Goal: Task Accomplishment & Management: Use online tool/utility

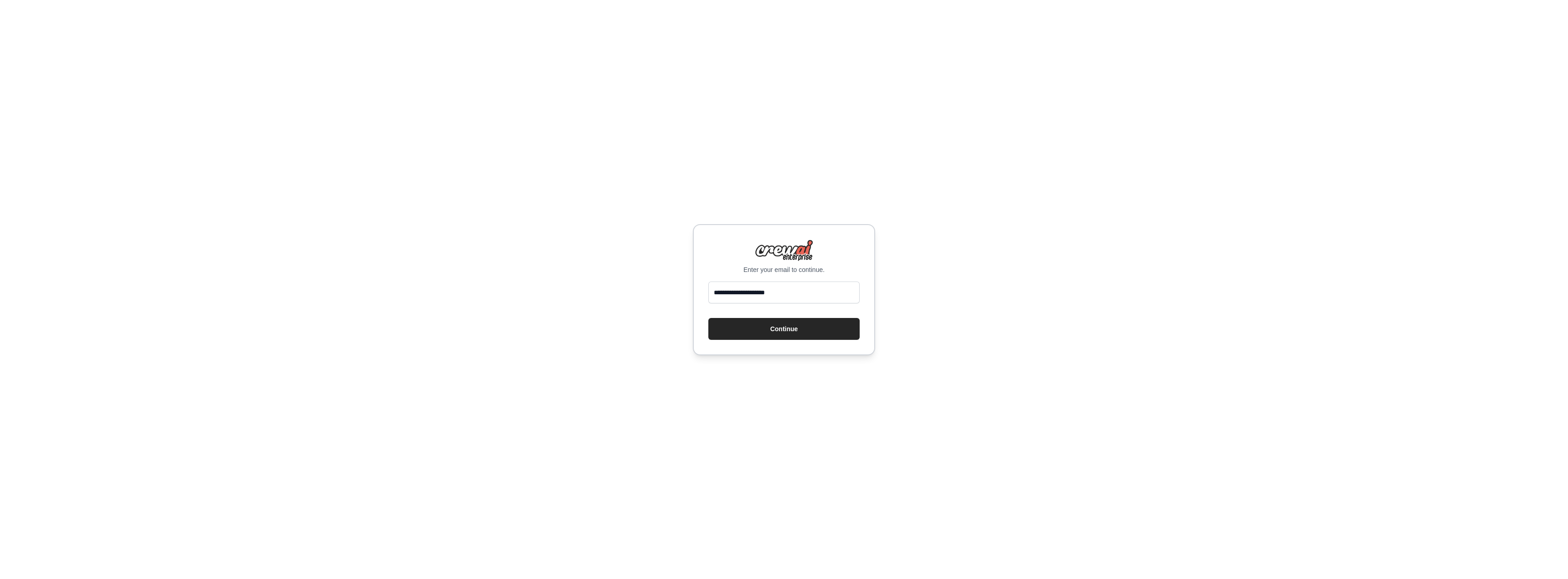
type input "**********"
click at [709, 318] on button "Continue" at bounding box center [784, 329] width 152 height 22
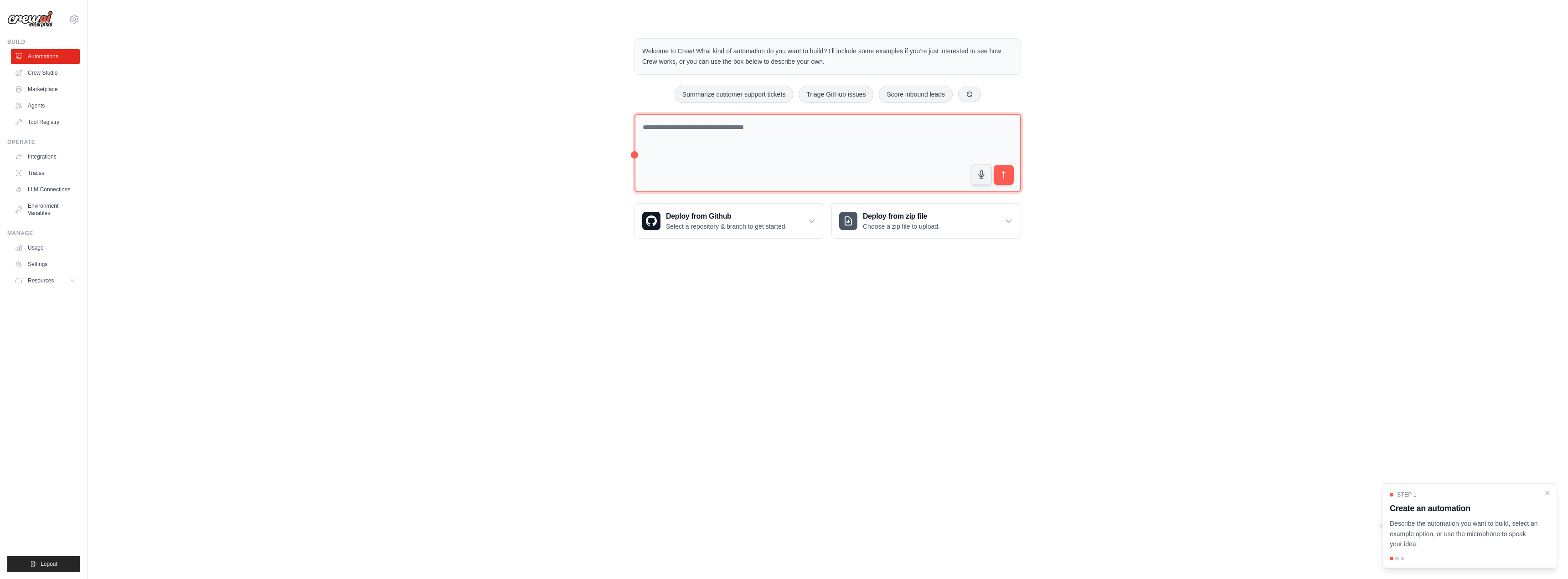
click at [690, 152] on textarea at bounding box center [827, 153] width 387 height 79
click at [835, 142] on textarea at bounding box center [827, 153] width 387 height 78
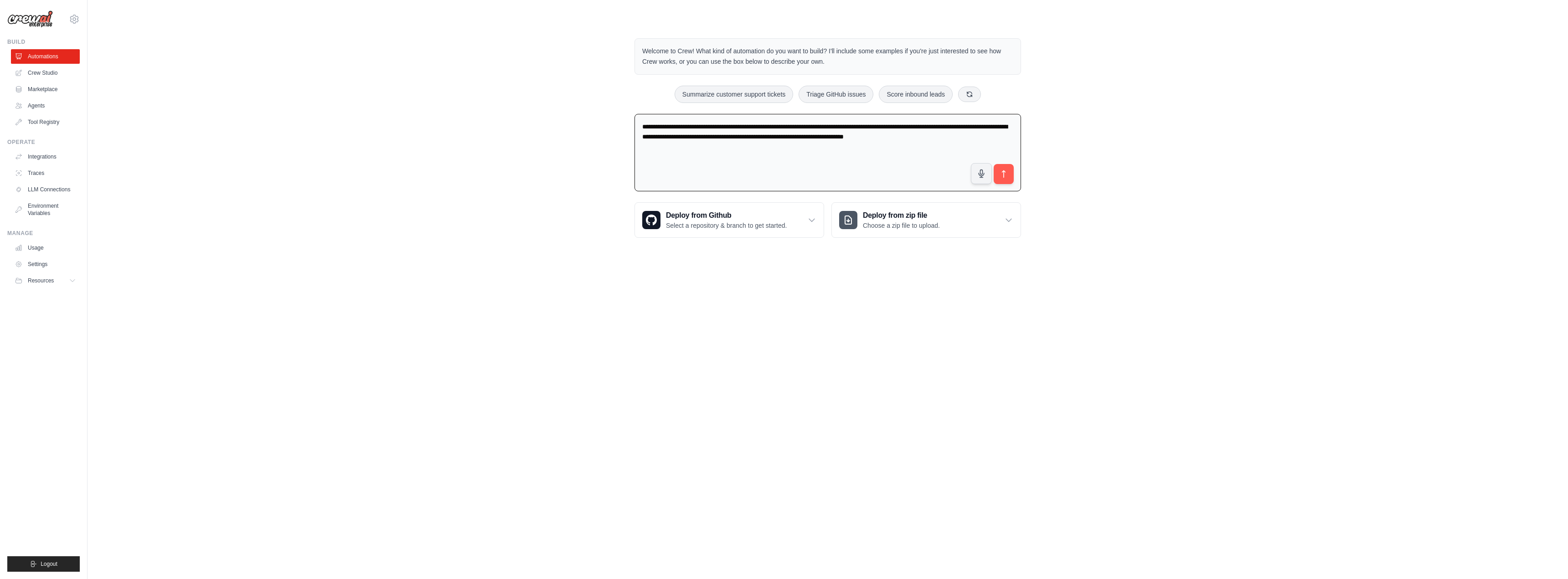
paste textarea "**********"
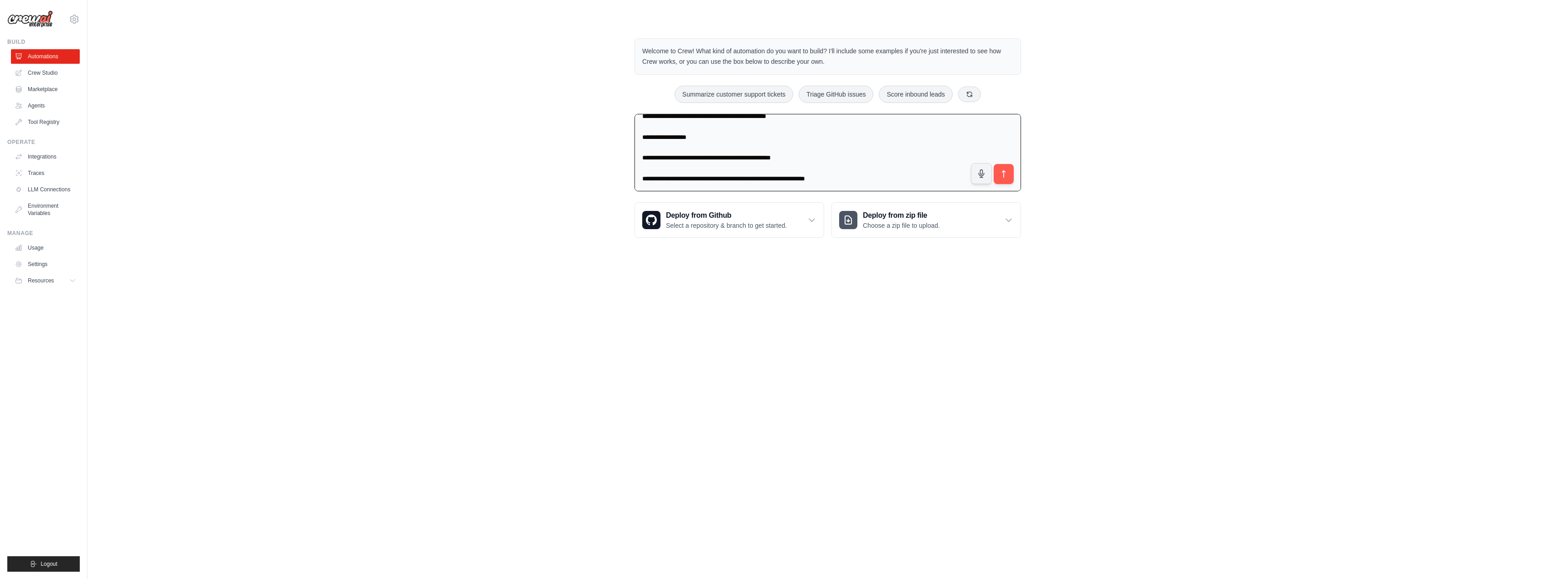
type textarea "**********"
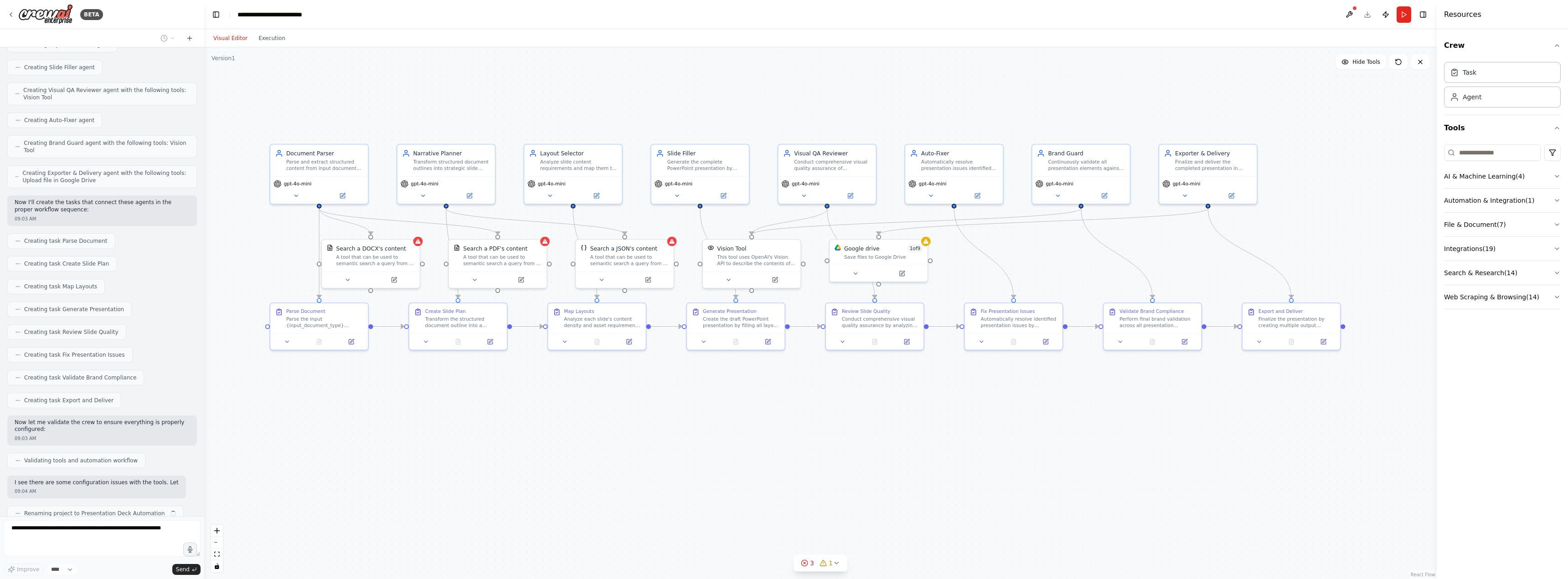
scroll to position [766, 0]
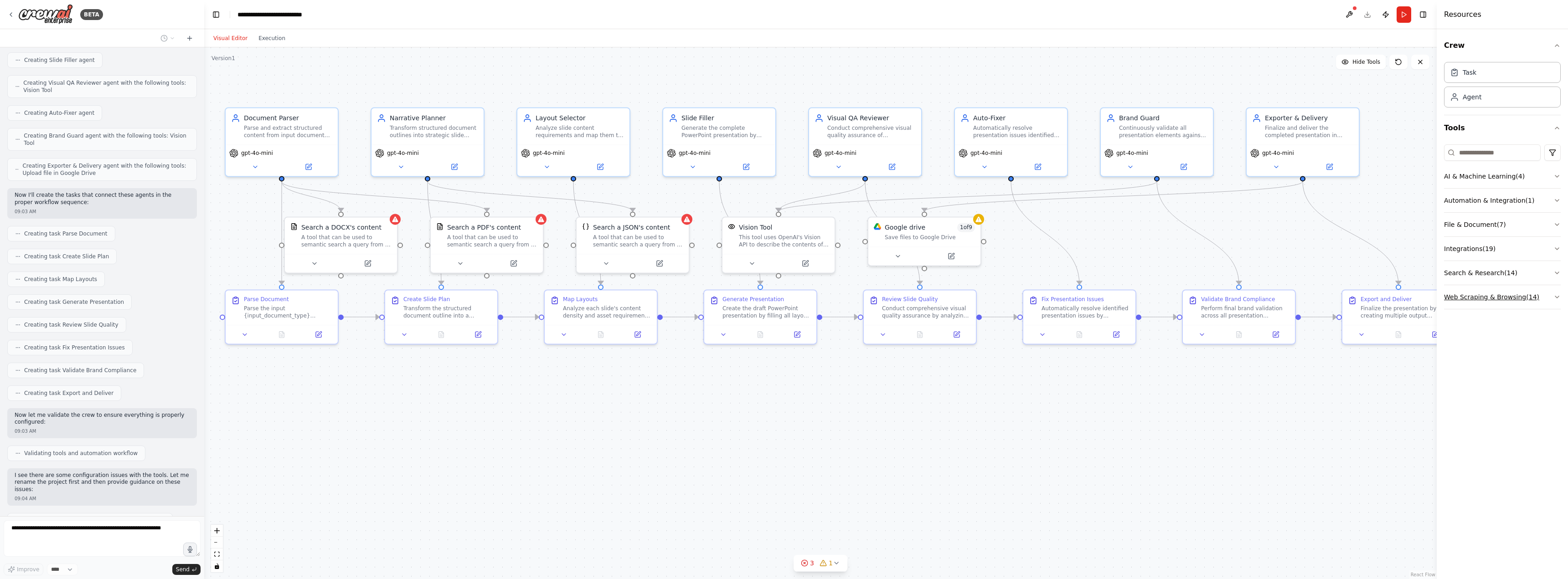
click at [1558, 296] on icon "button" at bounding box center [1557, 297] width 7 height 7
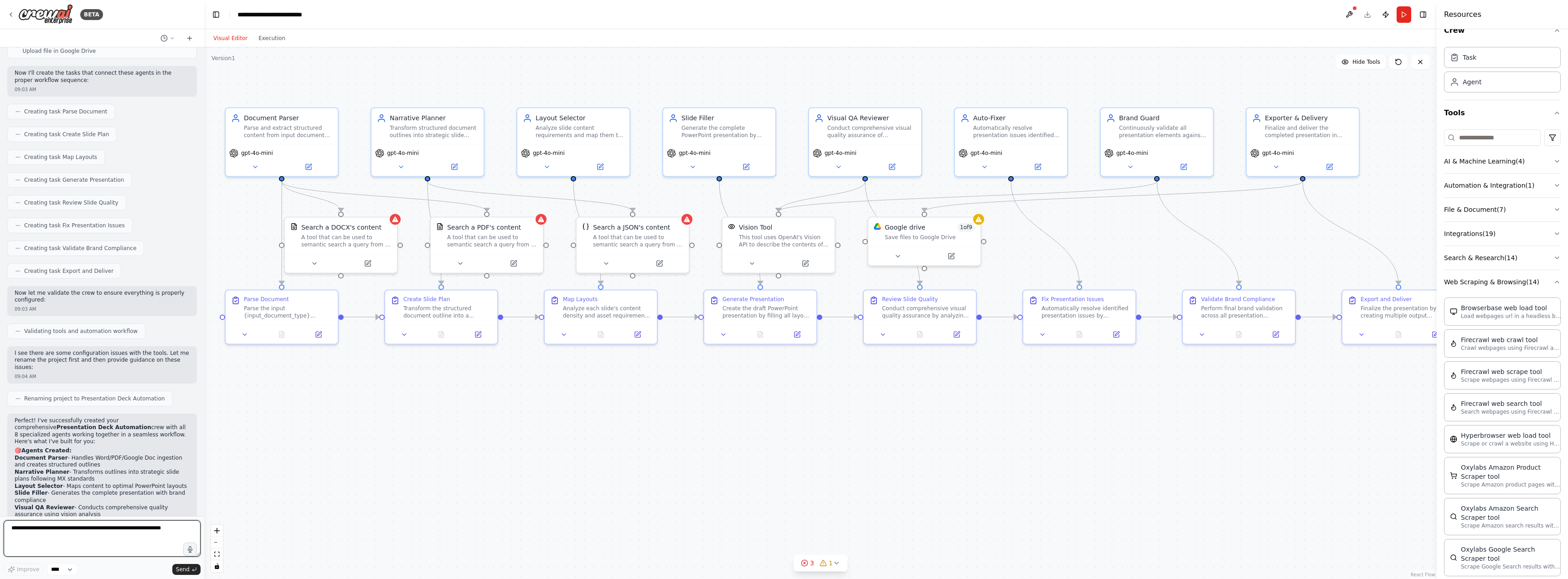
scroll to position [0, 0]
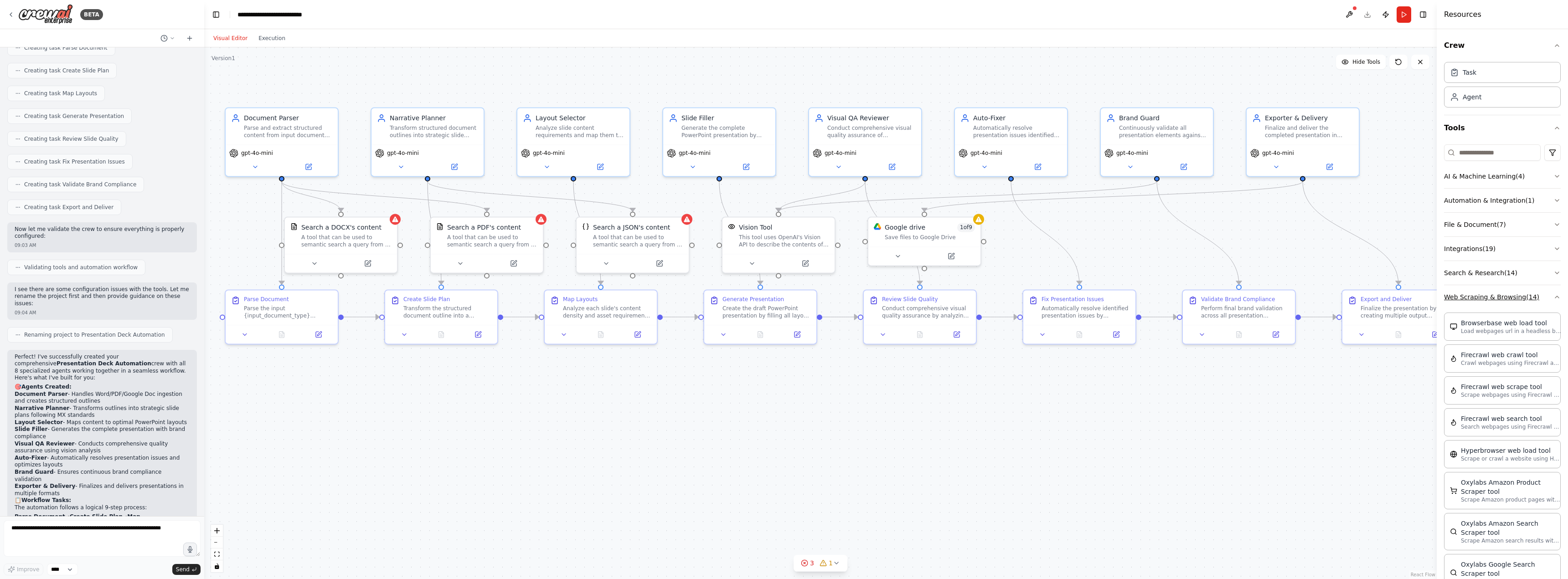
click at [1553, 302] on button "Web Scraping & Browsing ( 14 )" at bounding box center [1502, 297] width 117 height 24
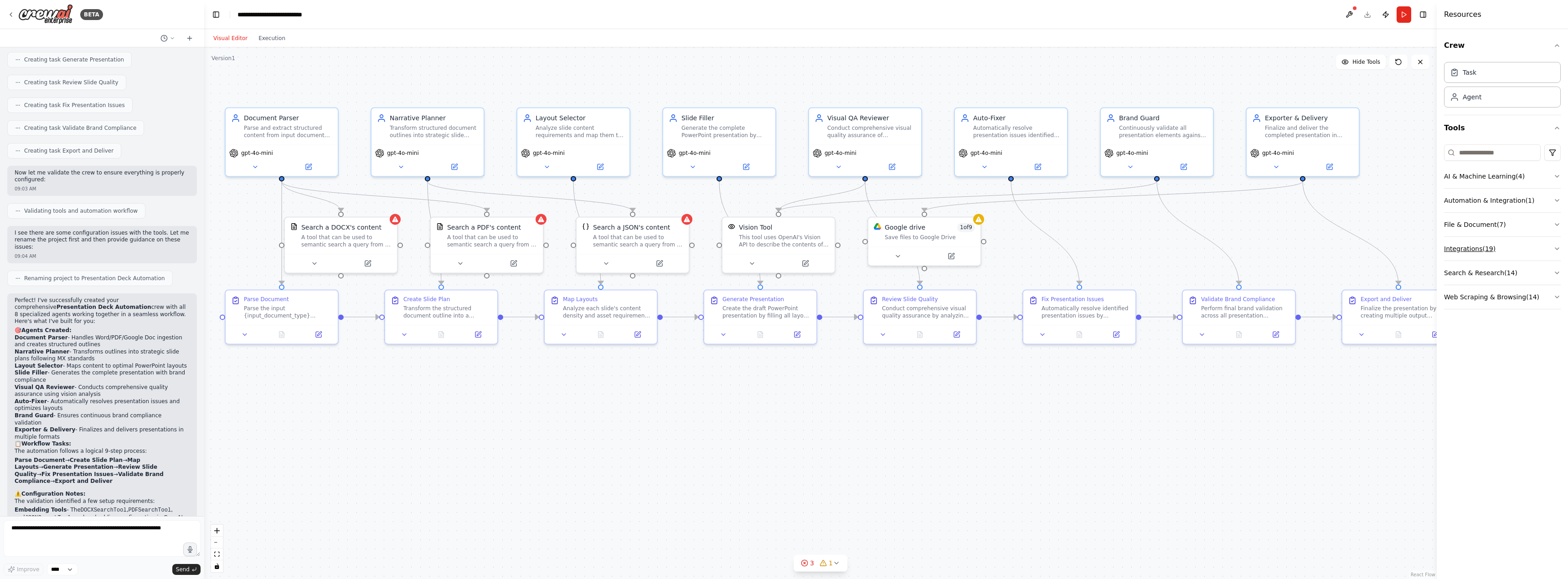
click at [1552, 251] on button "Integrations ( 19 )" at bounding box center [1502, 248] width 117 height 24
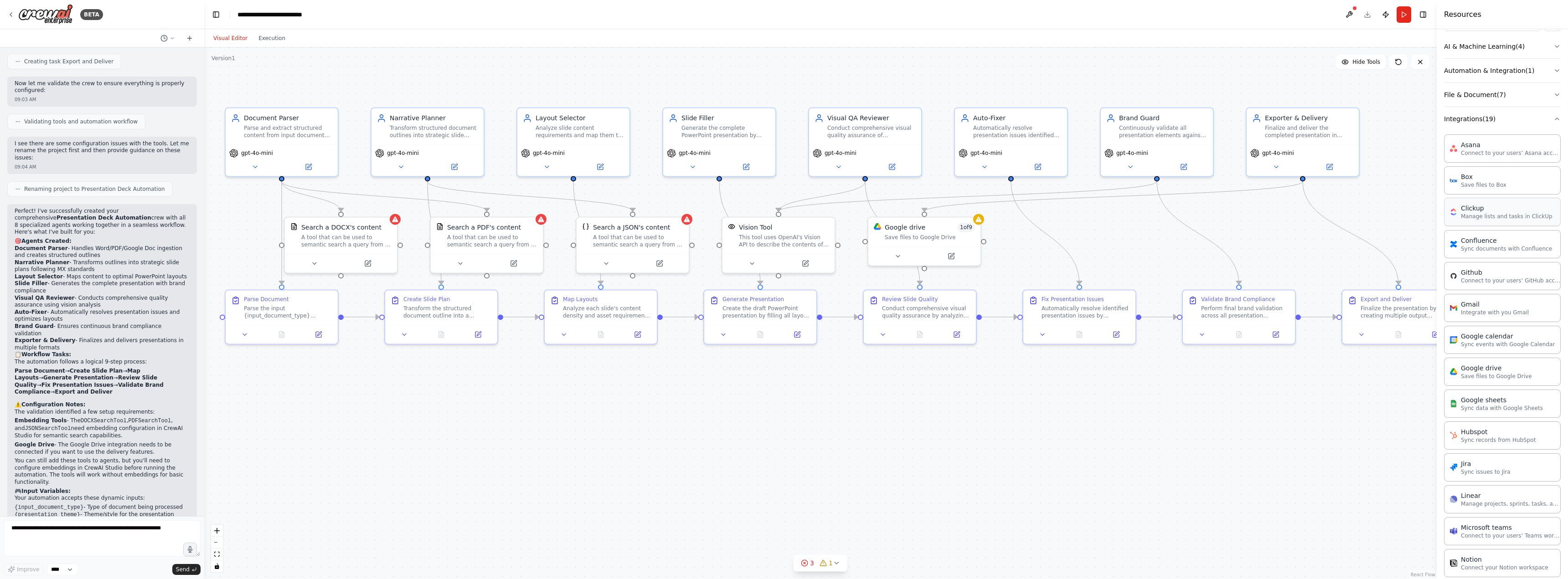
scroll to position [39, 0]
click at [1530, 222] on div "Asana Connect to your users’ Asana accounts Box Save files to Box Clickup Manag…" at bounding box center [1502, 524] width 117 height 606
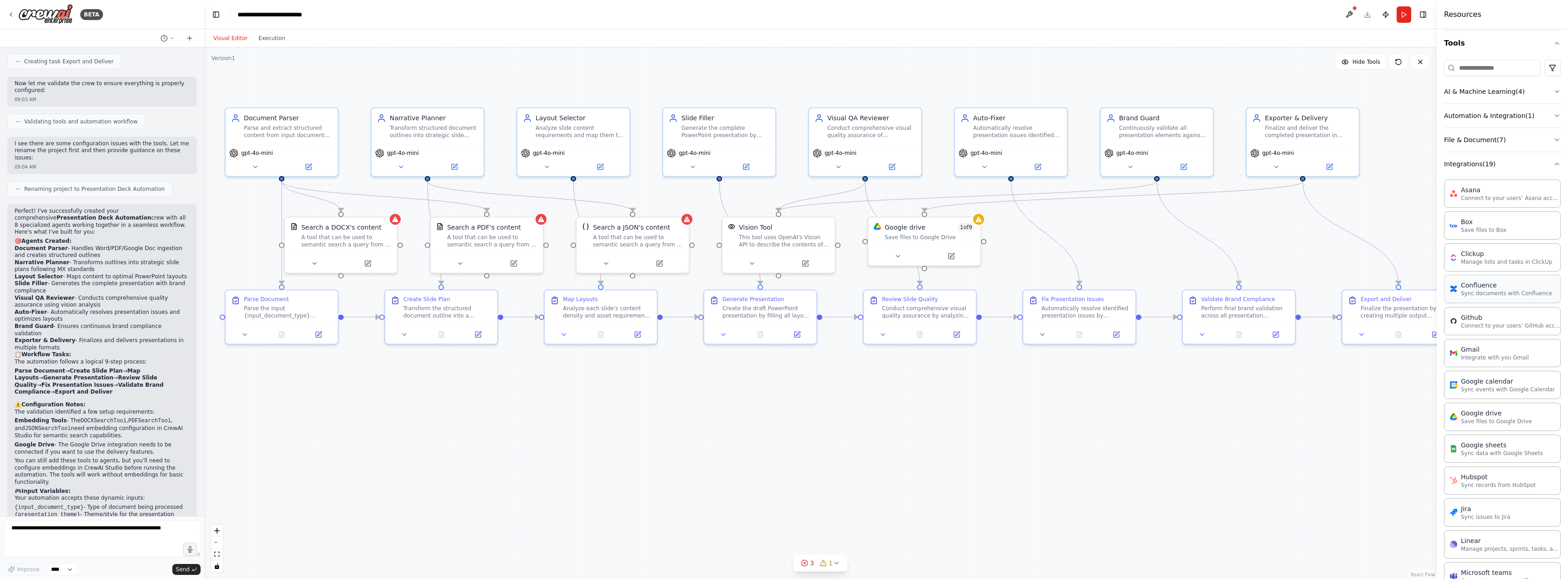
scroll to position [0, 0]
click at [1515, 255] on button "Integrations ( 19 )" at bounding box center [1502, 248] width 117 height 24
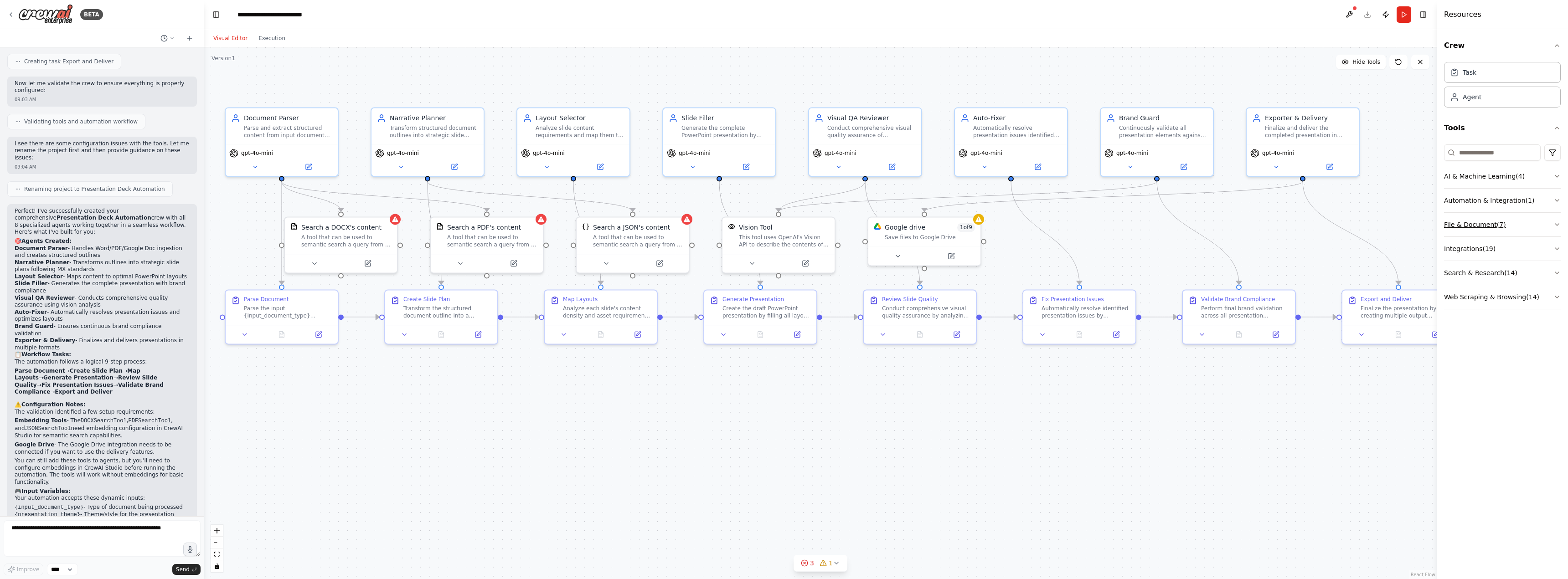
click at [1522, 231] on button "File & Document ( 7 )" at bounding box center [1502, 224] width 117 height 24
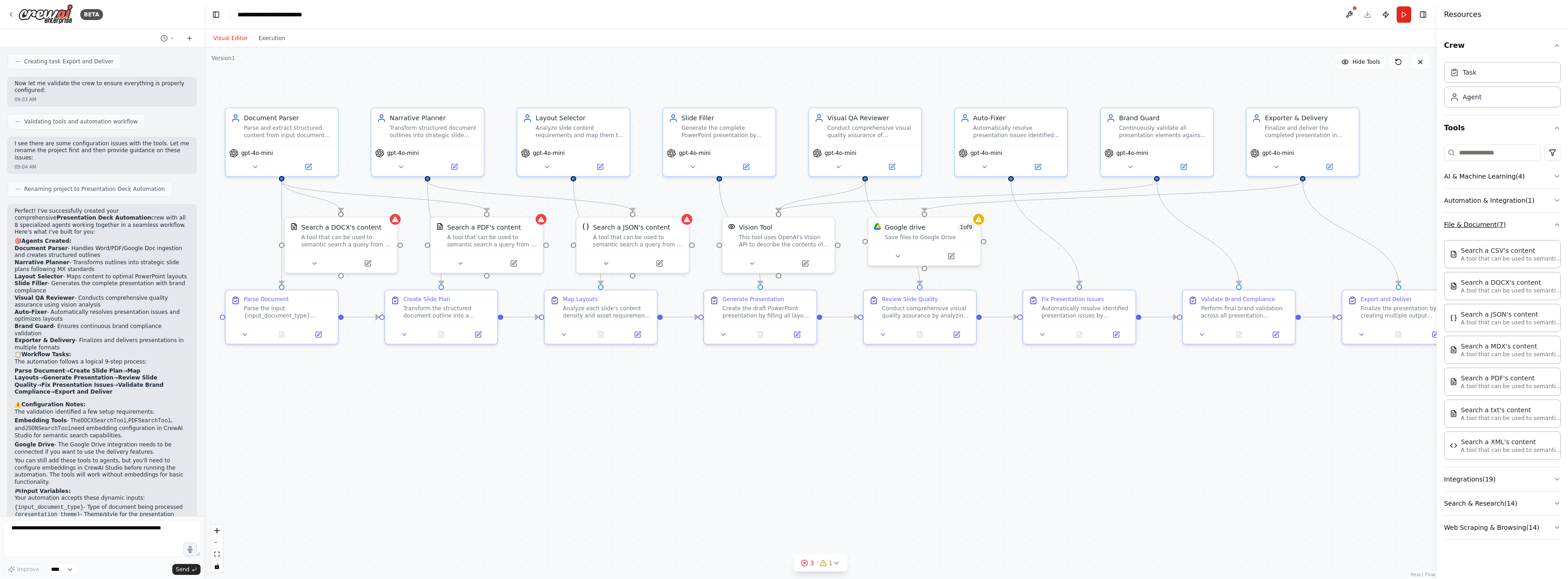
click at [1522, 231] on button "File & Document ( 7 )" at bounding box center [1502, 224] width 117 height 24
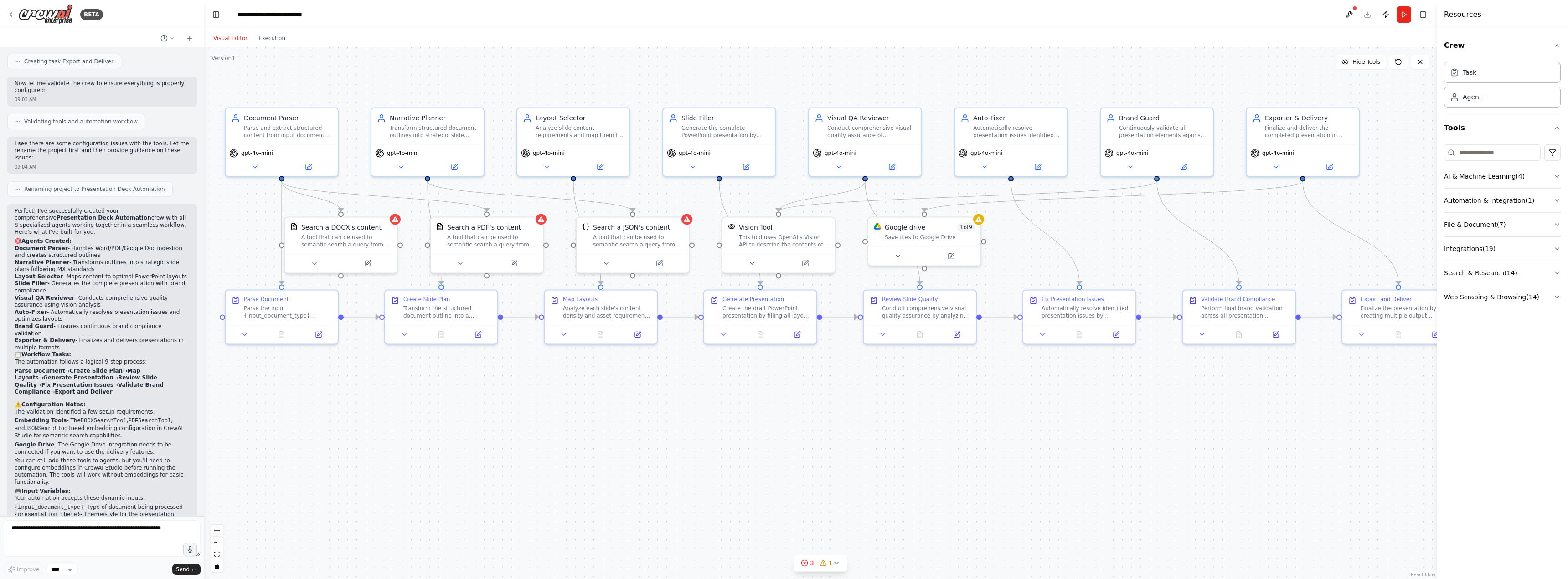
click at [1524, 279] on button "Search & Research ( 14 )" at bounding box center [1502, 272] width 117 height 24
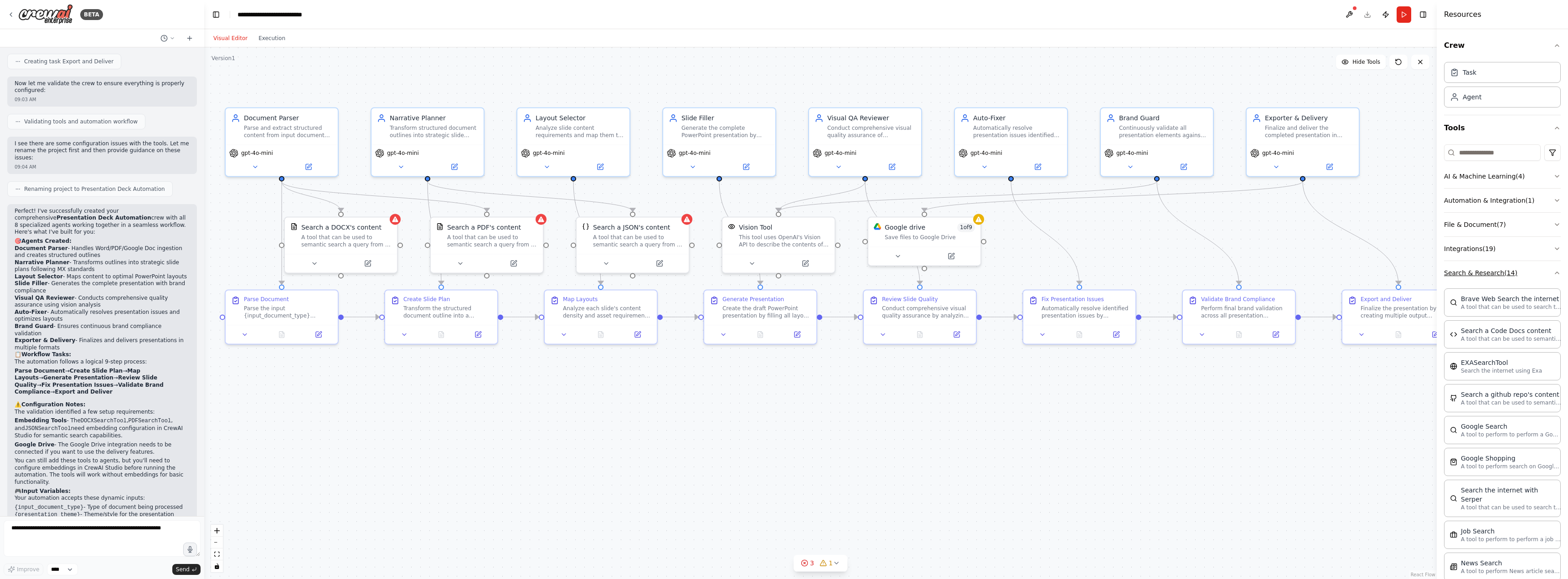
click at [1524, 279] on button "Search & Research ( 14 )" at bounding box center [1502, 272] width 117 height 24
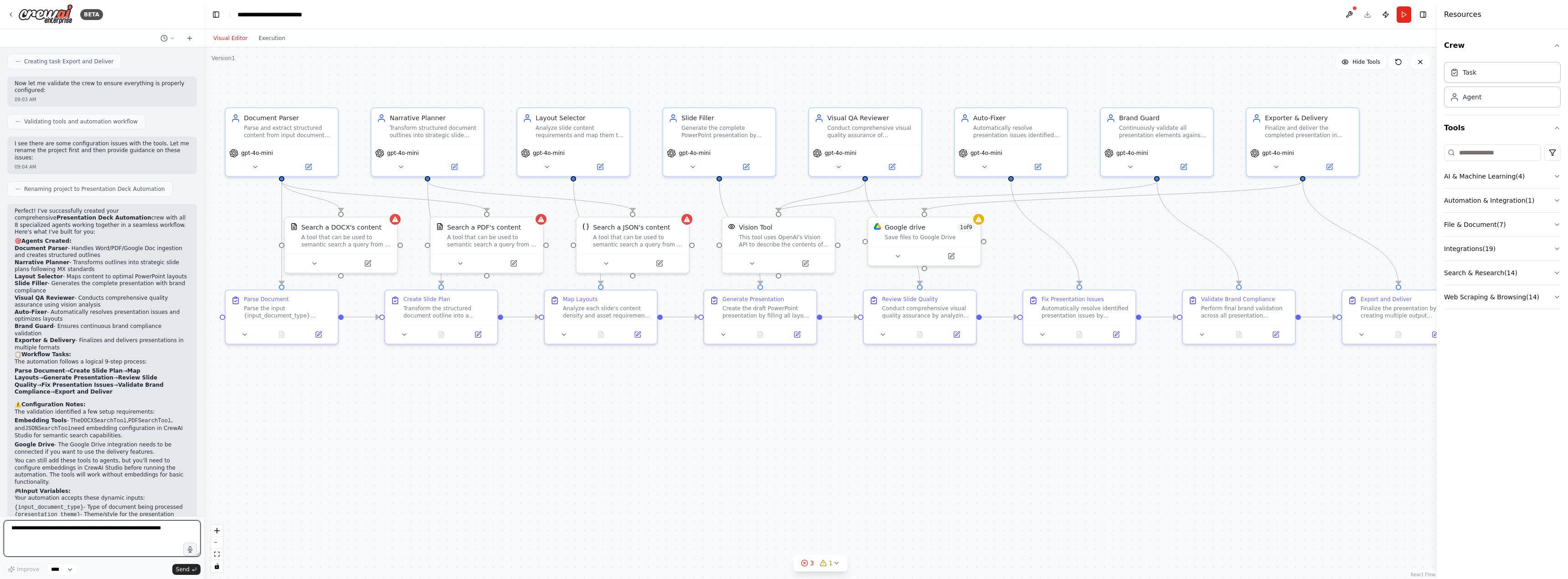
click at [127, 533] on textarea at bounding box center [102, 538] width 197 height 36
type textarea "*"
type textarea "**********"
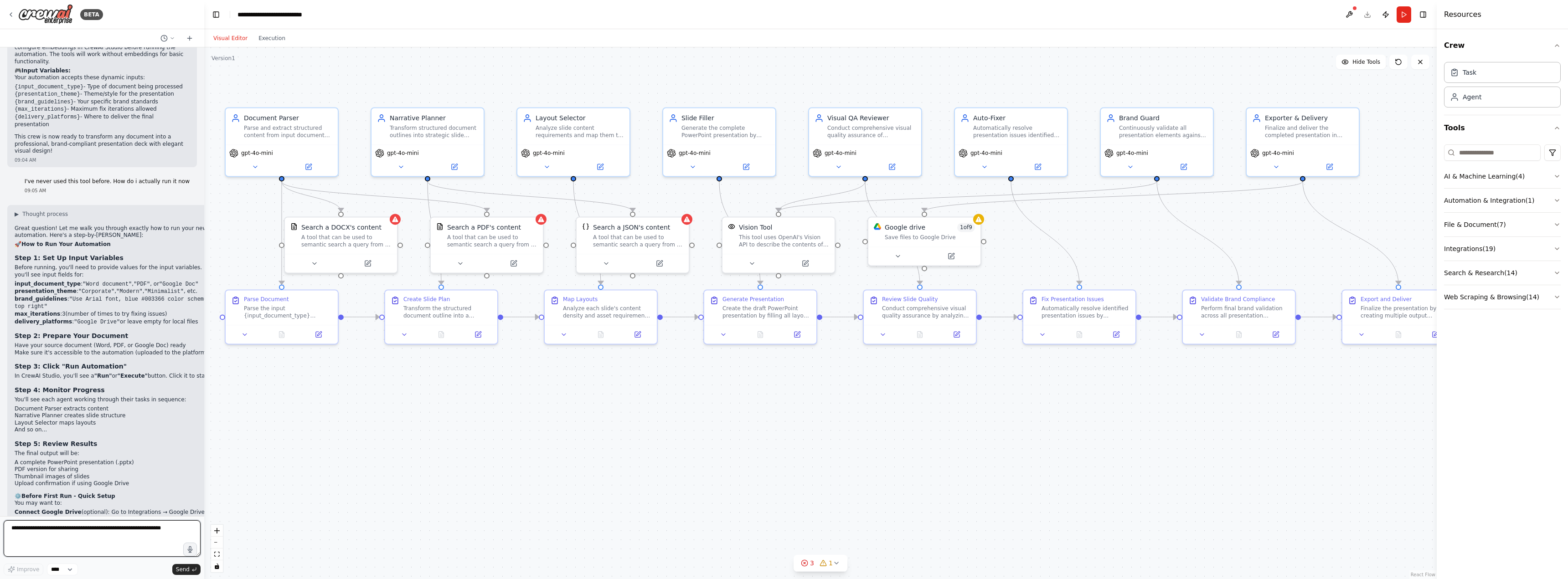
scroll to position [1502, 0]
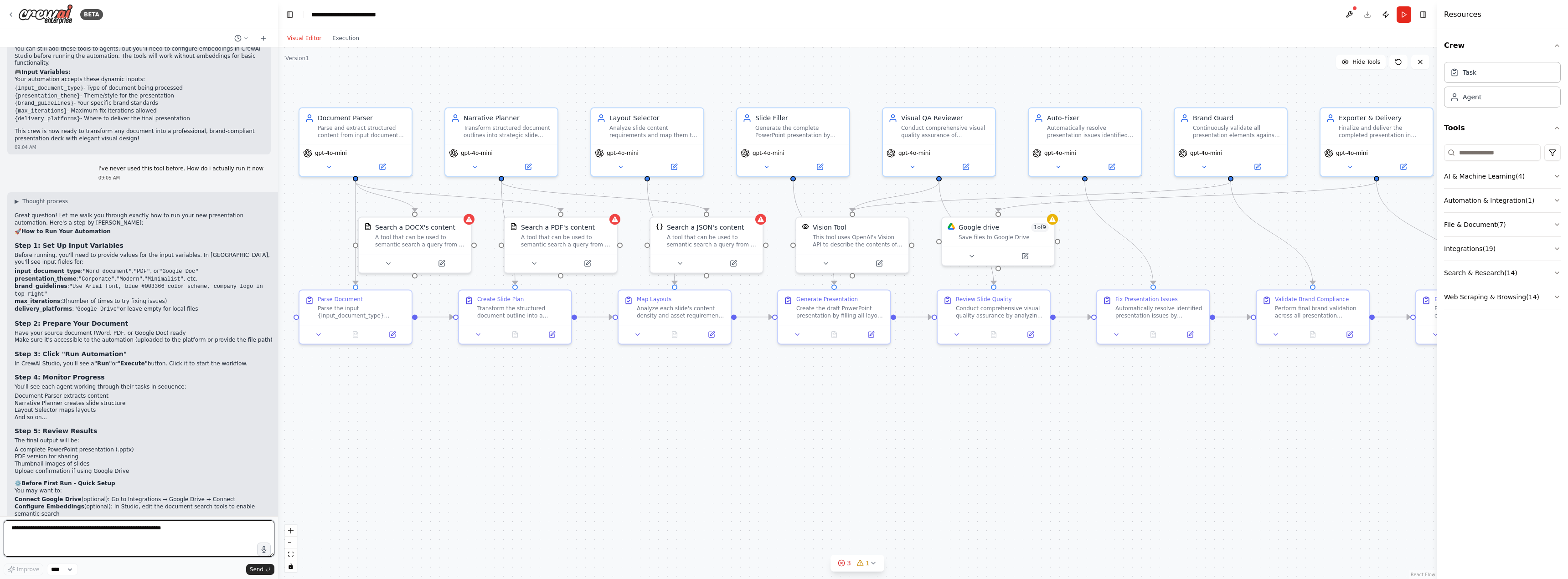
drag, startPoint x: 202, startPoint y: 334, endPoint x: 278, endPoint y: 333, distance: 76.0
click at [278, 333] on div "BETA I want to build an automation for creating presentation decks. I want it t…" at bounding box center [784, 290] width 1568 height 579
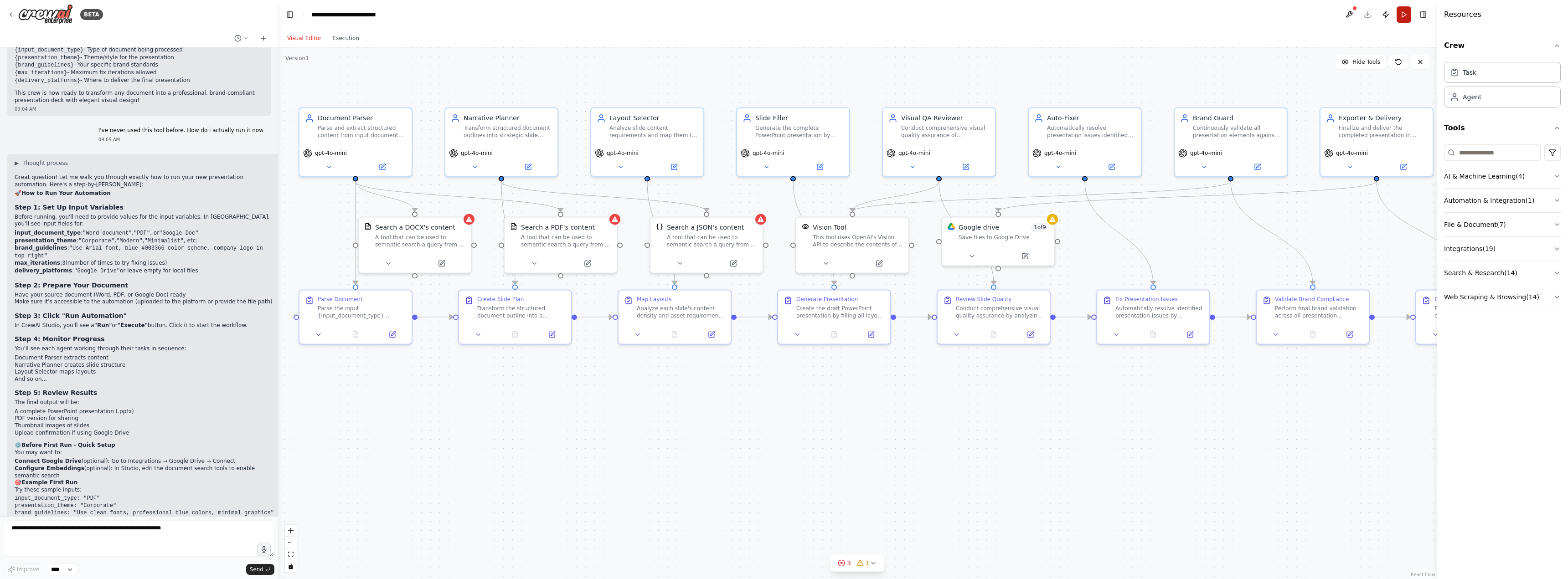
click at [1407, 11] on button "Run" at bounding box center [1404, 14] width 15 height 16
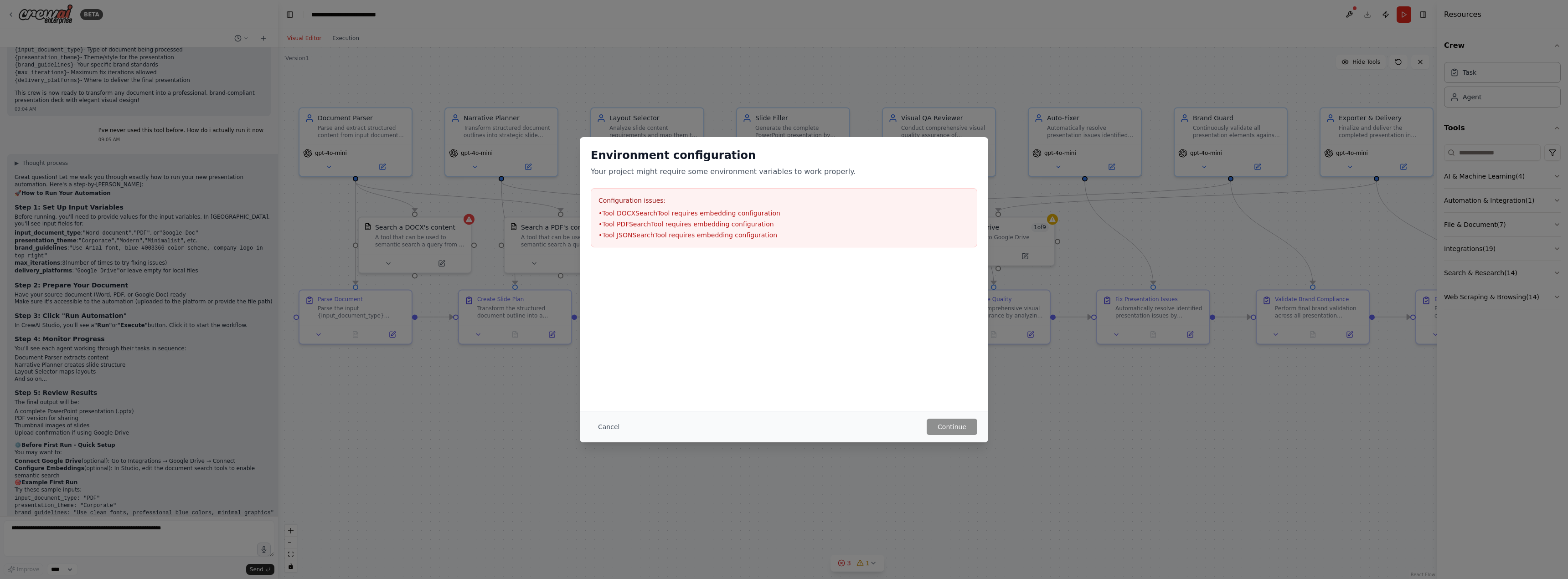
click at [749, 223] on li "• Tool PDFSearchTool requires embedding configuration" at bounding box center [784, 224] width 371 height 9
click at [614, 423] on button "Cancel" at bounding box center [608, 426] width 36 height 16
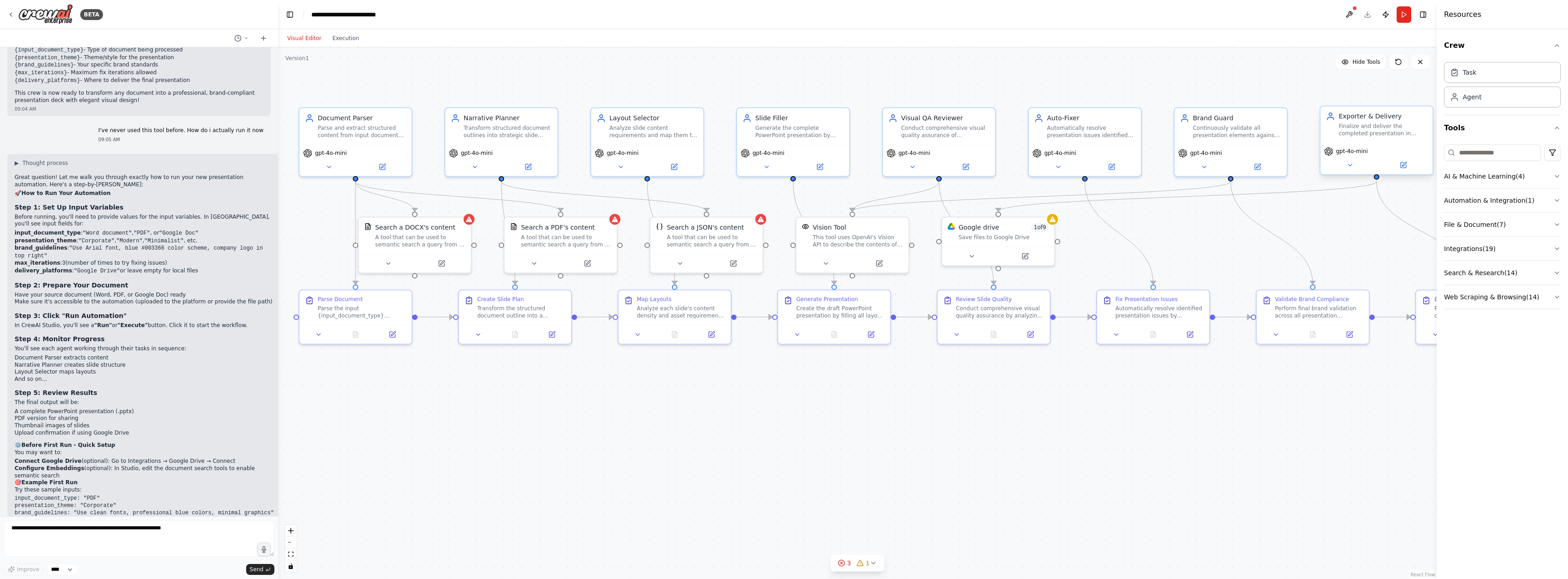
click at [1357, 151] on span "gpt-4o-mini" at bounding box center [1352, 151] width 32 height 7
click at [1357, 164] on button at bounding box center [1349, 165] width 52 height 11
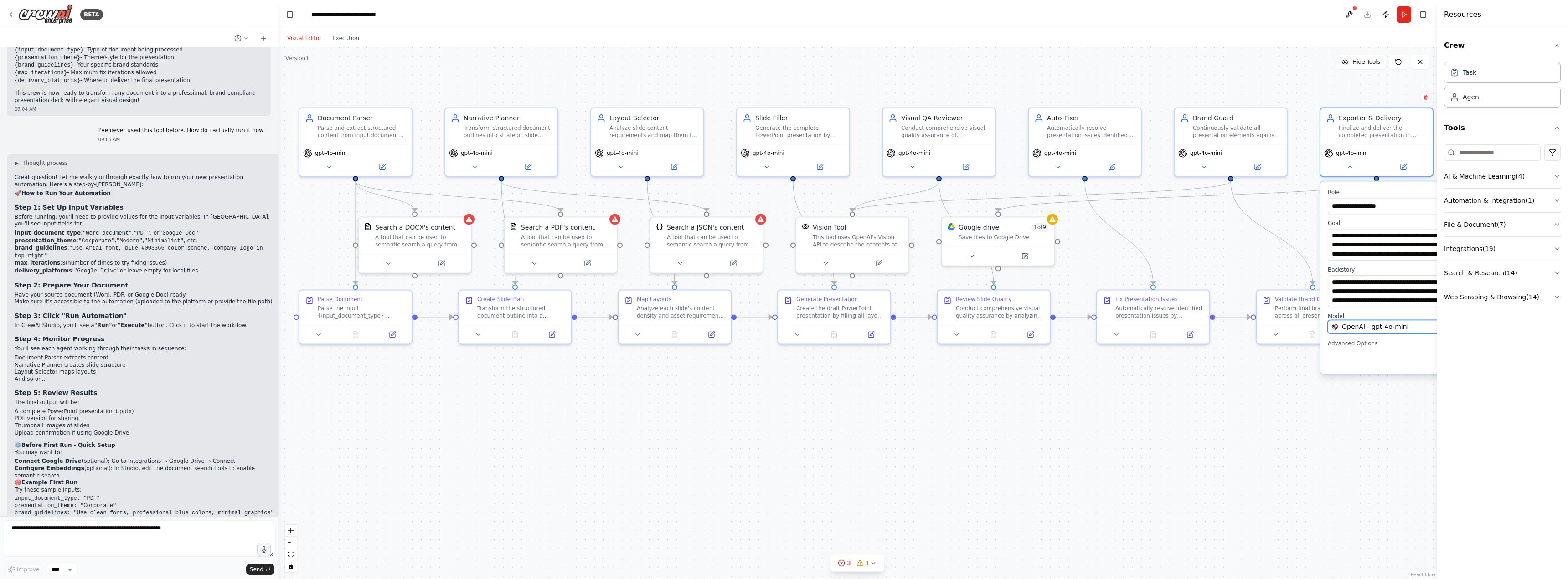
click at [1396, 324] on span "OpenAI - gpt-4o-mini" at bounding box center [1375, 326] width 66 height 9
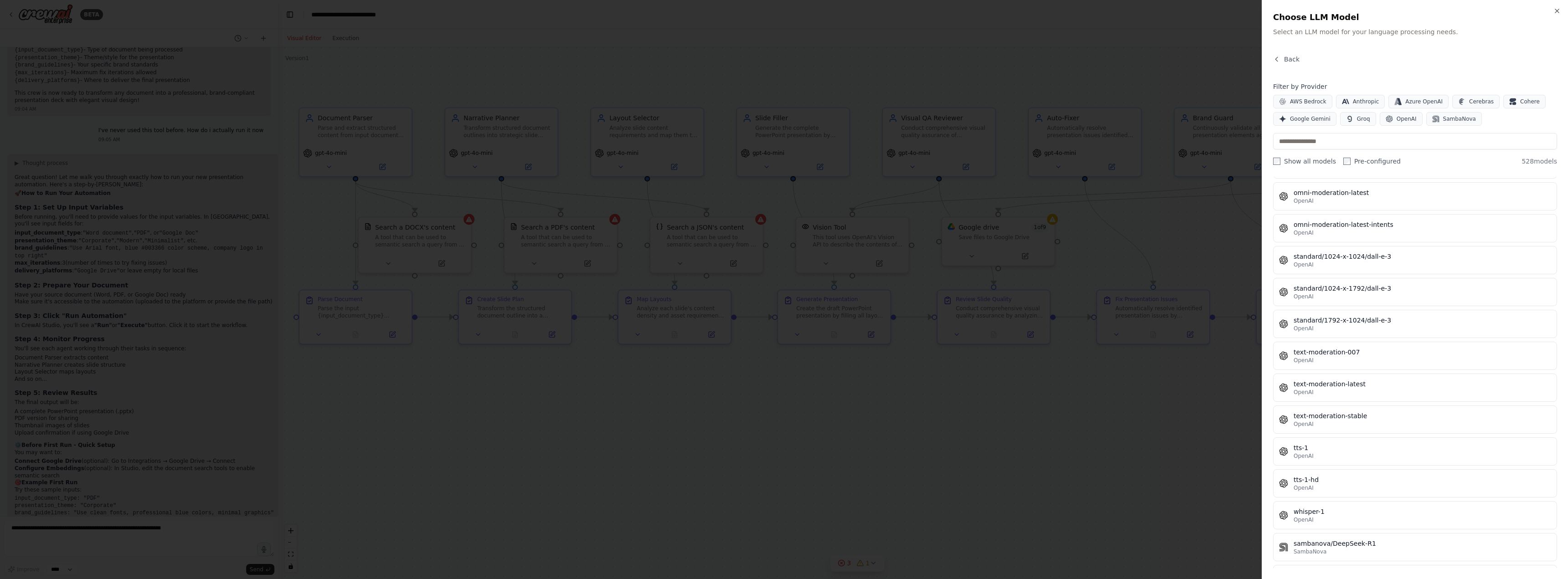
scroll to position [16504, 0]
click at [1558, 8] on icon "button" at bounding box center [1557, 11] width 7 height 7
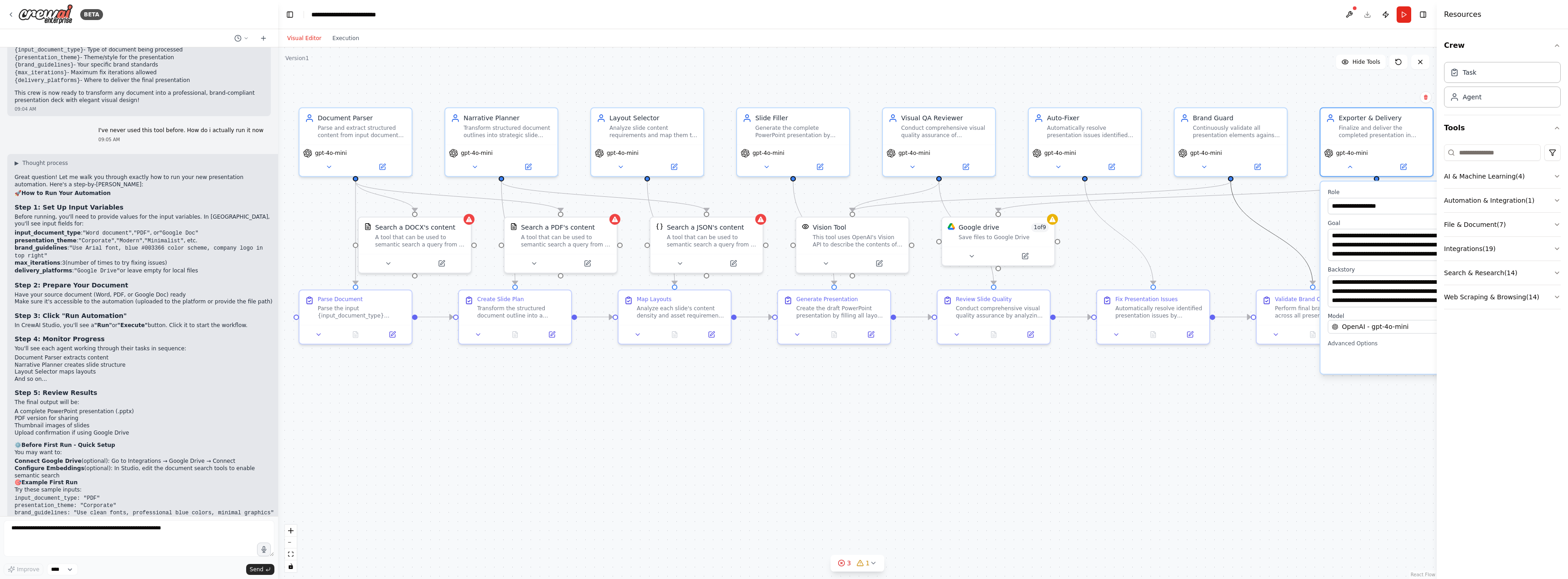
click at [1295, 244] on icon "Edge from 4a7cf496-2ed3-4d28-869b-b9121581a14c to ea271710-243f-4948-a03c-40c3f…" at bounding box center [1272, 232] width 82 height 103
click at [1360, 173] on div "gpt-4o-mini" at bounding box center [1376, 158] width 112 height 32
click at [1350, 173] on div "gpt-4o-mini" at bounding box center [1376, 158] width 112 height 32
click at [1353, 168] on icon at bounding box center [1349, 165] width 7 height 7
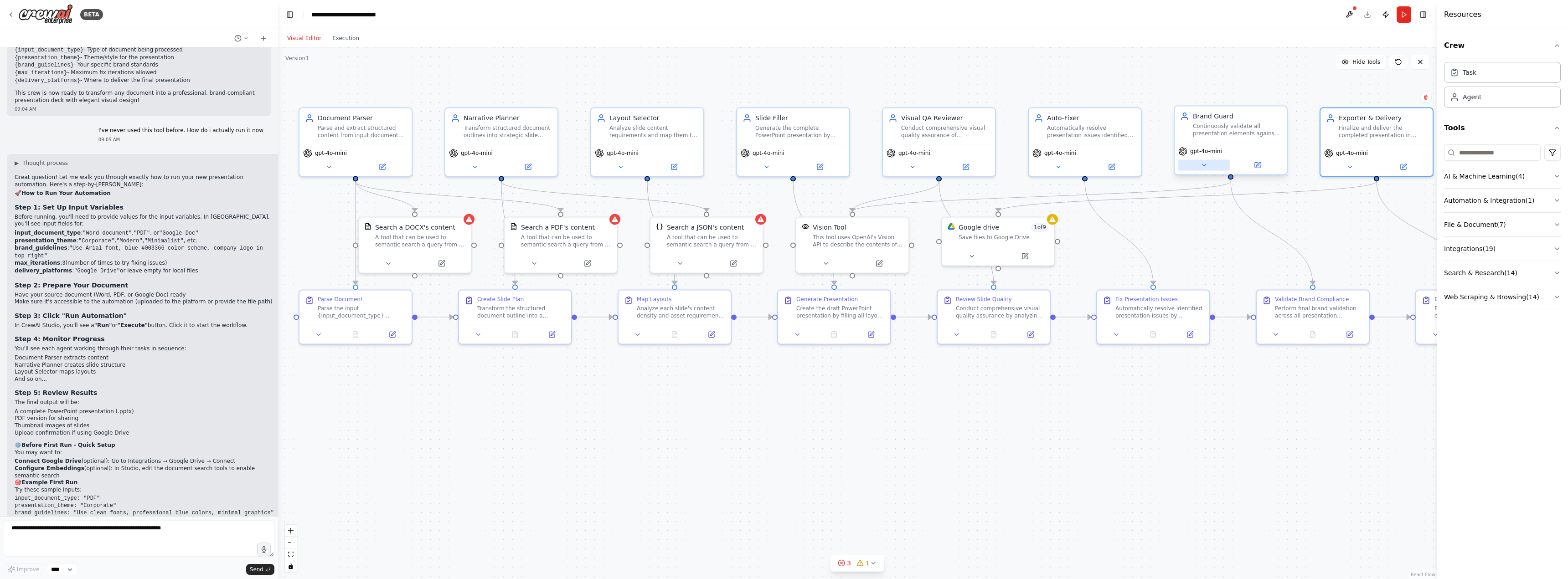
click at [1202, 167] on icon at bounding box center [1204, 165] width 7 height 7
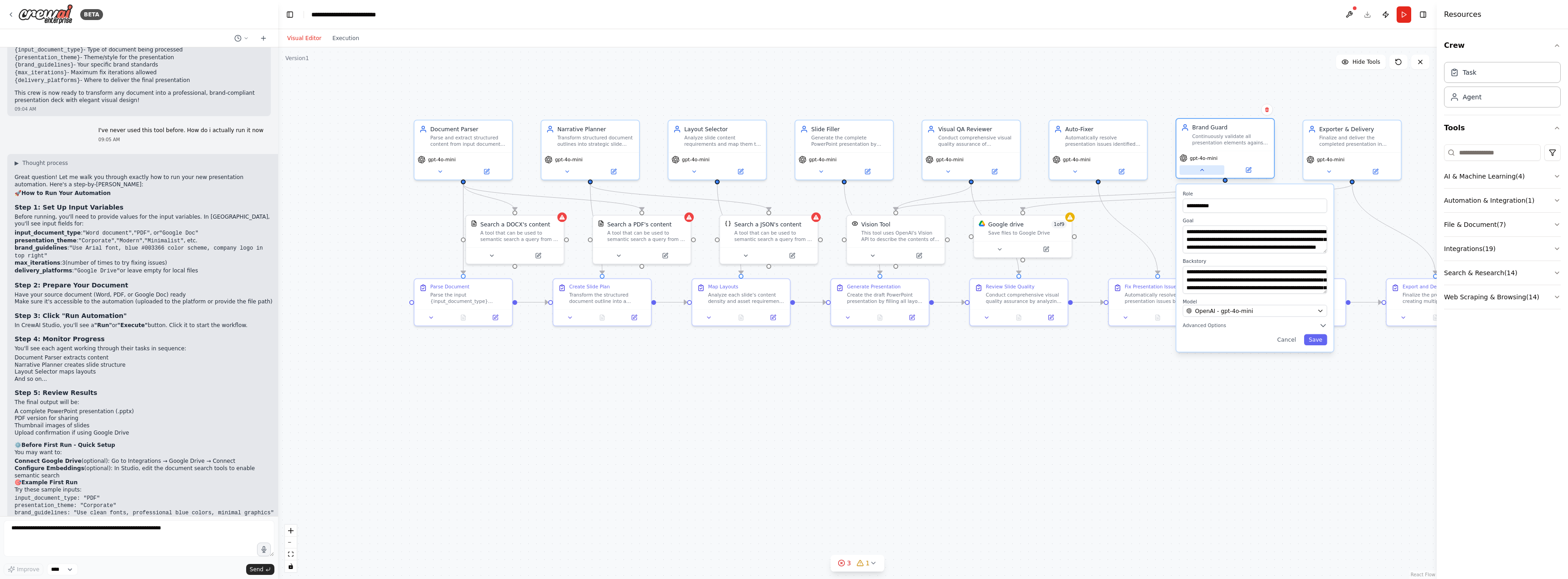
click at [1200, 172] on icon at bounding box center [1202, 170] width 6 height 6
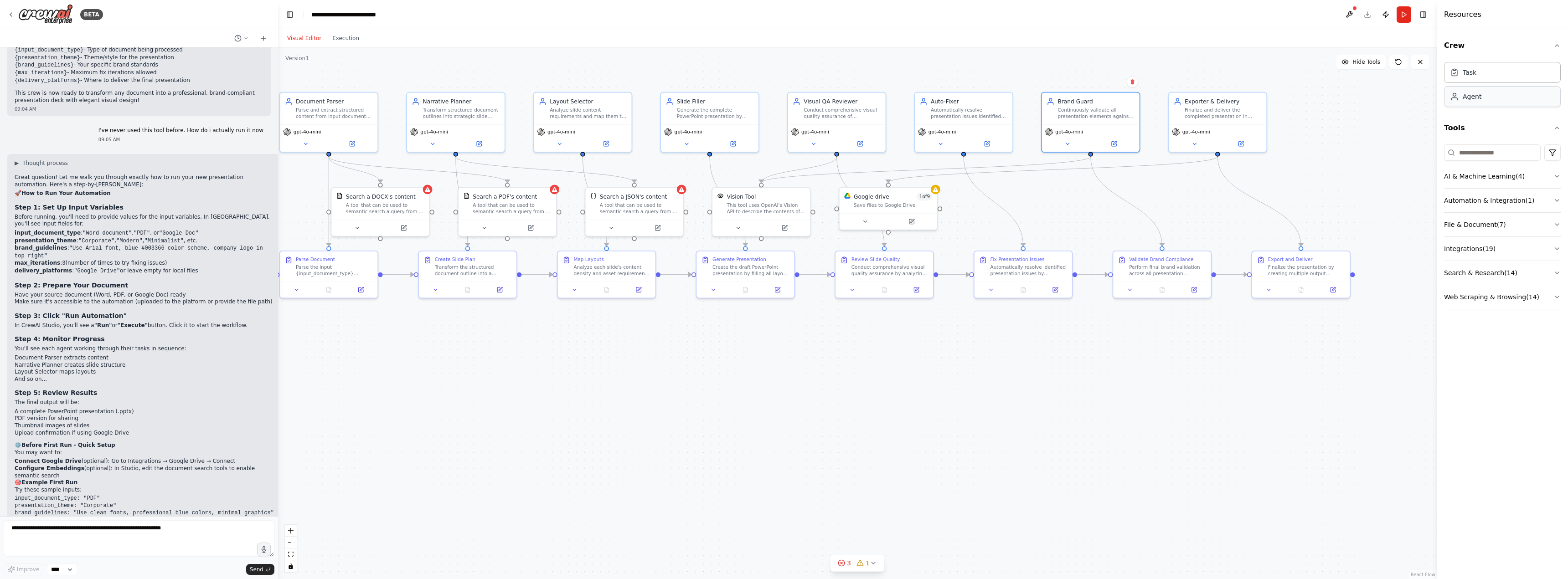
click at [1502, 95] on div "Agent" at bounding box center [1502, 97] width 117 height 21
click at [1321, 165] on div ".deletable-edge-delete-btn { width: 20px; height: 20px; border: 0px solid #ffff…" at bounding box center [858, 313] width 1159 height 532
click at [1471, 99] on div "Agent" at bounding box center [1472, 96] width 19 height 9
click at [1472, 74] on div "Task" at bounding box center [1469, 72] width 13 height 9
click at [1477, 97] on div "Agent" at bounding box center [1472, 96] width 19 height 9
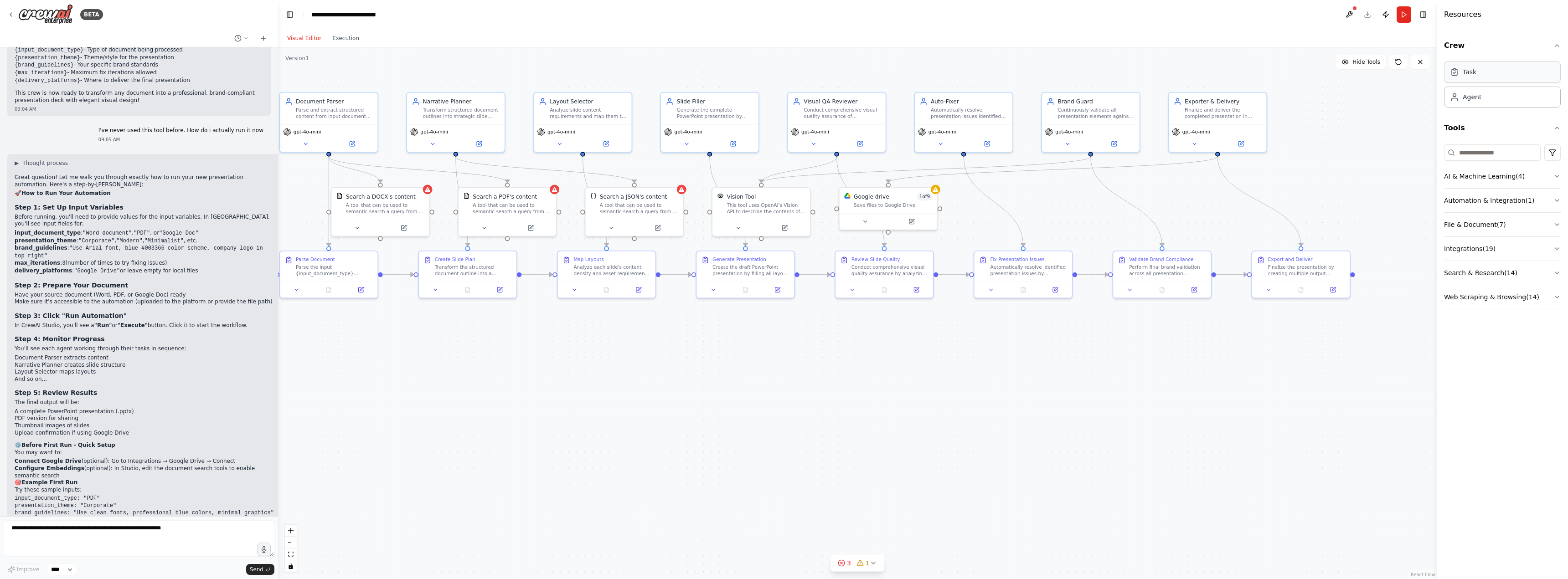
click at [1477, 76] on div "Task" at bounding box center [1502, 72] width 117 height 21
click at [1560, 173] on icon "button" at bounding box center [1557, 176] width 7 height 7
click at [1519, 309] on div "Vision Tool This tool uses OpenAI's Vision API to describe the contents of an i…" at bounding box center [1502, 301] width 117 height 28
click at [1333, 456] on button at bounding box center [1321, 456] width 44 height 10
click at [1407, 547] on button "Cancel" at bounding box center [1406, 543] width 28 height 11
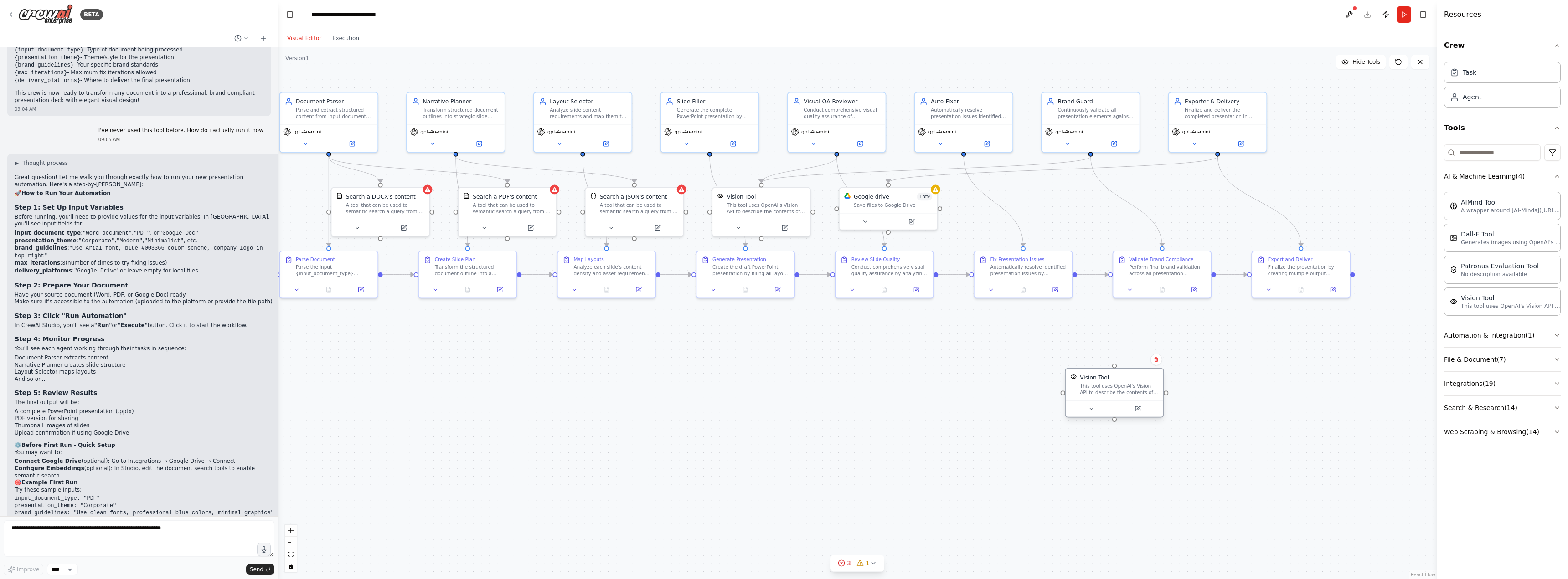
drag, startPoint x: 1339, startPoint y: 437, endPoint x: 1086, endPoint y: 386, distance: 258.1
click at [1086, 386] on div "This tool uses OpenAI's Vision API to describe the contents of an image." at bounding box center [1119, 389] width 79 height 13
click at [1132, 364] on button at bounding box center [1132, 359] width 12 height 12
click at [1107, 366] on div ".deletable-edge-delete-btn { width: 20px; height: 20px; border: 0px solid #ffff…" at bounding box center [858, 313] width 1159 height 532
click at [1090, 393] on div "This tool uses OpenAI's Vision API to describe the contents of an image." at bounding box center [1095, 389] width 79 height 13
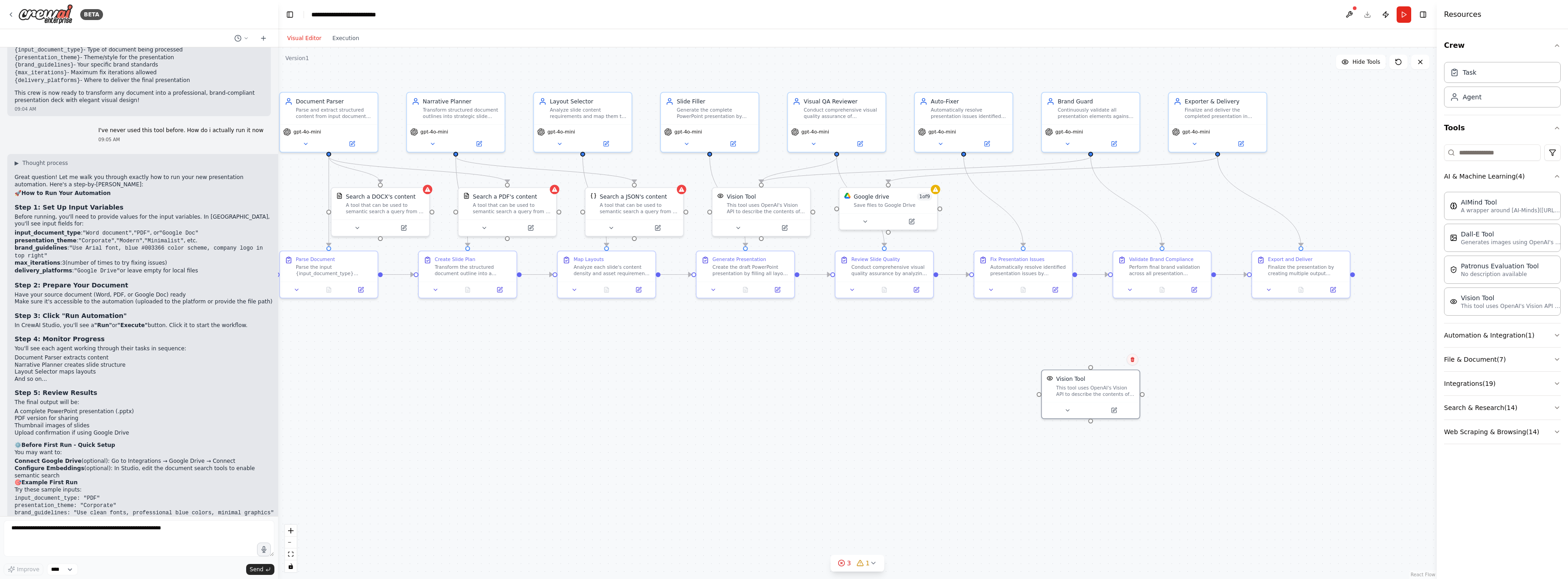
click at [1133, 362] on icon at bounding box center [1132, 359] width 5 height 5
click at [1119, 361] on button "Confirm" at bounding box center [1106, 359] width 32 height 11
click at [1534, 338] on button "Automation & Integration ( 1 )" at bounding box center [1502, 335] width 117 height 24
click at [1540, 338] on button "Automation & Integration ( 1 )" at bounding box center [1502, 335] width 117 height 24
click at [1542, 360] on button "File & Document ( 7 )" at bounding box center [1502, 359] width 117 height 24
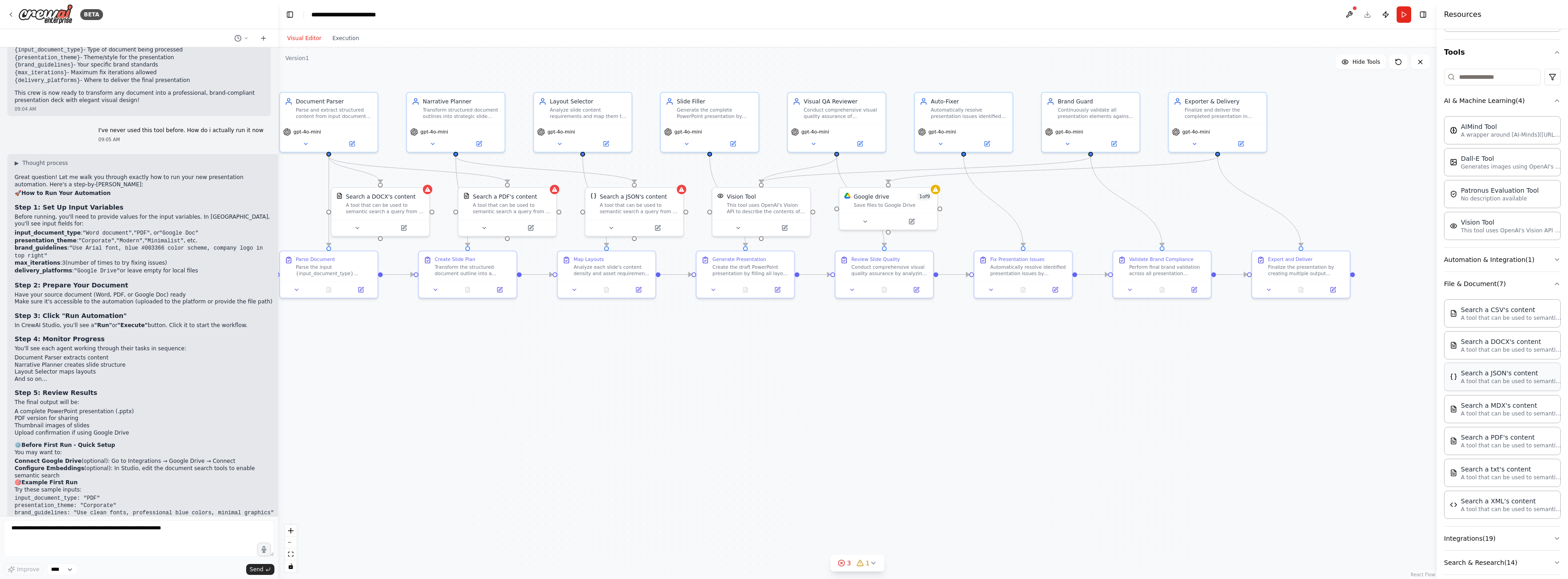
scroll to position [91, 0]
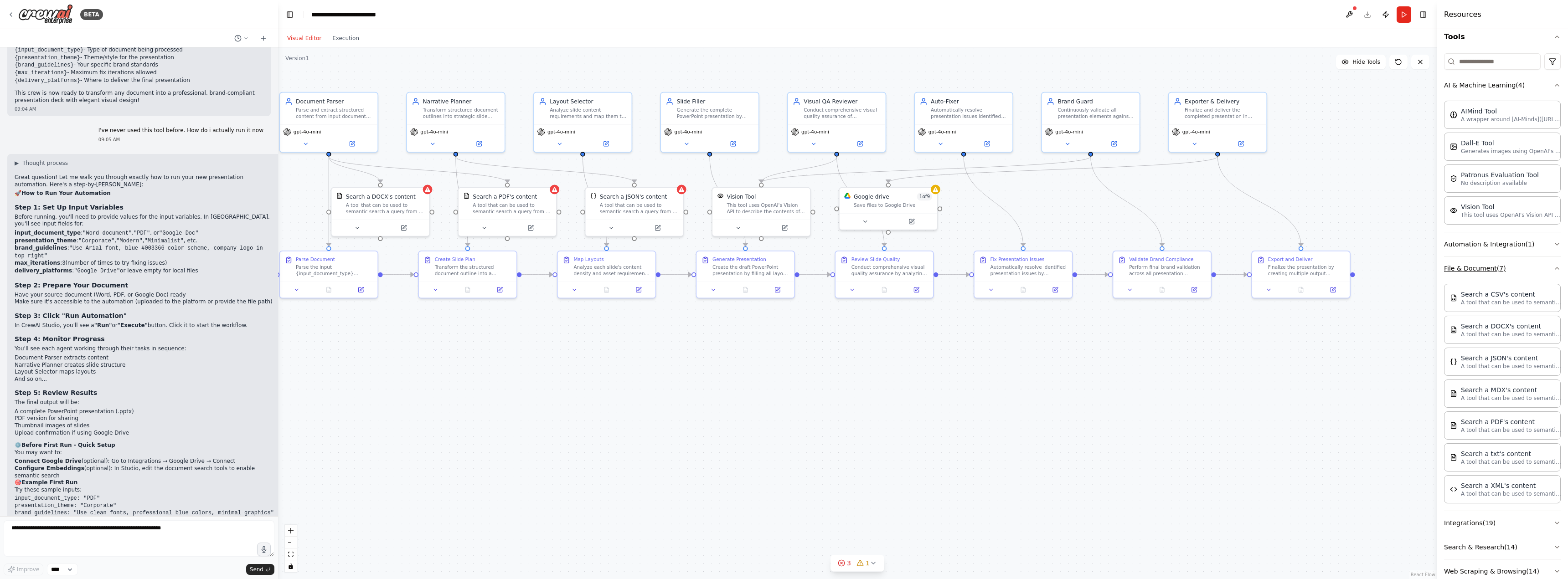
click at [1536, 266] on button "File & Document ( 7 )" at bounding box center [1502, 268] width 117 height 24
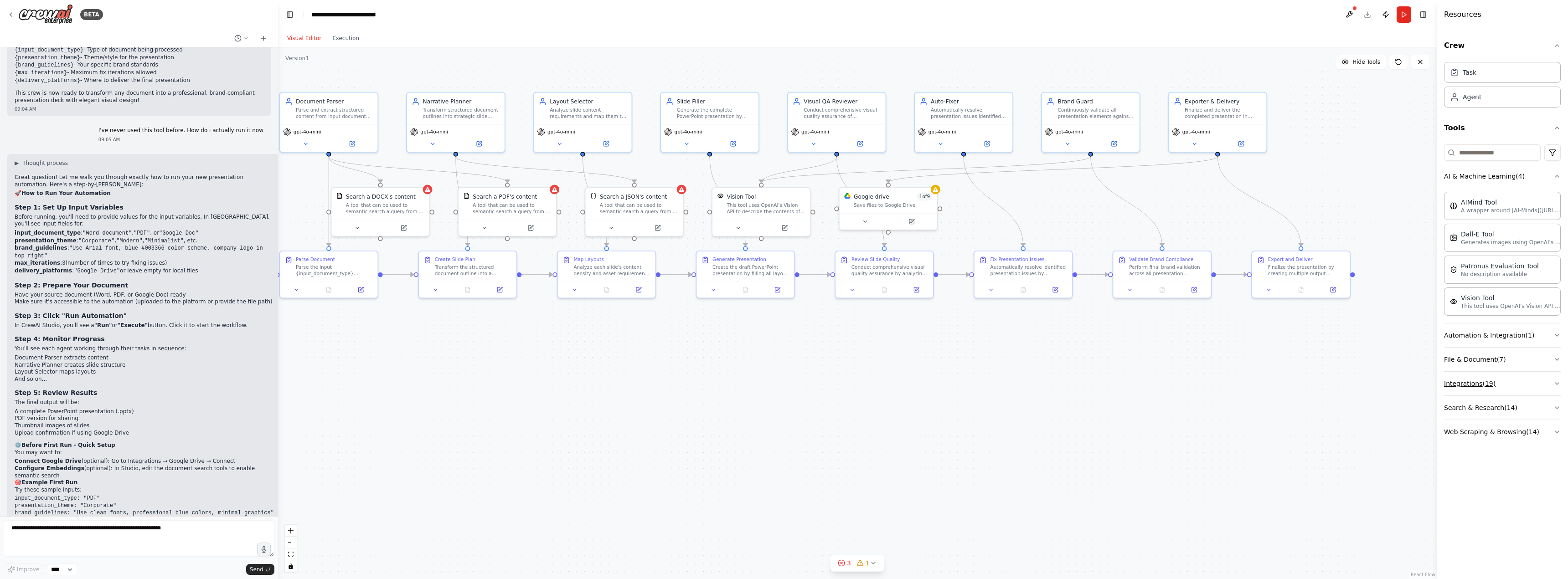
click at [1525, 386] on button "Integrations ( 19 )" at bounding box center [1502, 383] width 117 height 24
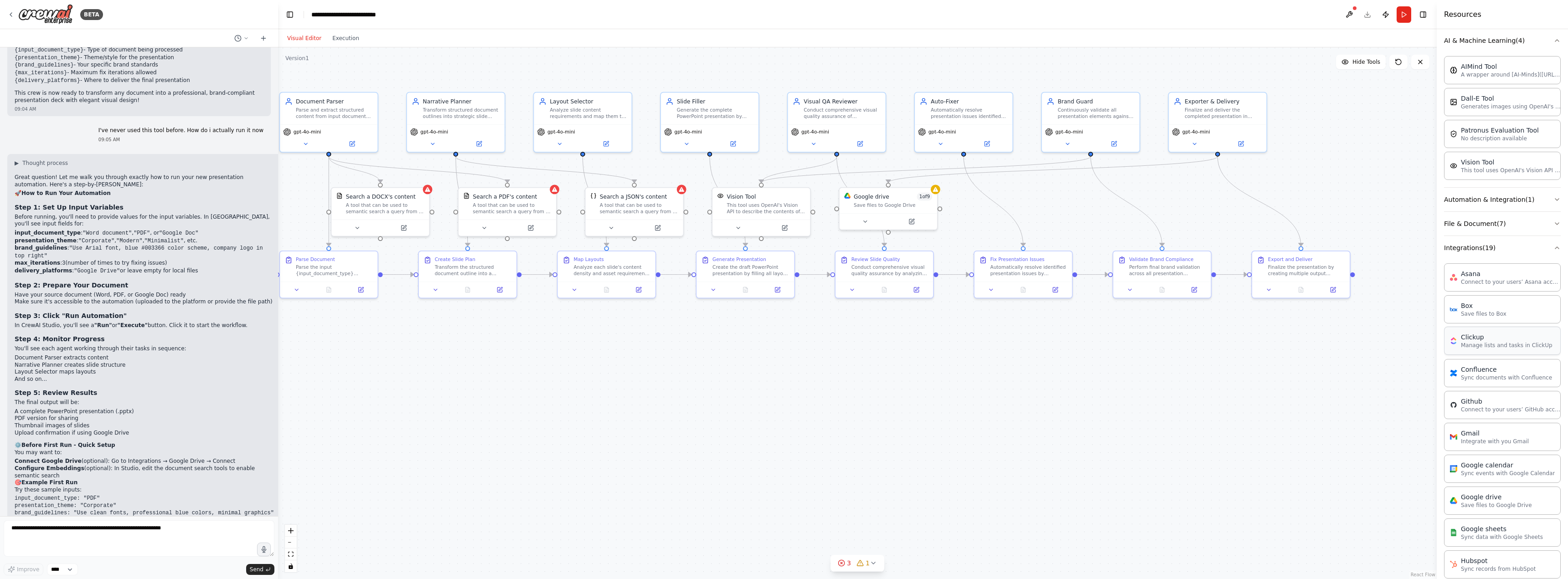
scroll to position [137, 0]
click at [1532, 255] on button "Integrations ( 19 )" at bounding box center [1502, 246] width 117 height 24
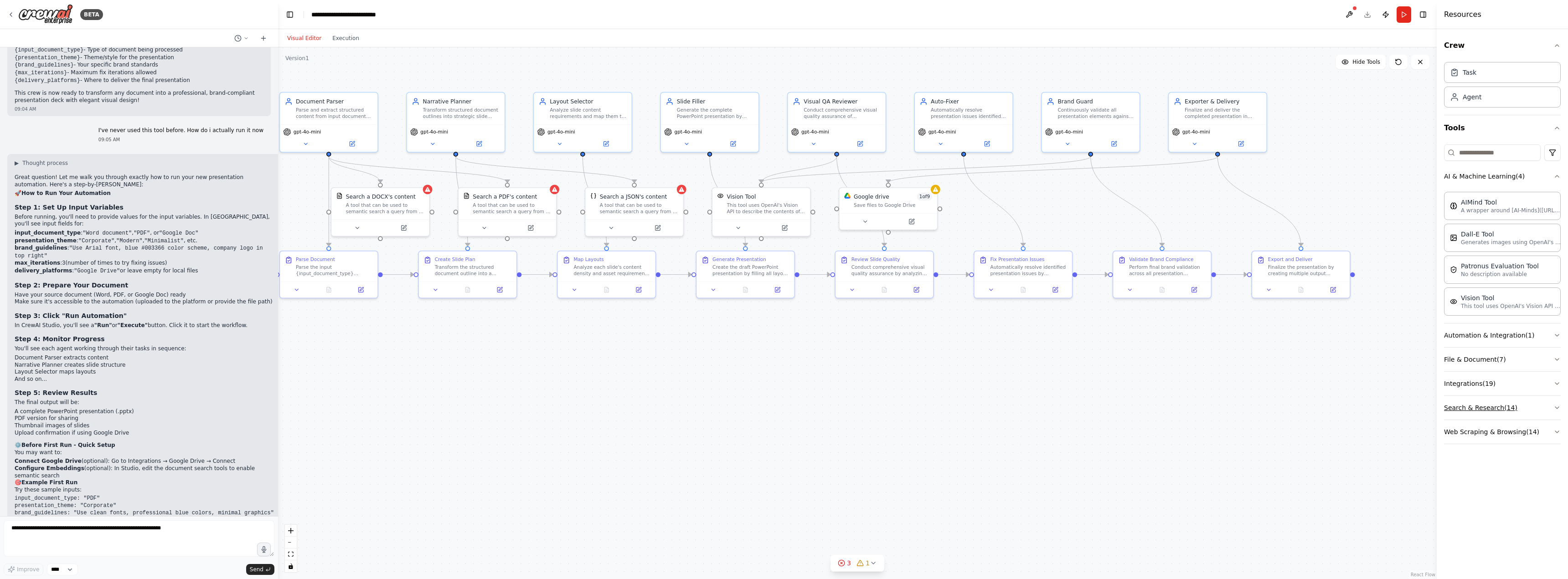
click at [1517, 406] on button "Search & Research ( 14 )" at bounding box center [1502, 407] width 117 height 24
click at [1535, 402] on button "Search & Research ( 14 )" at bounding box center [1502, 407] width 117 height 24
click at [1541, 427] on button "Web Scraping & Browsing ( 14 )" at bounding box center [1502, 431] width 117 height 24
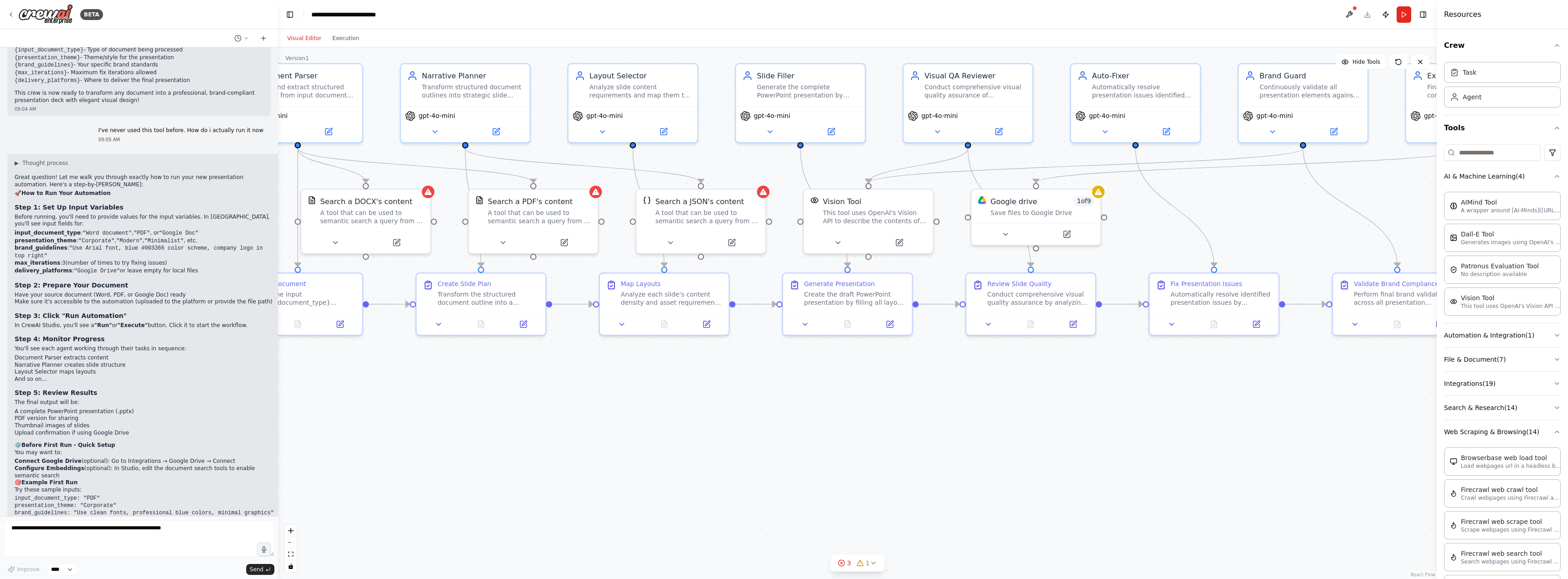
click at [704, 357] on div ".deletable-edge-delete-btn { width: 20px; height: 20px; border: 0px solid #ffff…" at bounding box center [858, 313] width 1159 height 532
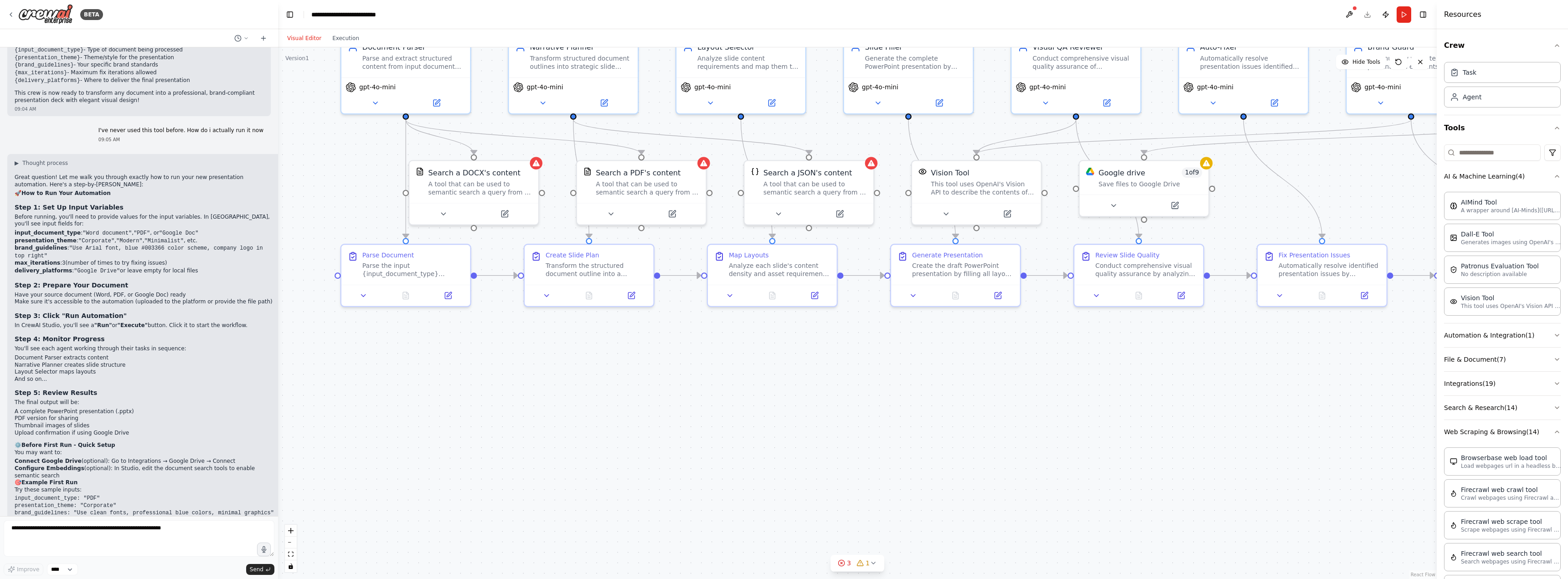
drag, startPoint x: 684, startPoint y: 338, endPoint x: 756, endPoint y: 329, distance: 72.6
click at [756, 329] on div ".deletable-edge-delete-btn { width: 20px; height: 20px; border: 0px solid #ffff…" at bounding box center [858, 313] width 1159 height 532
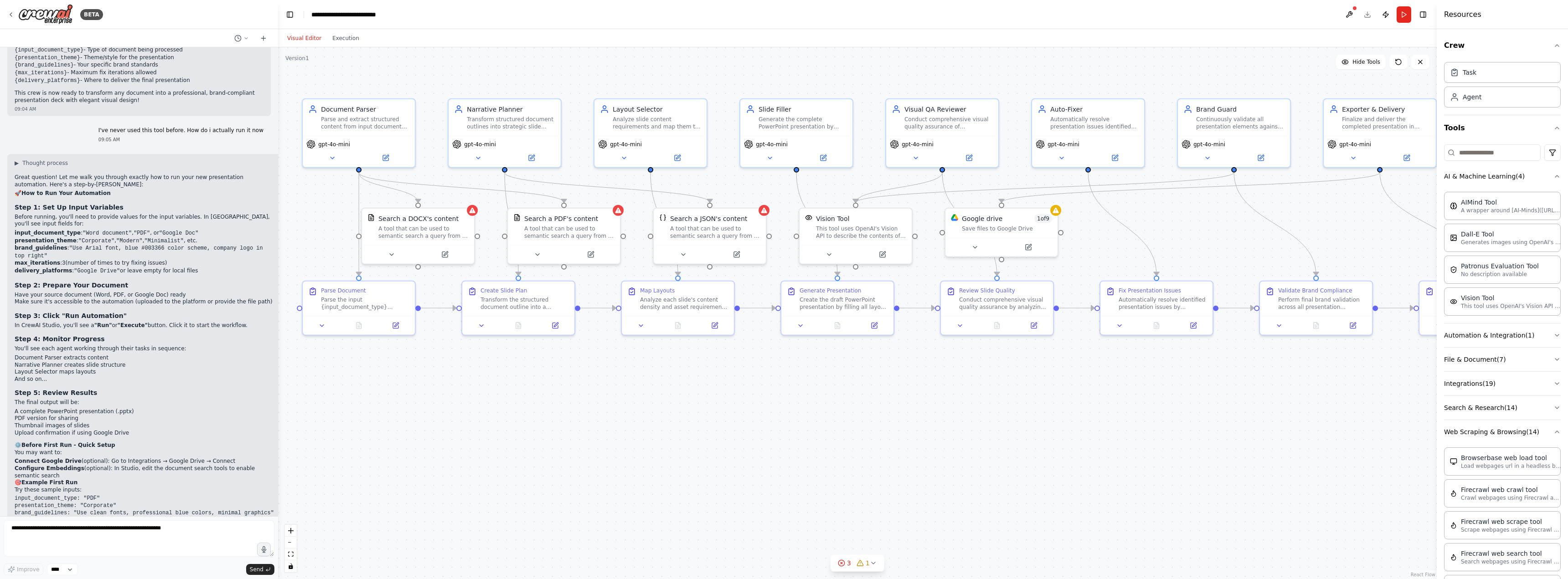
drag, startPoint x: 805, startPoint y: 341, endPoint x: 690, endPoint y: 367, distance: 117.9
click at [690, 367] on div ".deletable-edge-delete-btn { width: 20px; height: 20px; border: 0px solid #ffff…" at bounding box center [858, 313] width 1159 height 532
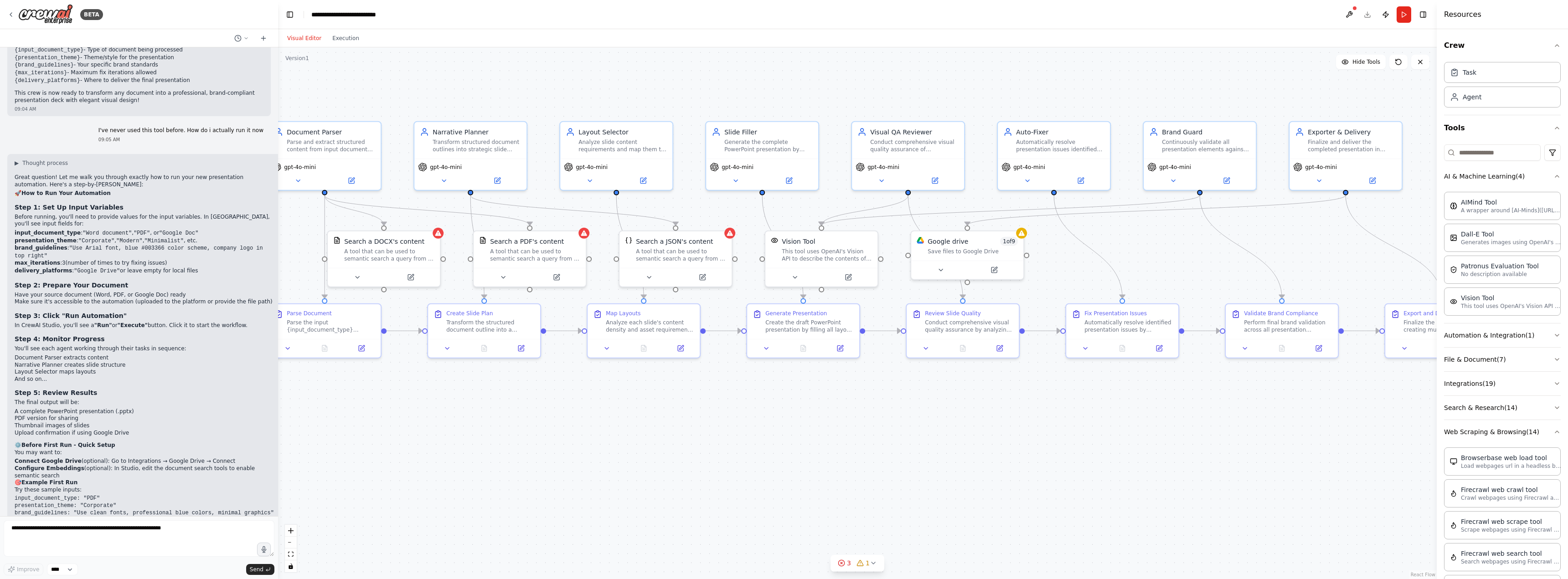
drag, startPoint x: 667, startPoint y: 378, endPoint x: 660, endPoint y: 380, distance: 7.3
click at [660, 380] on div ".deletable-edge-delete-btn { width: 20px; height: 20px; border: 0px solid #ffff…" at bounding box center [858, 313] width 1159 height 532
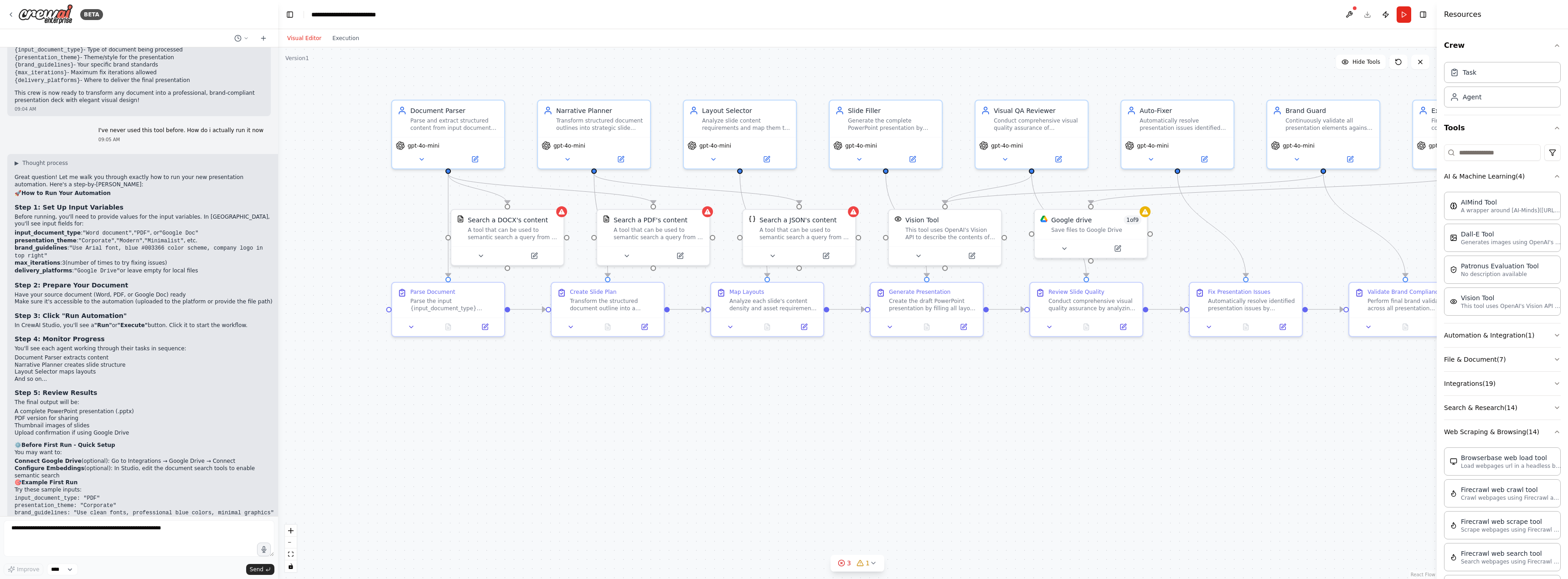
drag, startPoint x: 647, startPoint y: 380, endPoint x: 778, endPoint y: 356, distance: 133.2
click at [778, 356] on div ".deletable-edge-delete-btn { width: 20px; height: 20px; border: 0px solid #ffff…" at bounding box center [858, 313] width 1159 height 532
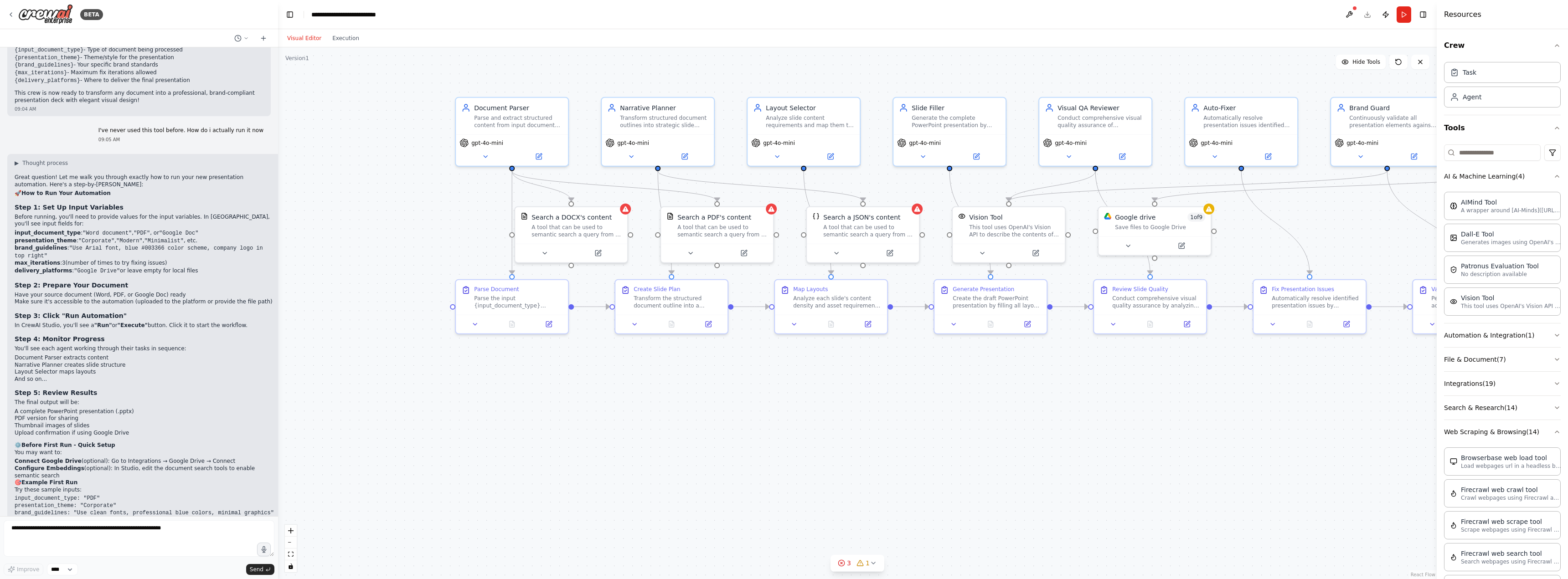
drag, startPoint x: 752, startPoint y: 357, endPoint x: 794, endPoint y: 357, distance: 42.0
click at [794, 357] on div ".deletable-edge-delete-btn { width: 20px; height: 20px; border: 0px solid #ffff…" at bounding box center [858, 313] width 1159 height 532
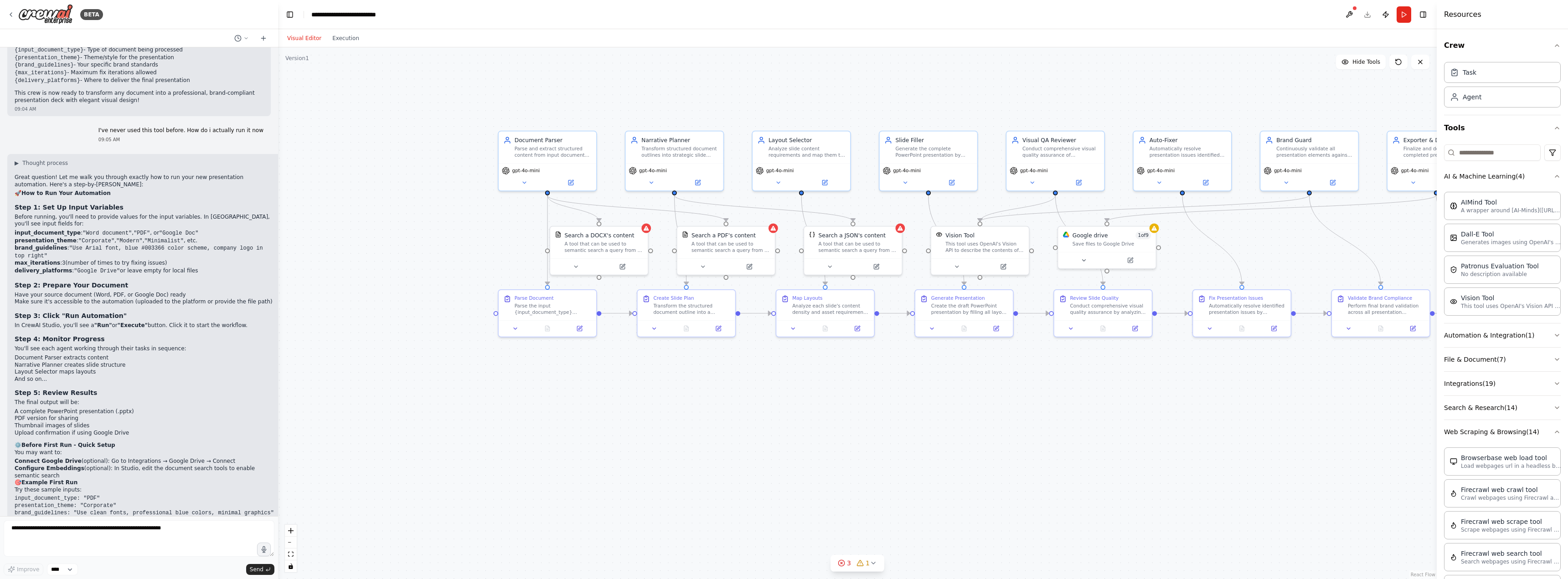
drag, startPoint x: 805, startPoint y: 369, endPoint x: 692, endPoint y: 379, distance: 113.4
click at [692, 379] on div ".deletable-edge-delete-btn { width: 20px; height: 20px; border: 0px solid #ffff…" at bounding box center [858, 313] width 1159 height 532
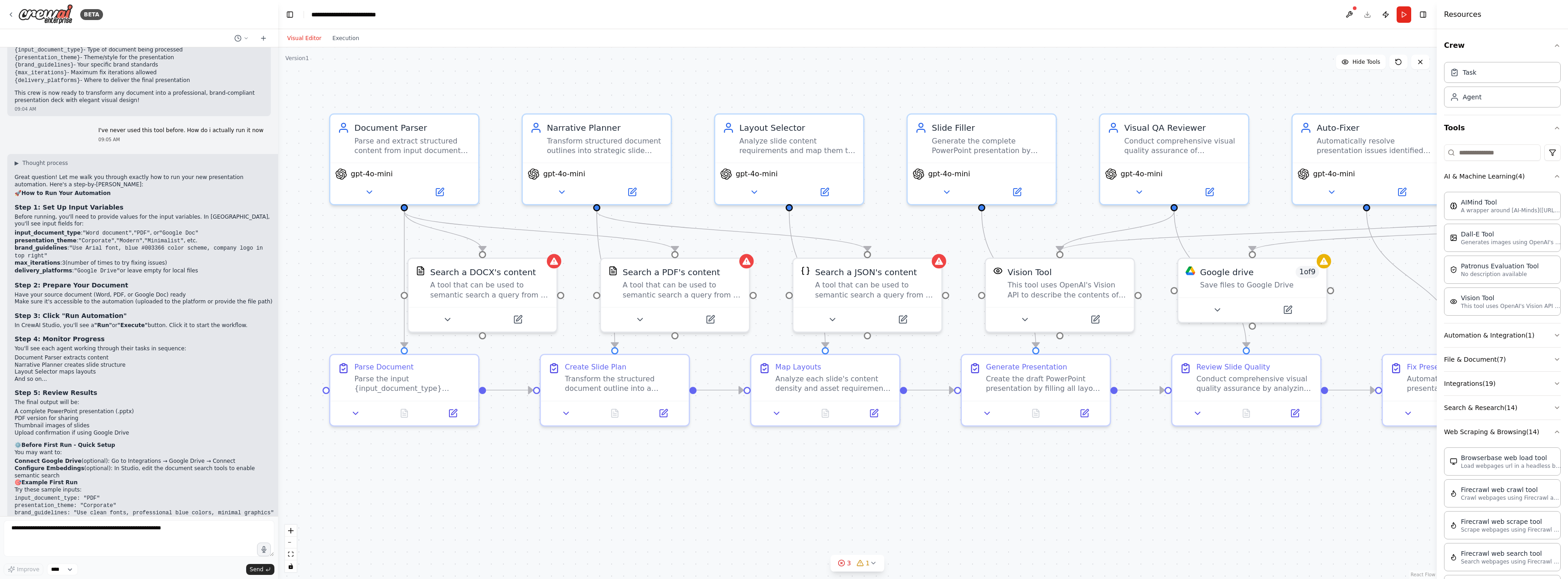
drag, startPoint x: 702, startPoint y: 369, endPoint x: 810, endPoint y: 459, distance: 140.6
click at [810, 459] on div ".deletable-edge-delete-btn { width: 20px; height: 20px; border: 0px solid #ffff…" at bounding box center [858, 313] width 1159 height 532
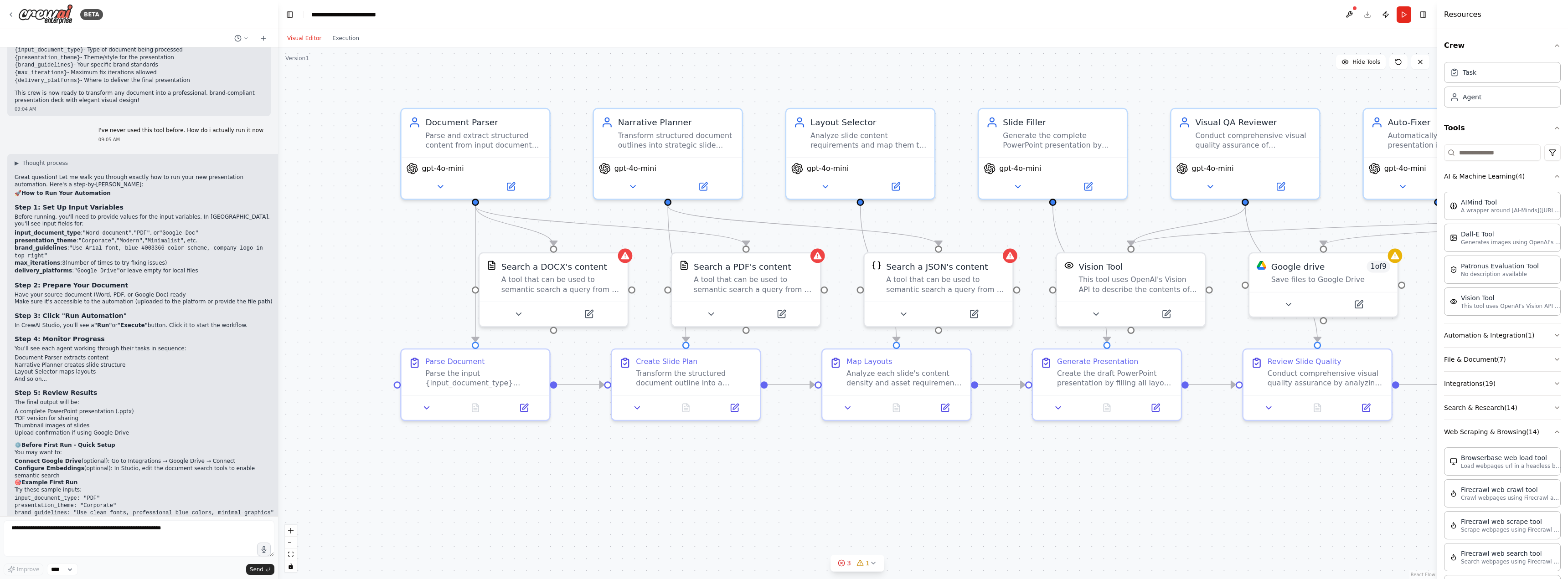
drag, startPoint x: 712, startPoint y: 417, endPoint x: 778, endPoint y: 411, distance: 66.3
click at [778, 411] on div ".deletable-edge-delete-btn { width: 20px; height: 20px; border: 0px solid #ffff…" at bounding box center [858, 313] width 1159 height 532
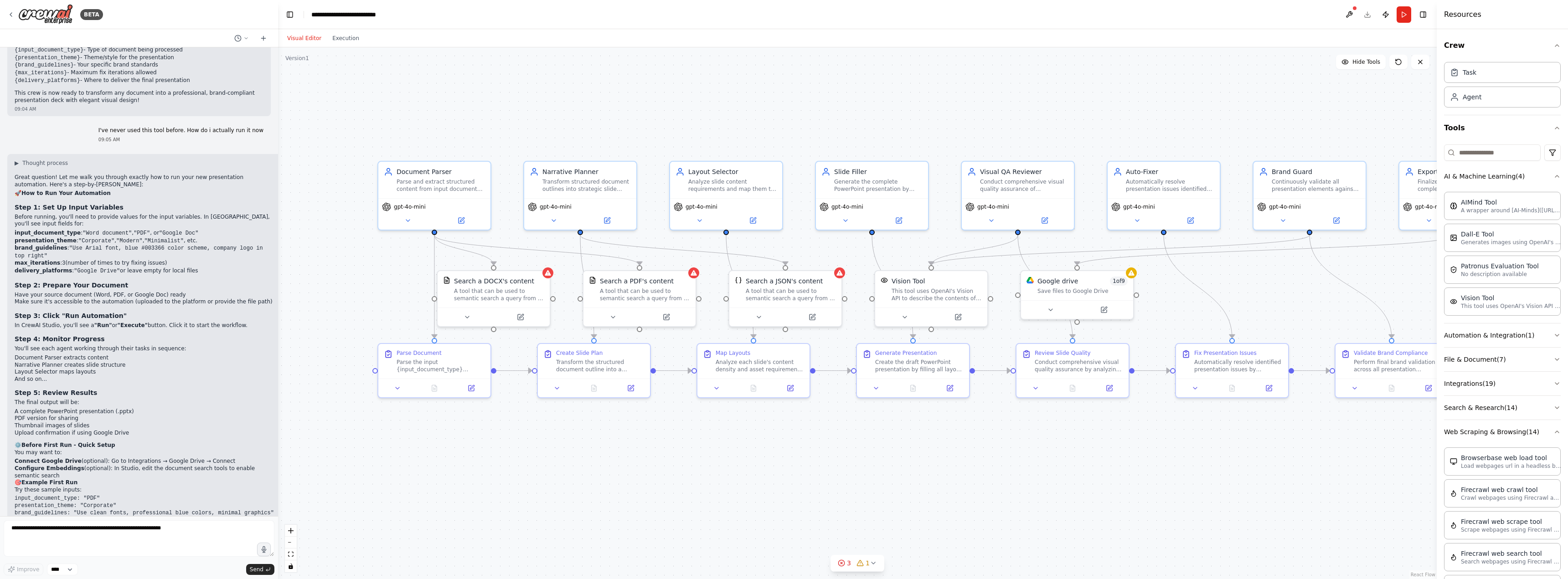
drag, startPoint x: 834, startPoint y: 462, endPoint x: 719, endPoint y: 434, distance: 118.4
click at [719, 434] on div ".deletable-edge-delete-btn { width: 20px; height: 20px; border: 0px solid #ffff…" at bounding box center [858, 313] width 1159 height 532
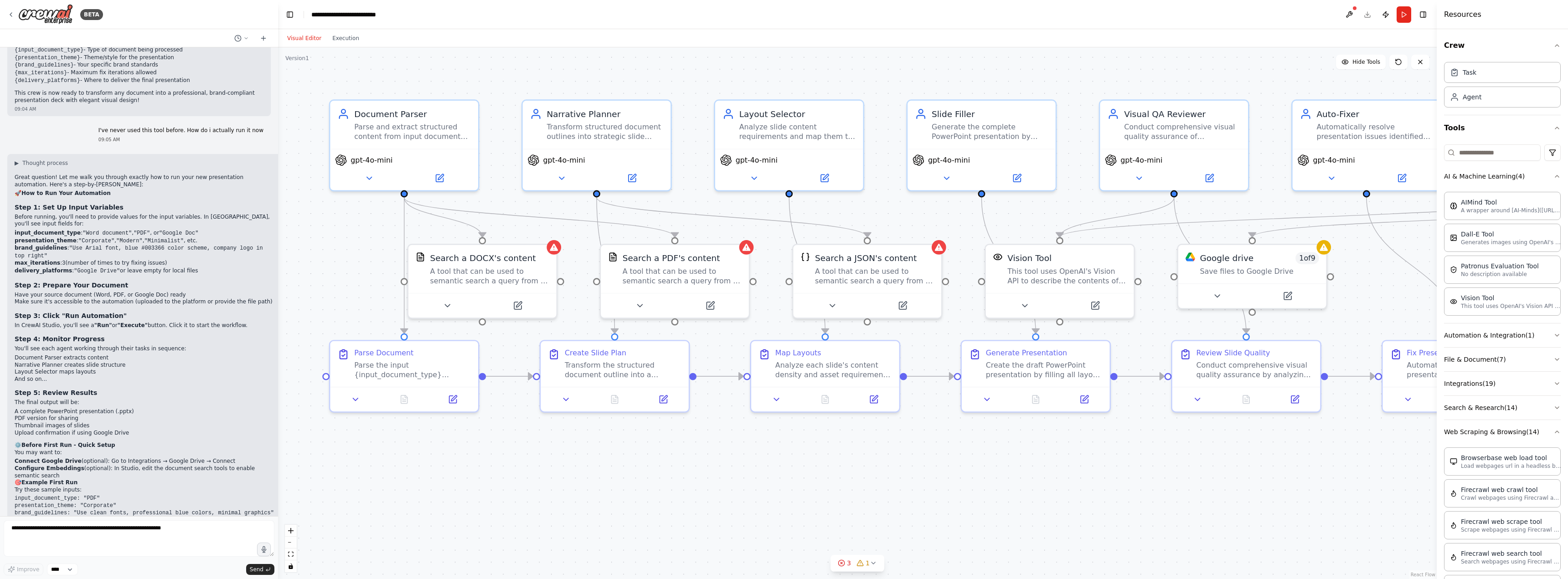
drag, startPoint x: 674, startPoint y: 437, endPoint x: 729, endPoint y: 432, distance: 55.2
click at [729, 432] on div ".deletable-edge-delete-btn { width: 20px; height: 20px; border: 0px solid #ffff…" at bounding box center [858, 313] width 1159 height 532
drag, startPoint x: 716, startPoint y: 432, endPoint x: 745, endPoint y: 425, distance: 29.8
click at [745, 425] on div ".deletable-edge-delete-btn { width: 20px; height: 20px; border: 0px solid #ffff…" at bounding box center [858, 313] width 1159 height 532
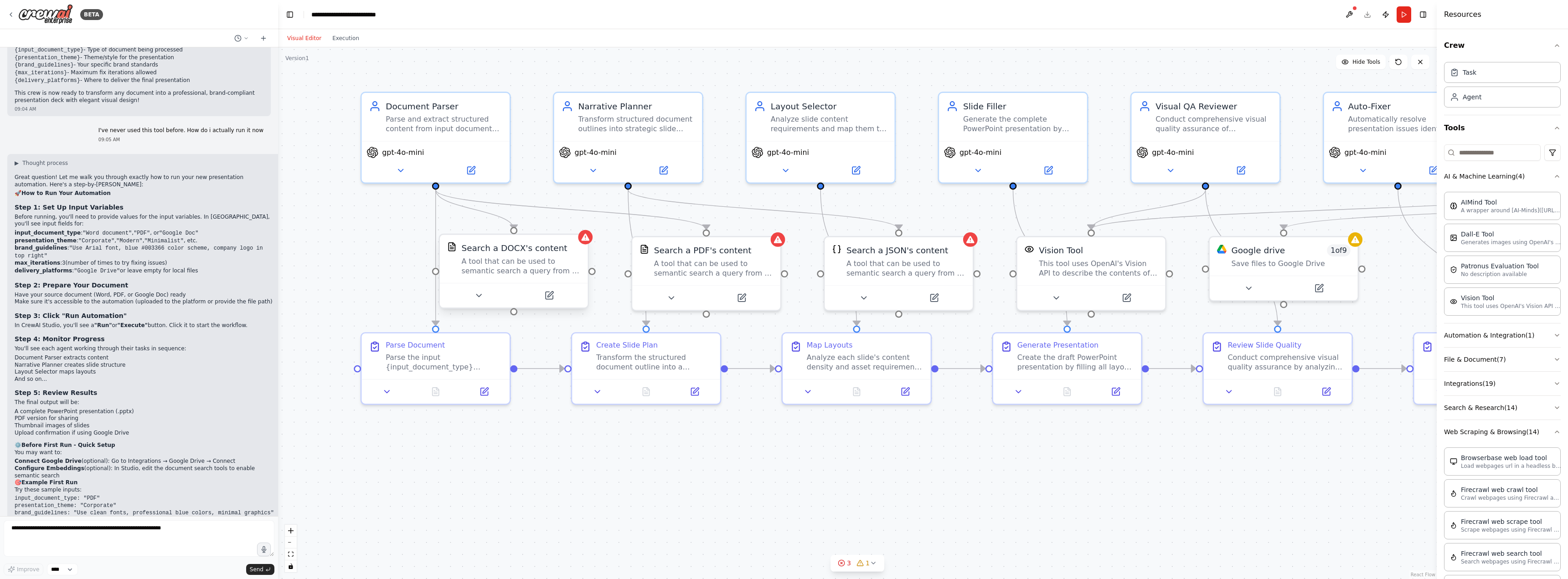
click at [529, 255] on div "Search a DOCX's content A tool that can be used to semantic search a query from…" at bounding box center [520, 258] width 119 height 33
click at [590, 243] on icon at bounding box center [586, 240] width 10 height 10
click at [593, 242] on div ".deletable-edge-delete-btn { width: 20px; height: 20px; border: 0px solid #ffff…" at bounding box center [858, 313] width 1159 height 532
click at [1356, 244] on div at bounding box center [1355, 237] width 15 height 15
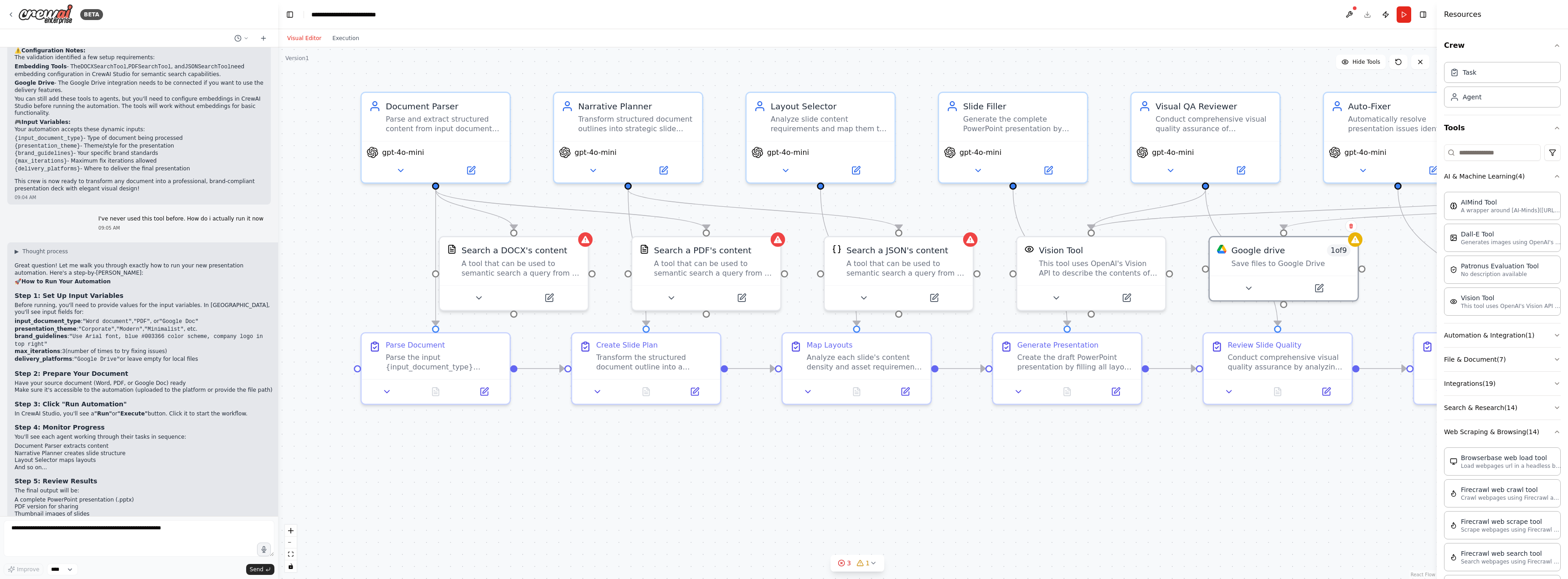
scroll to position [1203, 0]
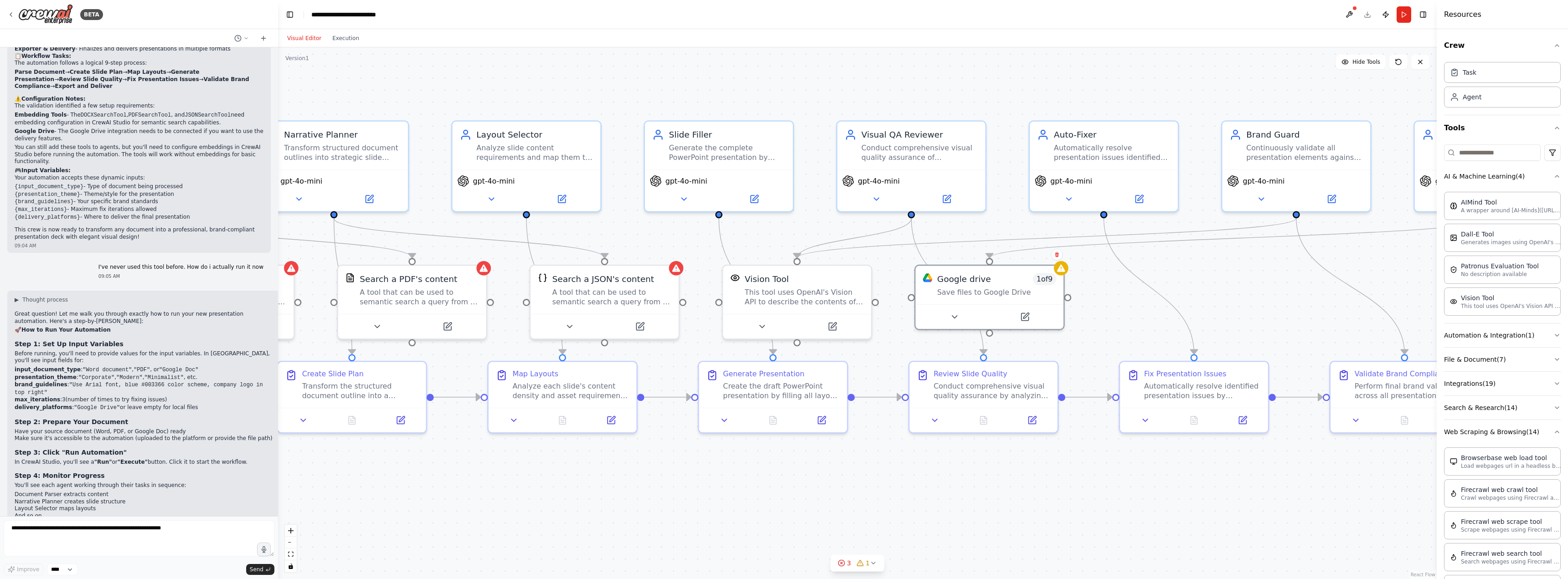
drag, startPoint x: 1052, startPoint y: 474, endPoint x: 710, endPoint y: 517, distance: 344.7
click at [709, 519] on div ".deletable-edge-delete-btn { width: 20px; height: 20px; border: 0px solid #ffff…" at bounding box center [858, 313] width 1159 height 532
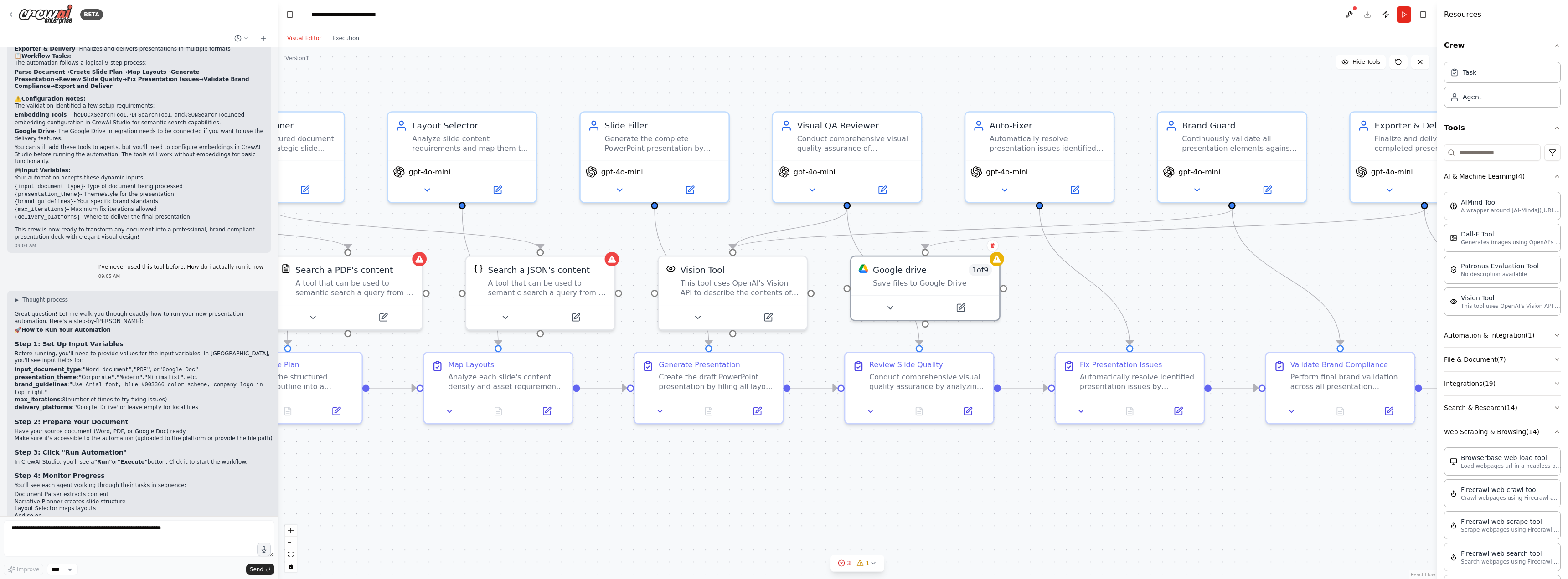
drag, startPoint x: 898, startPoint y: 459, endPoint x: 772, endPoint y: 412, distance: 134.5
click at [772, 412] on div ".deletable-edge-delete-btn { width: 20px; height: 20px; border: 0px solid #ffff…" at bounding box center [858, 313] width 1159 height 532
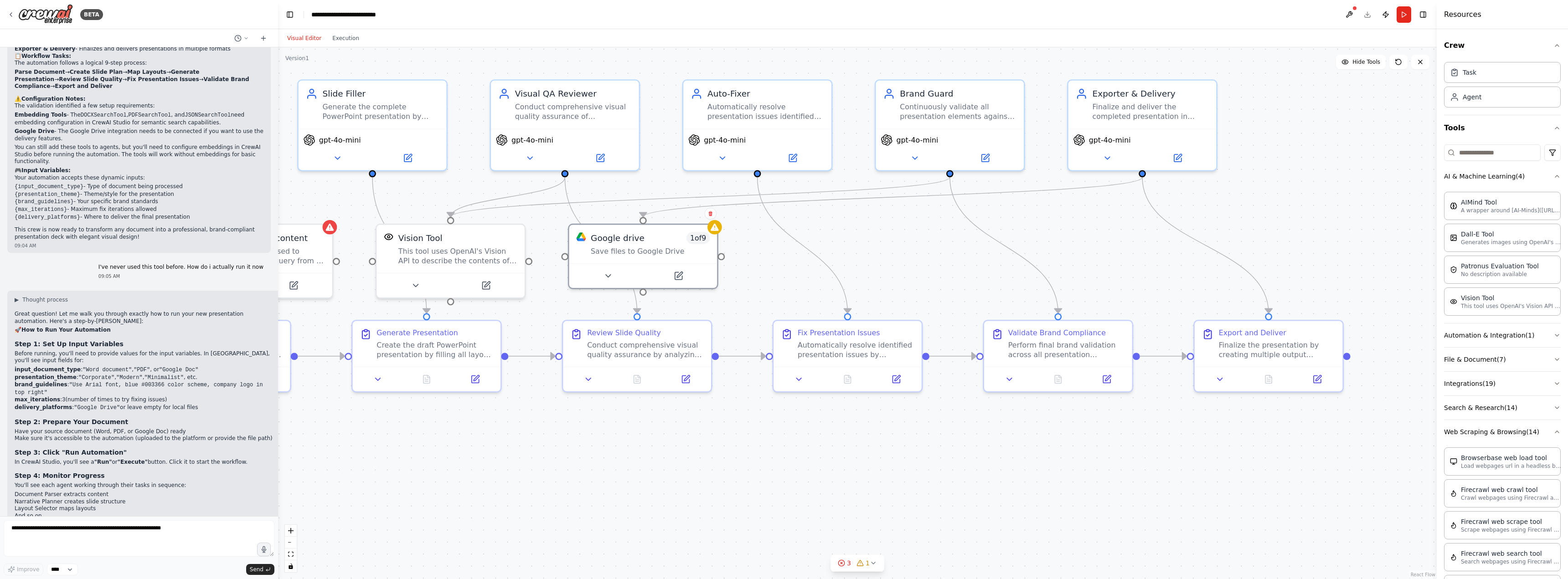
drag, startPoint x: 772, startPoint y: 442, endPoint x: 760, endPoint y: 444, distance: 12.2
click at [760, 444] on div ".deletable-edge-delete-btn { width: 20px; height: 20px; border: 0px solid #ffff…" at bounding box center [858, 313] width 1159 height 532
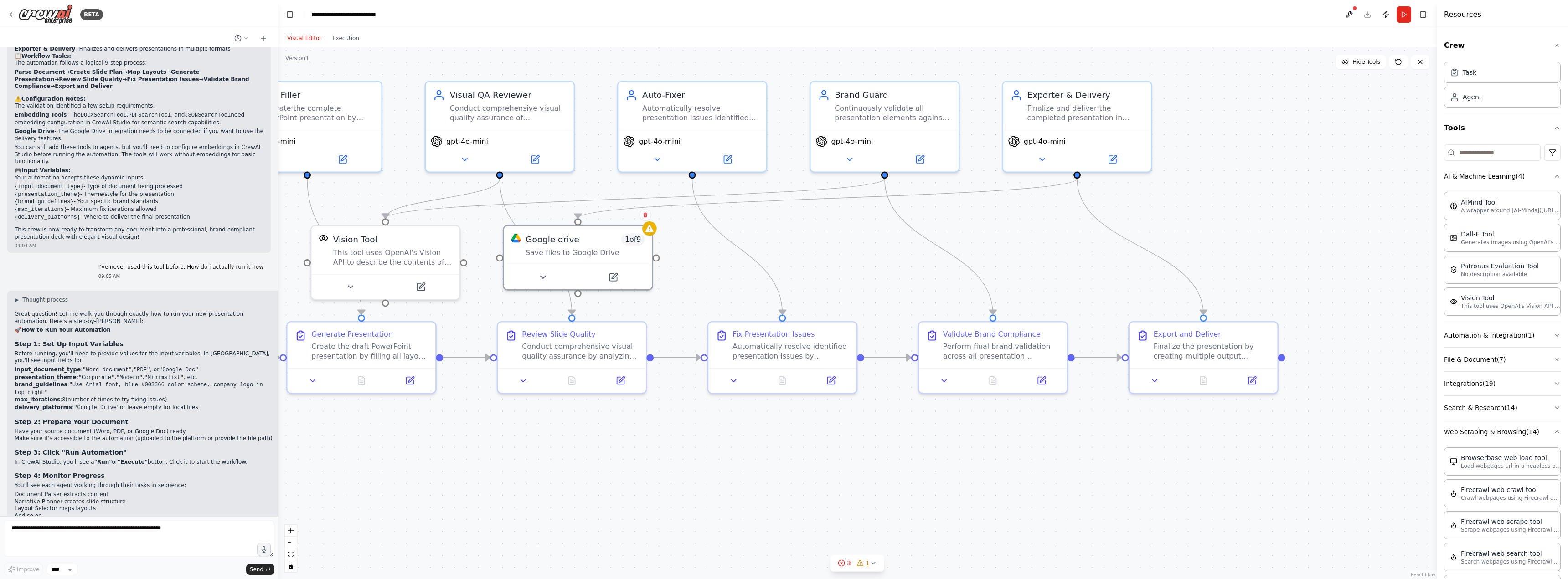
click at [870, 436] on div ".deletable-edge-delete-btn { width: 20px; height: 20px; border: 0px solid #ffff…" at bounding box center [858, 313] width 1159 height 532
drag, startPoint x: 782, startPoint y: 443, endPoint x: 874, endPoint y: 396, distance: 103.3
click at [874, 397] on div ".deletable-edge-delete-btn { width: 20px; height: 20px; border: 0px solid #ffff…" at bounding box center [858, 313] width 1159 height 532
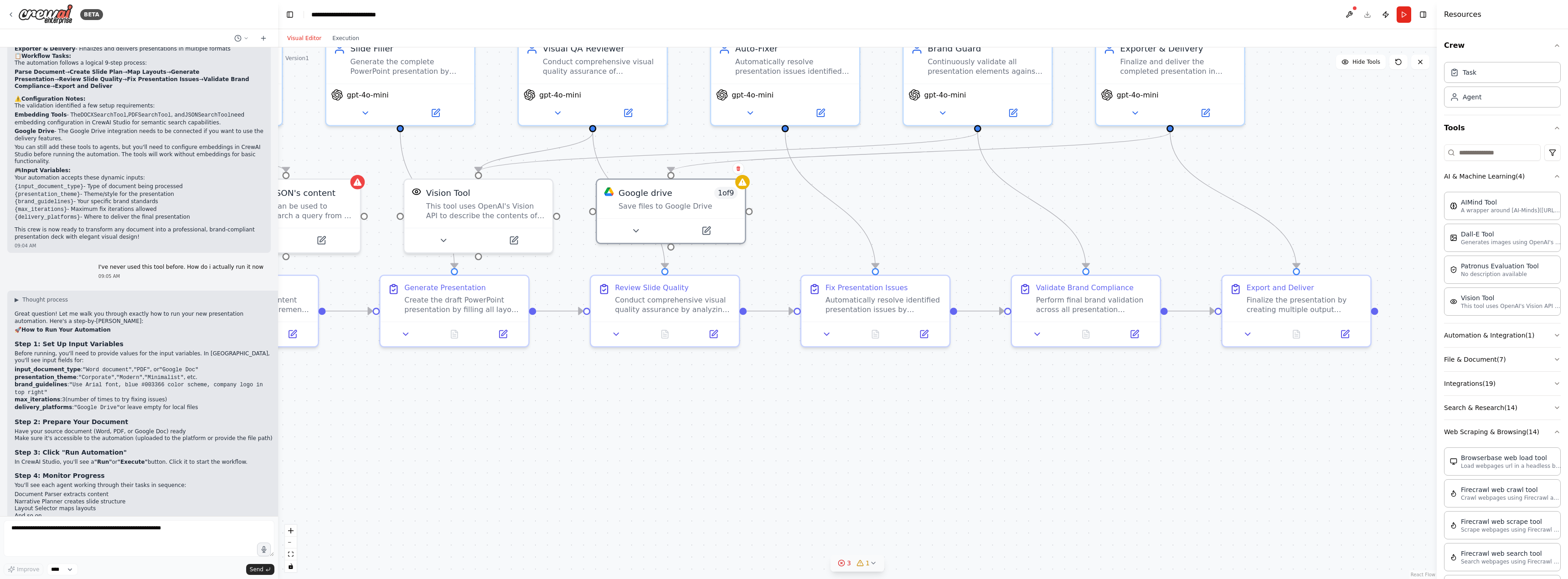
click at [863, 567] on div "1" at bounding box center [863, 563] width 13 height 9
click at [948, 504] on button at bounding box center [956, 504] width 15 height 11
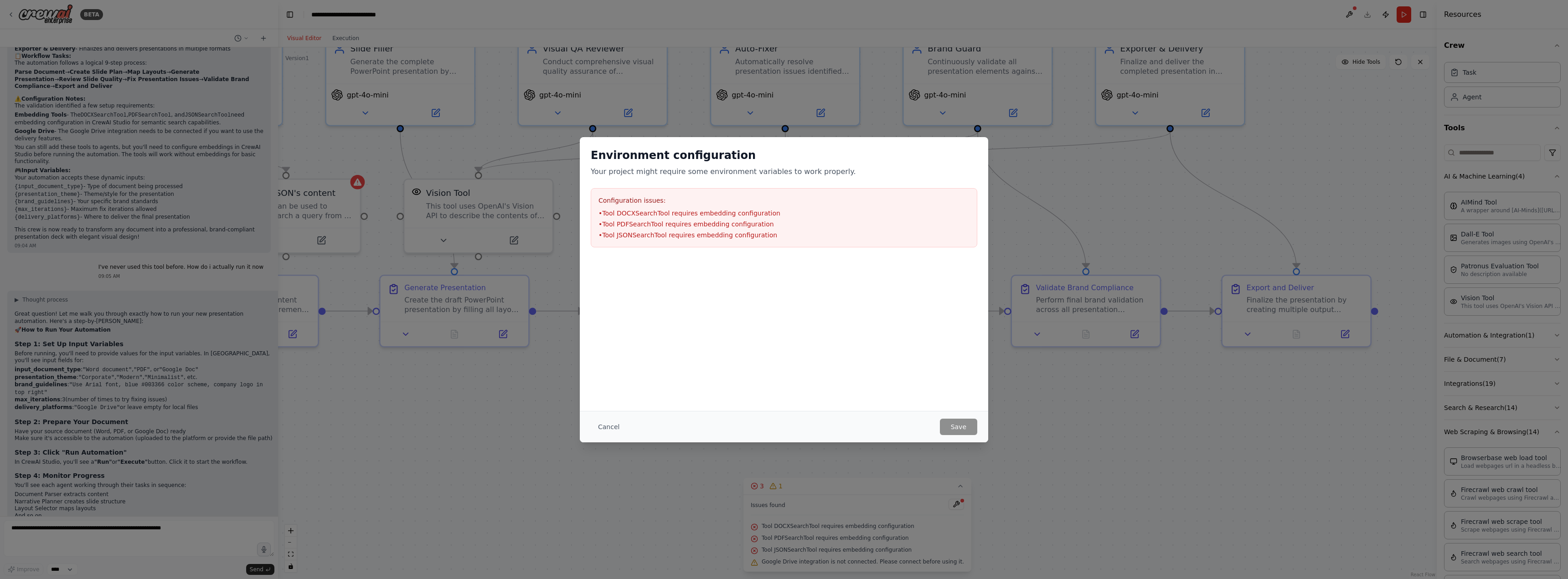
click at [676, 210] on li "• Tool DOCXSearchTool requires embedding configuration" at bounding box center [784, 213] width 371 height 9
click at [666, 216] on li "• Tool DOCXSearchTool requires embedding configuration" at bounding box center [784, 213] width 371 height 9
click at [709, 229] on ul "• Tool DOCXSearchTool requires embedding configuration • Tool PDFSearchTool req…" at bounding box center [784, 224] width 371 height 31
click at [611, 428] on button "Cancel" at bounding box center [608, 426] width 36 height 16
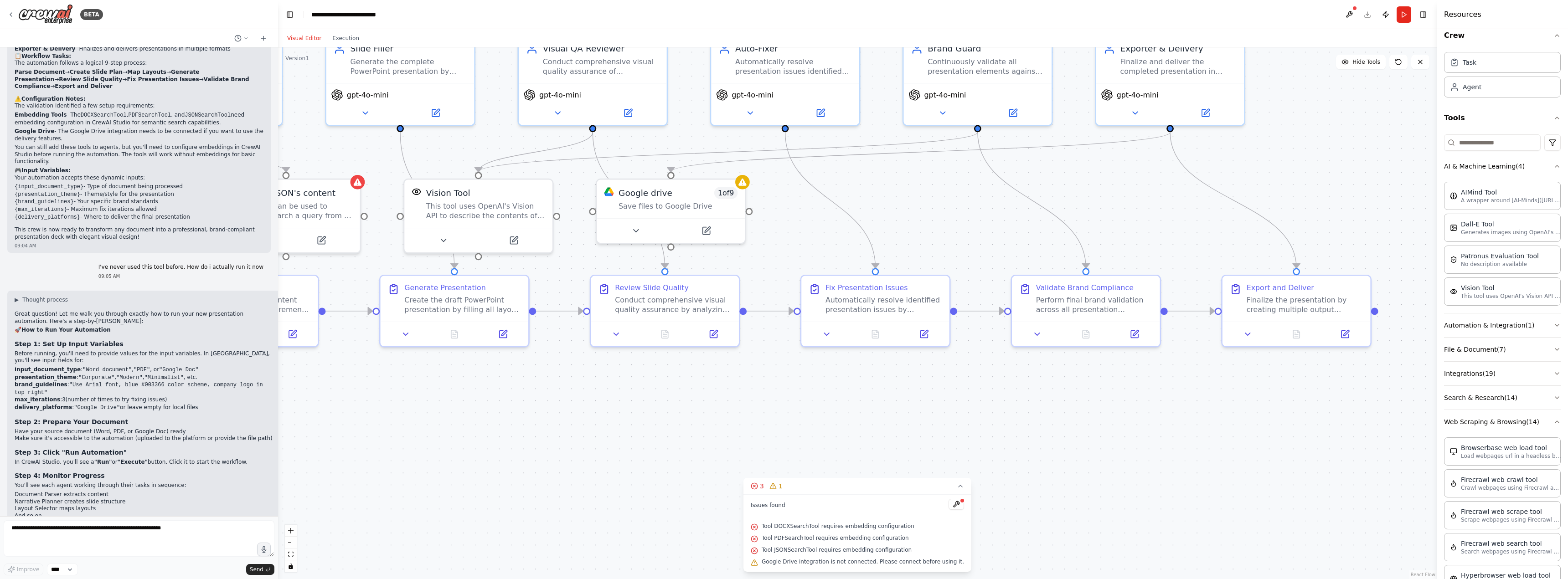
scroll to position [0, 0]
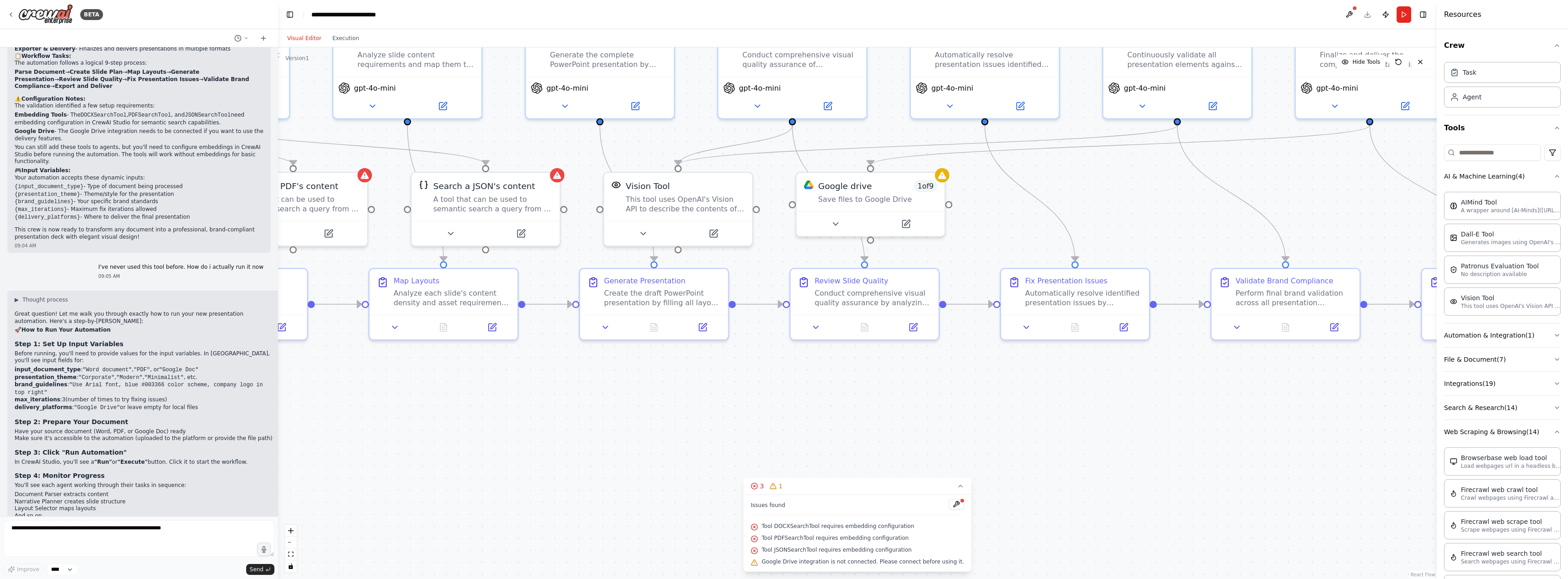
drag, startPoint x: 551, startPoint y: 434, endPoint x: 760, endPoint y: 428, distance: 209.1
click at [760, 428] on div ".deletable-edge-delete-btn { width: 20px; height: 20px; border: 0px solid #ffff…" at bounding box center [858, 313] width 1159 height 532
click at [471, 196] on div "A tool that can be used to semantic search a query from a JSON's content." at bounding box center [502, 201] width 119 height 19
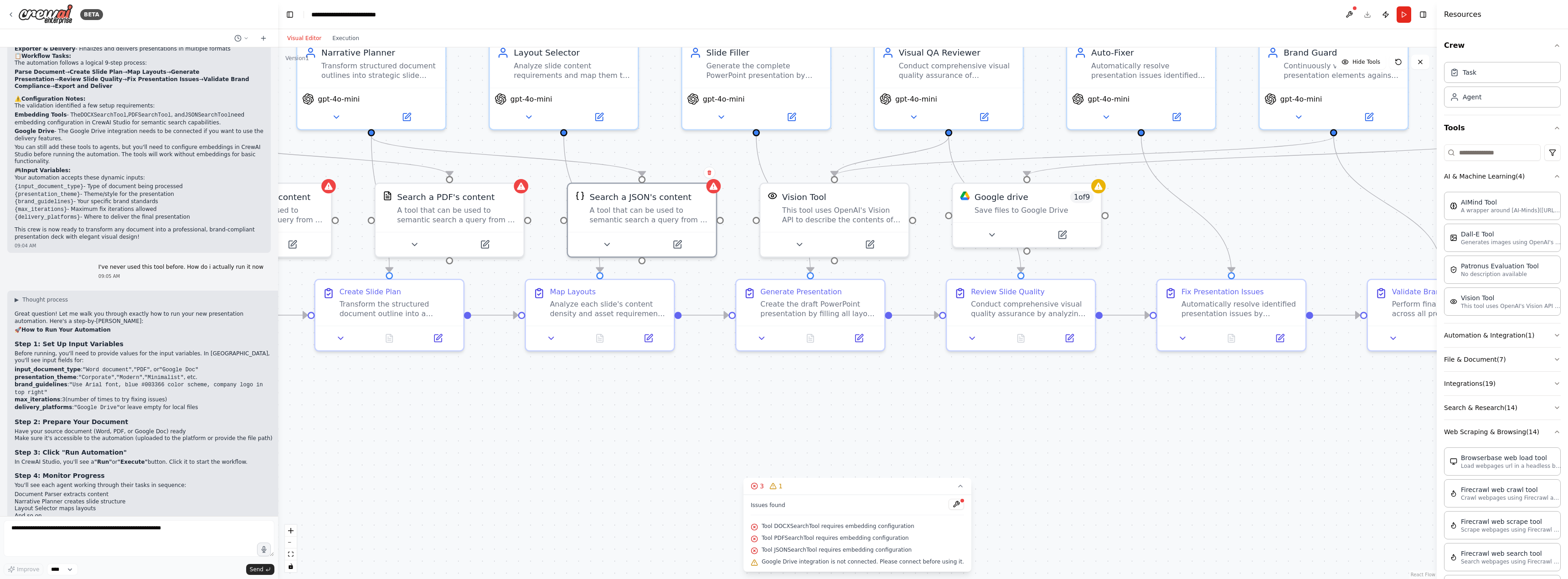
drag, startPoint x: 480, startPoint y: 448, endPoint x: 676, endPoint y: 462, distance: 196.5
click at [674, 462] on div ".deletable-edge-delete-btn { width: 20px; height: 20px; border: 0px solid #ffff…" at bounding box center [858, 313] width 1159 height 532
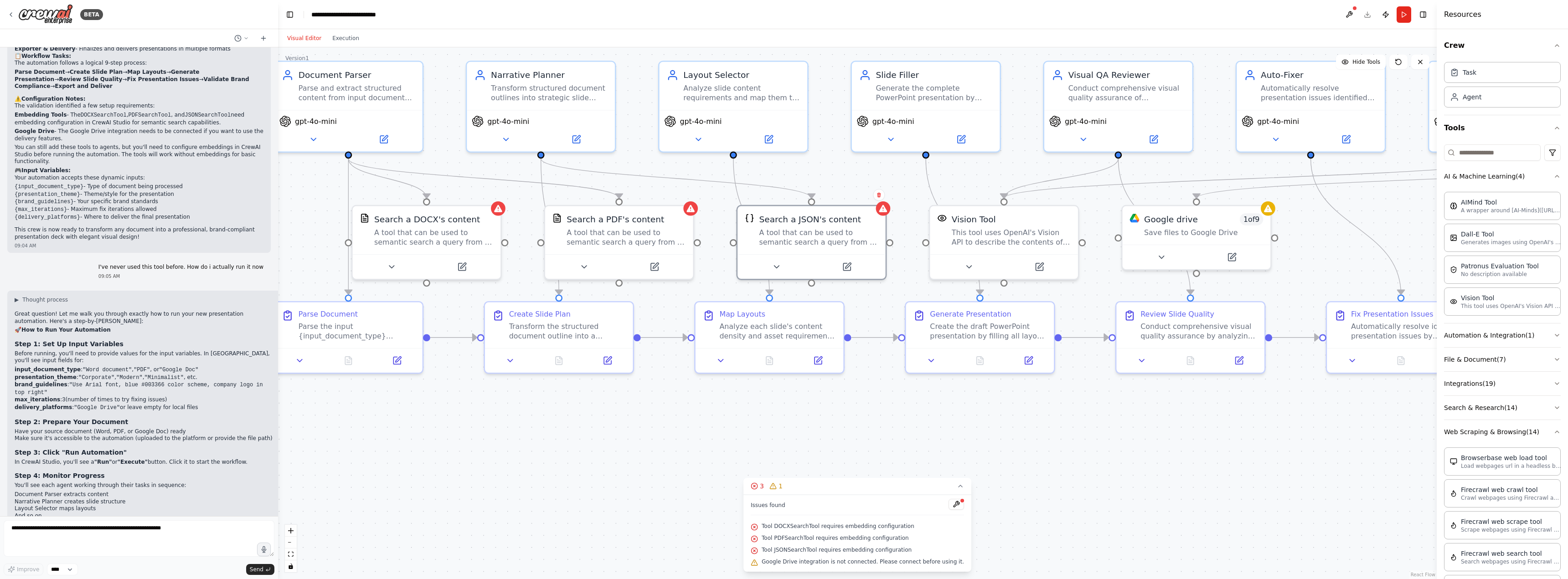
drag, startPoint x: 413, startPoint y: 237, endPoint x: 551, endPoint y: 258, distance: 139.6
click at [551, 258] on div ".deletable-edge-delete-btn { width: 20px; height: 20px; border: 0px solid #ffff…" at bounding box center [858, 313] width 1159 height 532
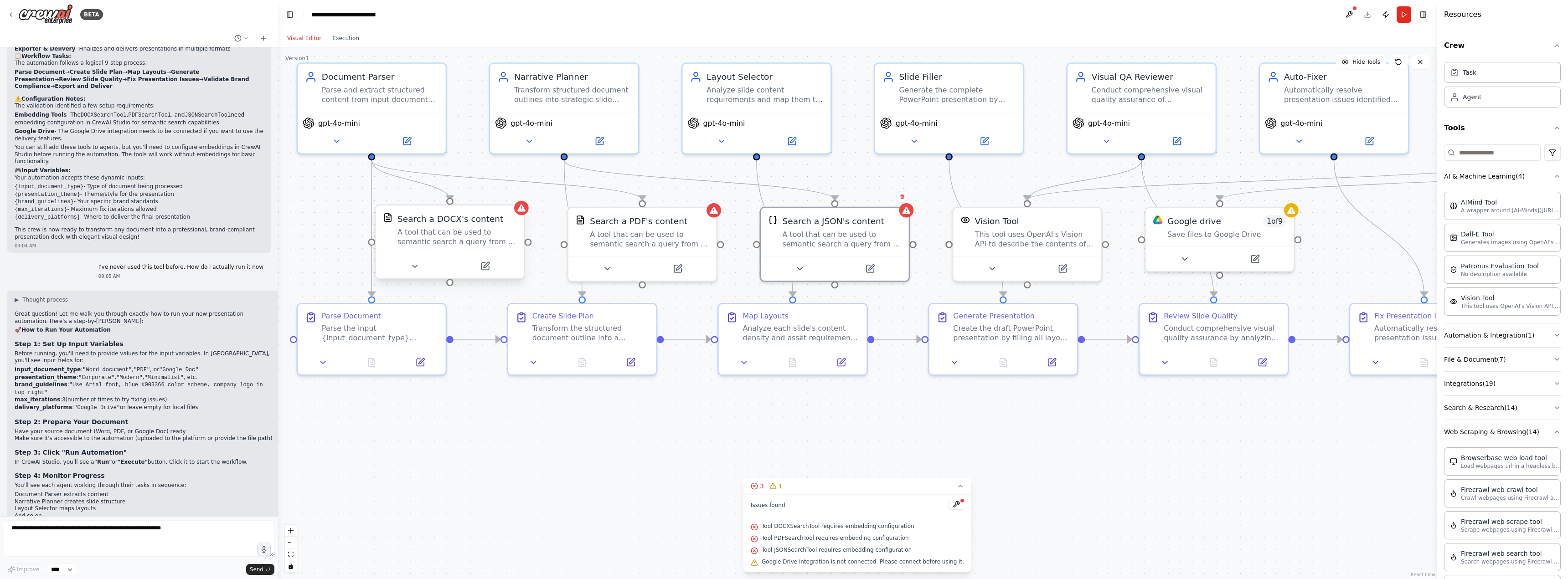
click at [422, 277] on div at bounding box center [450, 266] width 148 height 24
click at [415, 270] on icon at bounding box center [415, 266] width 10 height 10
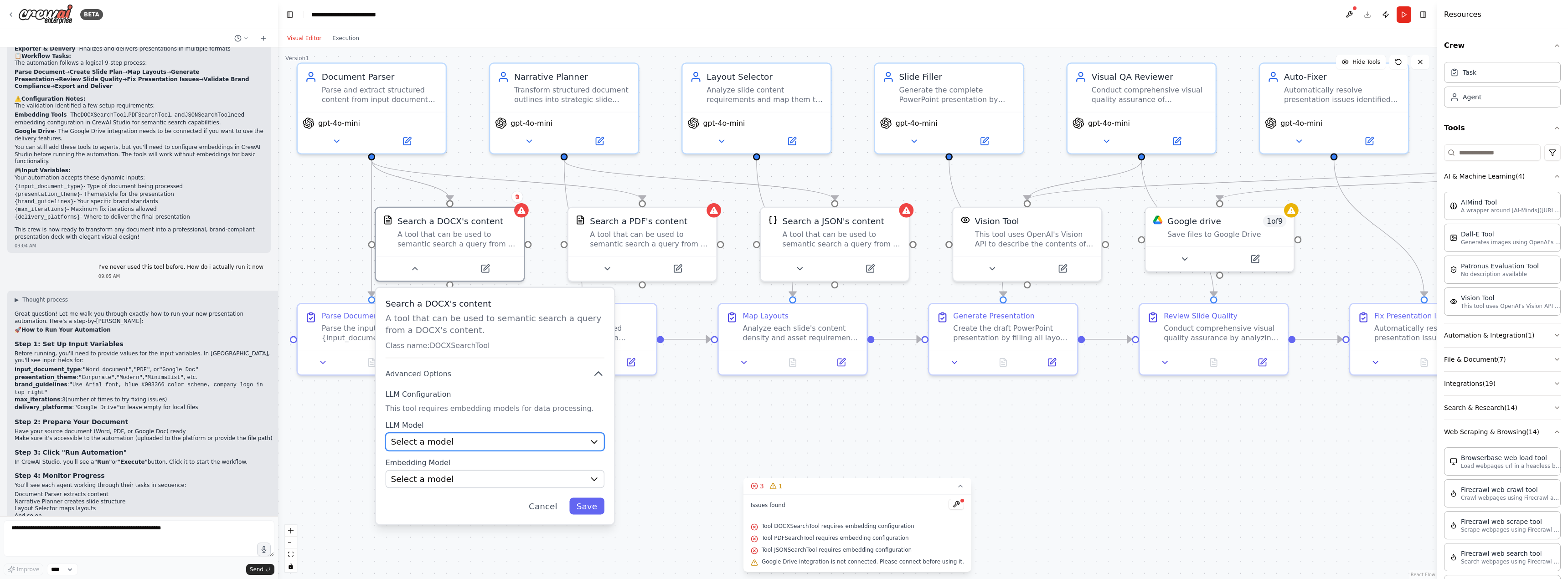
click at [498, 442] on div "Select a model" at bounding box center [488, 442] width 194 height 12
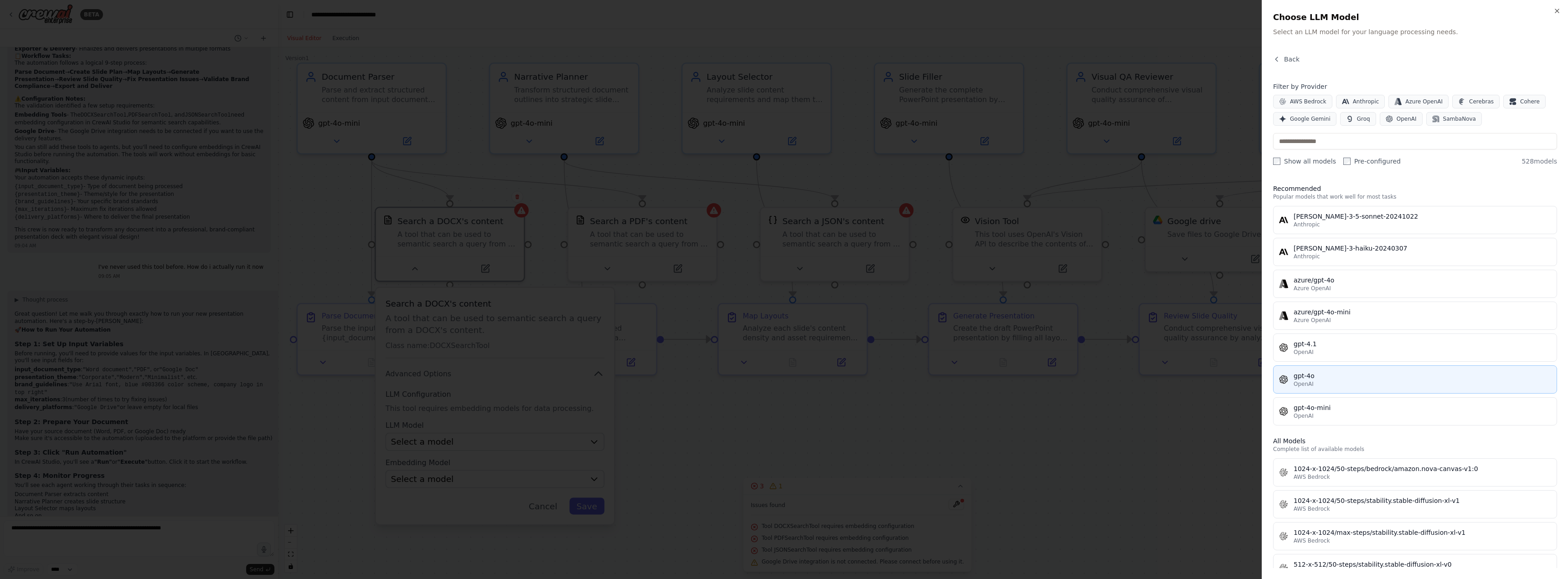
click at [1346, 374] on div "gpt-4o" at bounding box center [1422, 375] width 257 height 9
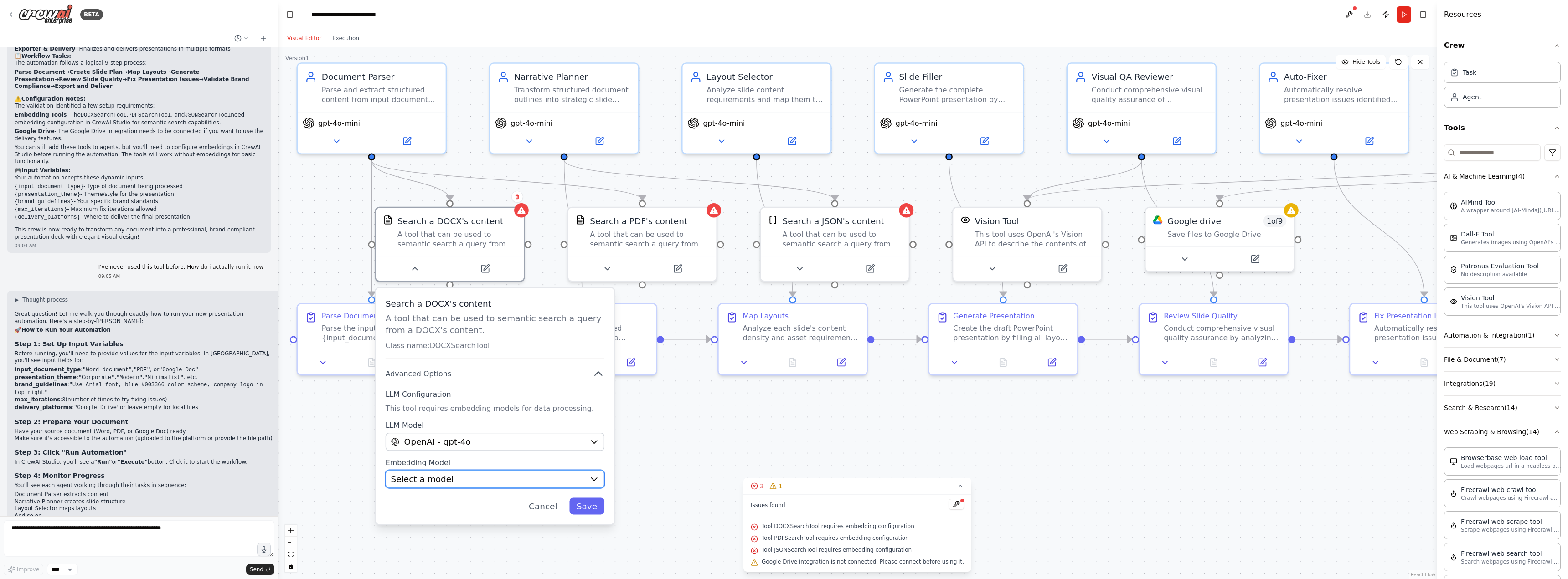
click at [513, 484] on div "Select a model" at bounding box center [488, 478] width 194 height 12
click at [587, 478] on button "Select a model" at bounding box center [495, 479] width 219 height 18
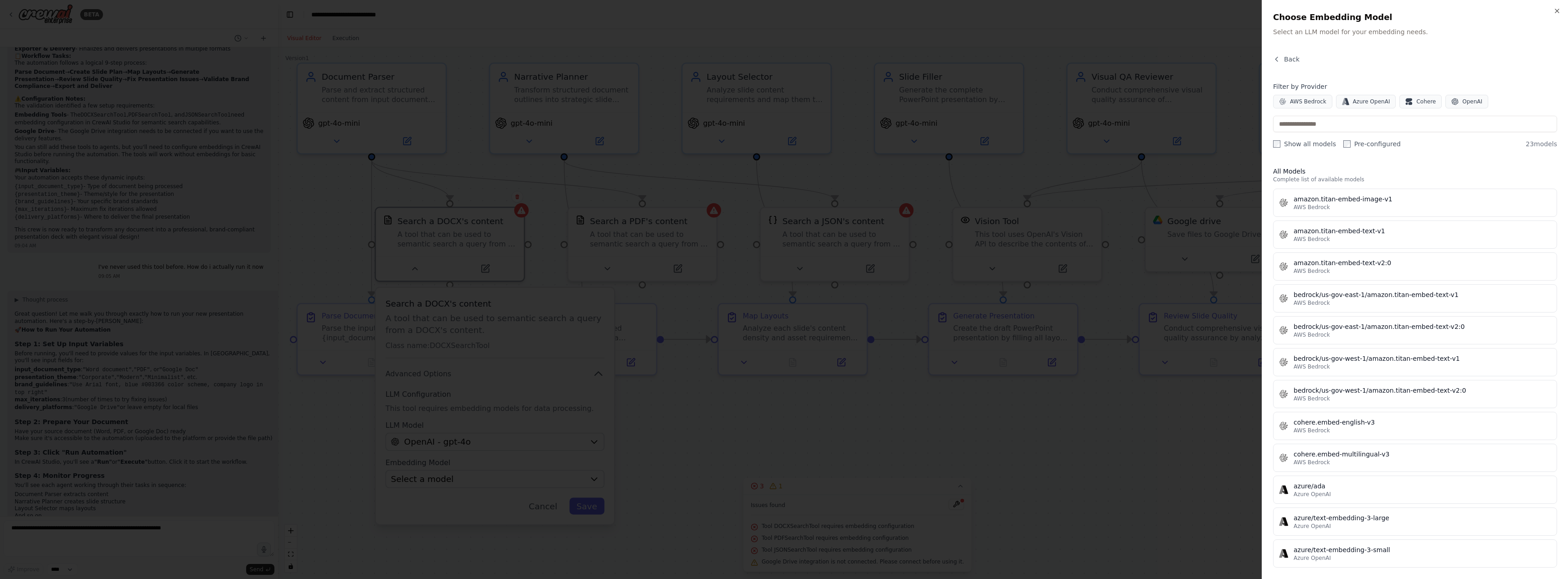
click at [1127, 339] on div at bounding box center [784, 290] width 1568 height 579
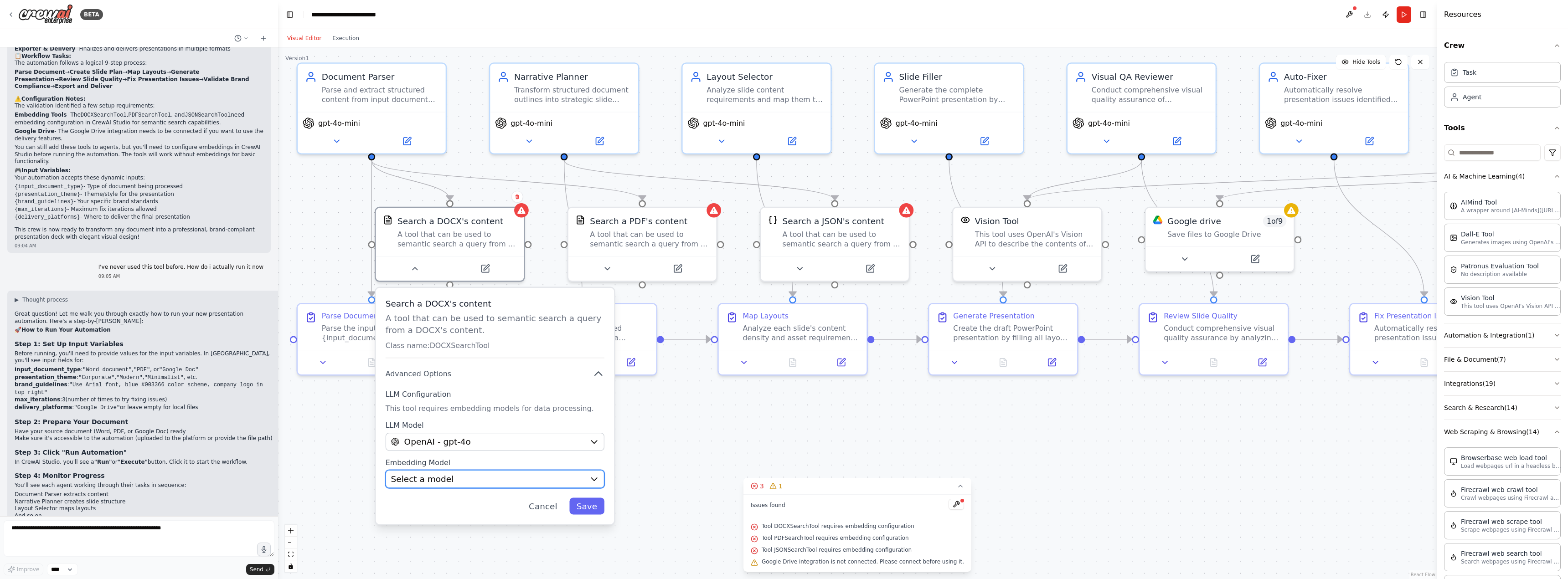
click at [590, 477] on icon "button" at bounding box center [594, 479] width 10 height 10
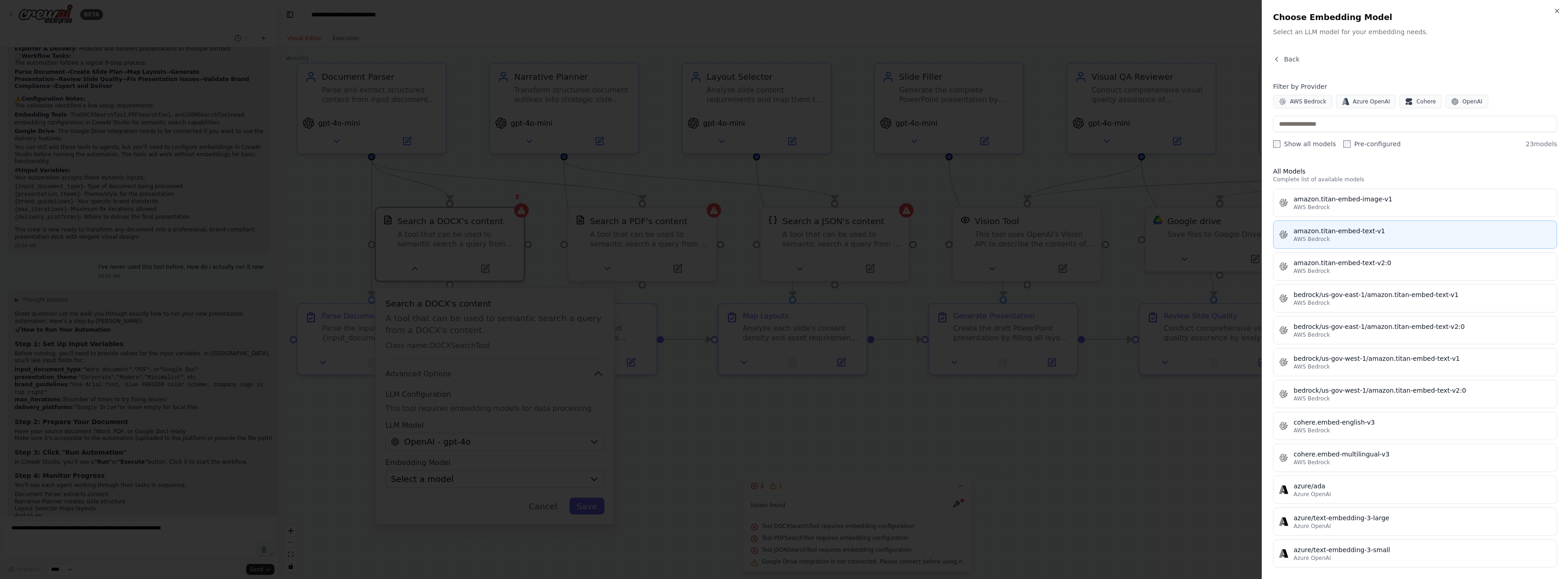
scroll to position [46, 0]
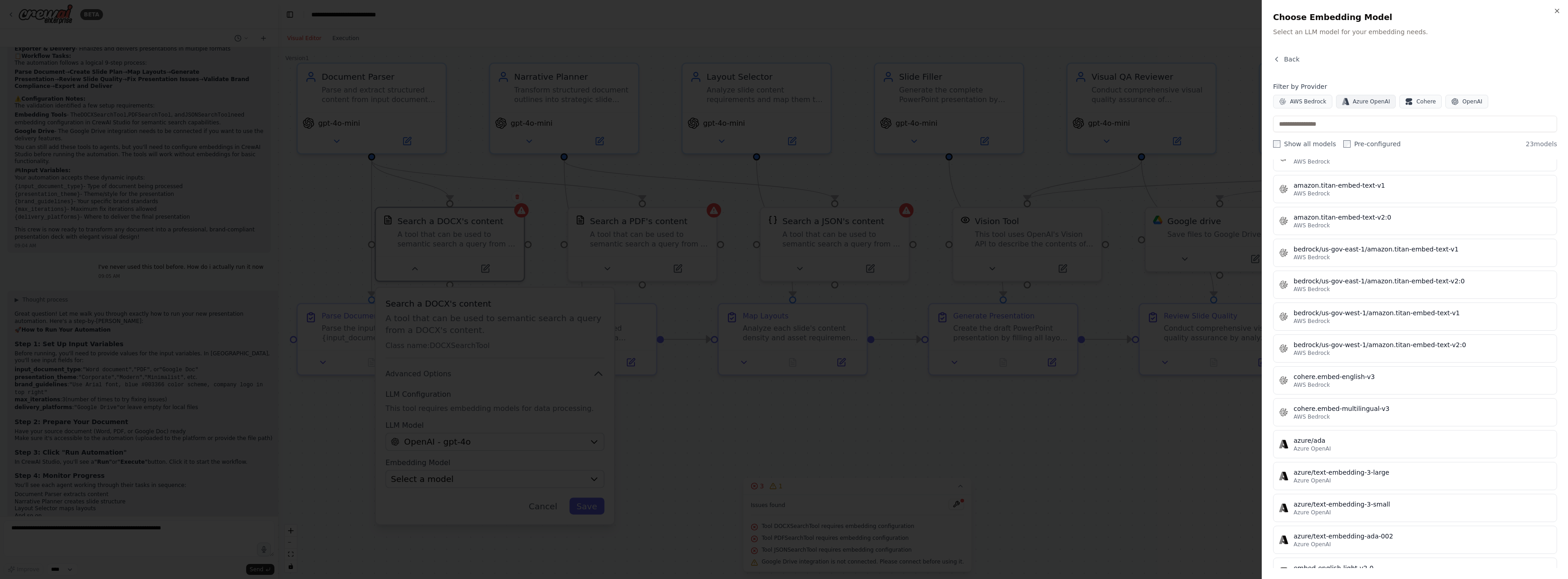
click at [1356, 108] on button "Azure OpenAI" at bounding box center [1366, 102] width 60 height 13
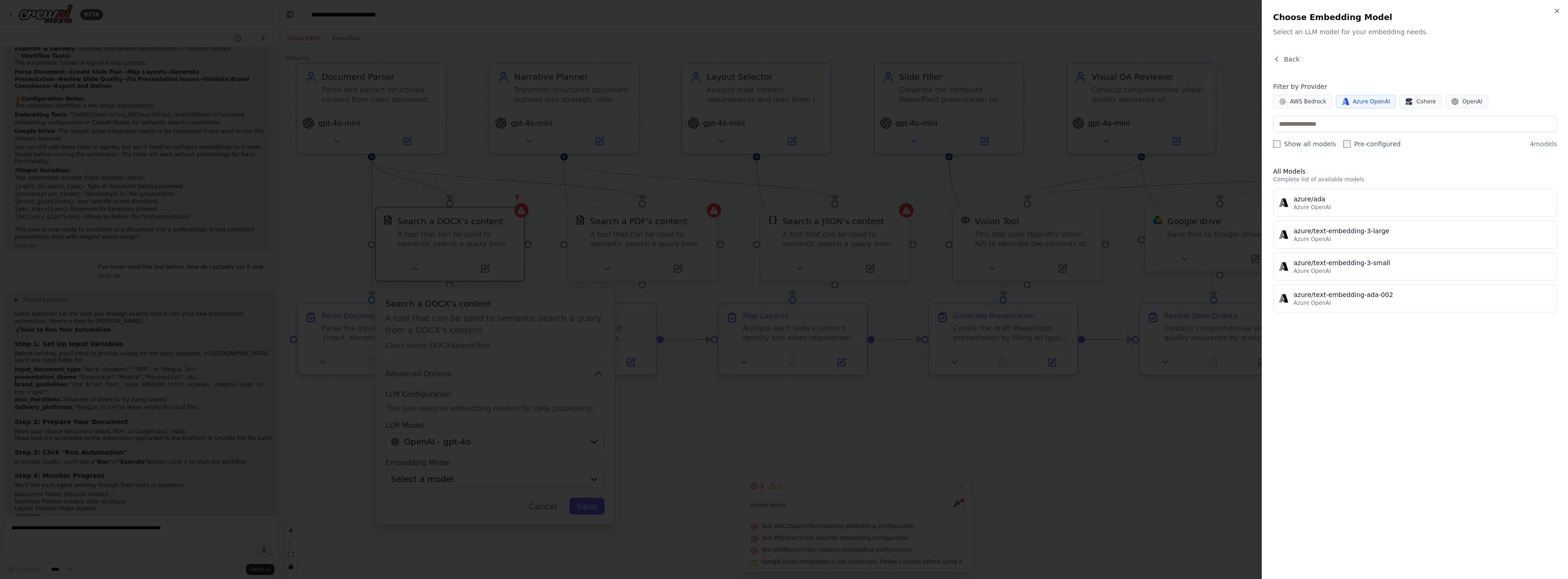
scroll to position [0, 0]
click at [1299, 101] on span "AWS Bedrock" at bounding box center [1308, 102] width 37 height 7
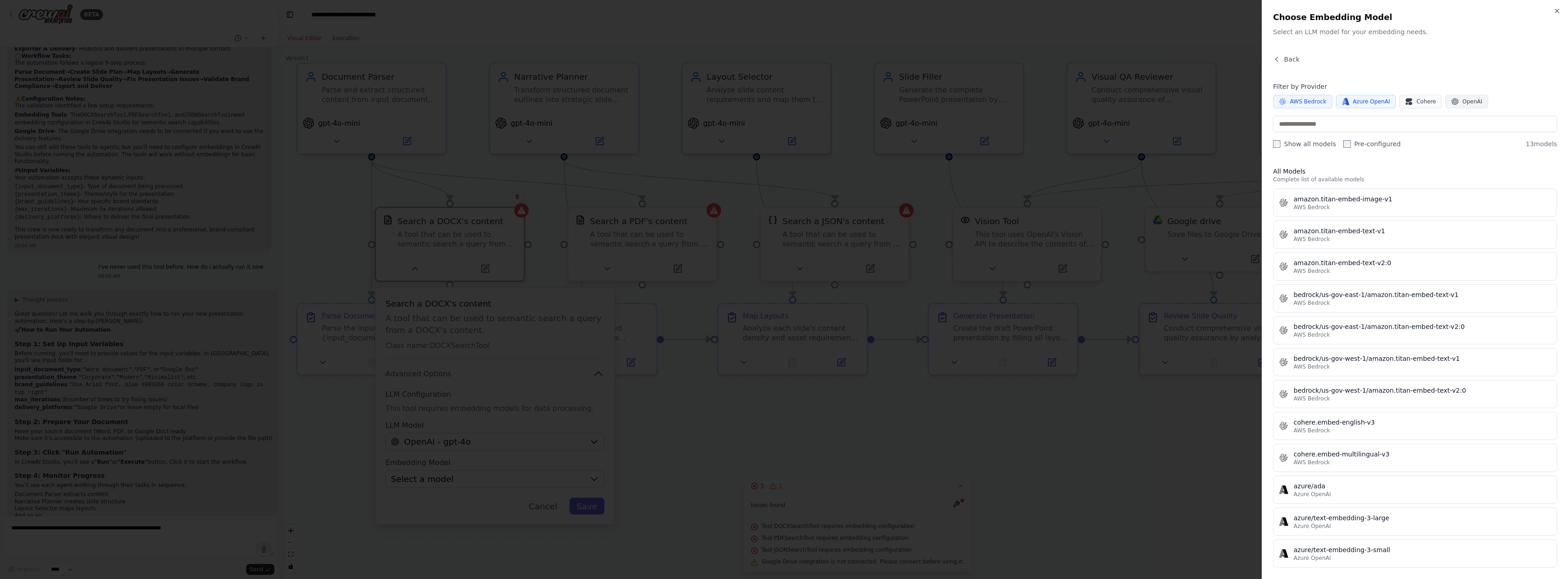
click at [1452, 99] on icon "button" at bounding box center [1455, 102] width 7 height 7
click at [1360, 102] on span "Azure OpenAI" at bounding box center [1371, 102] width 37 height 7
click at [1298, 104] on span "AWS Bedrock" at bounding box center [1308, 102] width 37 height 7
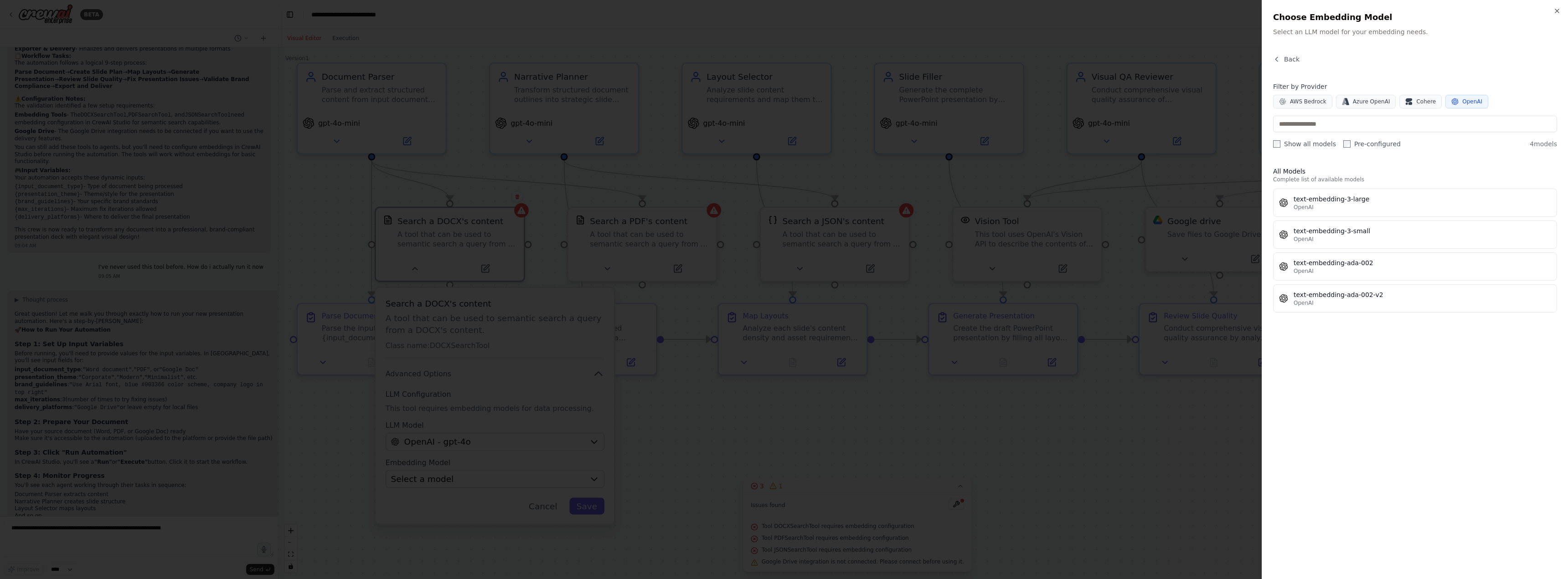
click at [1451, 100] on button "OpenAI" at bounding box center [1467, 102] width 43 height 13
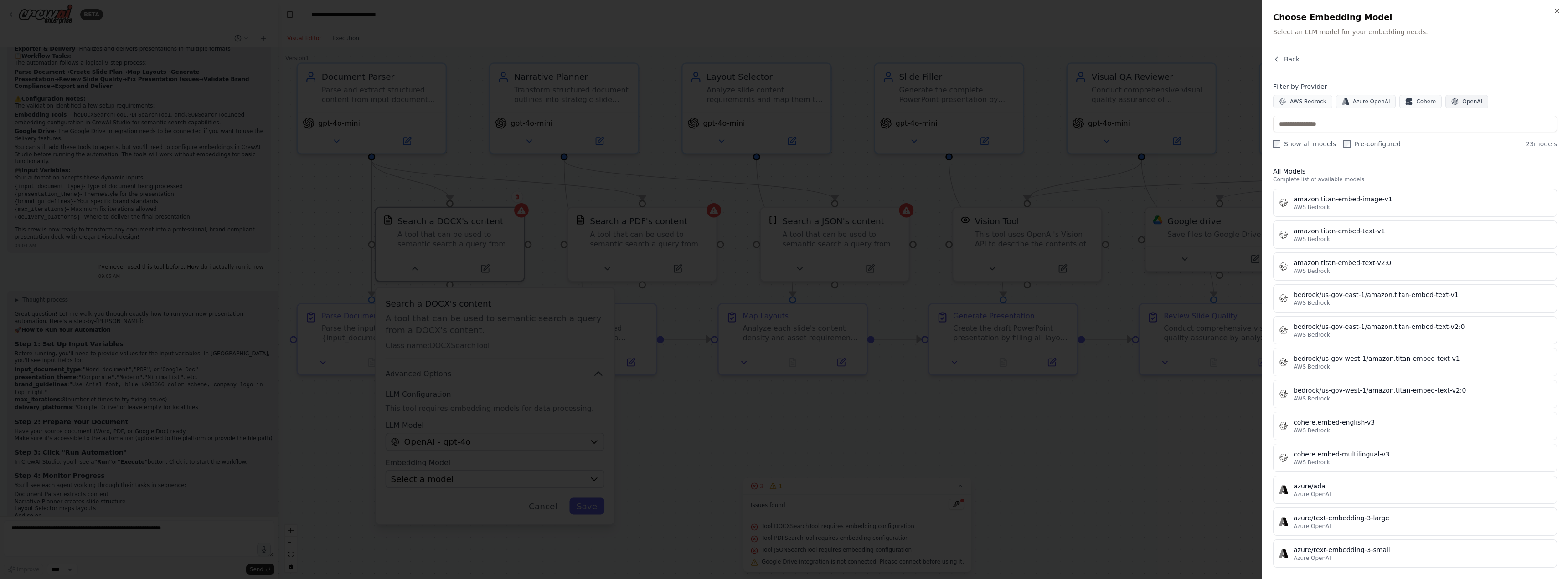
click at [1451, 100] on button "OpenAI" at bounding box center [1467, 102] width 43 height 13
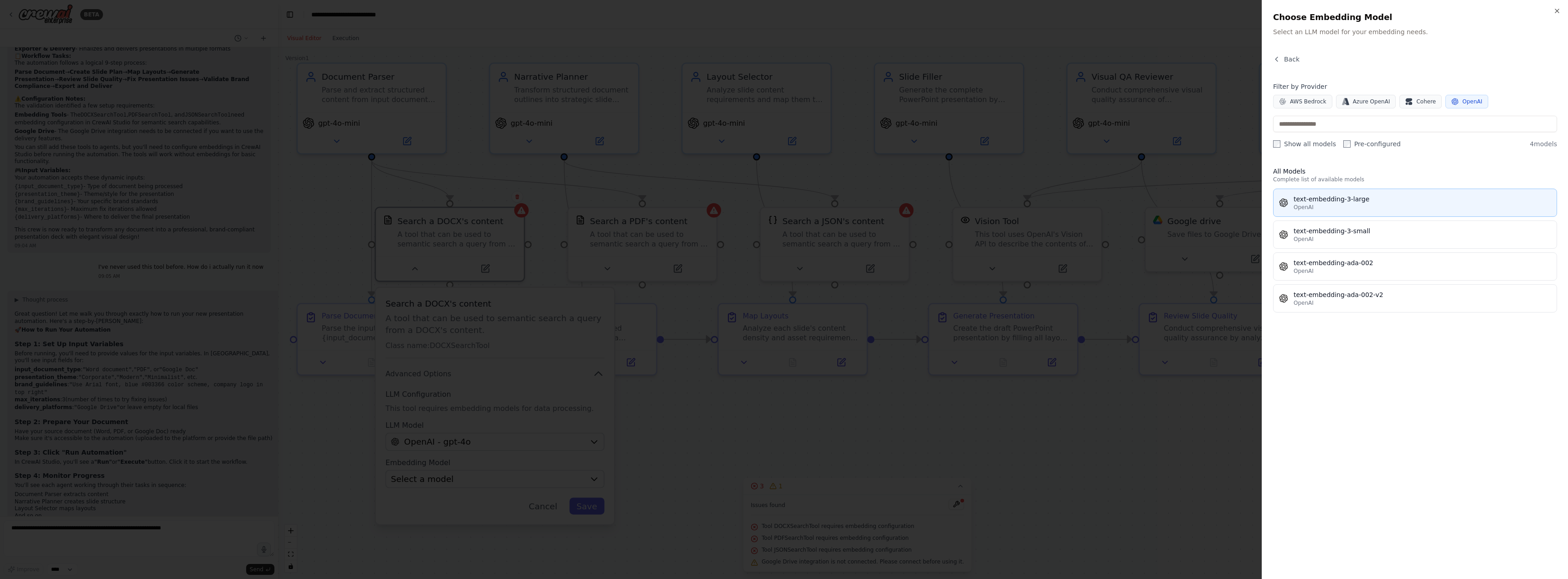
click at [1358, 212] on button "text-embedding-3-large OpenAI" at bounding box center [1415, 203] width 284 height 28
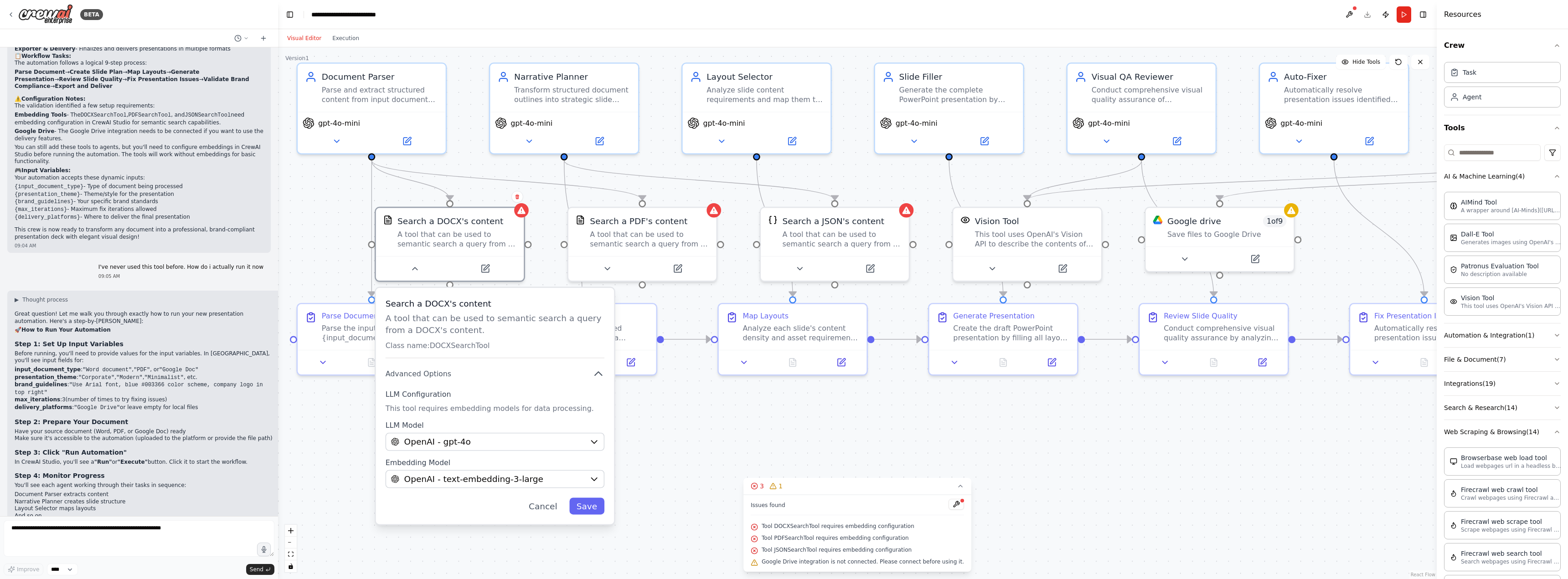
click at [590, 515] on div "Search a DOCX's content A tool that can be used to semantic search a query from…" at bounding box center [495, 406] width 239 height 237
click at [595, 509] on button "Save" at bounding box center [587, 506] width 35 height 17
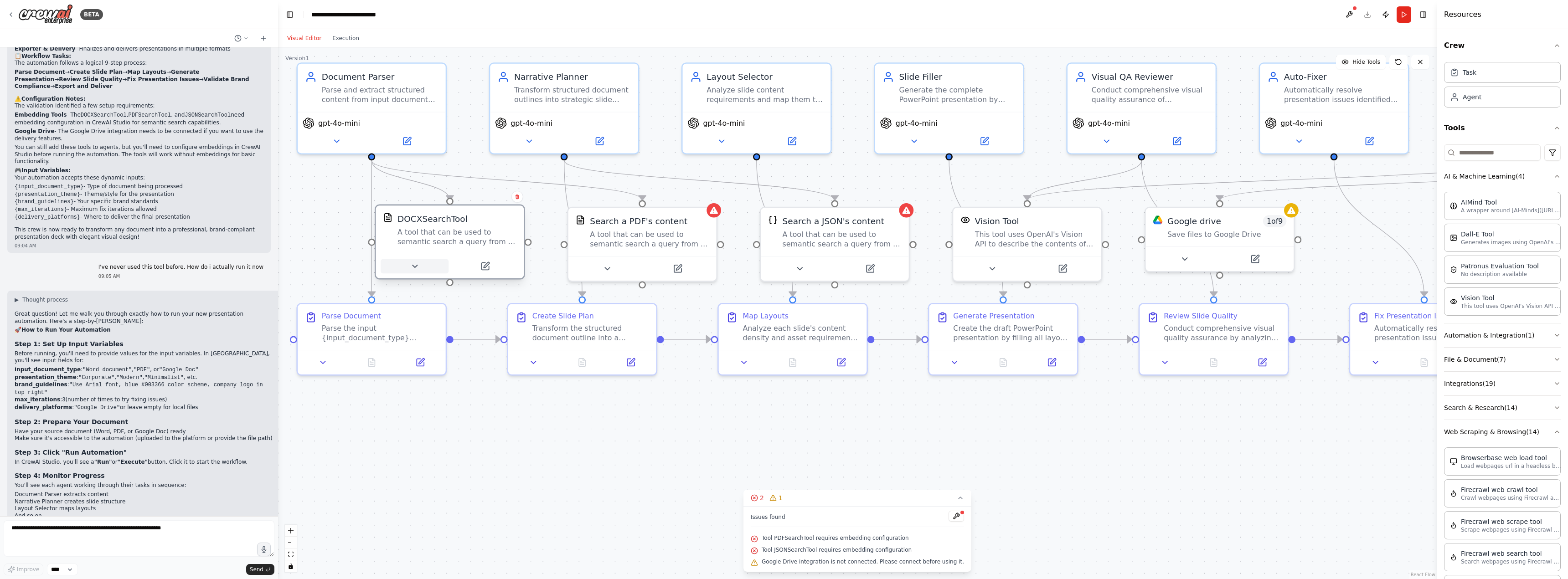
click at [416, 265] on icon at bounding box center [415, 266] width 10 height 10
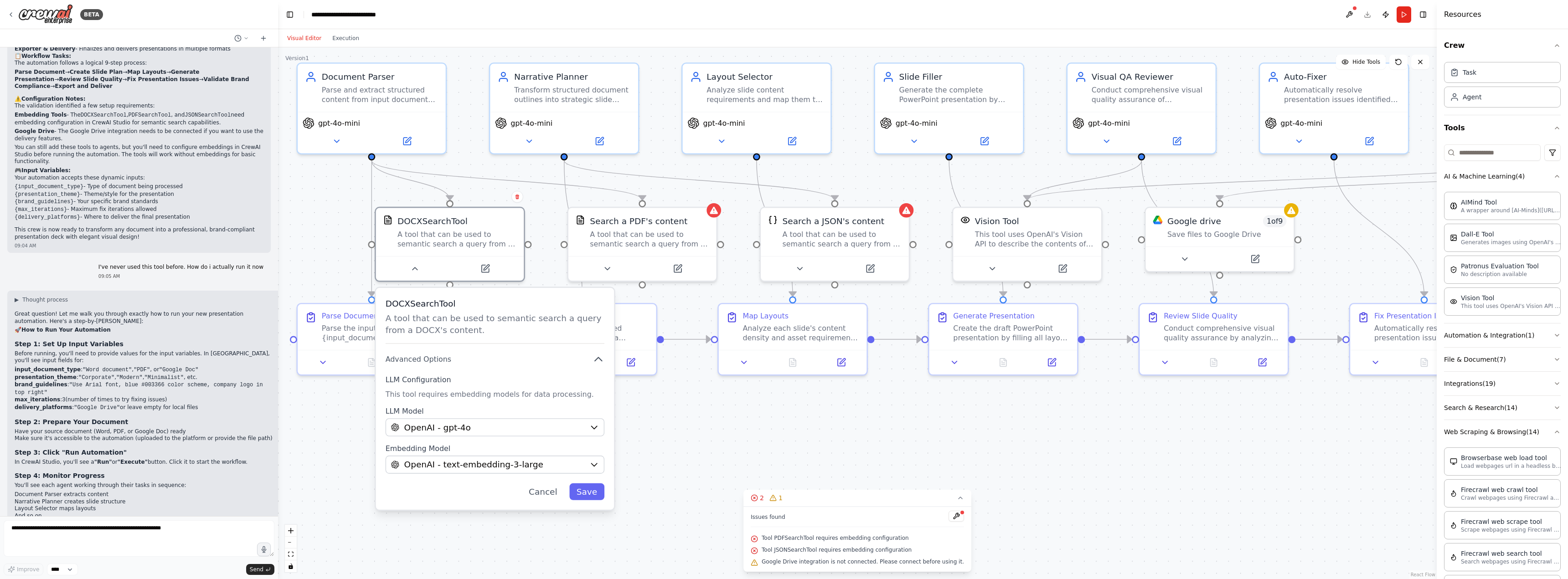
click at [698, 467] on div ".deletable-edge-delete-btn { width: 20px; height: 20px; border: 0px solid #ffff…" at bounding box center [858, 313] width 1159 height 532
click at [729, 433] on div ".deletable-edge-delete-btn { width: 20px; height: 20px; border: 0px solid #ffff…" at bounding box center [858, 313] width 1159 height 532
drag, startPoint x: 407, startPoint y: 266, endPoint x: 425, endPoint y: 266, distance: 18.0
click at [408, 266] on button at bounding box center [415, 266] width 68 height 15
click at [431, 270] on button at bounding box center [421, 266] width 68 height 15
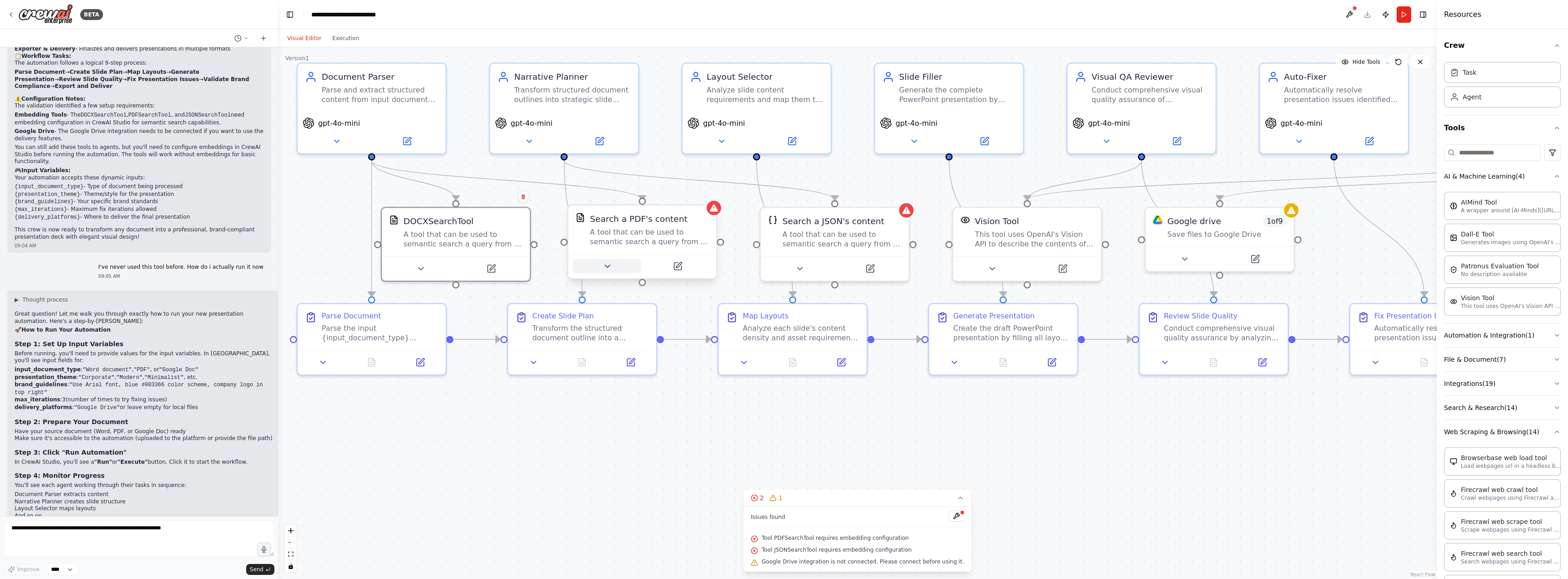
click at [616, 269] on button at bounding box center [607, 266] width 68 height 15
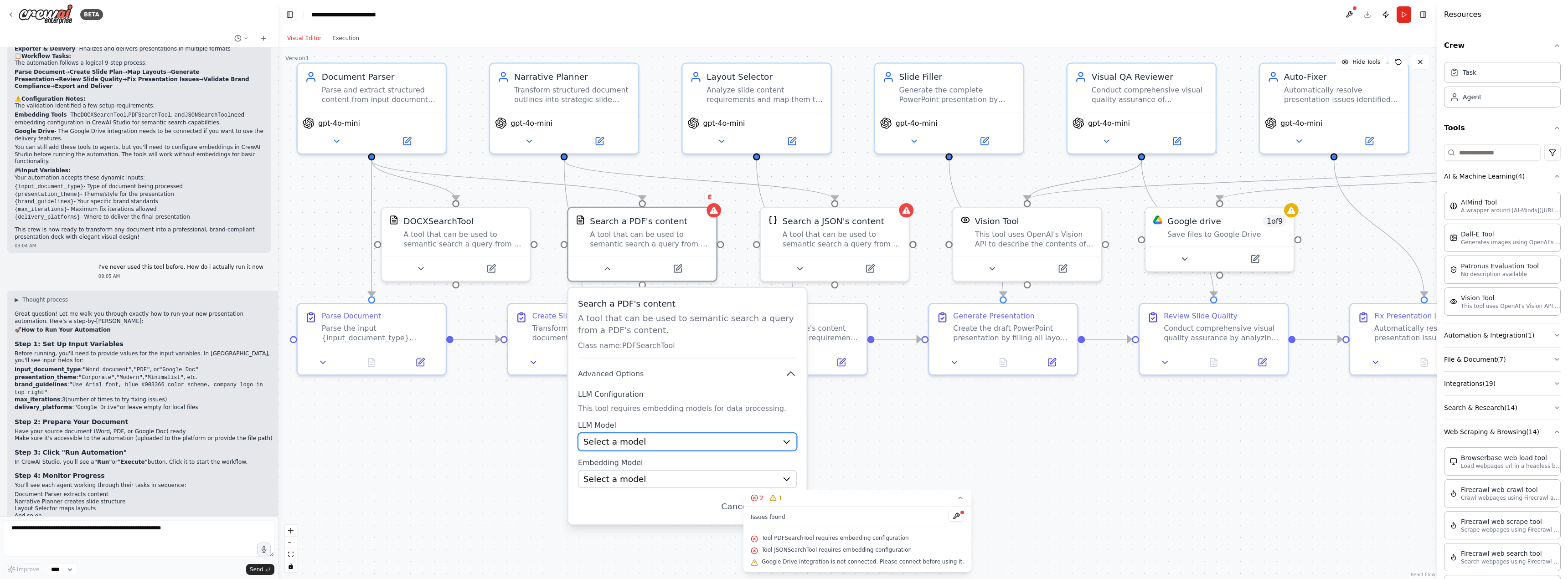
click at [665, 450] on button "Select a model" at bounding box center [687, 442] width 219 height 18
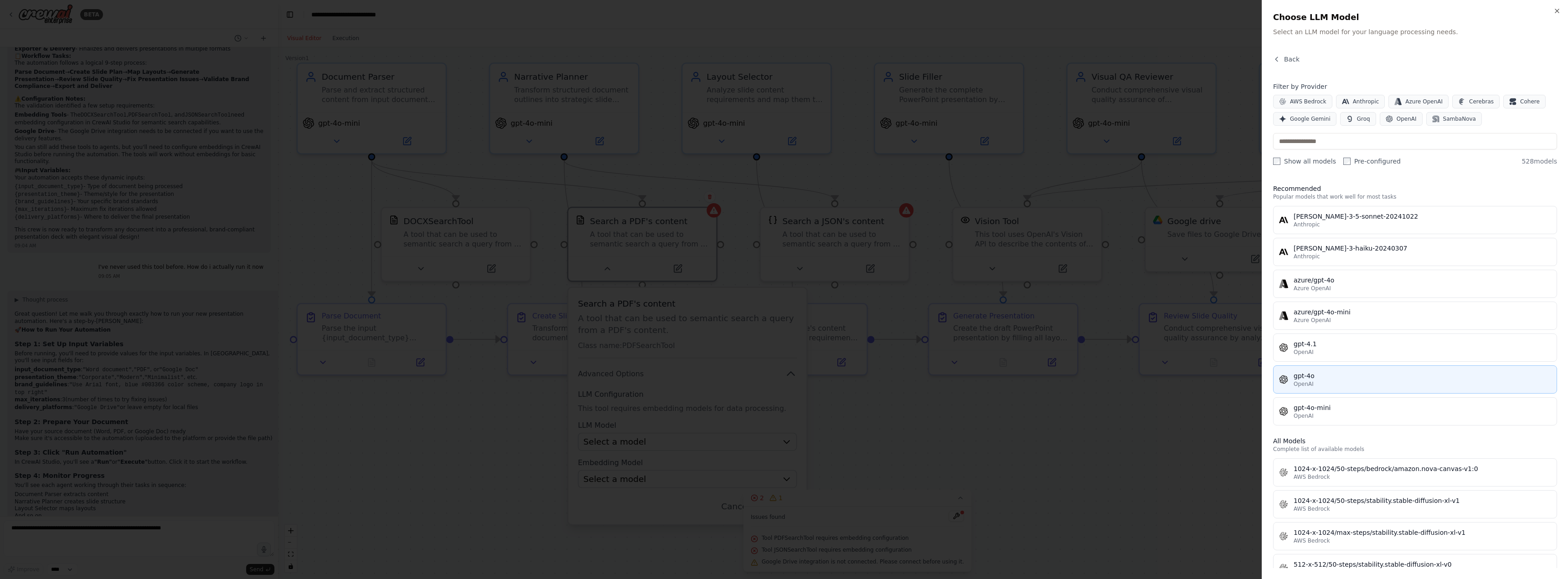
click at [1343, 371] on button "gpt-4o OpenAI" at bounding box center [1415, 380] width 284 height 28
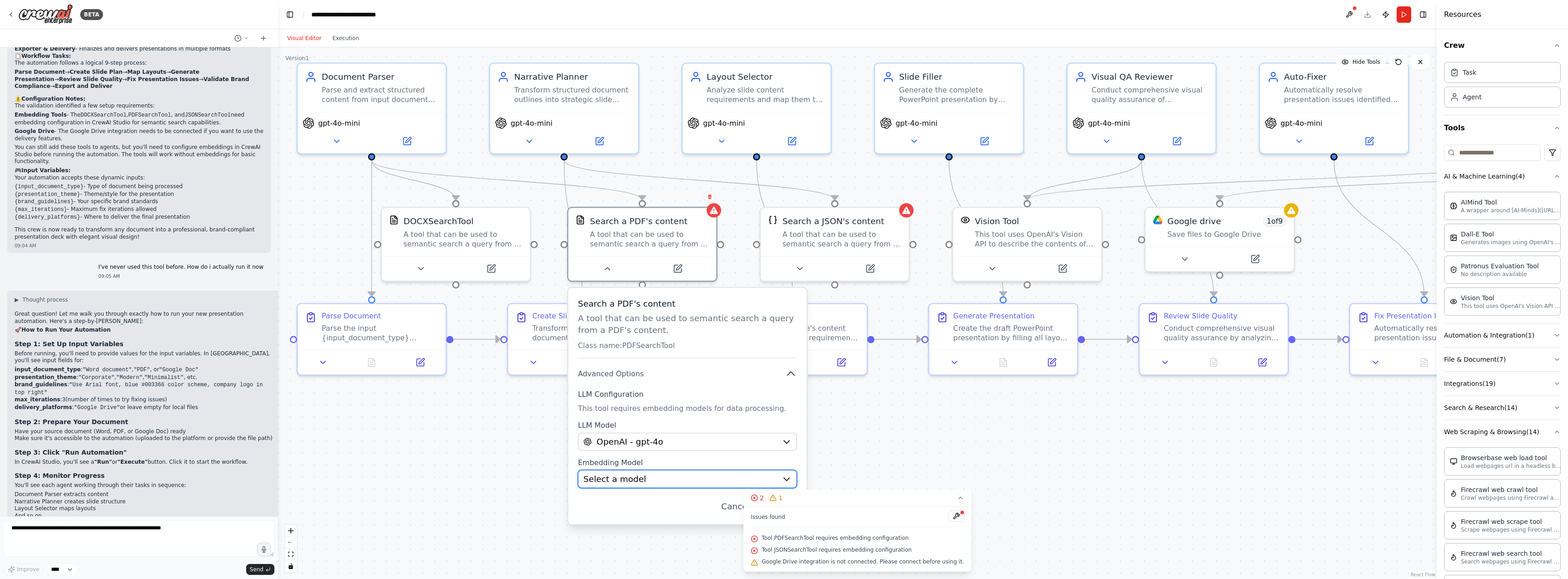
click at [782, 475] on button "Select a model" at bounding box center [687, 479] width 219 height 18
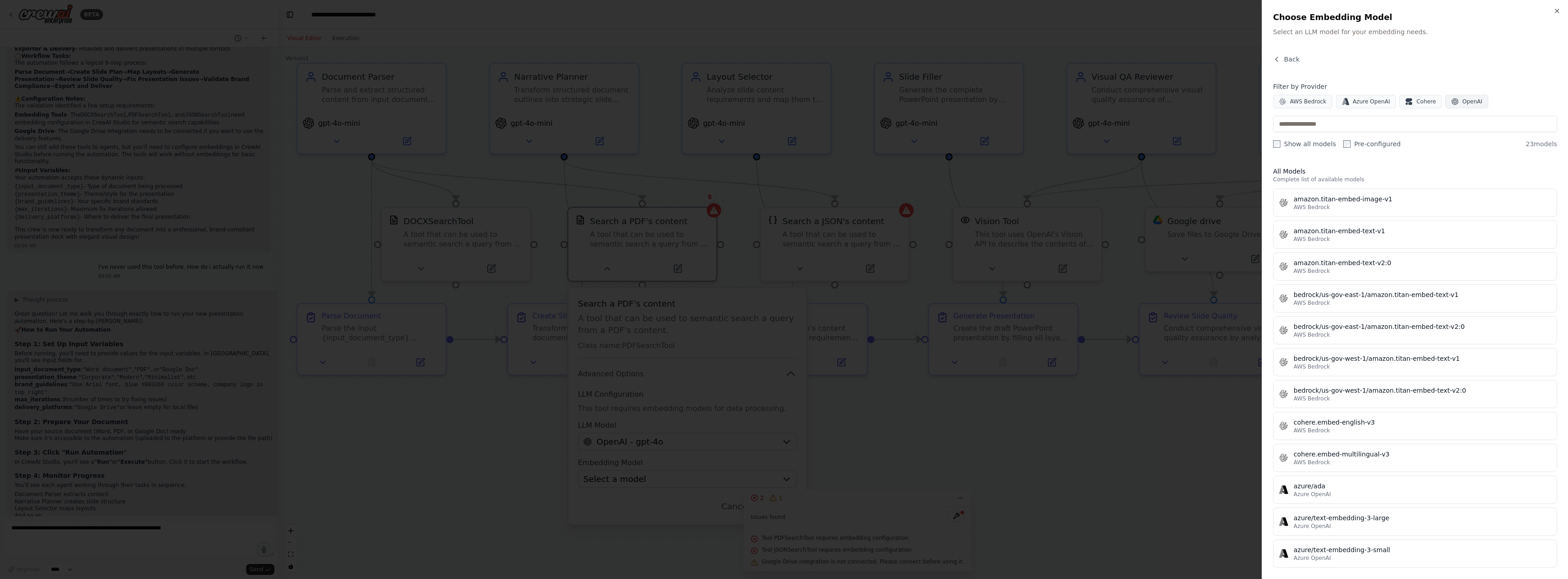
click at [1462, 102] on span "OpenAI" at bounding box center [1472, 102] width 20 height 7
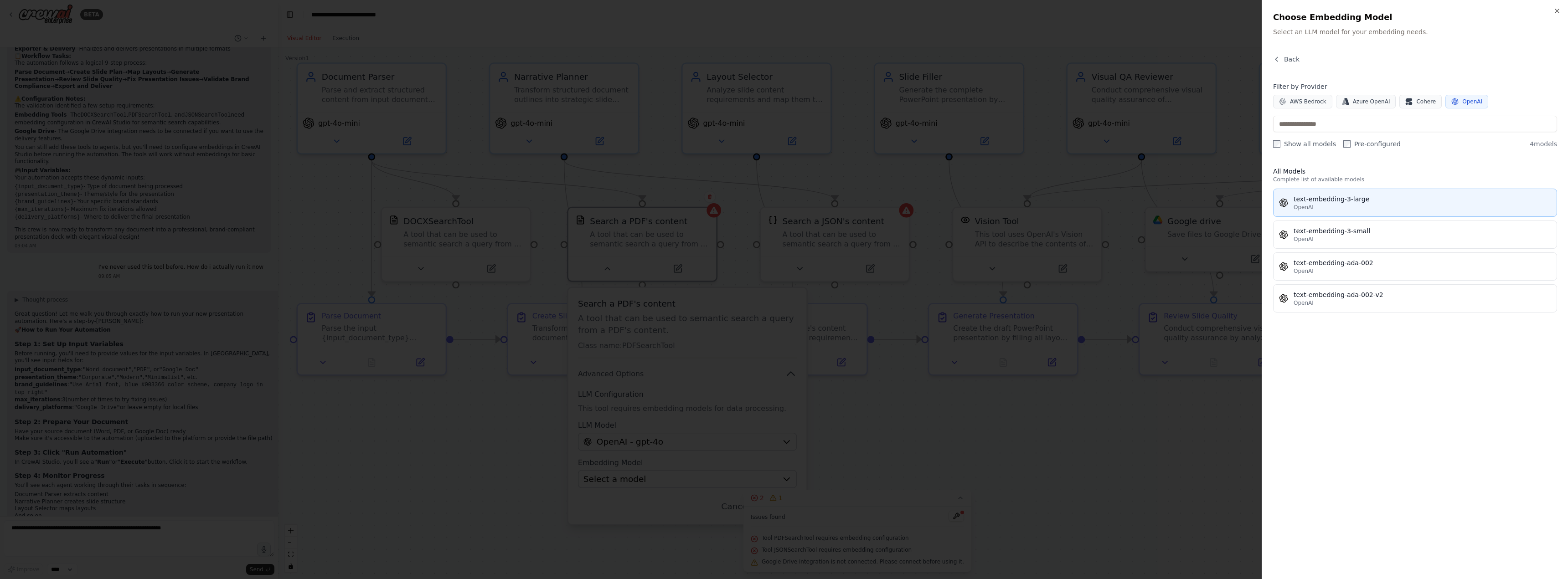
click at [1376, 202] on div "text-embedding-3-large" at bounding box center [1422, 199] width 257 height 9
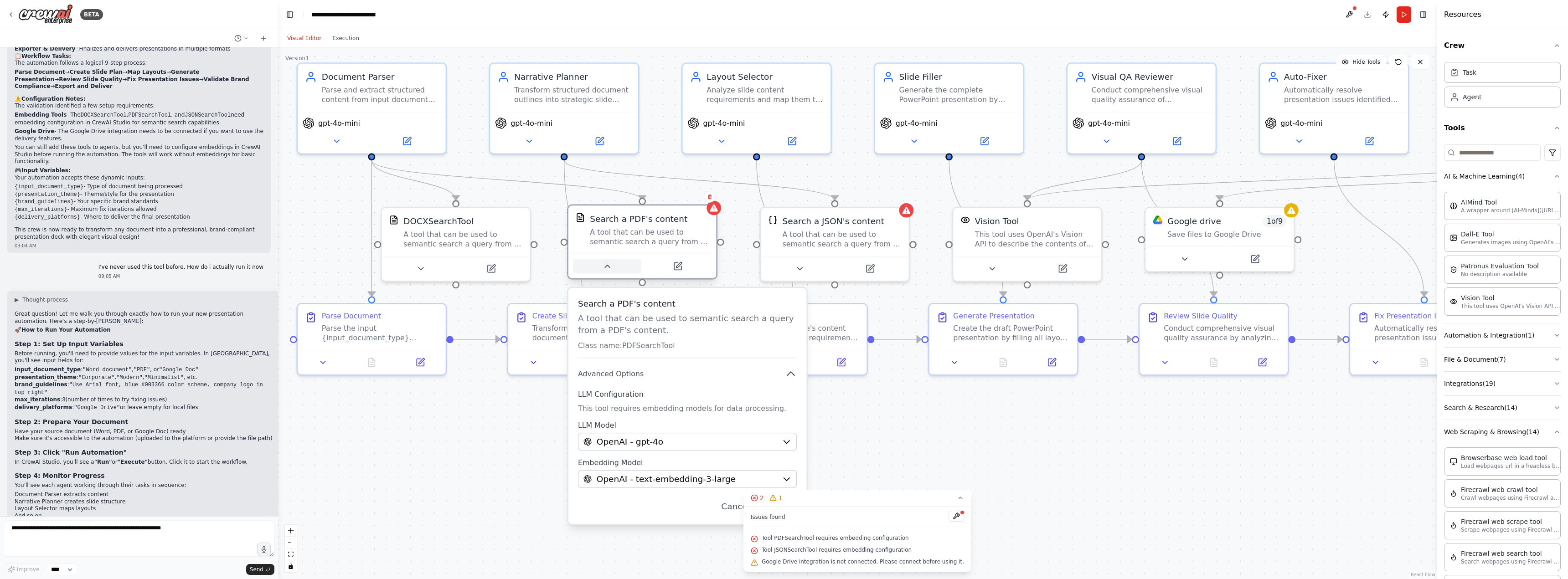
click at [604, 266] on icon at bounding box center [607, 266] width 10 height 10
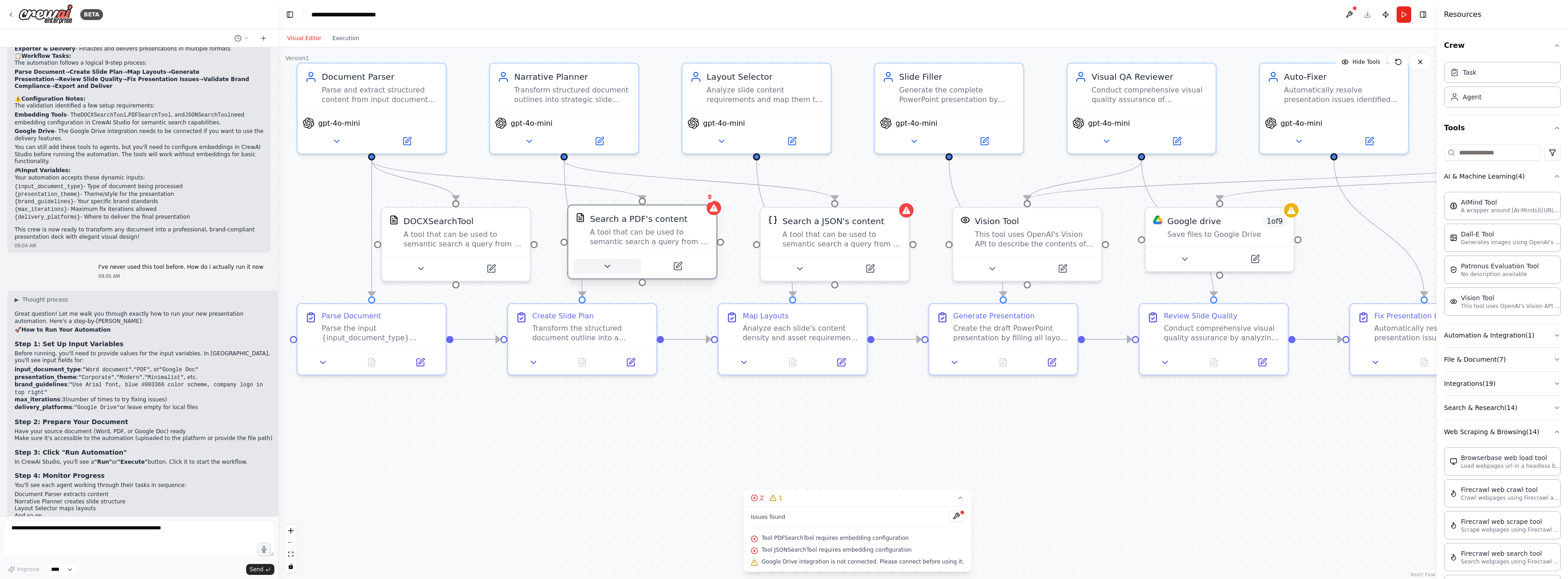
click at [613, 271] on button at bounding box center [607, 266] width 68 height 15
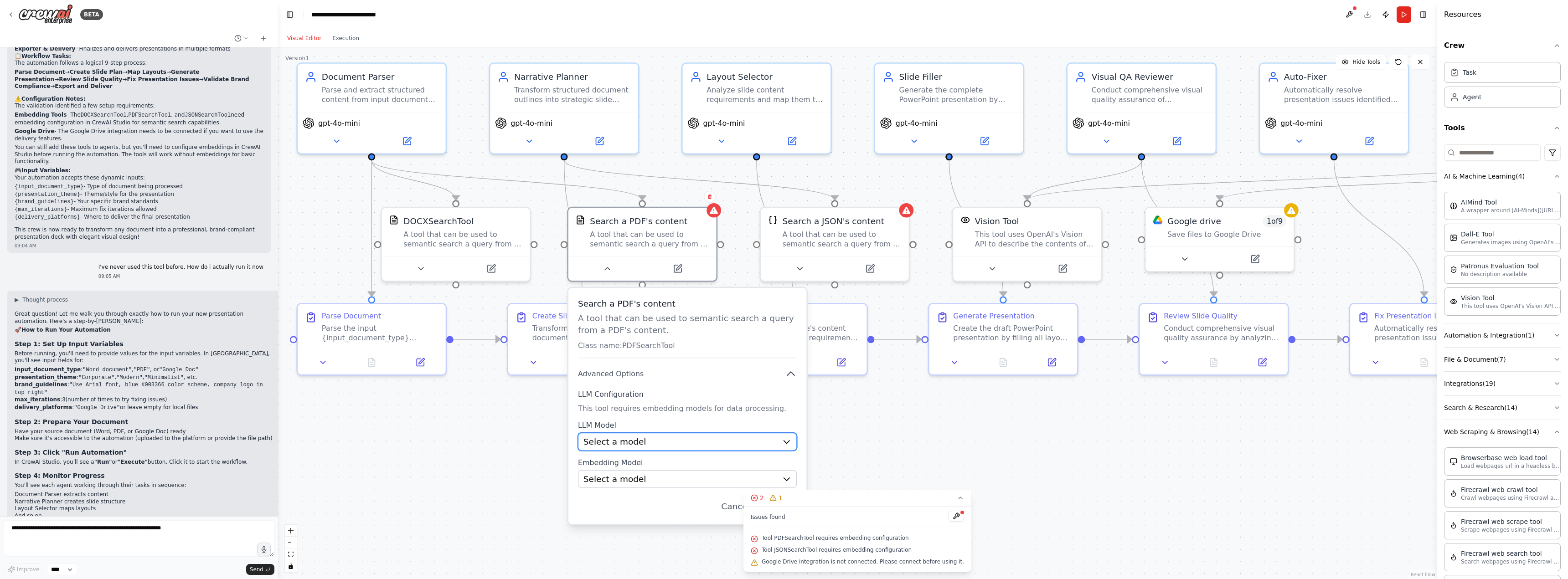
click at [718, 440] on div "Select a model" at bounding box center [681, 442] width 194 height 12
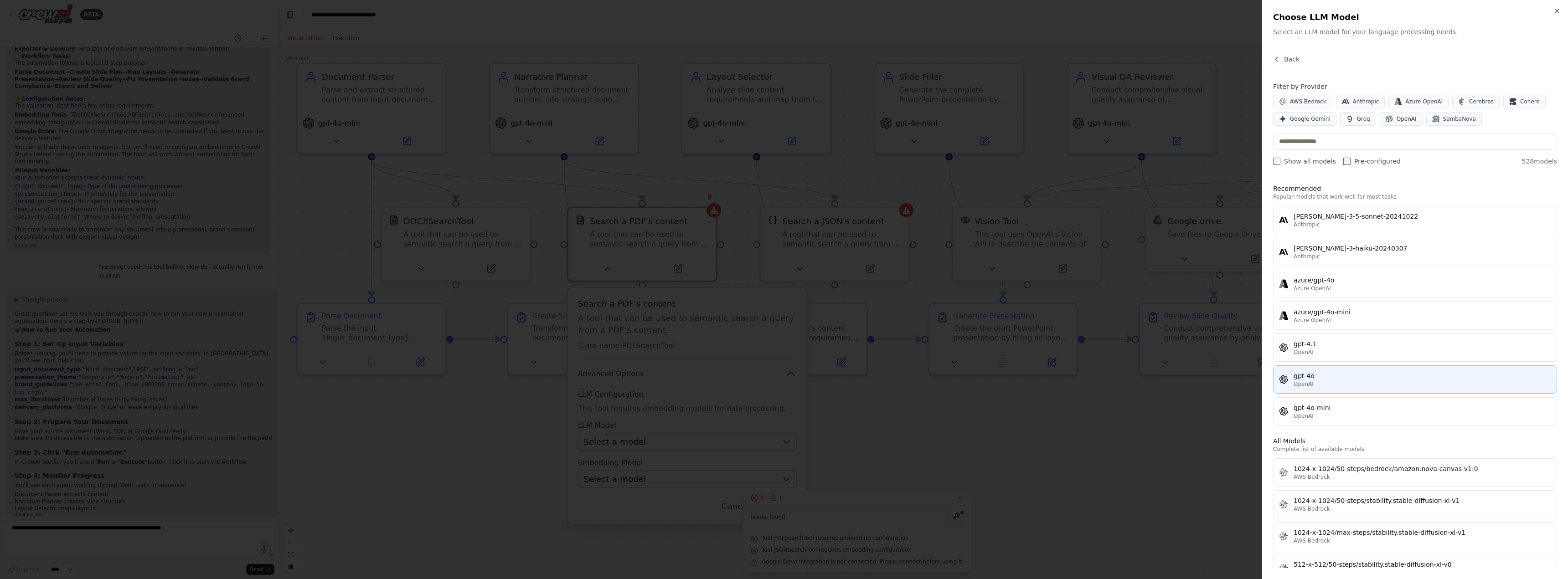
click at [1341, 373] on div "gpt-4o" at bounding box center [1422, 375] width 257 height 9
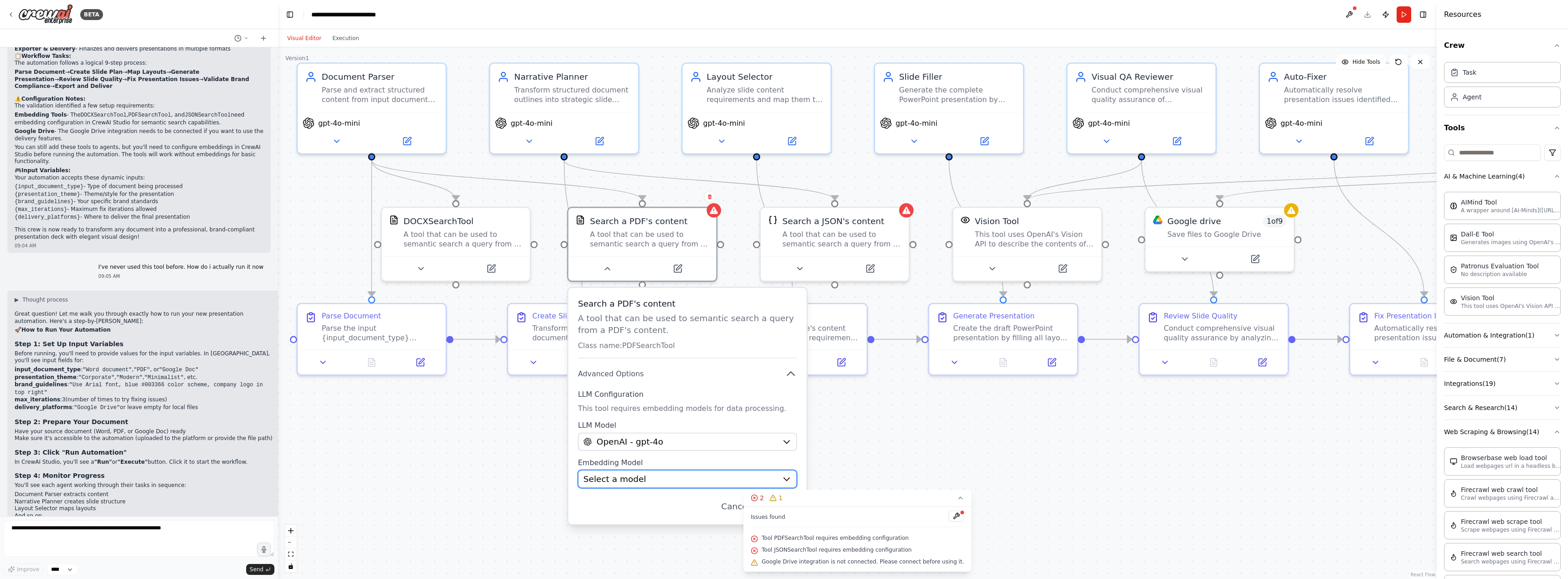
click at [671, 480] on div "Select a model" at bounding box center [681, 478] width 194 height 12
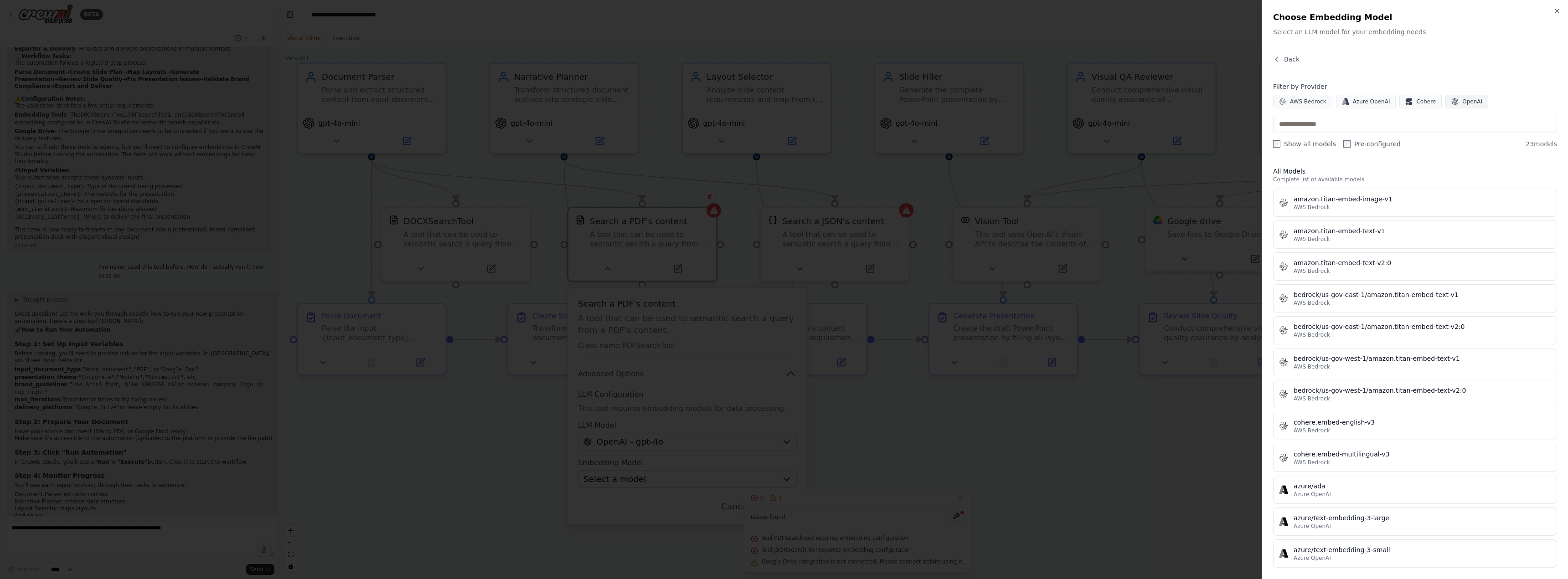
click at [1451, 104] on icon "button" at bounding box center [1455, 102] width 7 height 7
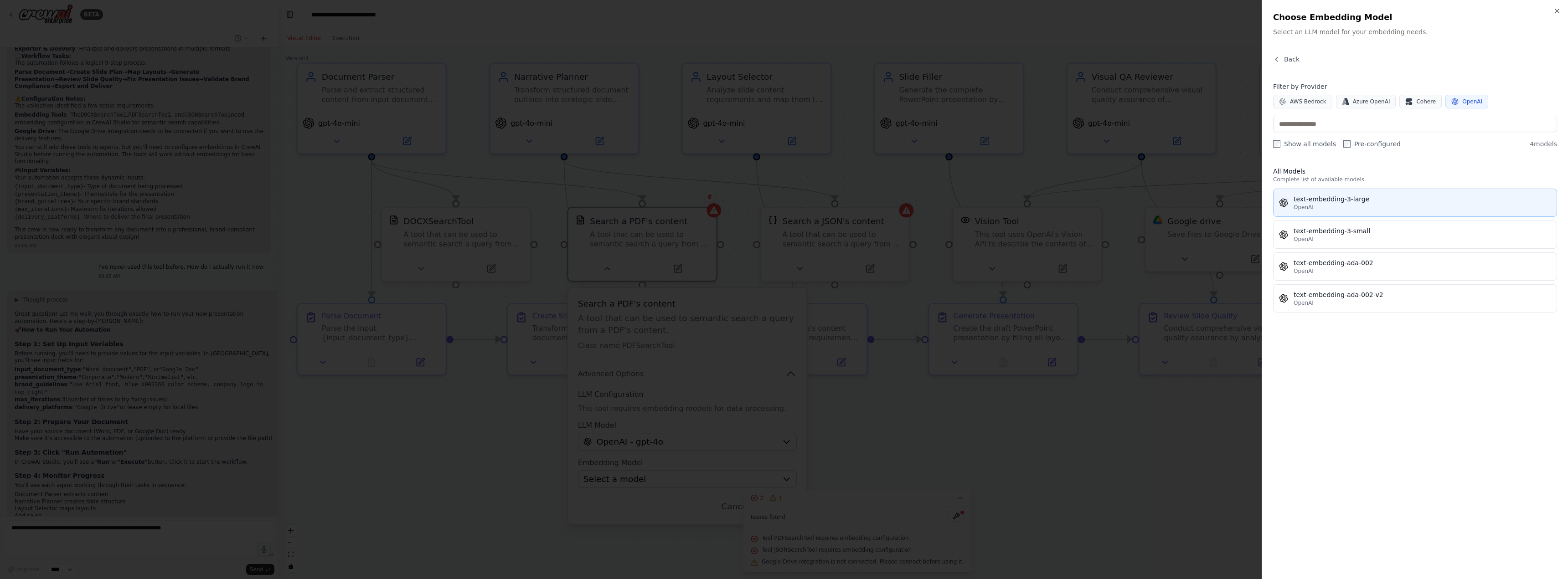
click at [1360, 209] on div "OpenAI" at bounding box center [1422, 207] width 257 height 7
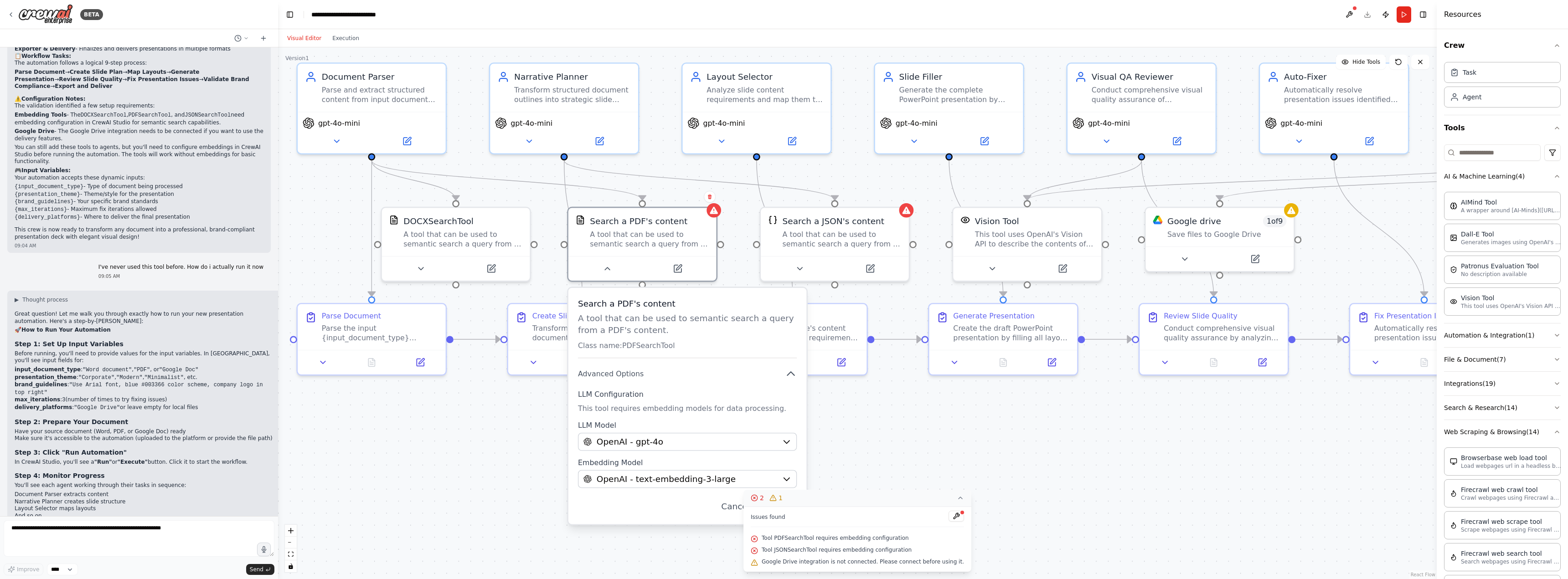
click at [923, 496] on button "2 1" at bounding box center [857, 498] width 228 height 17
click at [785, 508] on button "Save" at bounding box center [779, 506] width 35 height 17
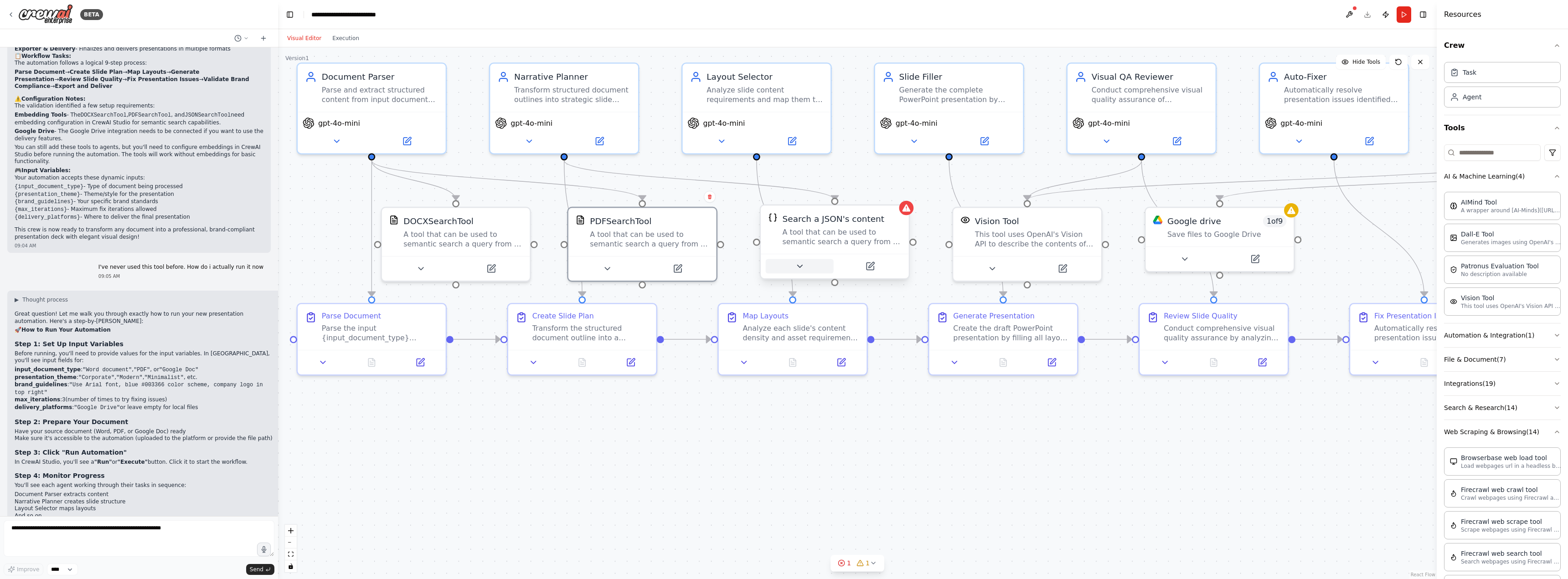
click at [792, 268] on button at bounding box center [800, 266] width 68 height 15
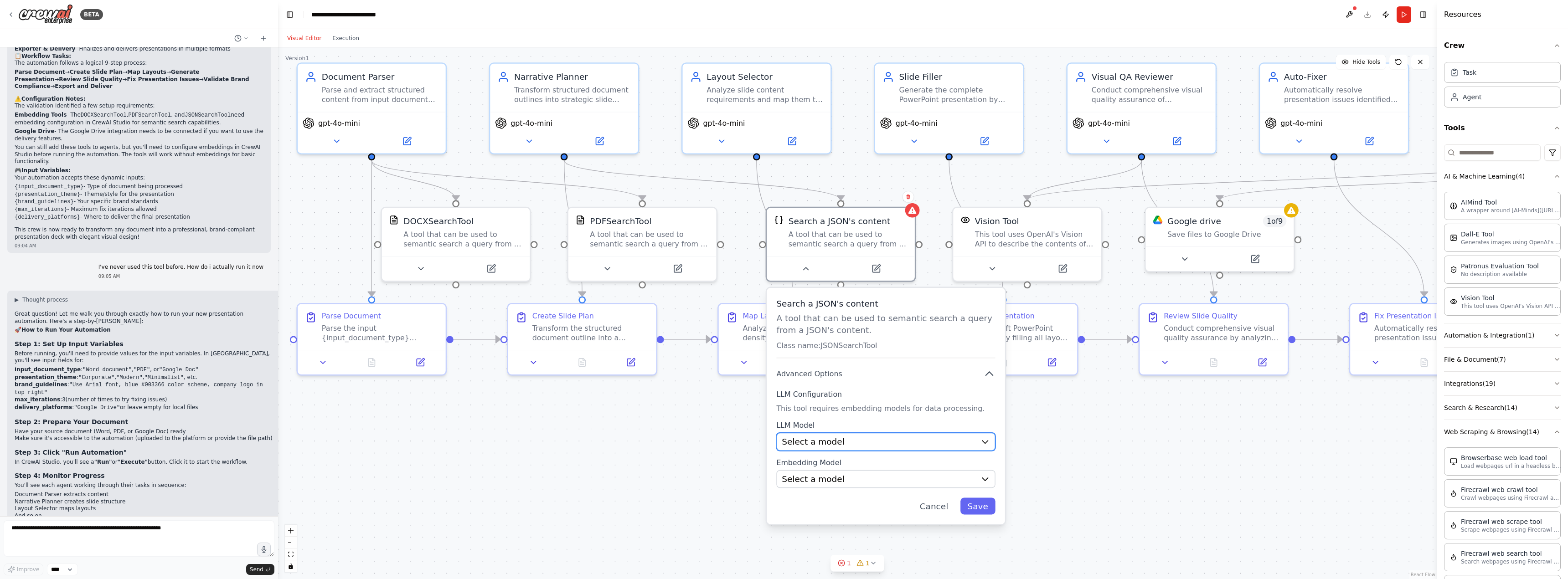
click at [852, 445] on div "Select a model" at bounding box center [878, 442] width 194 height 12
click at [995, 434] on div "Search a JSON's content A tool that can be used to semantic search a query from…" at bounding box center [886, 406] width 239 height 237
click at [985, 439] on icon "button" at bounding box center [985, 442] width 10 height 10
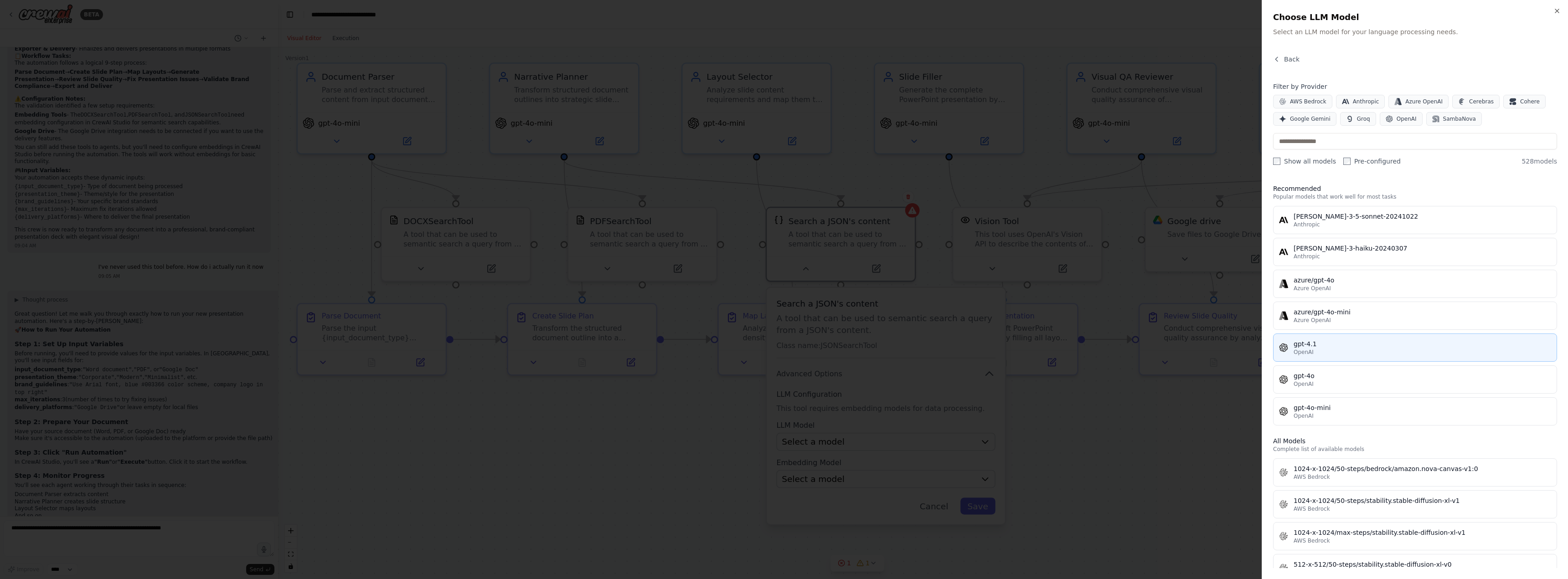
click at [1340, 353] on div "OpenAI" at bounding box center [1422, 352] width 257 height 7
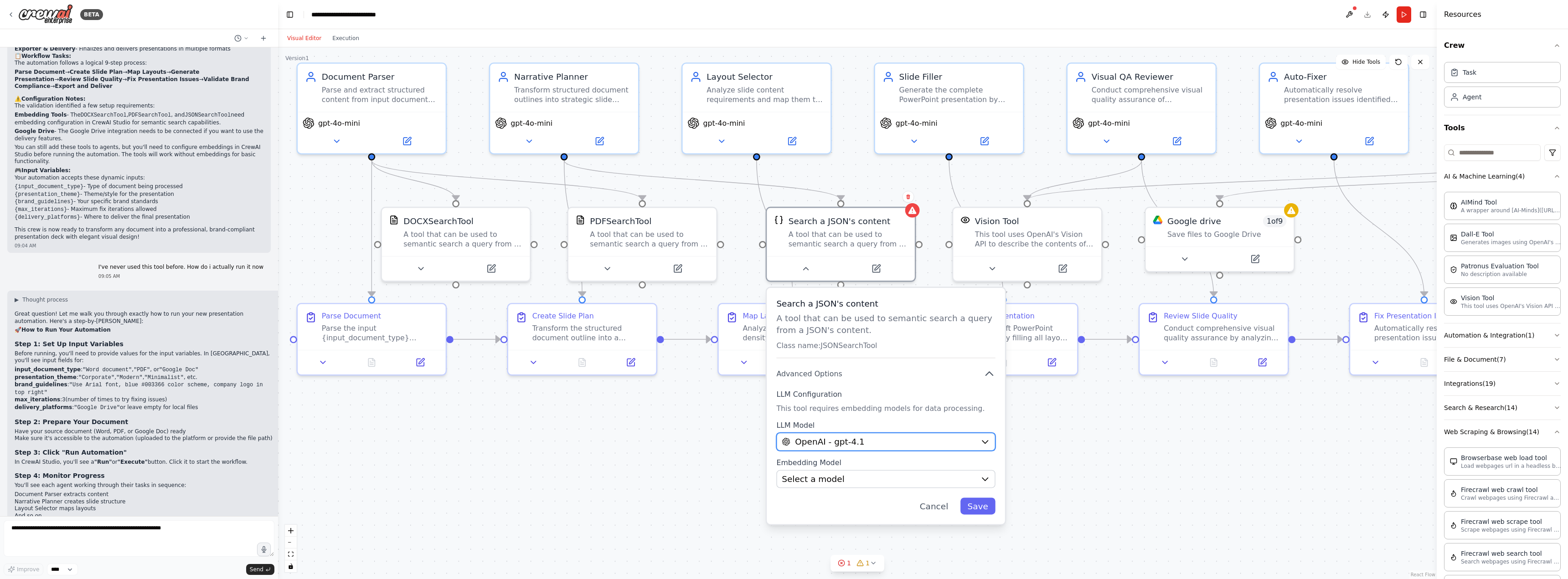
click at [984, 442] on icon "button" at bounding box center [985, 442] width 5 height 2
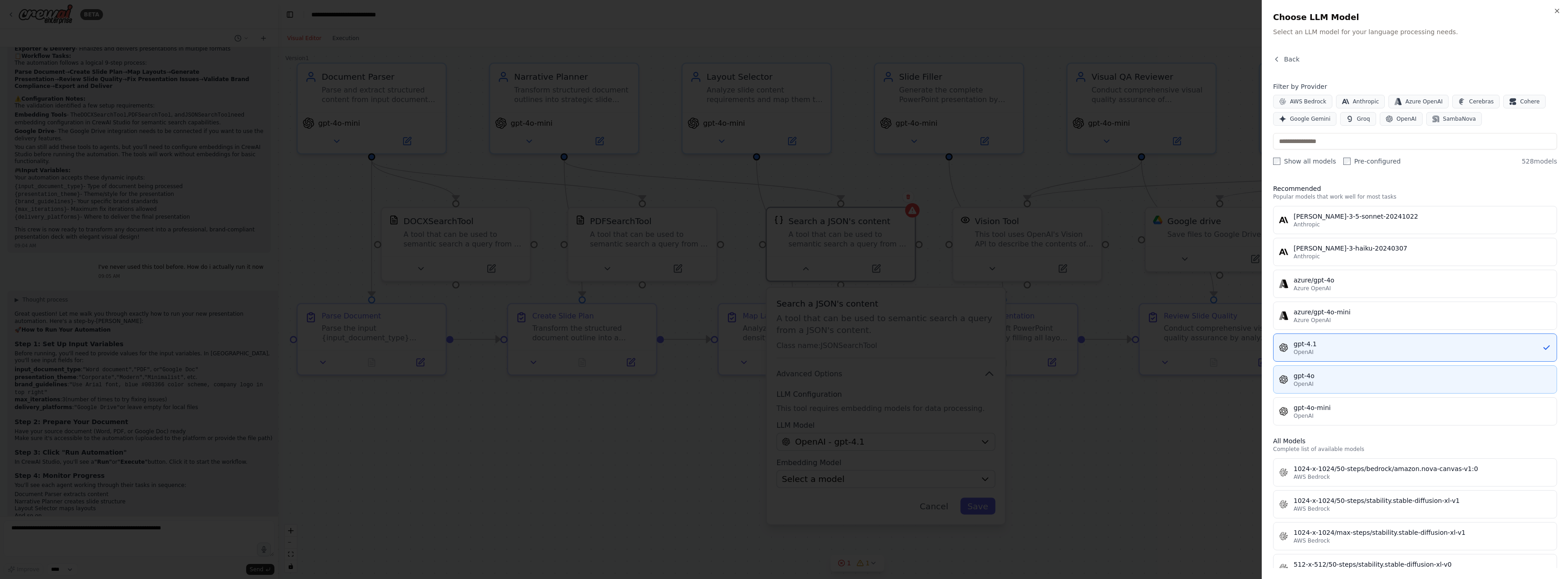
click at [1385, 386] on div "OpenAI" at bounding box center [1422, 384] width 257 height 7
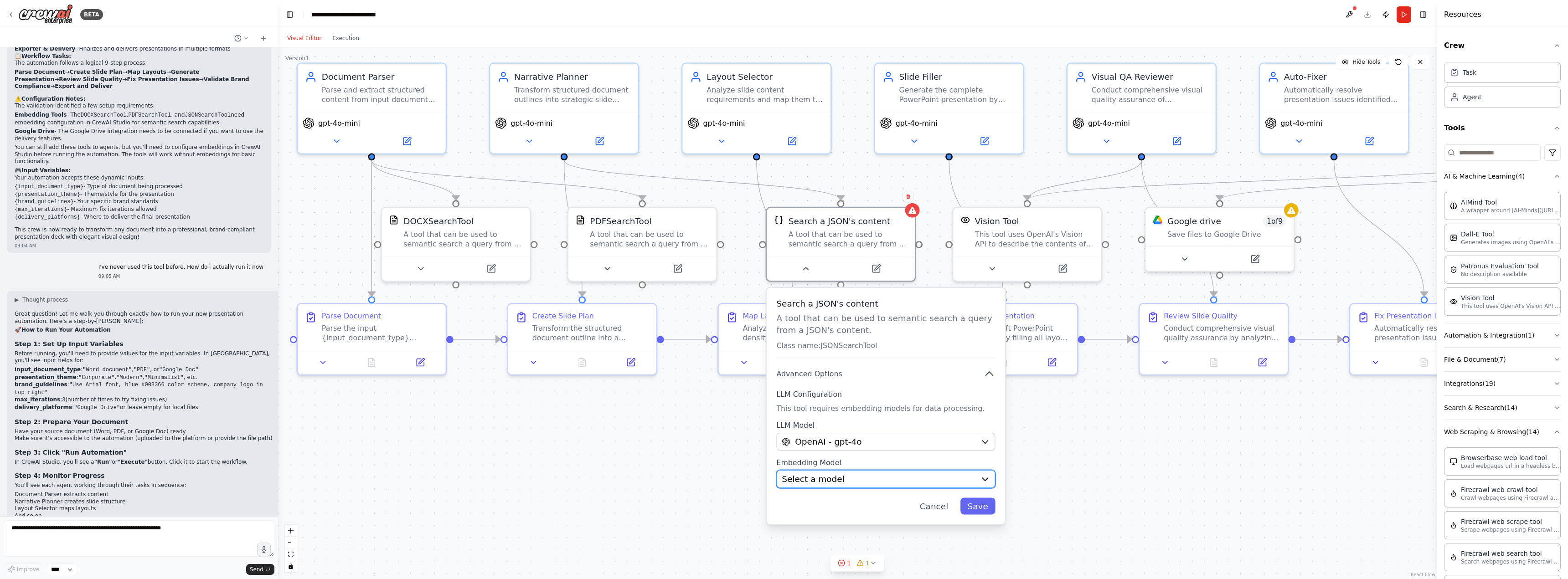
click at [965, 476] on div "Select a model" at bounding box center [878, 478] width 194 height 12
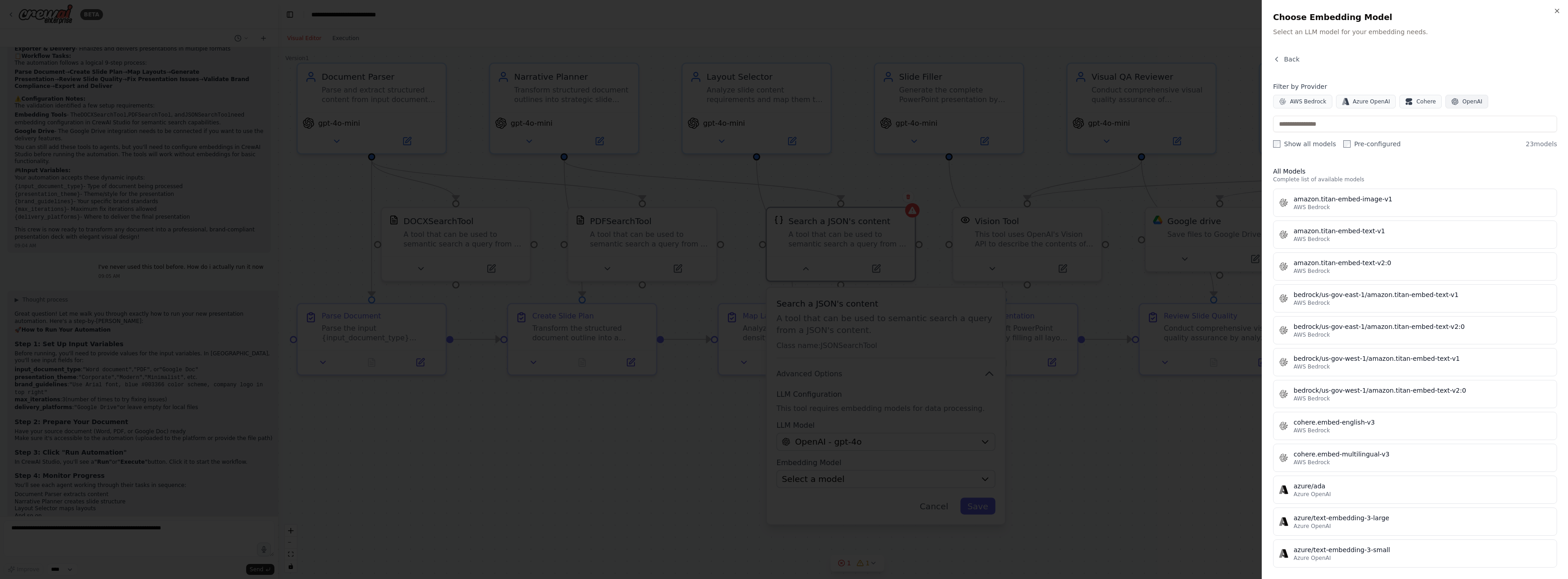
click at [1451, 102] on icon "button" at bounding box center [1455, 102] width 7 height 7
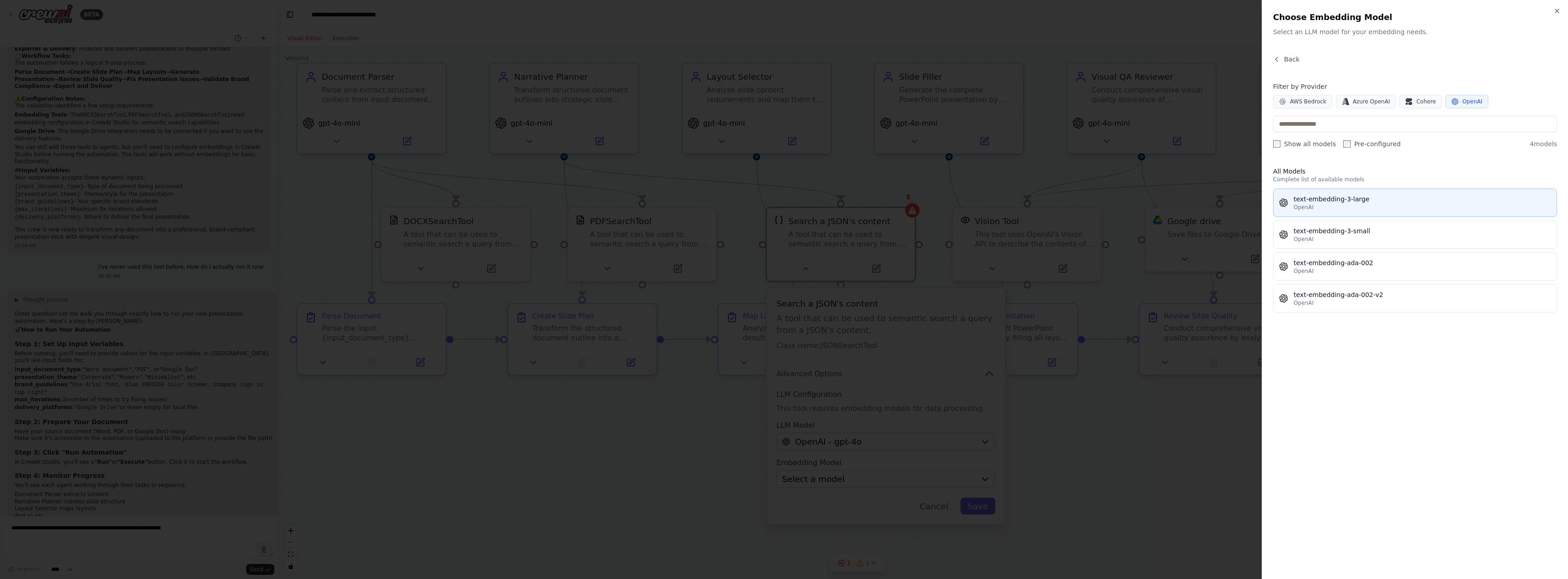
click at [1346, 213] on button "text-embedding-3-large OpenAI" at bounding box center [1415, 203] width 284 height 28
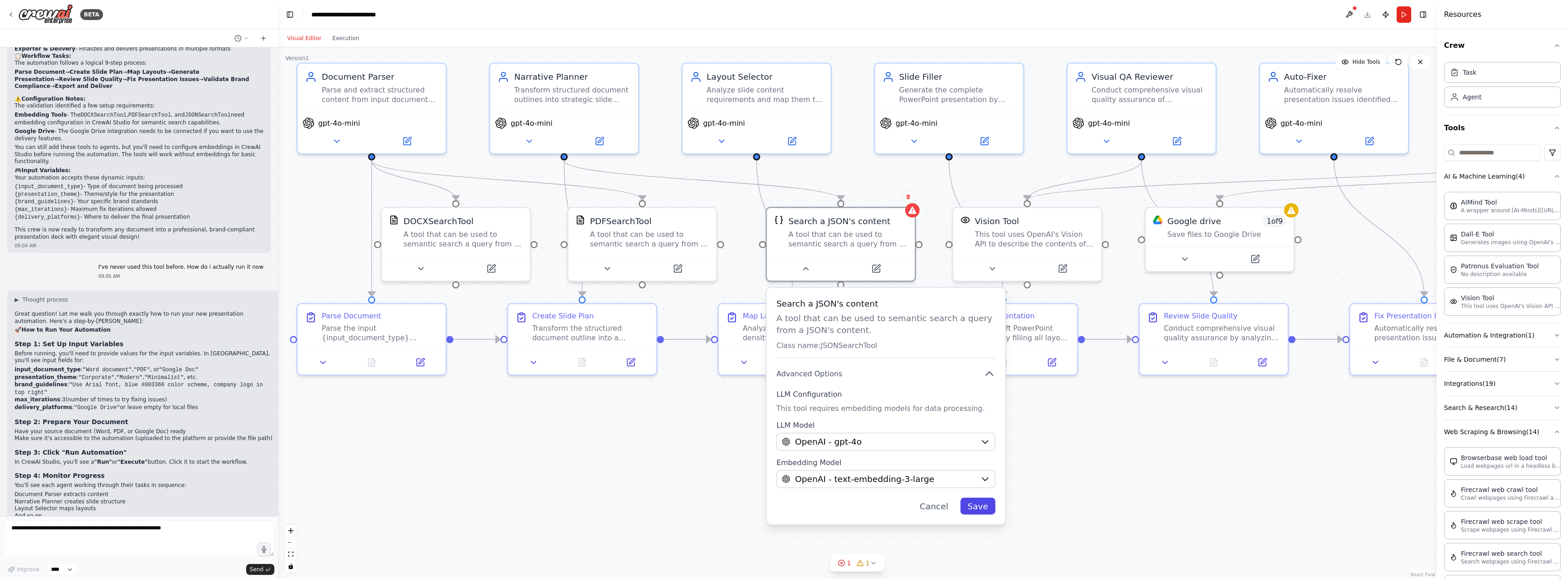
click at [981, 505] on button "Save" at bounding box center [978, 506] width 35 height 17
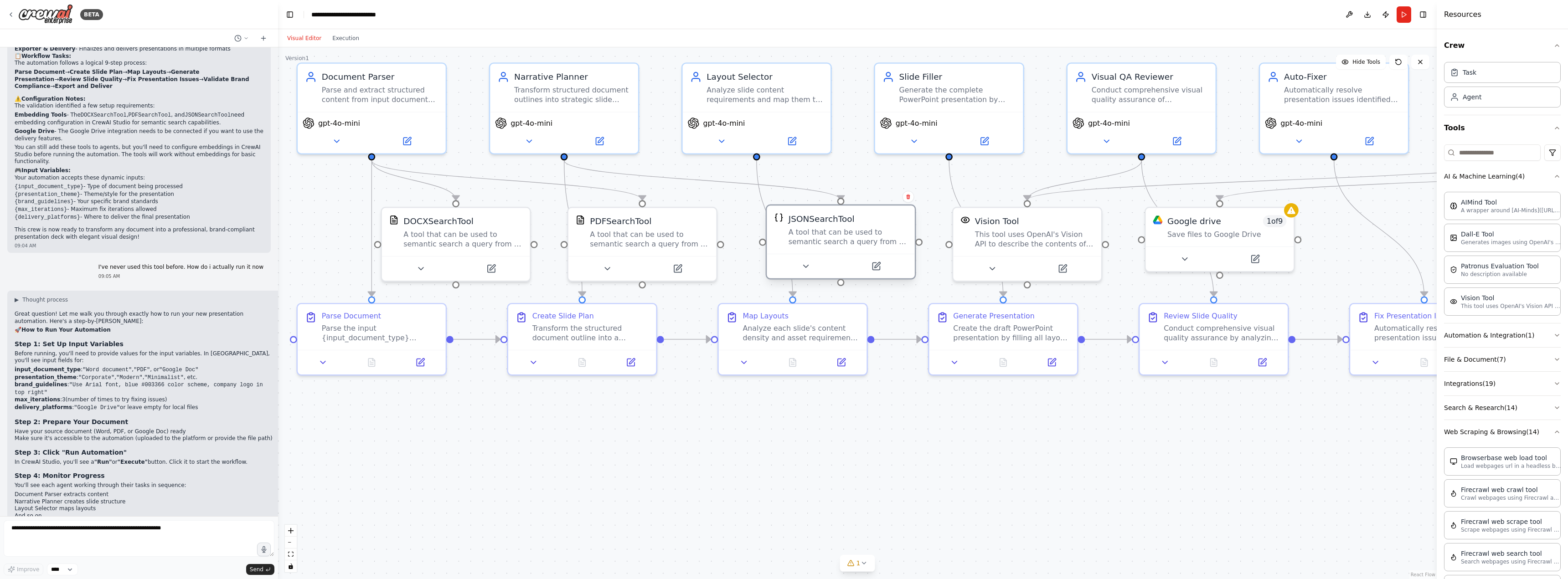
click at [860, 228] on div "A tool that can be used to semantic search a query from a JSON's content." at bounding box center [847, 237] width 119 height 19
click at [823, 273] on button at bounding box center [806, 266] width 68 height 15
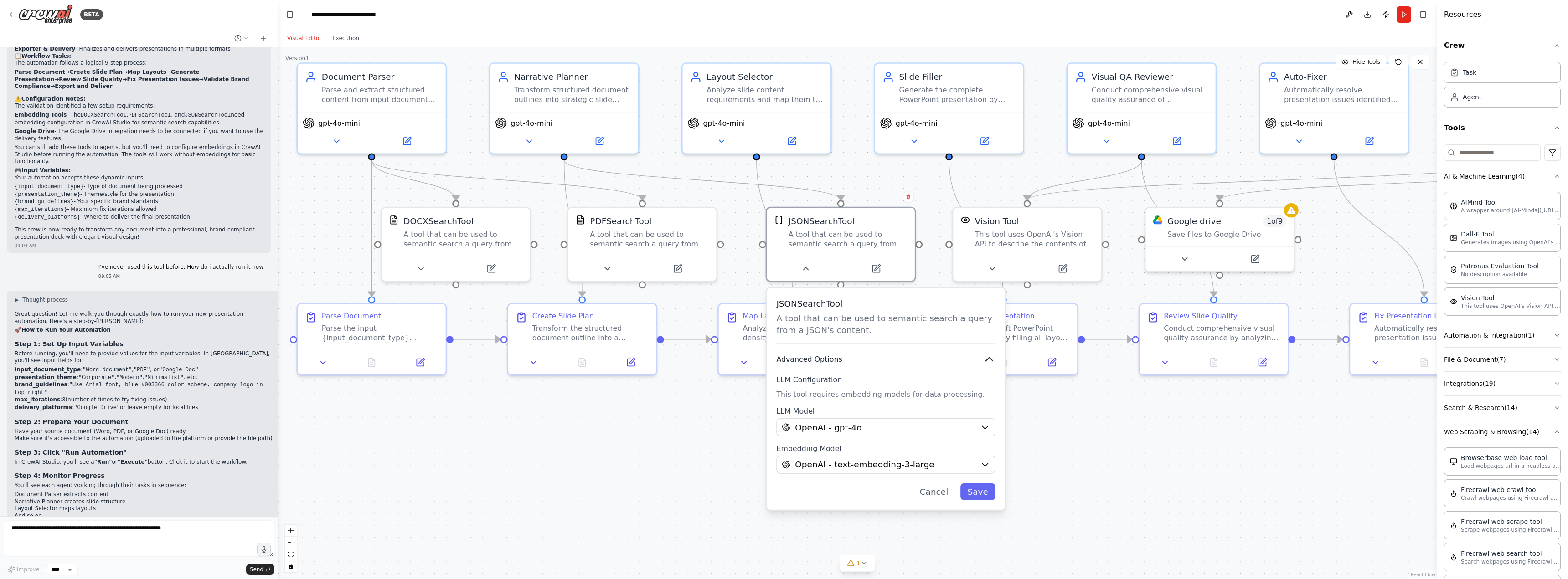
click at [990, 359] on icon "button" at bounding box center [989, 359] width 7 height 4
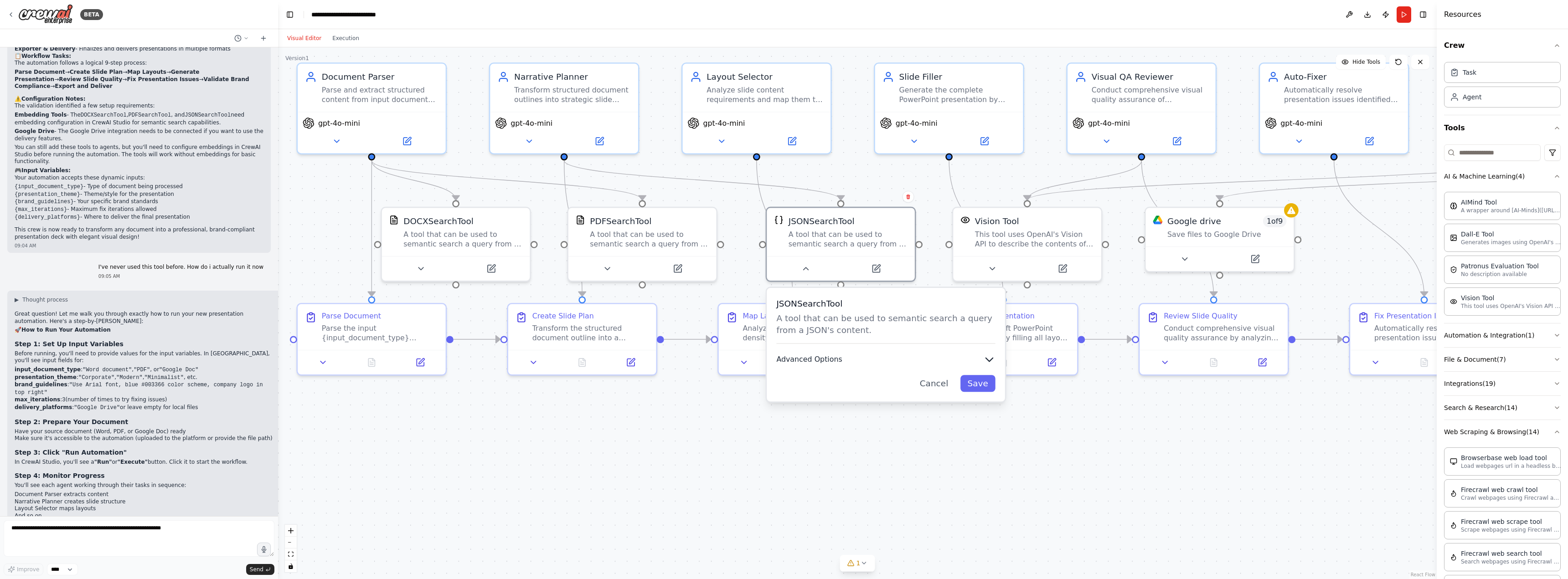
click at [990, 359] on icon "button" at bounding box center [989, 360] width 7 height 4
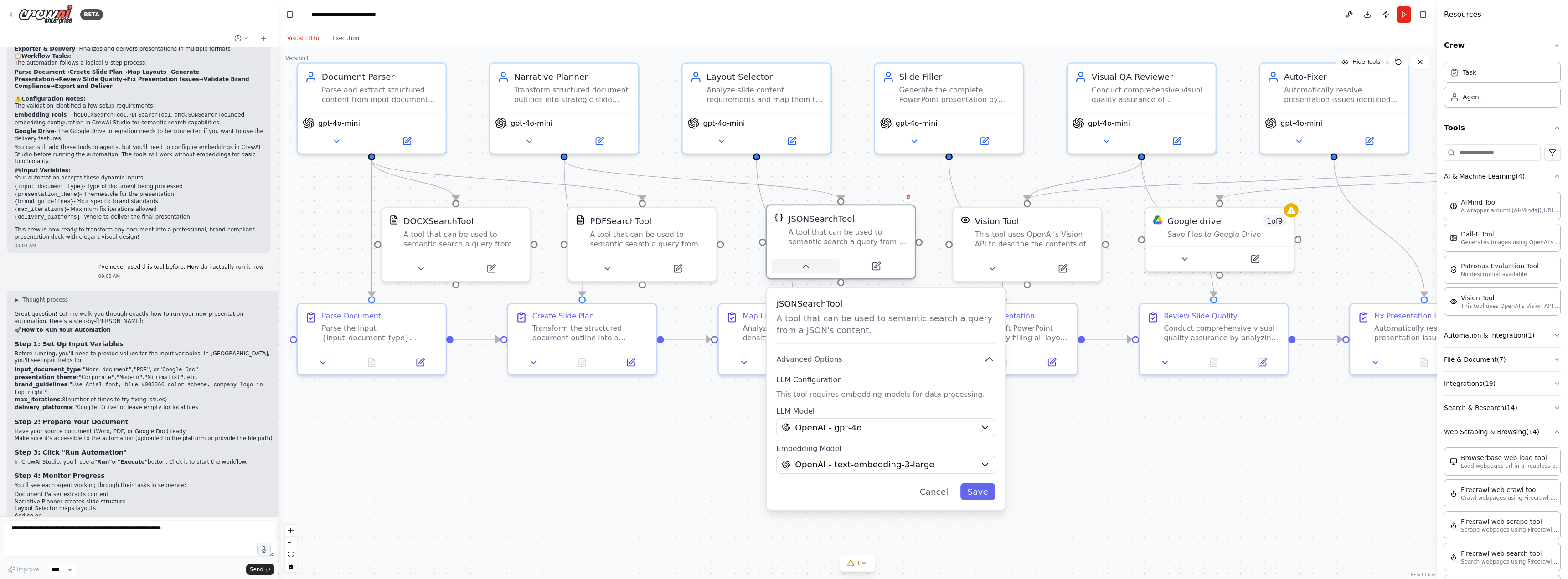
click at [813, 271] on button at bounding box center [806, 266] width 68 height 15
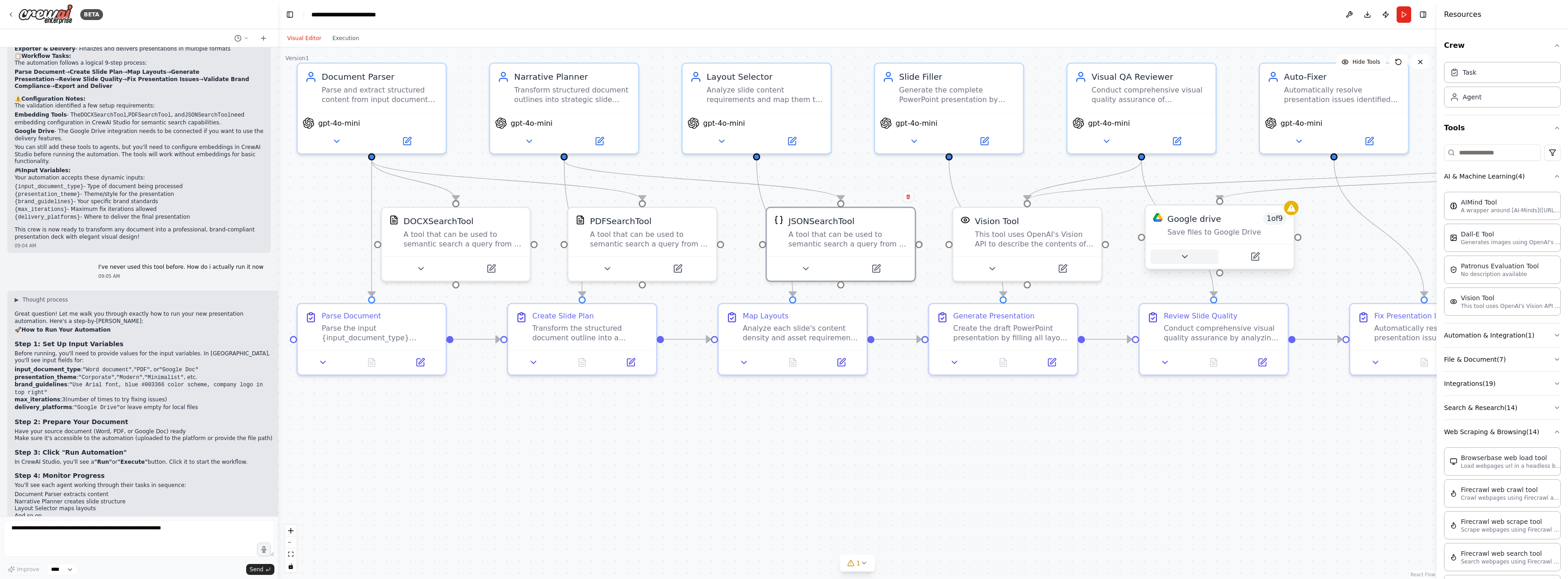
click at [1183, 258] on icon at bounding box center [1185, 257] width 10 height 10
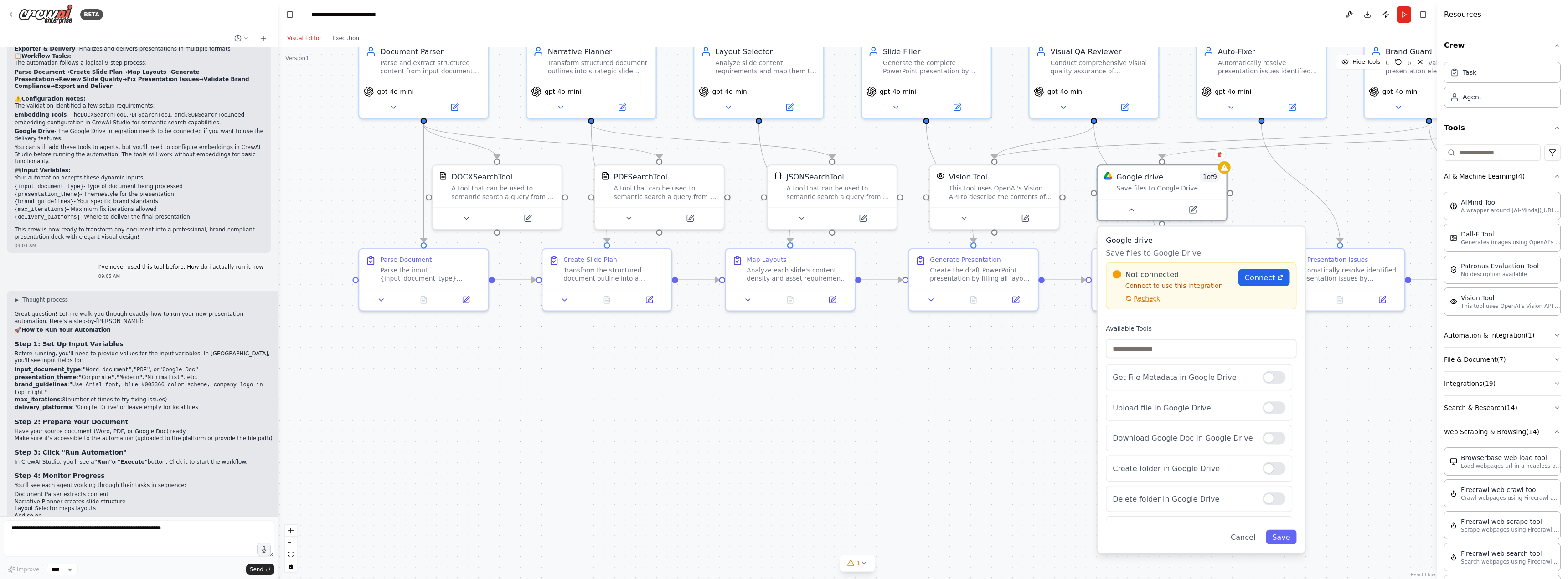
drag, startPoint x: 1041, startPoint y: 440, endPoint x: 992, endPoint y: 392, distance: 68.6
click at [987, 393] on div ".deletable-edge-delete-btn { width: 20px; height: 20px; border: 0px solid #ffff…" at bounding box center [858, 313] width 1159 height 532
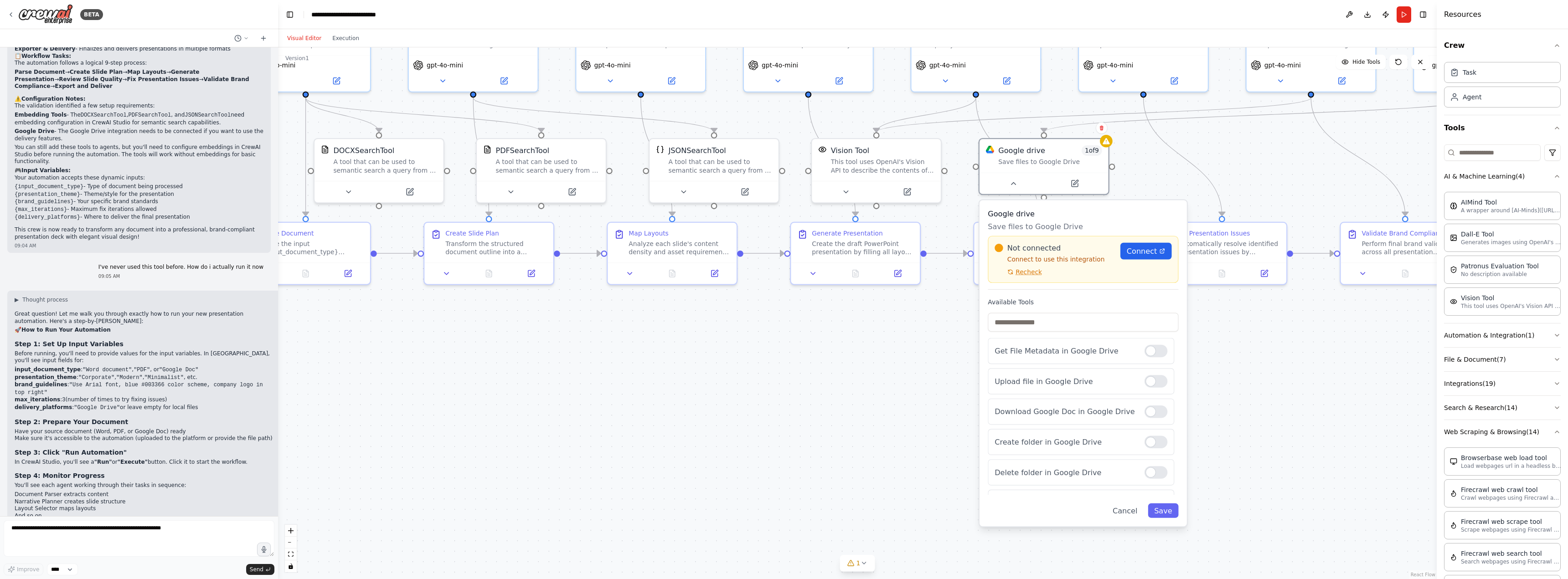
drag, startPoint x: 985, startPoint y: 389, endPoint x: 873, endPoint y: 366, distance: 114.3
click at [873, 366] on div ".deletable-edge-delete-btn { width: 20px; height: 20px; border: 0px solid #ffff…" at bounding box center [858, 313] width 1159 height 532
click at [1146, 257] on link "Connect" at bounding box center [1146, 251] width 51 height 17
click at [903, 356] on div ".deletable-edge-delete-btn { width: 20px; height: 20px; border: 0px solid #ffff…" at bounding box center [858, 313] width 1159 height 532
click at [1170, 507] on button "Save" at bounding box center [1163, 510] width 30 height 15
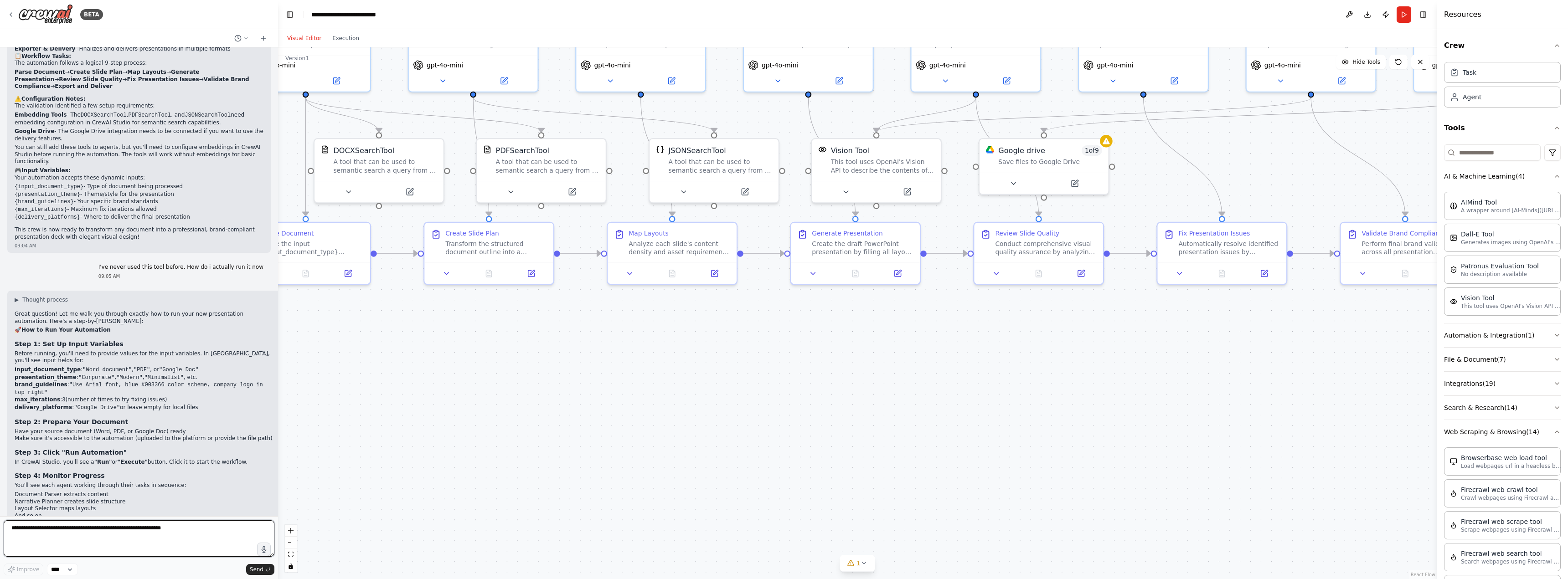
click at [194, 541] on textarea at bounding box center [139, 538] width 271 height 36
type textarea "**********"
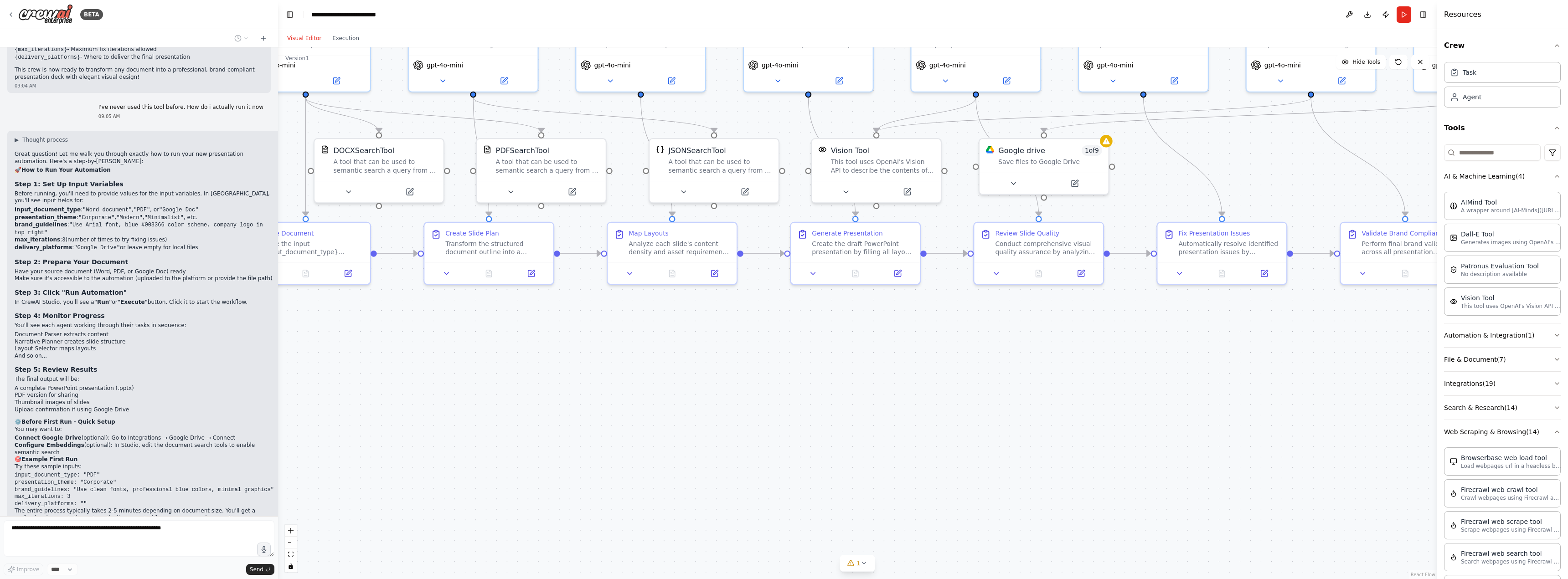
scroll to position [1394, 0]
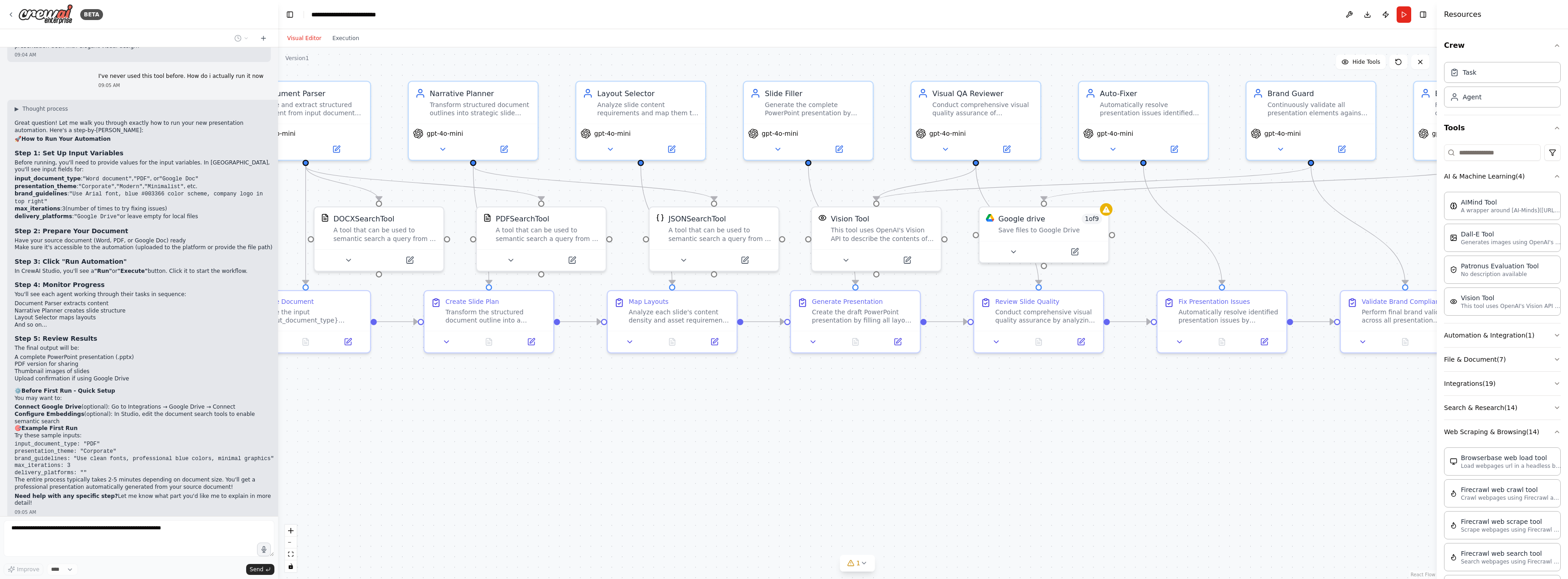
drag, startPoint x: 687, startPoint y: 416, endPoint x: 794, endPoint y: 418, distance: 107.0
click at [794, 418] on div ".deletable-edge-delete-btn { width: 20px; height: 20px; border: 0px solid #ffff…" at bounding box center [858, 313] width 1159 height 532
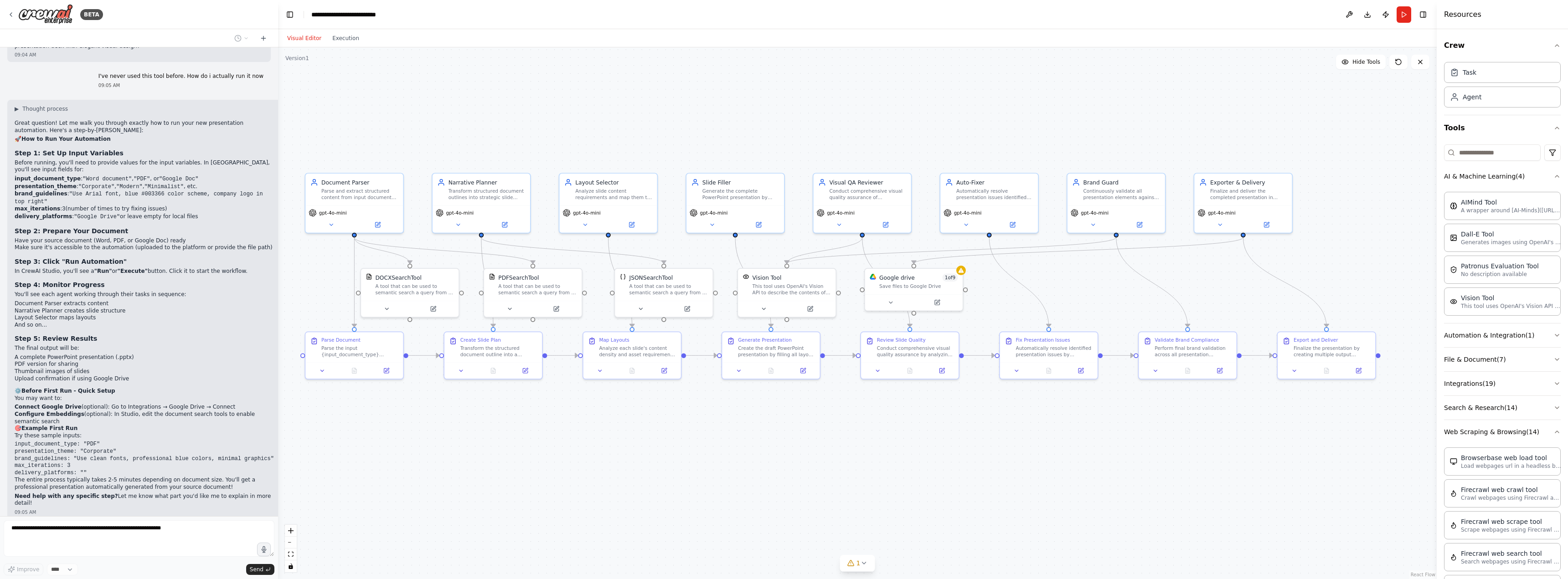
drag, startPoint x: 844, startPoint y: 425, endPoint x: 685, endPoint y: 432, distance: 159.2
click at [685, 432] on div ".deletable-edge-delete-btn { width: 20px; height: 20px; border: 0px solid #ffff…" at bounding box center [858, 313] width 1159 height 532
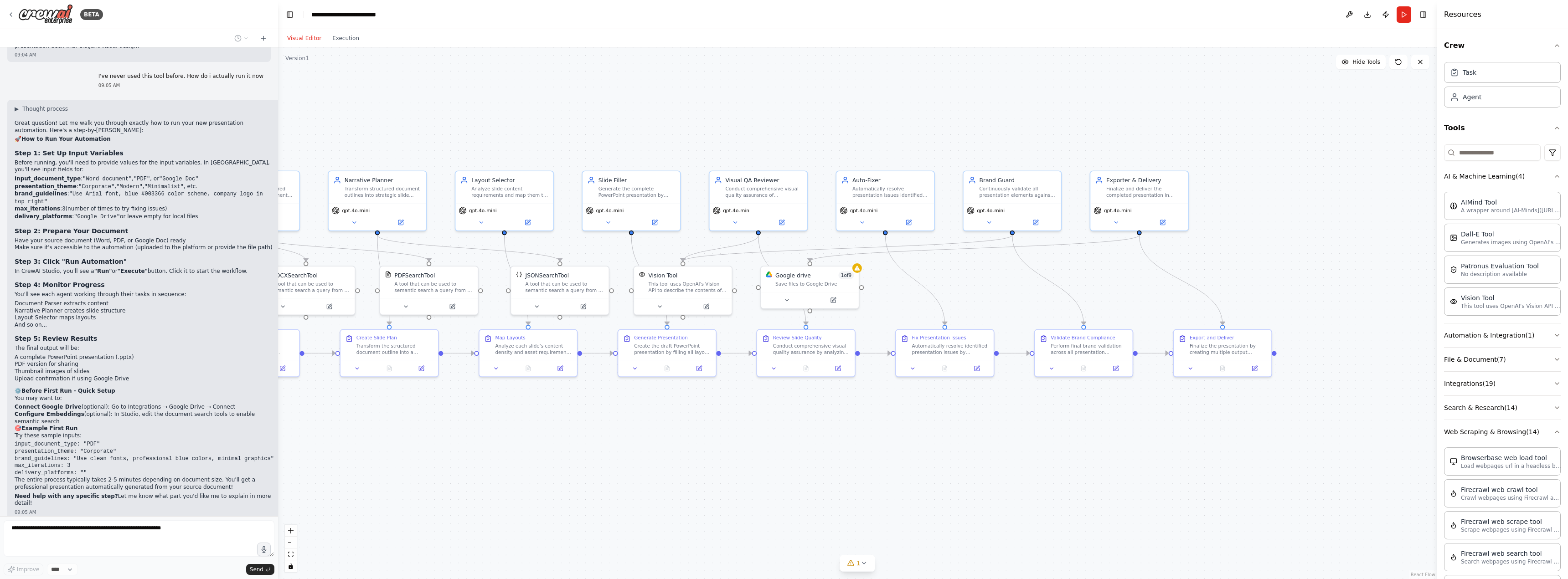
drag, startPoint x: 796, startPoint y: 431, endPoint x: 520, endPoint y: 431, distance: 276.0
click at [520, 431] on div ".deletable-edge-delete-btn { width: 20px; height: 20px; border: 0px solid #ffff…" at bounding box center [858, 313] width 1159 height 532
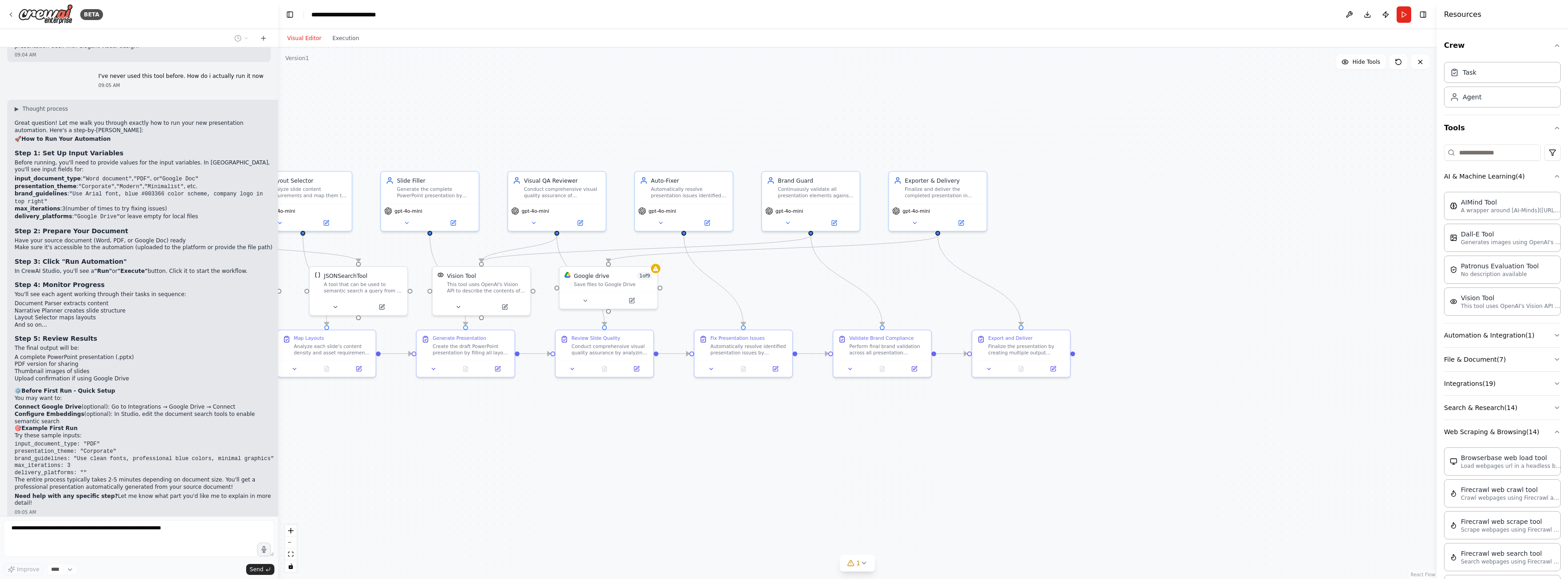
drag, startPoint x: 702, startPoint y: 435, endPoint x: 525, endPoint y: 429, distance: 177.1
click at [525, 429] on div ".deletable-edge-delete-btn { width: 20px; height: 20px; border: 0px solid #ffff…" at bounding box center [858, 313] width 1159 height 532
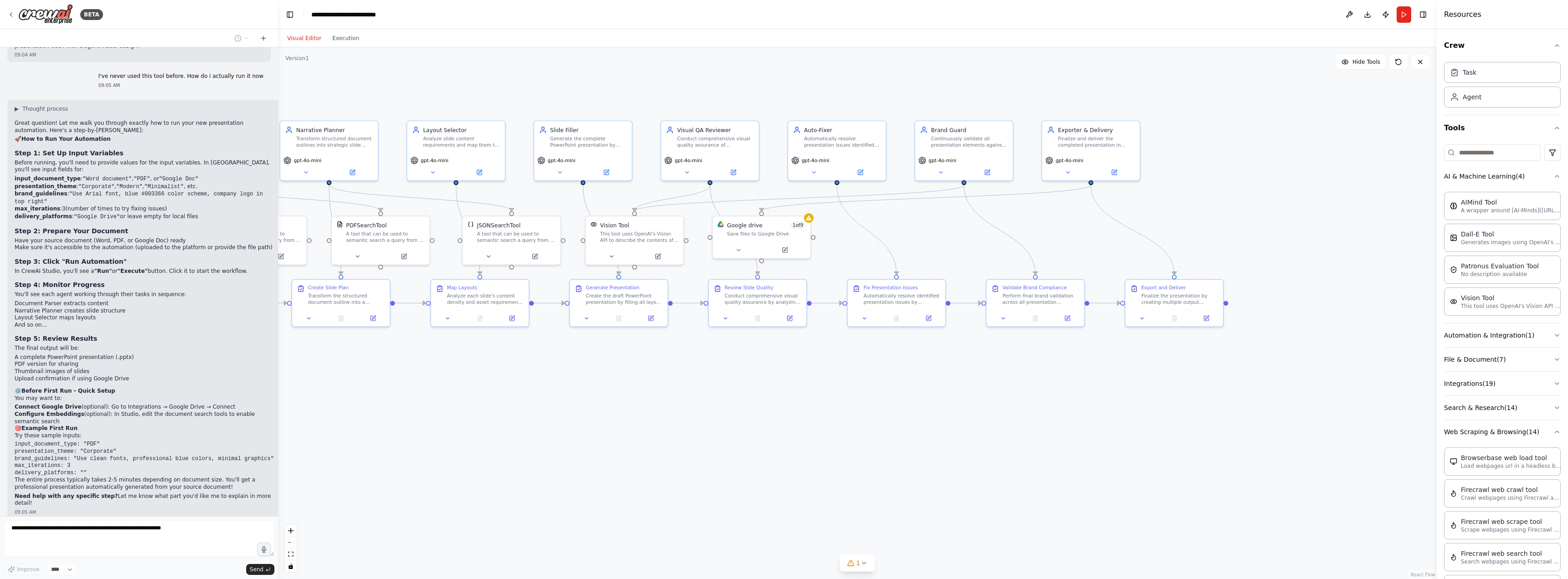
drag, startPoint x: 525, startPoint y: 429, endPoint x: 855, endPoint y: 385, distance: 332.9
click at [855, 385] on div ".deletable-edge-delete-btn { width: 20px; height: 20px; border: 0px solid #ffff…" at bounding box center [858, 313] width 1159 height 532
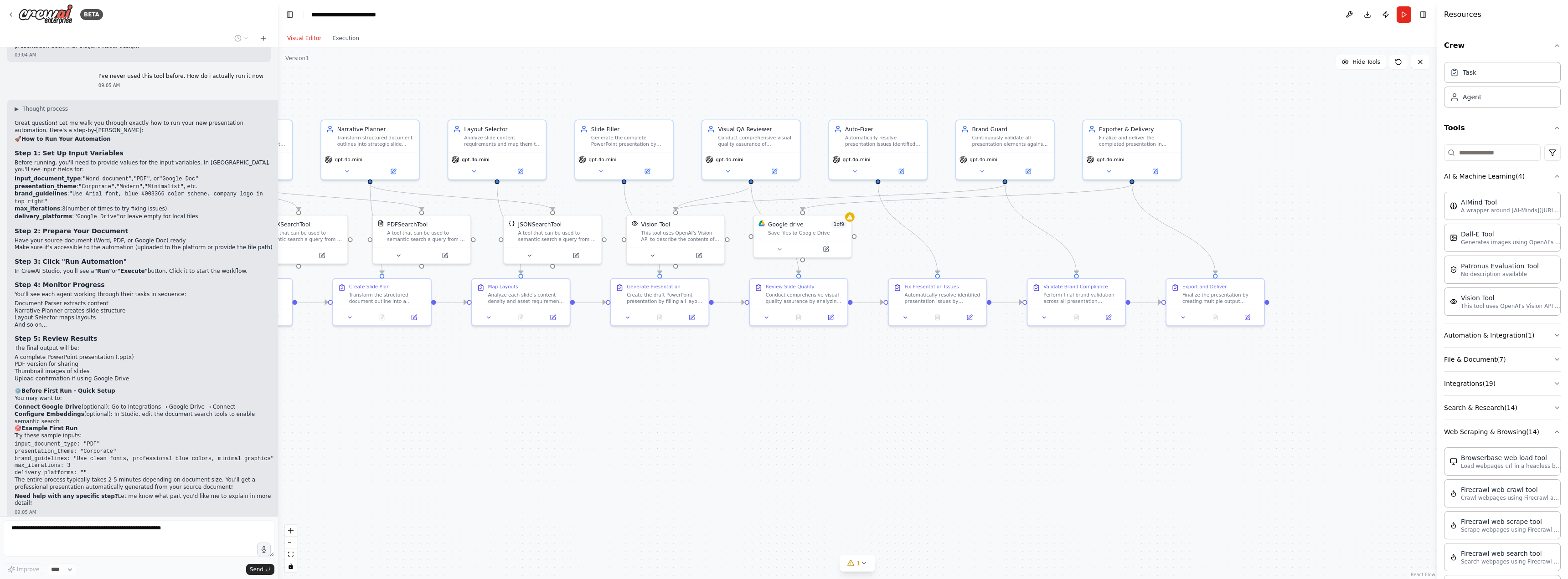
drag, startPoint x: 786, startPoint y: 399, endPoint x: 840, endPoint y: 399, distance: 54.0
click at [840, 399] on div ".deletable-edge-delete-btn { width: 20px; height: 20px; border: 0px solid #ffff…" at bounding box center [858, 313] width 1159 height 532
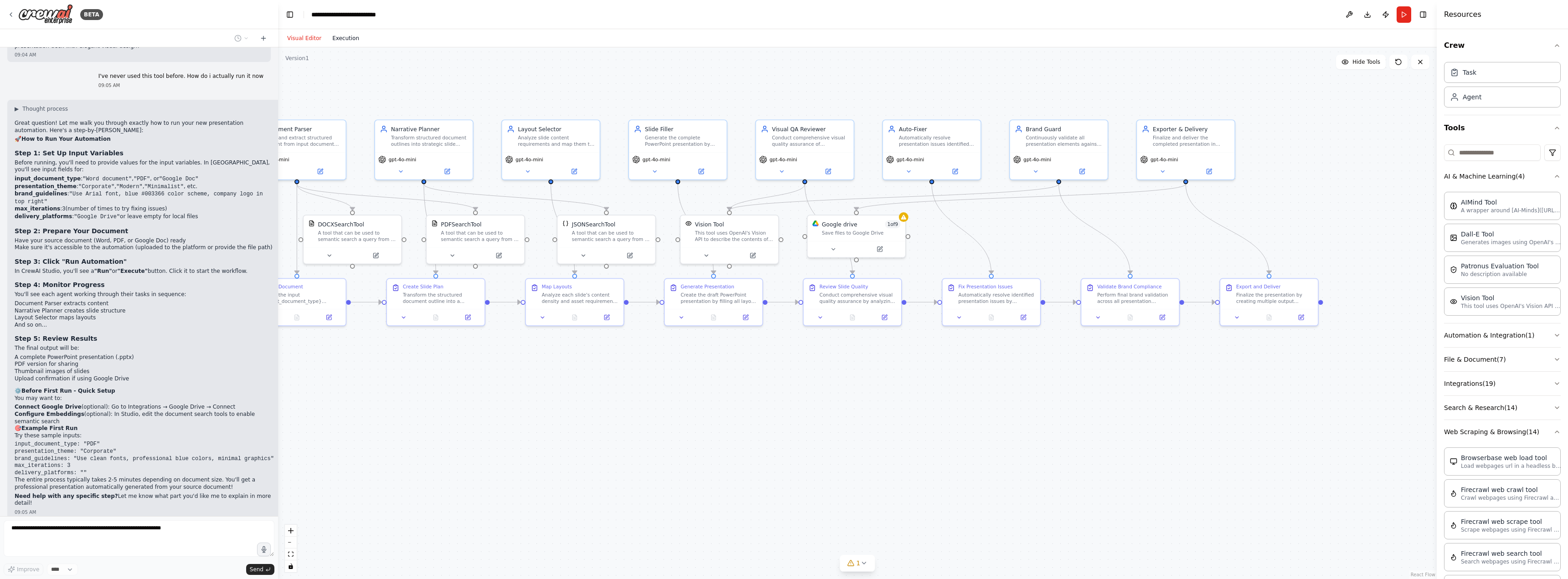
click at [327, 33] on button "Execution" at bounding box center [346, 38] width 38 height 11
click at [343, 40] on button "Execution" at bounding box center [346, 38] width 38 height 11
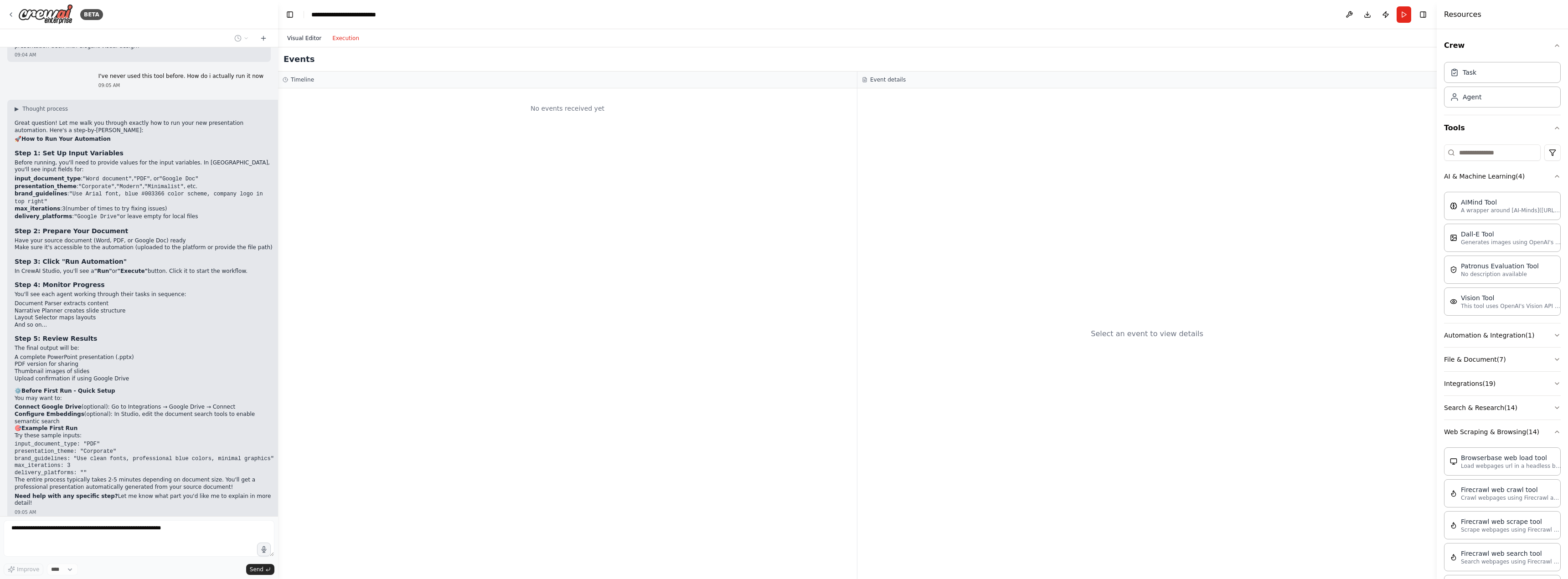
click at [295, 33] on button "Visual Editor" at bounding box center [304, 38] width 45 height 11
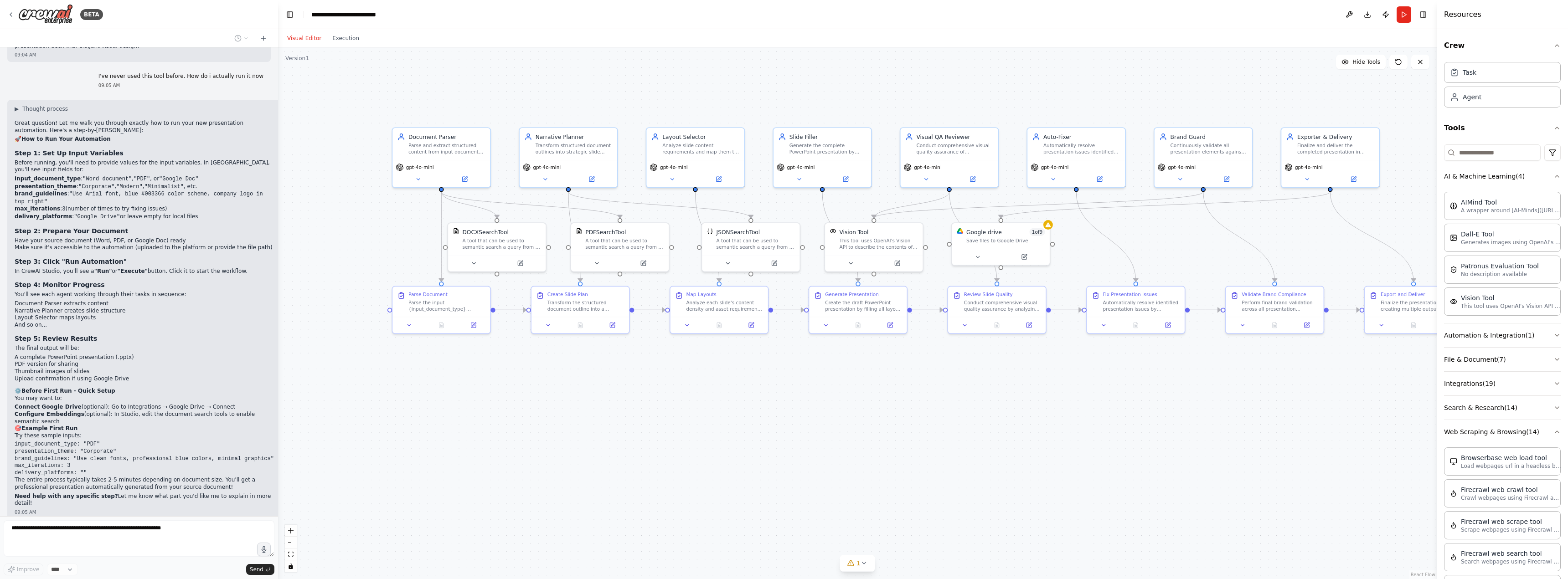
drag, startPoint x: 440, startPoint y: 372, endPoint x: 585, endPoint y: 380, distance: 145.2
click at [585, 380] on div ".deletable-edge-delete-btn { width: 20px; height: 20px; border: 0px solid #ffff…" at bounding box center [858, 313] width 1159 height 532
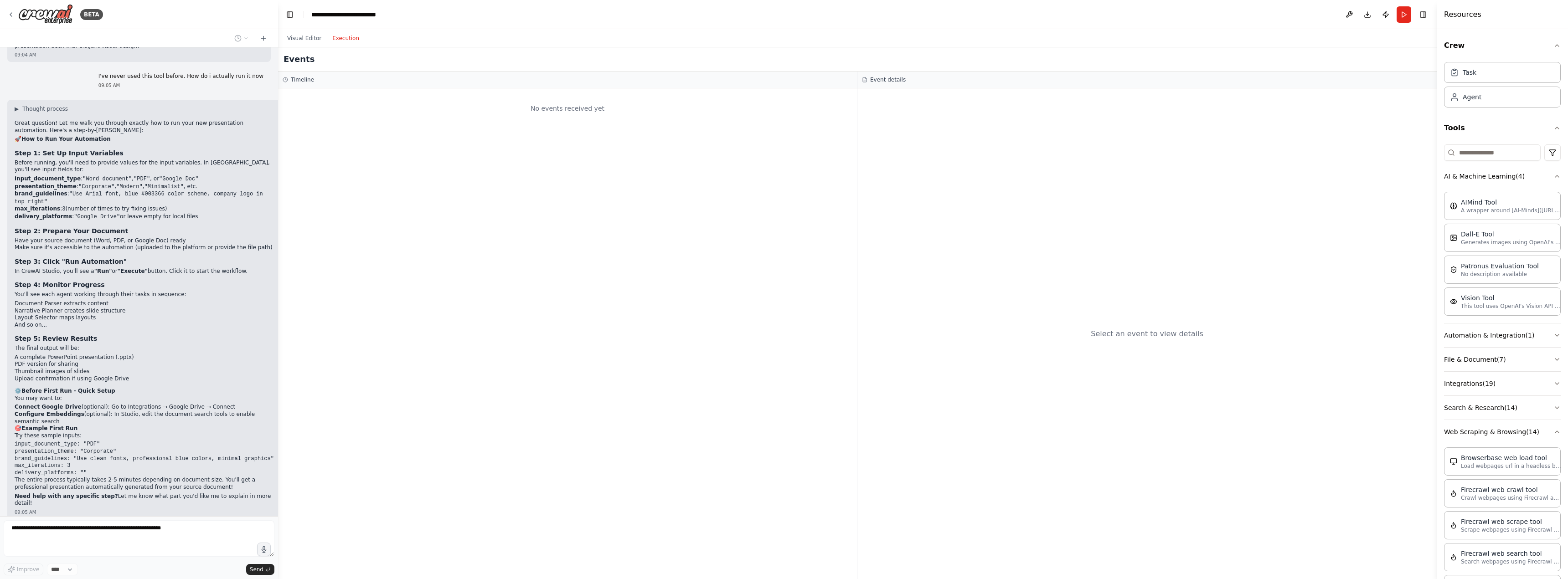
click at [337, 36] on button "Execution" at bounding box center [346, 38] width 38 height 11
click at [300, 38] on button "Visual Editor" at bounding box center [304, 38] width 45 height 11
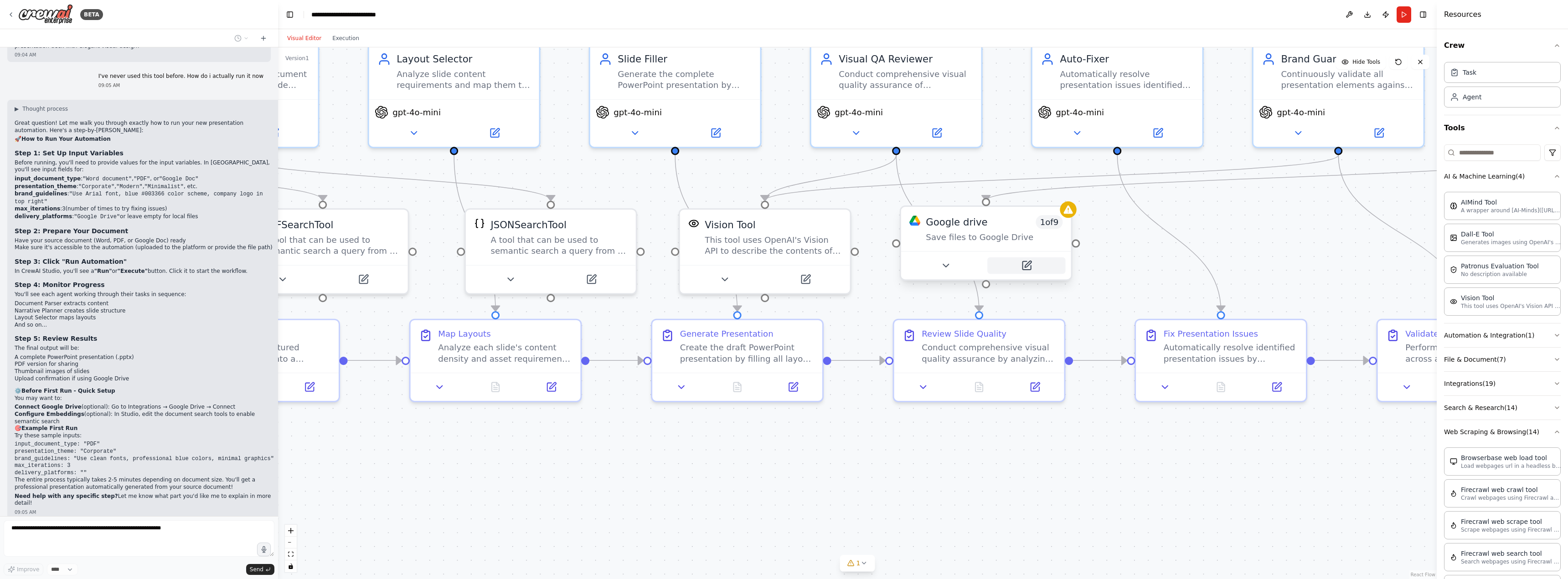
click at [1021, 267] on button at bounding box center [1026, 265] width 78 height 16
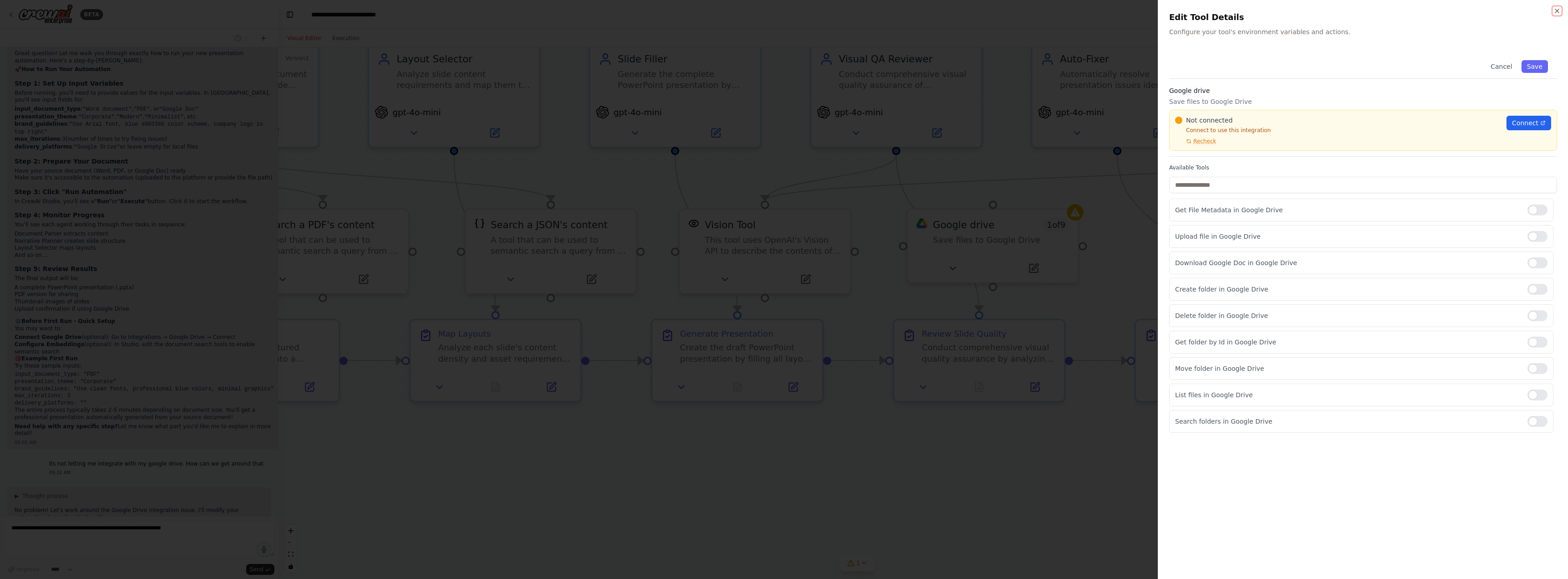
scroll to position [1471, 0]
click at [1555, 11] on icon "button" at bounding box center [1557, 11] width 7 height 7
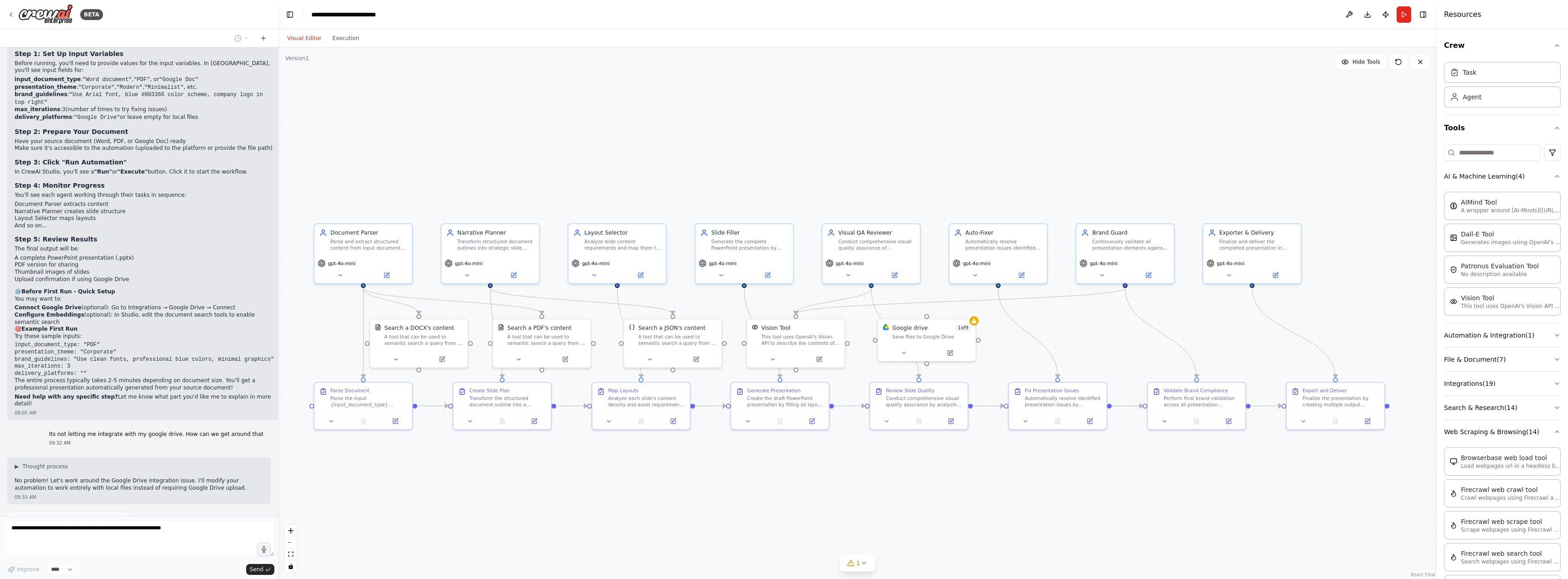
scroll to position [1516, 0]
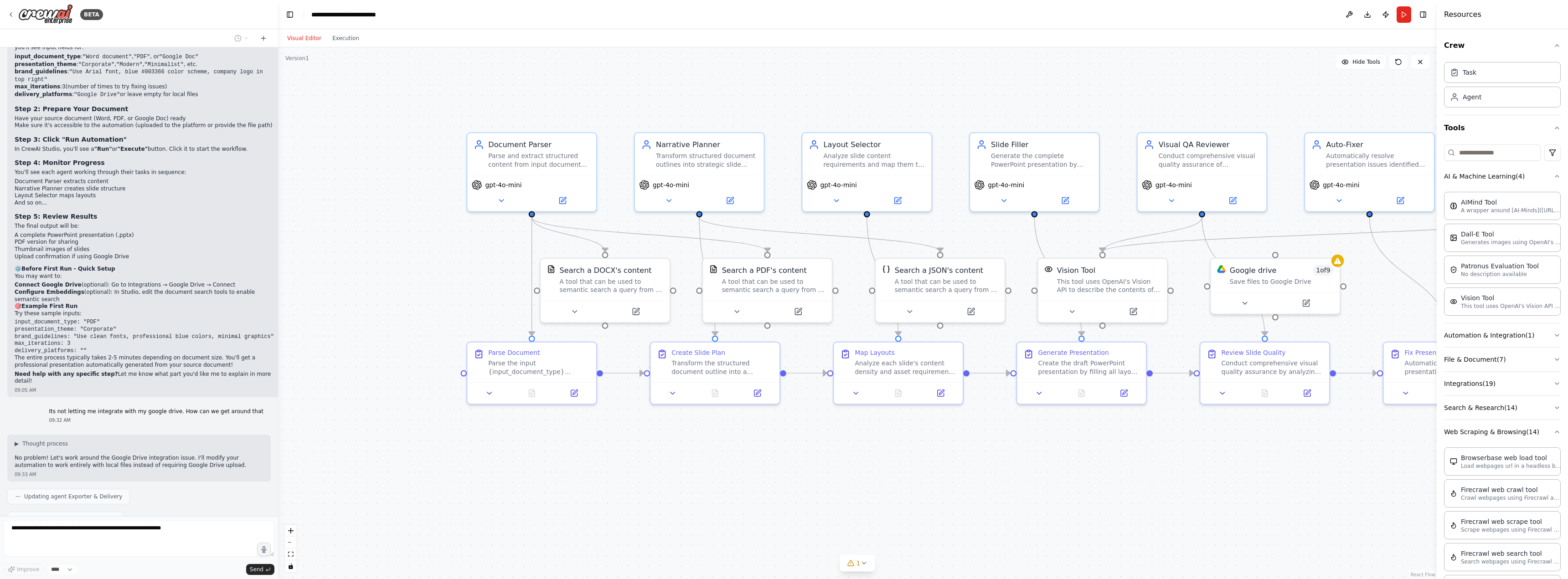
drag, startPoint x: 447, startPoint y: 484, endPoint x: 677, endPoint y: 480, distance: 230.0
click at [677, 480] on div ".deletable-edge-delete-btn { width: 20px; height: 20px; border: 0px solid #ffff…" at bounding box center [858, 313] width 1159 height 532
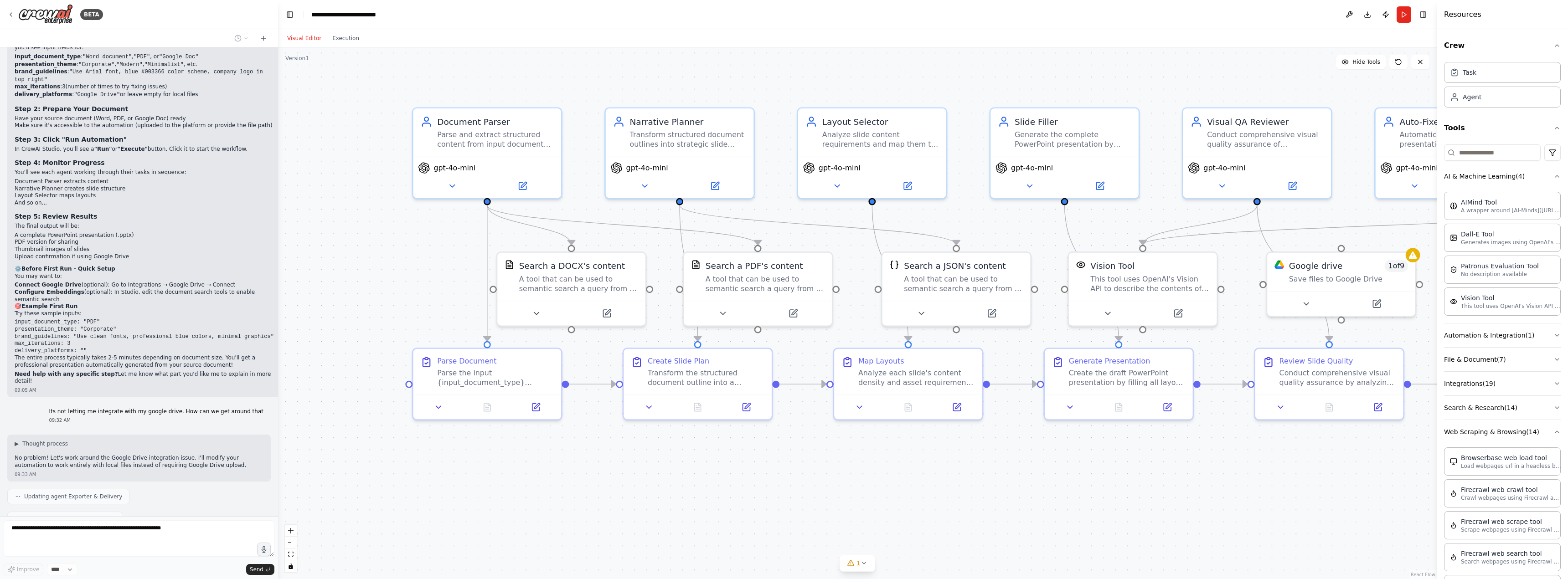
drag, startPoint x: 674, startPoint y: 452, endPoint x: 621, endPoint y: 479, distance: 59.5
click at [621, 479] on div ".deletable-edge-delete-btn { width: 20px; height: 20px; border: 0px solid #ffff…" at bounding box center [858, 313] width 1159 height 532
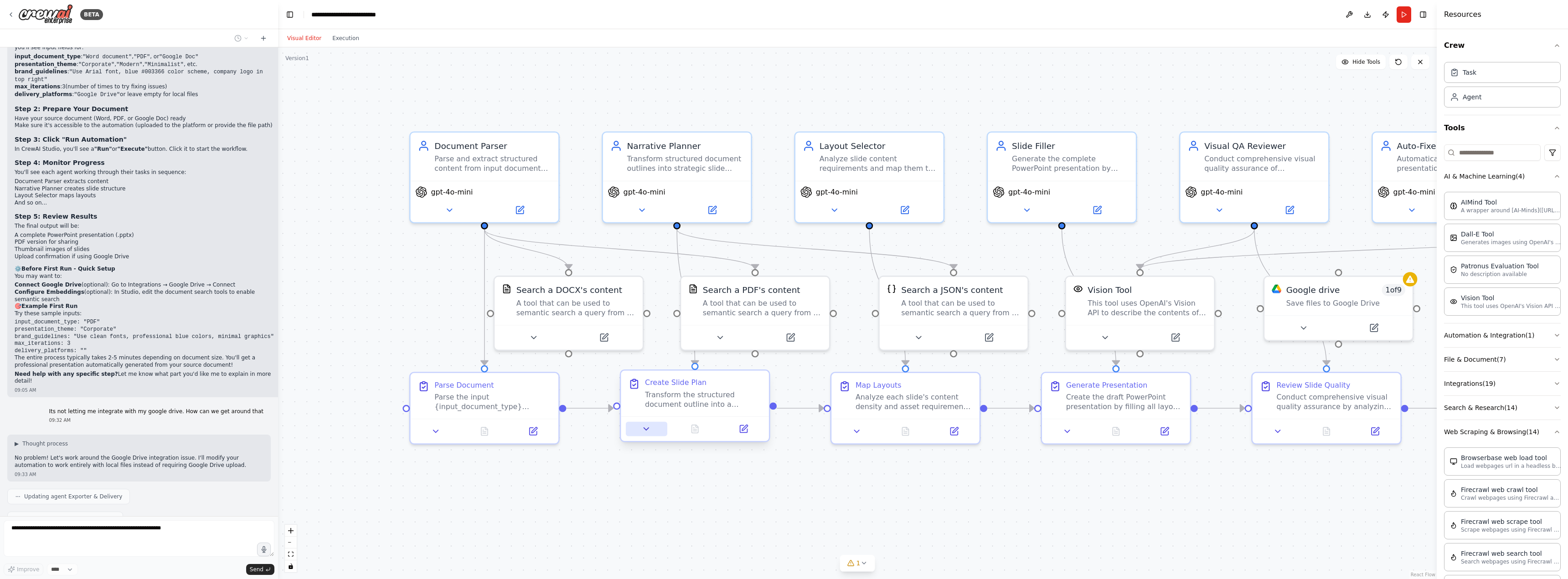
drag, startPoint x: 640, startPoint y: 443, endPoint x: 609, endPoint y: 462, distance: 36.4
click at [614, 496] on div ".deletable-edge-delete-btn { width: 20px; height: 20px; border: 0px solid #ffff…" at bounding box center [858, 313] width 1159 height 532
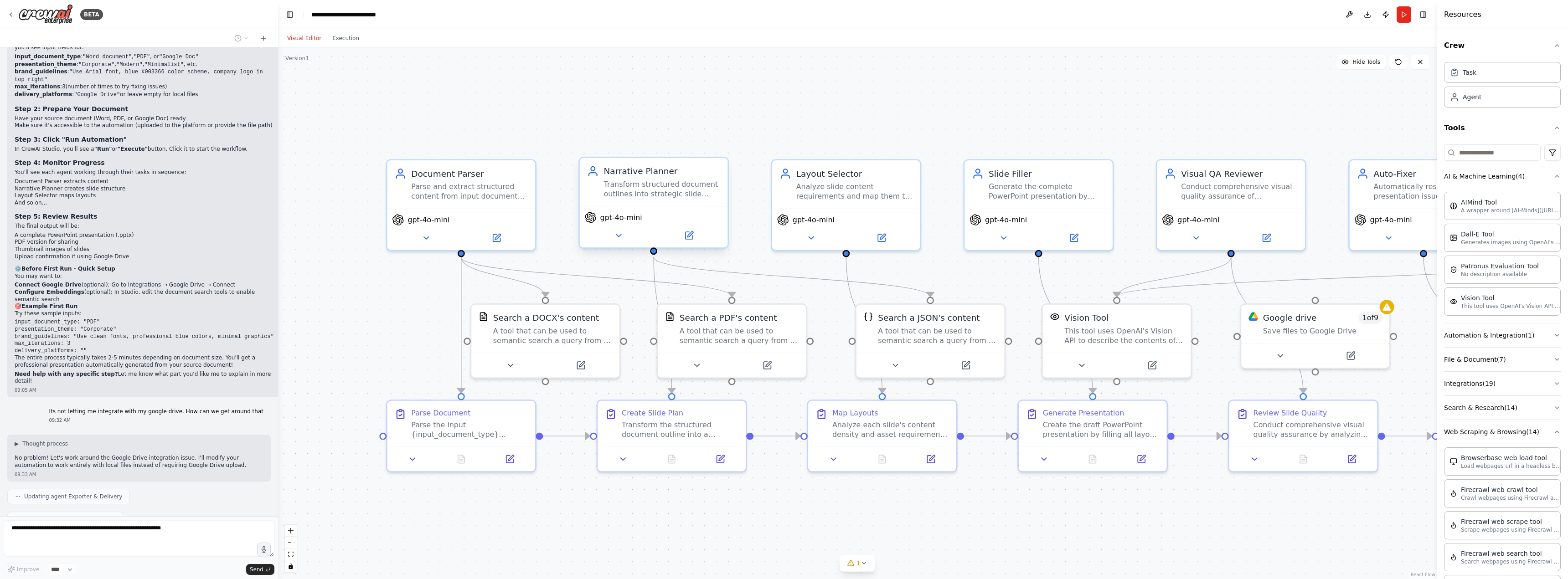
click at [627, 246] on div "gpt-4o-mini" at bounding box center [654, 226] width 148 height 41
click at [620, 242] on button at bounding box center [618, 235] width 68 height 15
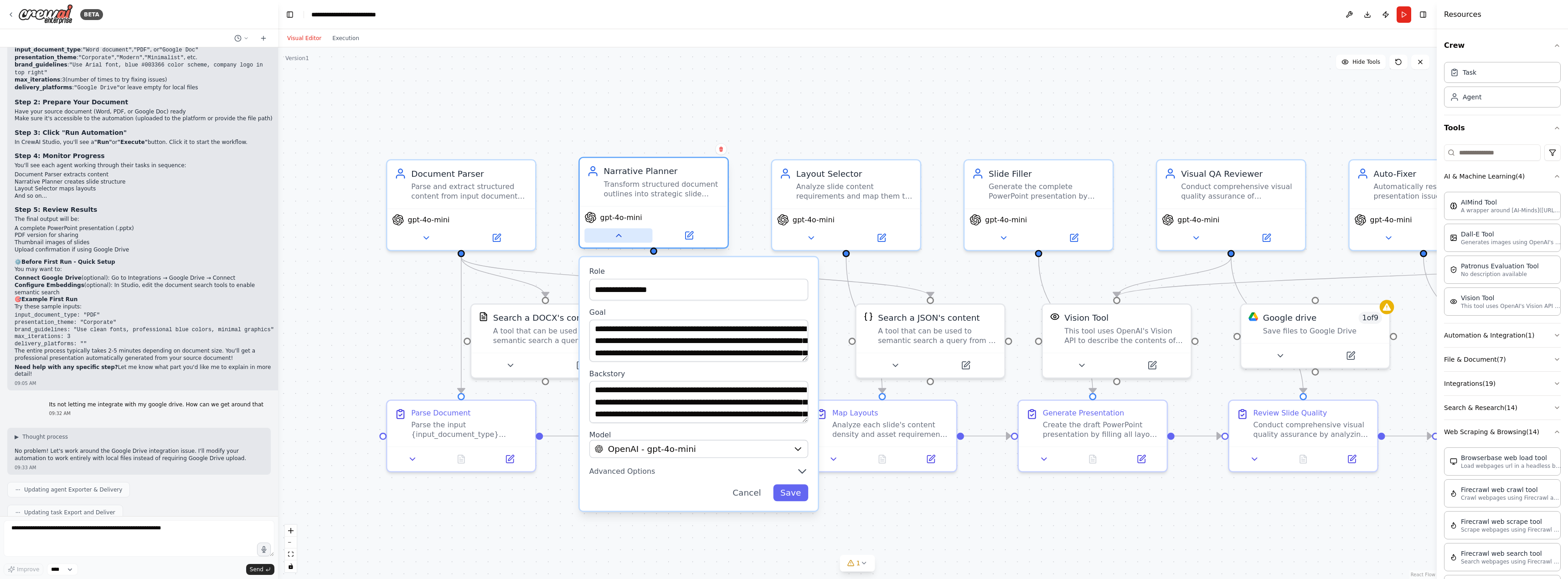
click at [620, 242] on button at bounding box center [618, 235] width 68 height 15
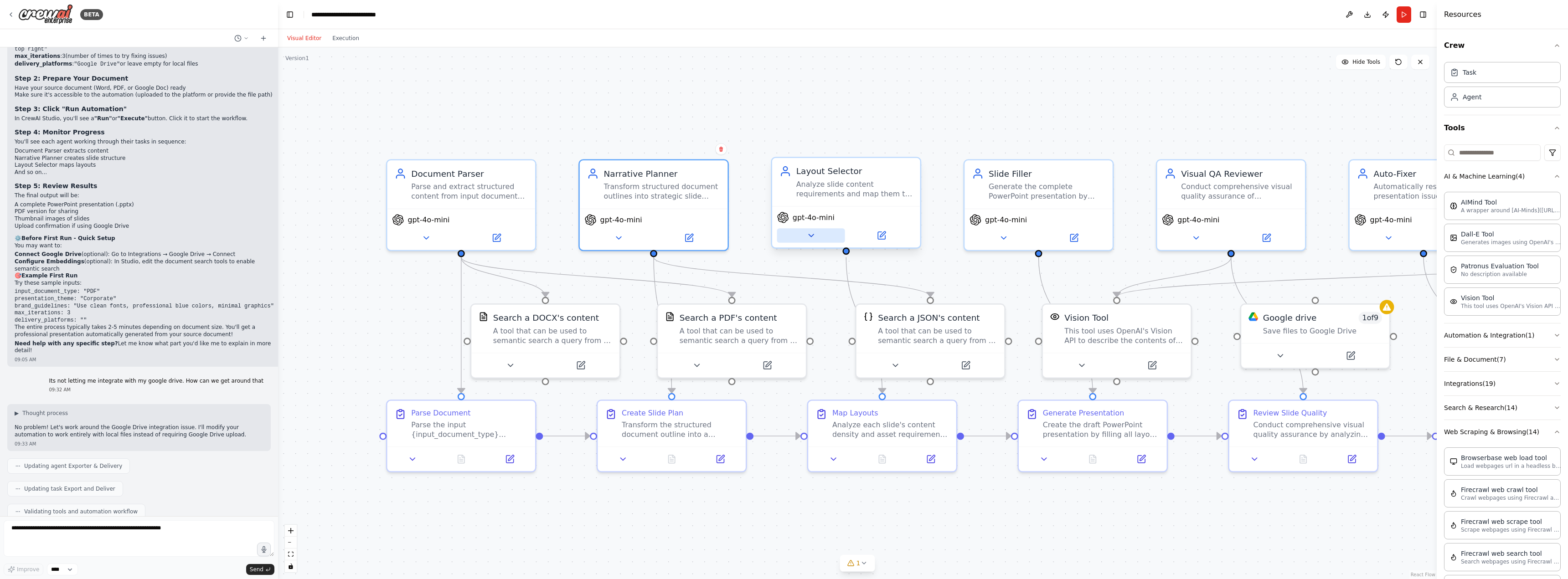
click at [817, 235] on button at bounding box center [811, 235] width 68 height 15
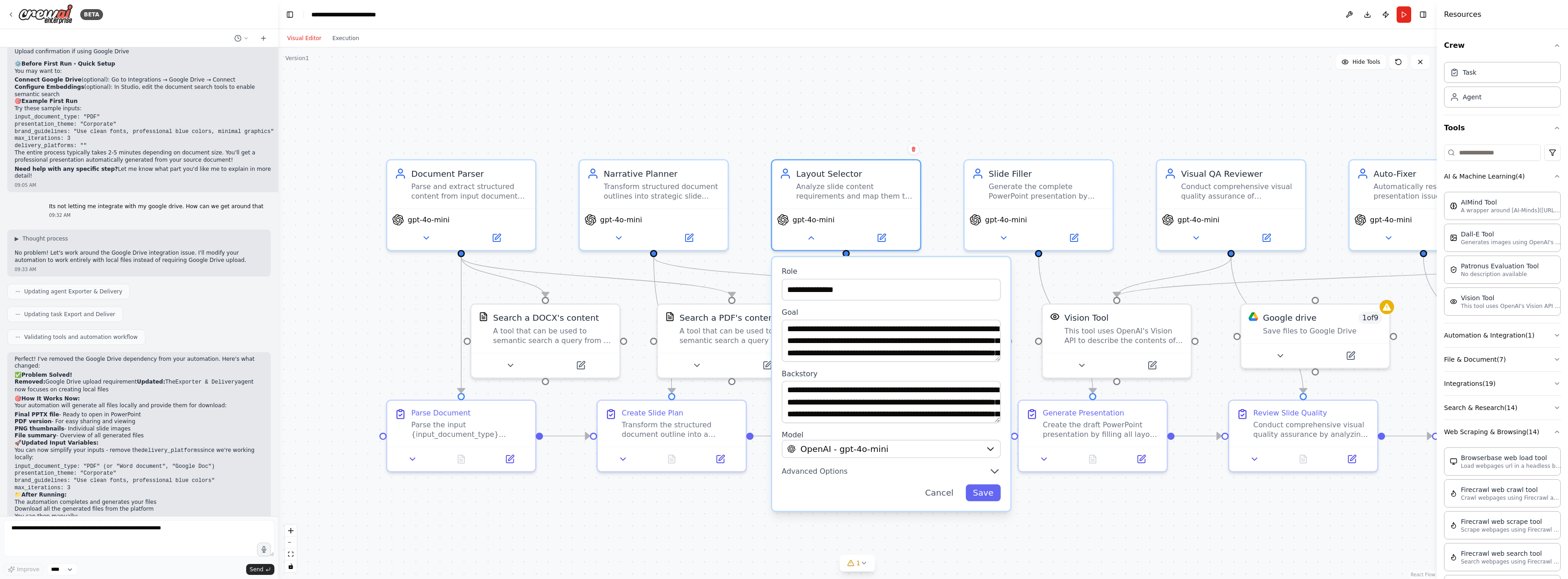
scroll to position [1730, 0]
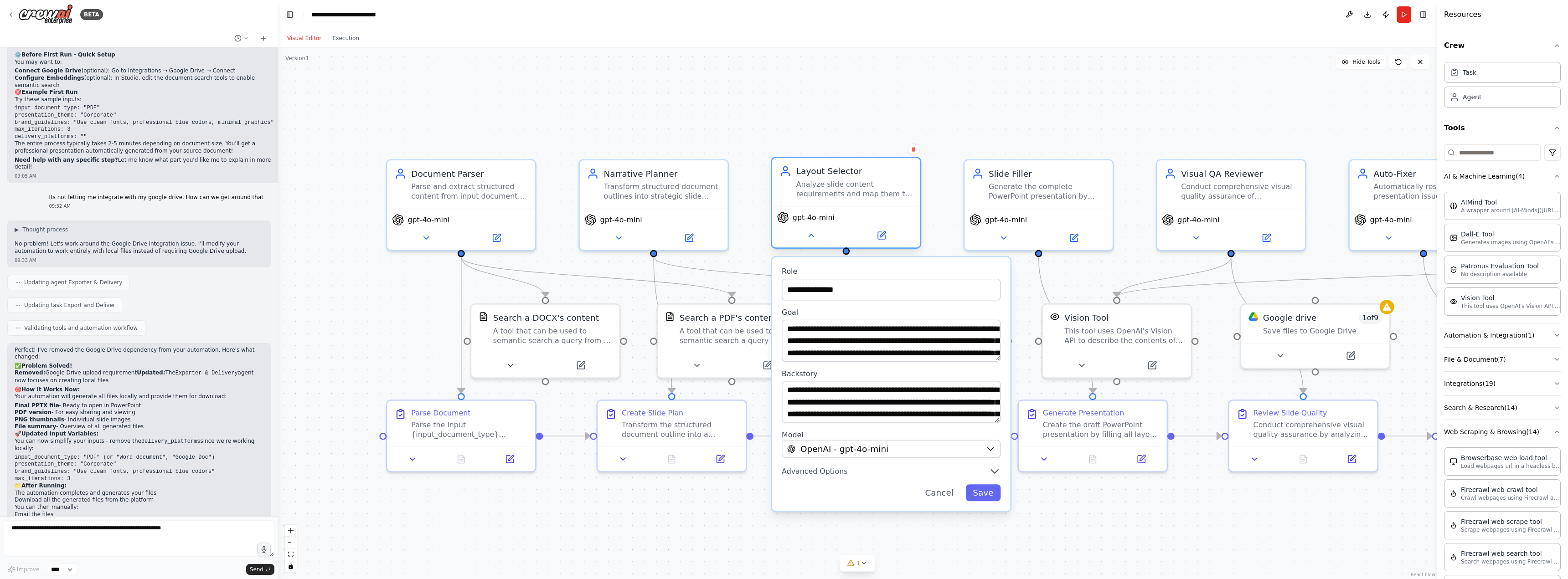
click at [805, 244] on div "gpt-4o-mini" at bounding box center [846, 226] width 148 height 41
click at [808, 241] on button at bounding box center [811, 235] width 68 height 15
click at [808, 240] on button at bounding box center [811, 235] width 68 height 15
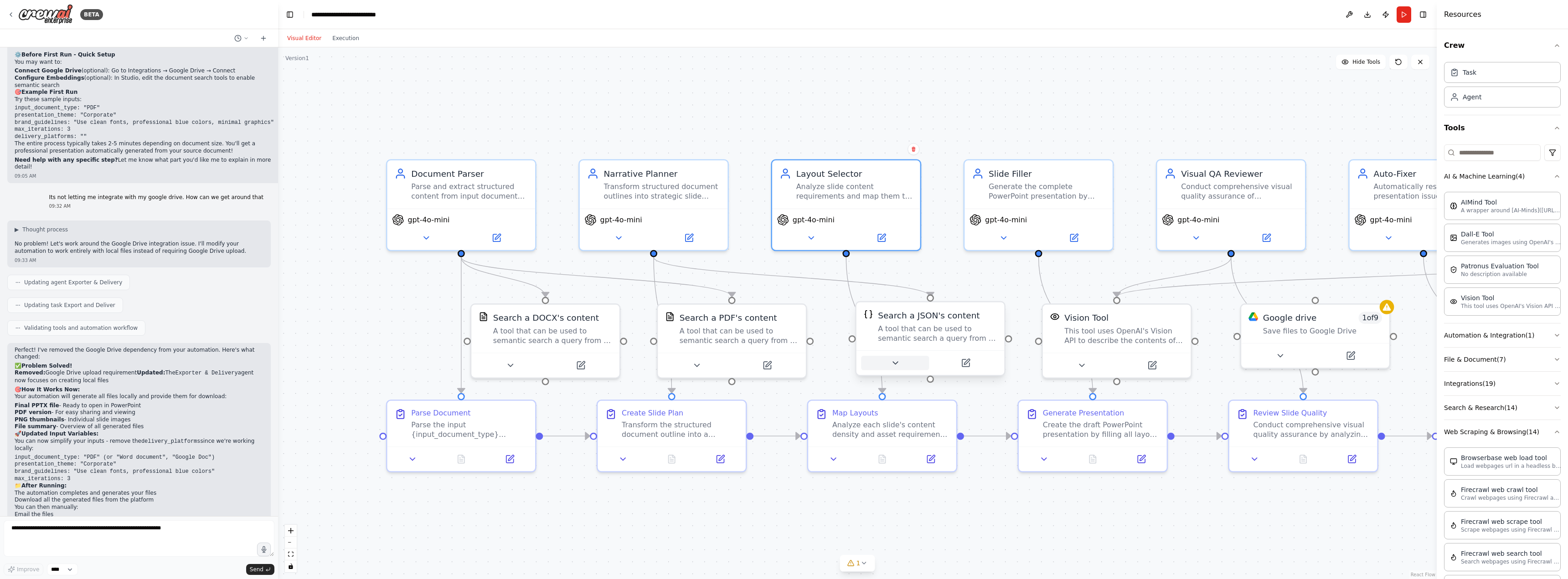
click at [905, 365] on button at bounding box center [895, 363] width 68 height 15
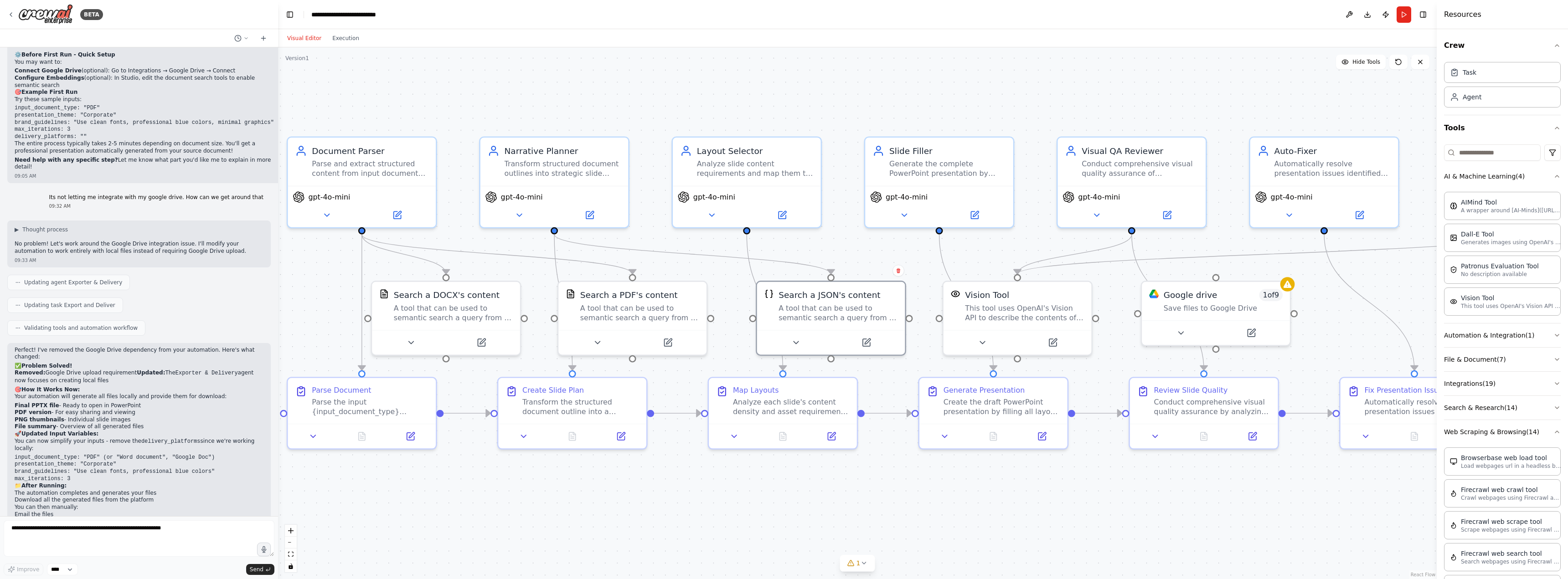
drag, startPoint x: 965, startPoint y: 542, endPoint x: 857, endPoint y: 522, distance: 109.8
click at [857, 522] on div ".deletable-edge-delete-btn { width: 20px; height: 20px; border: 0px solid #ffff…" at bounding box center [858, 313] width 1159 height 532
click at [724, 441] on icon at bounding box center [726, 437] width 10 height 10
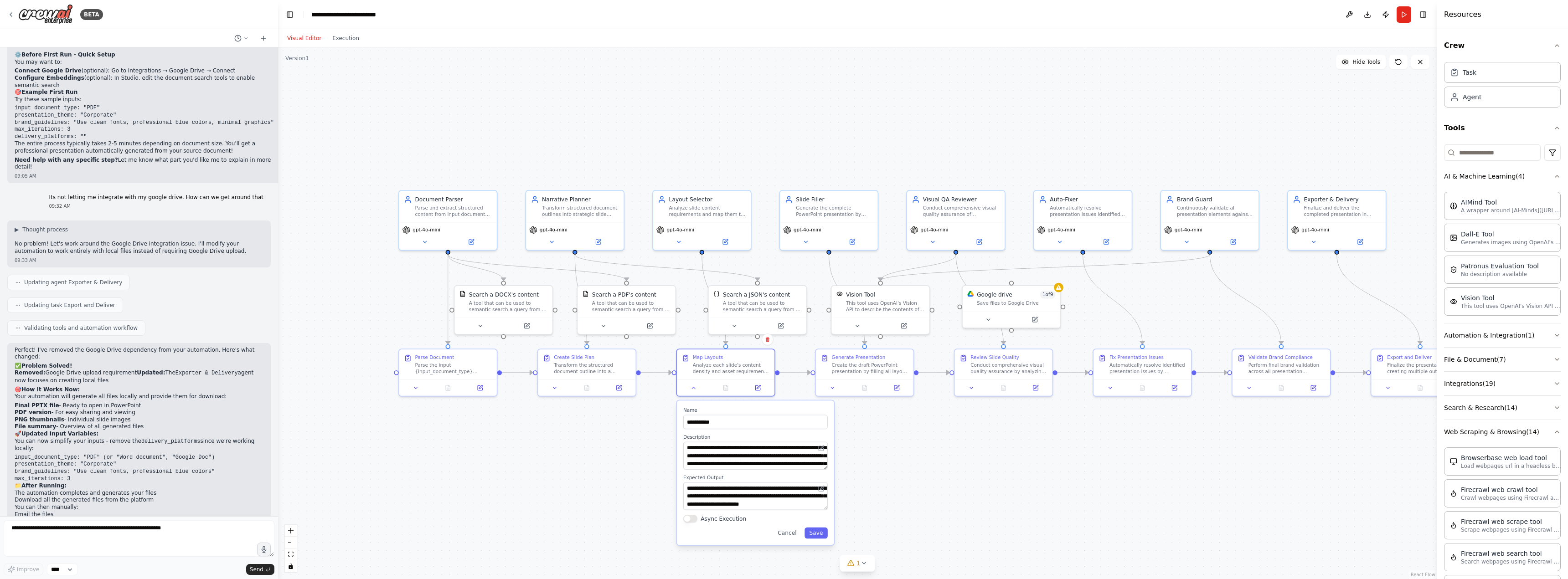
drag, startPoint x: 635, startPoint y: 473, endPoint x: 631, endPoint y: 372, distance: 101.1
click at [631, 372] on div ".deletable-edge-delete-btn { width: 20px; height: 20px; border: 0px solid #ffff…" at bounding box center [858, 313] width 1159 height 532
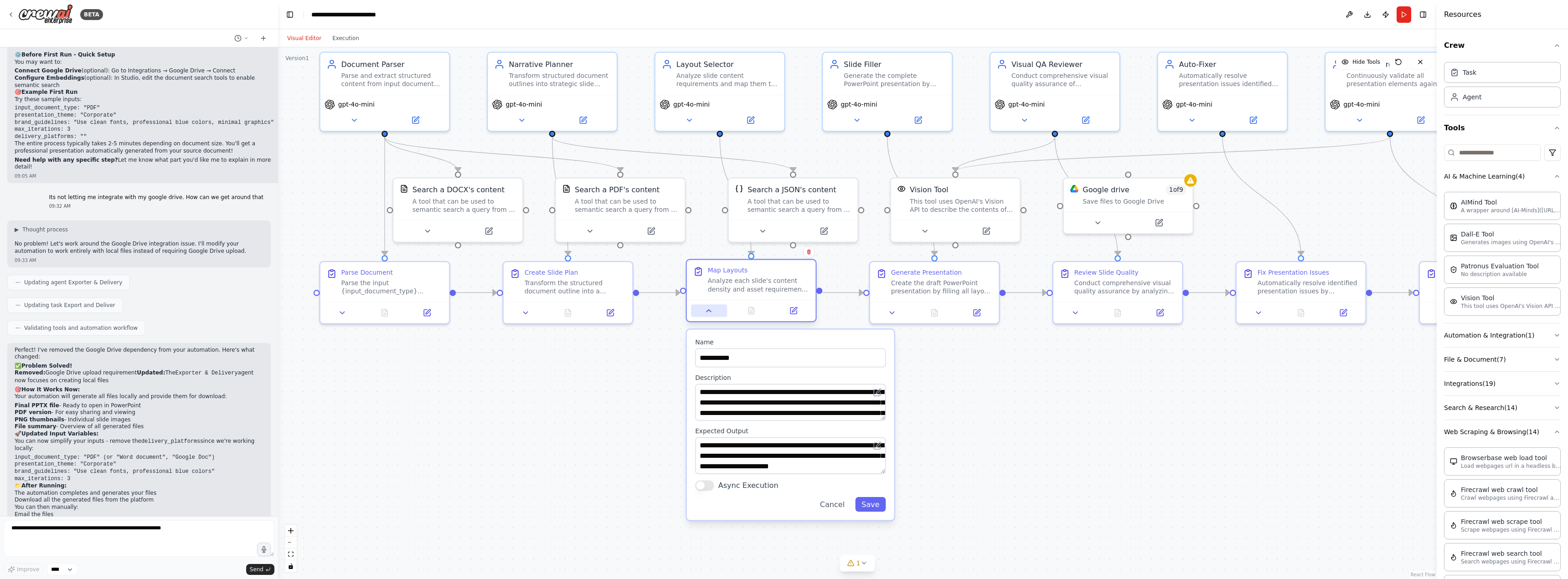
click at [714, 315] on button at bounding box center [709, 310] width 36 height 13
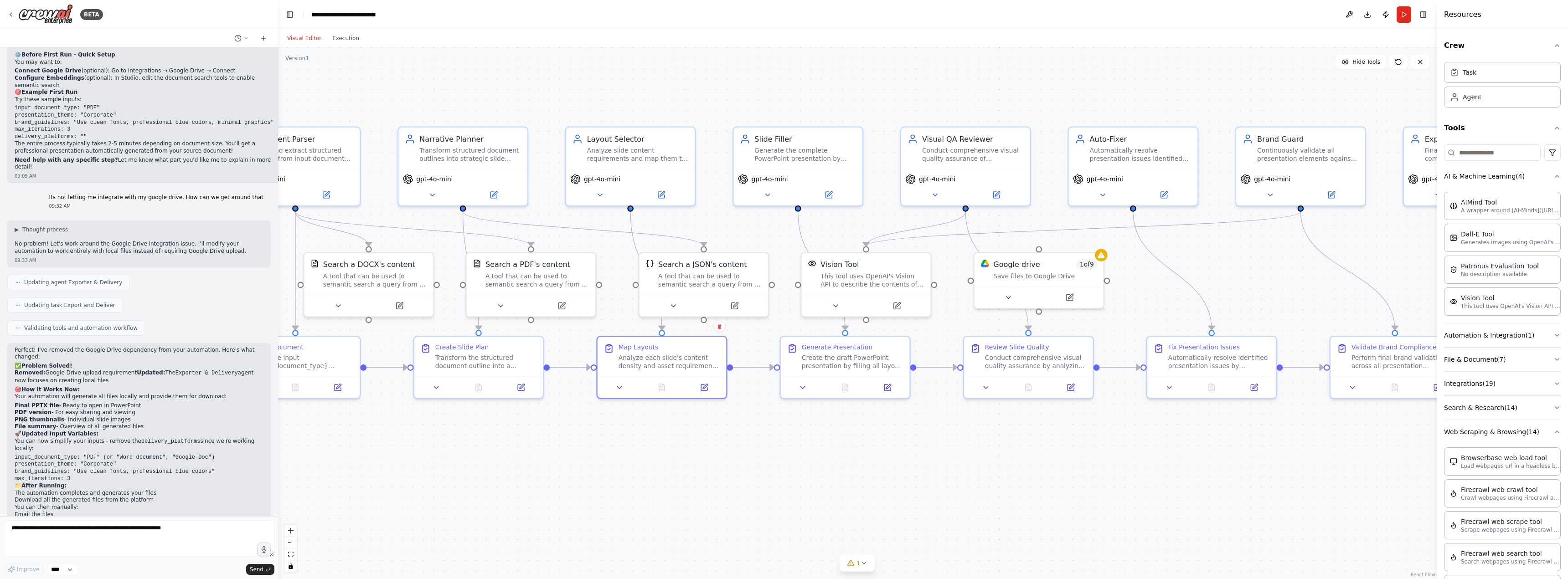
drag, startPoint x: 849, startPoint y: 359, endPoint x: 761, endPoint y: 431, distance: 113.7
click at [761, 431] on div ".deletable-edge-delete-btn { width: 20px; height: 20px; border: 0px solid #ffff…" at bounding box center [858, 313] width 1159 height 532
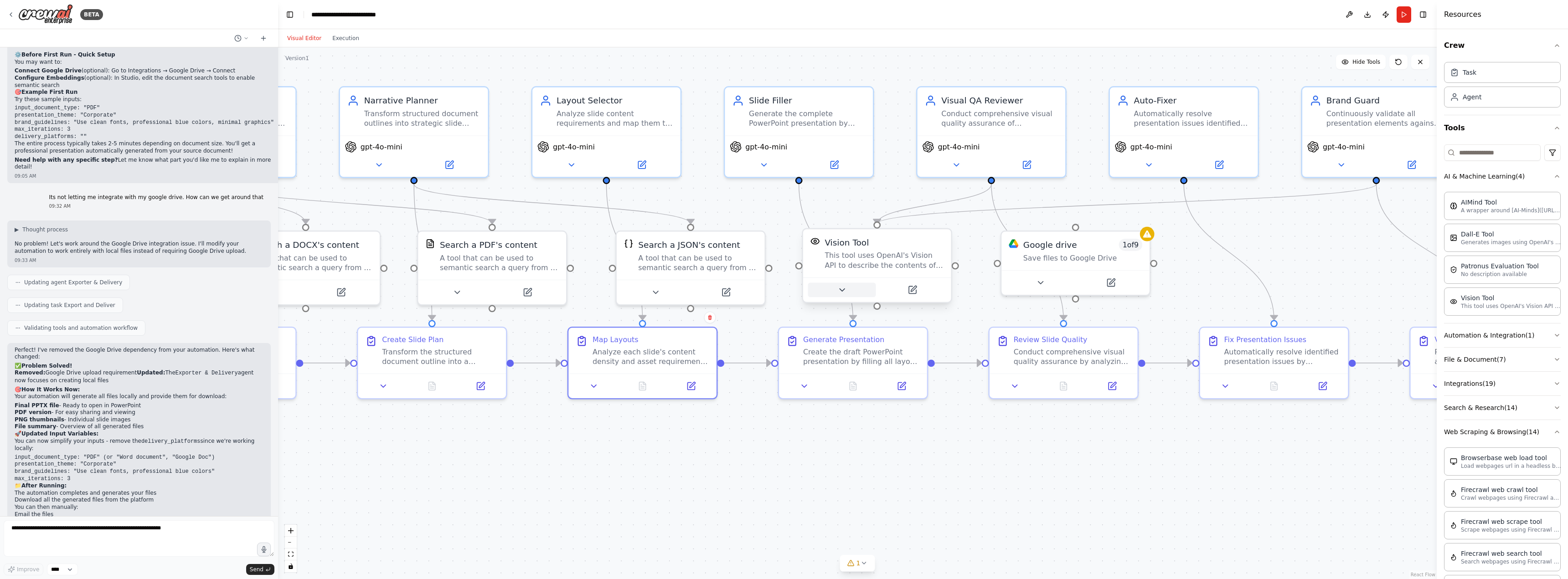
click at [838, 291] on icon at bounding box center [842, 290] width 10 height 10
click at [814, 384] on button at bounding box center [805, 384] width 41 height 15
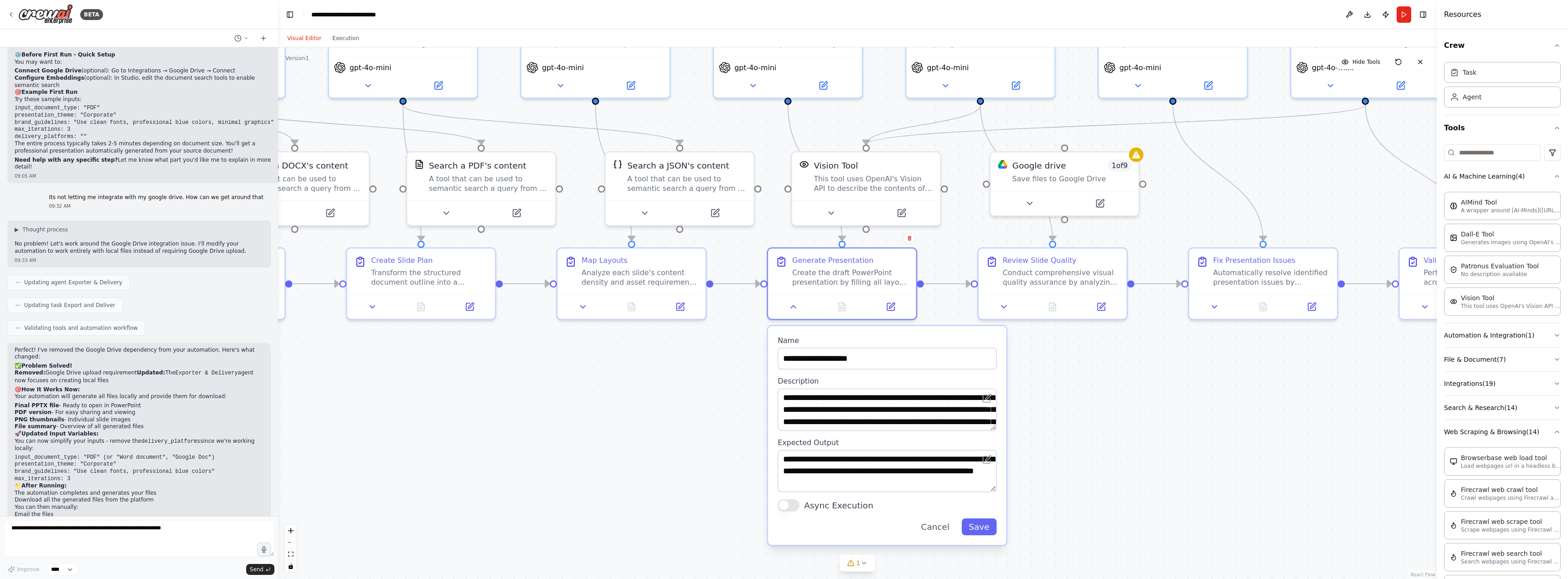
drag, startPoint x: 715, startPoint y: 451, endPoint x: 699, endPoint y: 358, distance: 94.4
click at [699, 358] on div ".deletable-edge-delete-btn { width: 20px; height: 20px; border: 0px solid #ffff…" at bounding box center [858, 313] width 1159 height 532
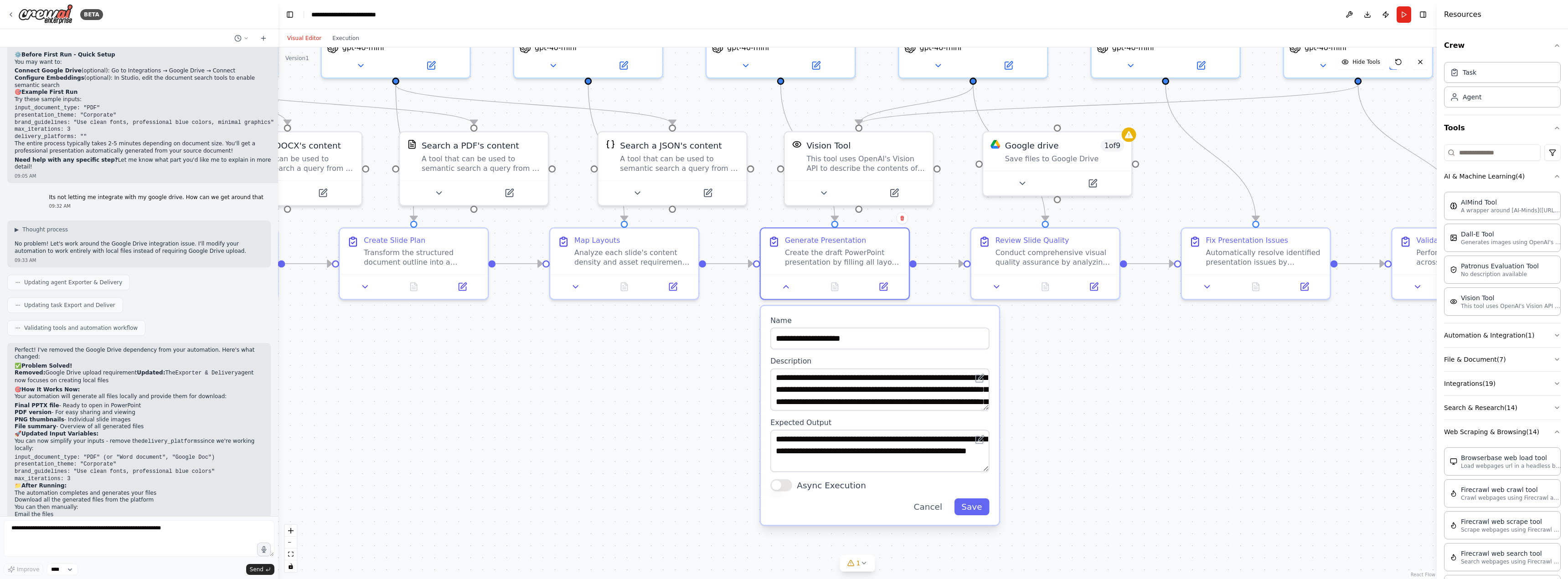
drag, startPoint x: 713, startPoint y: 394, endPoint x: 696, endPoint y: 367, distance: 31.9
click at [696, 367] on div ".deletable-edge-delete-btn { width: 20px; height: 20px; border: 0px solid #ffff…" at bounding box center [858, 313] width 1159 height 532
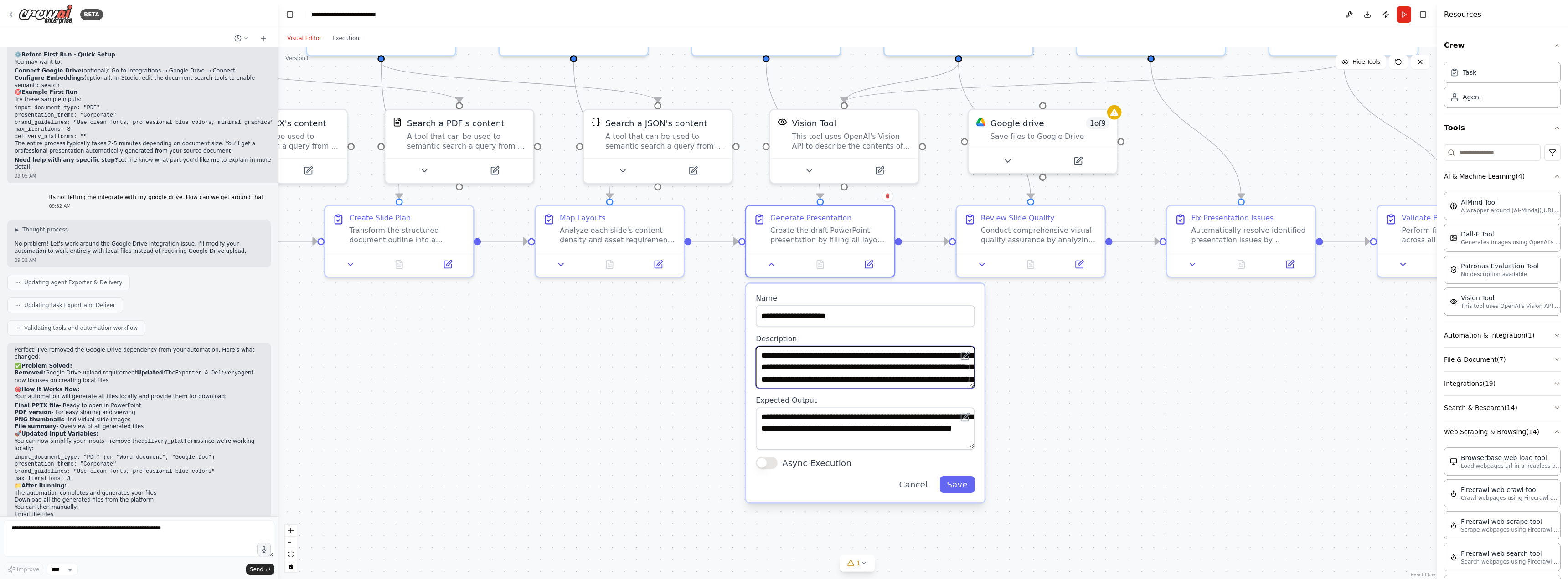
drag, startPoint x: 873, startPoint y: 375, endPoint x: 907, endPoint y: 373, distance: 34.1
click at [907, 373] on textarea "**********" at bounding box center [865, 367] width 219 height 42
click at [850, 366] on textarea "**********" at bounding box center [865, 367] width 219 height 42
click at [777, 273] on div at bounding box center [820, 262] width 148 height 24
click at [1014, 372] on div ".deletable-edge-delete-btn { width: 20px; height: 20px; border: 0px solid #ffff…" at bounding box center [858, 313] width 1159 height 532
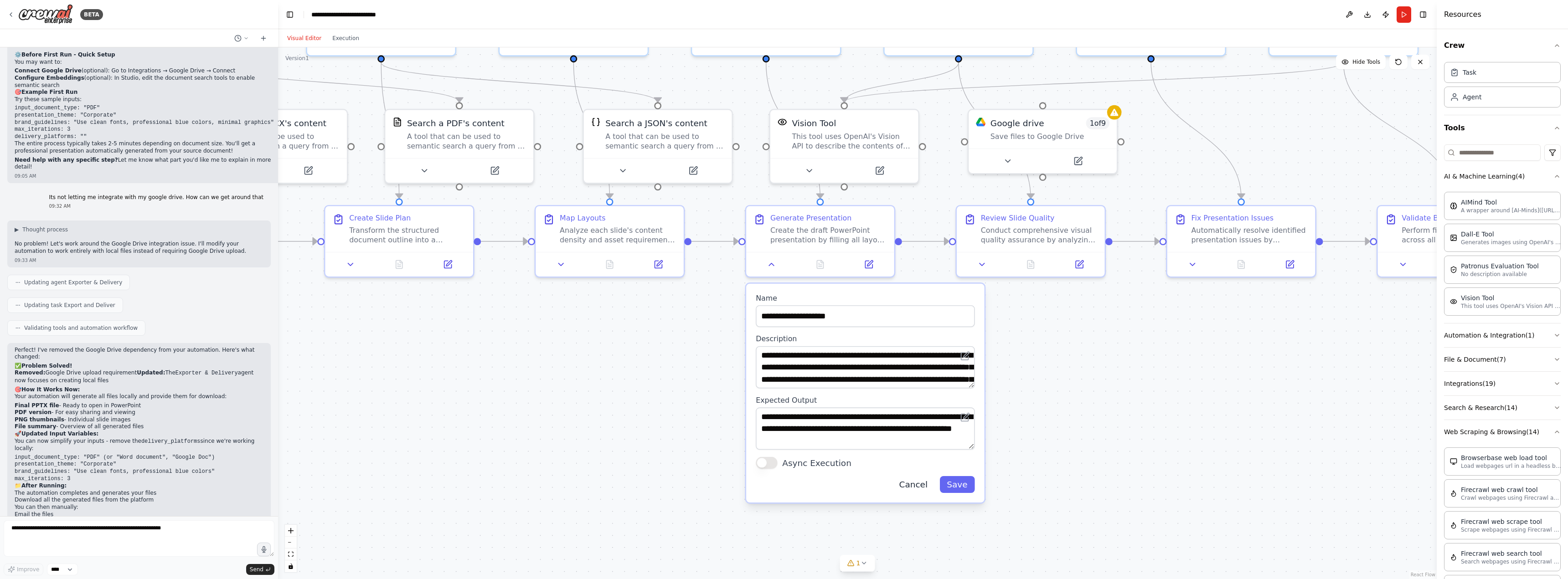
click at [919, 481] on button "Cancel" at bounding box center [913, 485] width 43 height 17
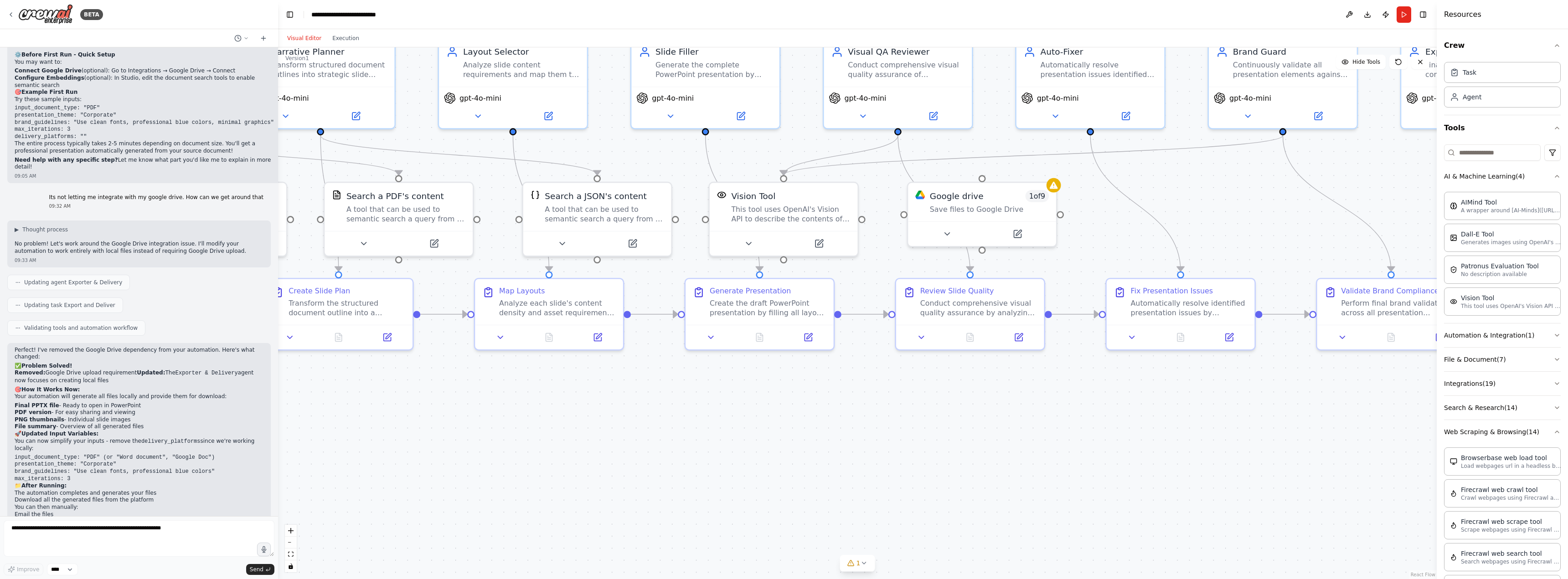
drag, startPoint x: 928, startPoint y: 362, endPoint x: 861, endPoint y: 420, distance: 88.6
click at [871, 432] on div ".deletable-edge-delete-btn { width: 20px; height: 20px; border: 0px solid #ffff…" at bounding box center [858, 313] width 1159 height 532
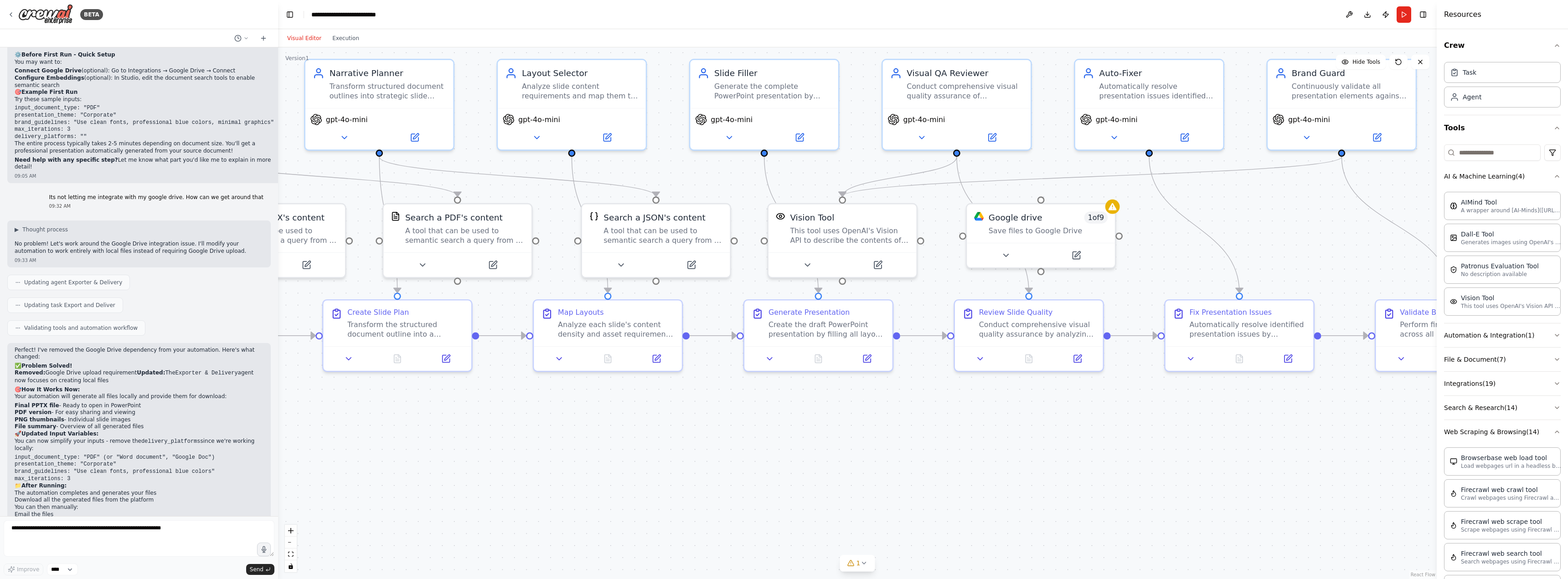
drag, startPoint x: 432, startPoint y: 383, endPoint x: 495, endPoint y: 403, distance: 66.1
click at [495, 403] on div ".deletable-edge-delete-btn { width: 20px; height: 20px; border: 0px solid #ffff…" at bounding box center [858, 313] width 1159 height 532
click at [108, 543] on textarea at bounding box center [139, 538] width 271 height 36
type textarea "**********"
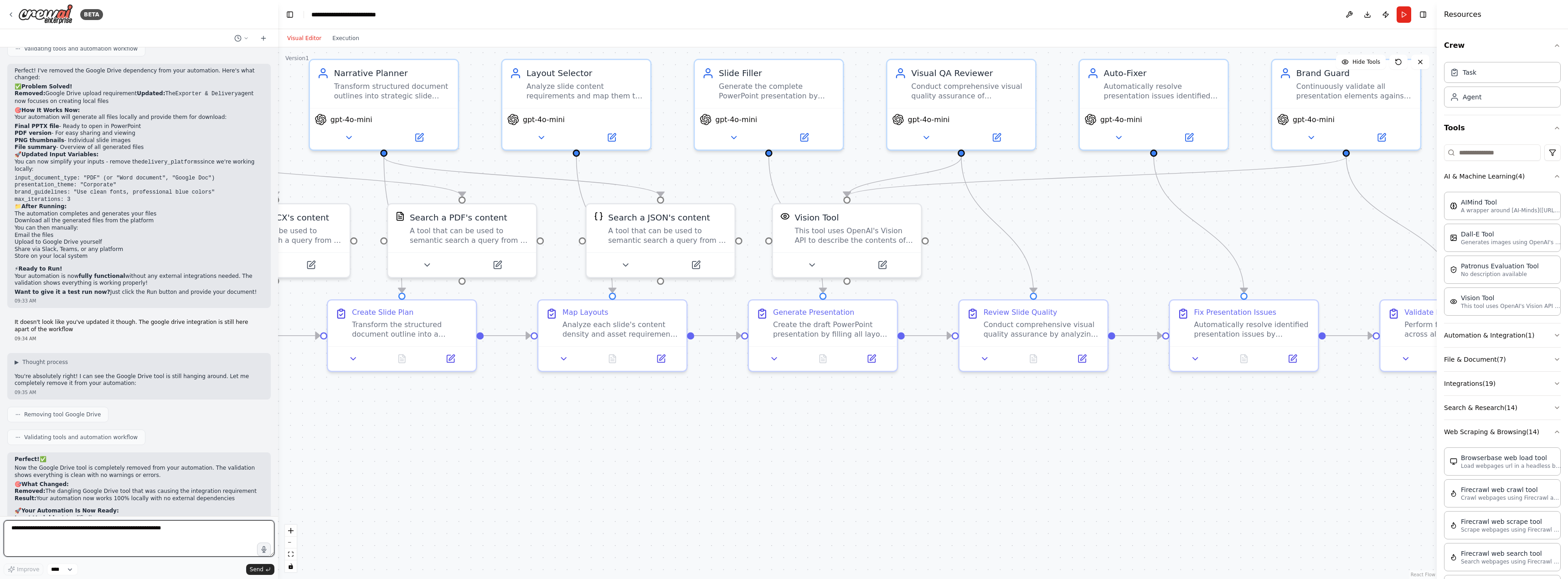
scroll to position [2025, 0]
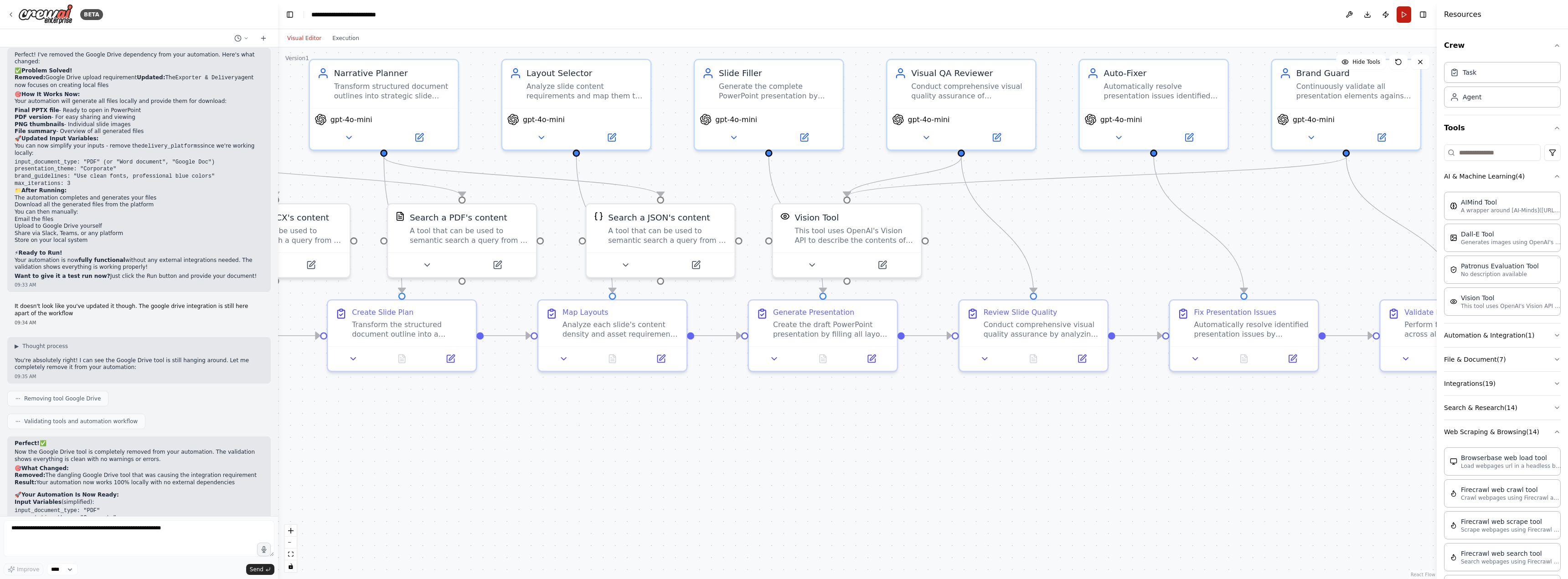
click at [1400, 15] on button "Run" at bounding box center [1404, 14] width 15 height 16
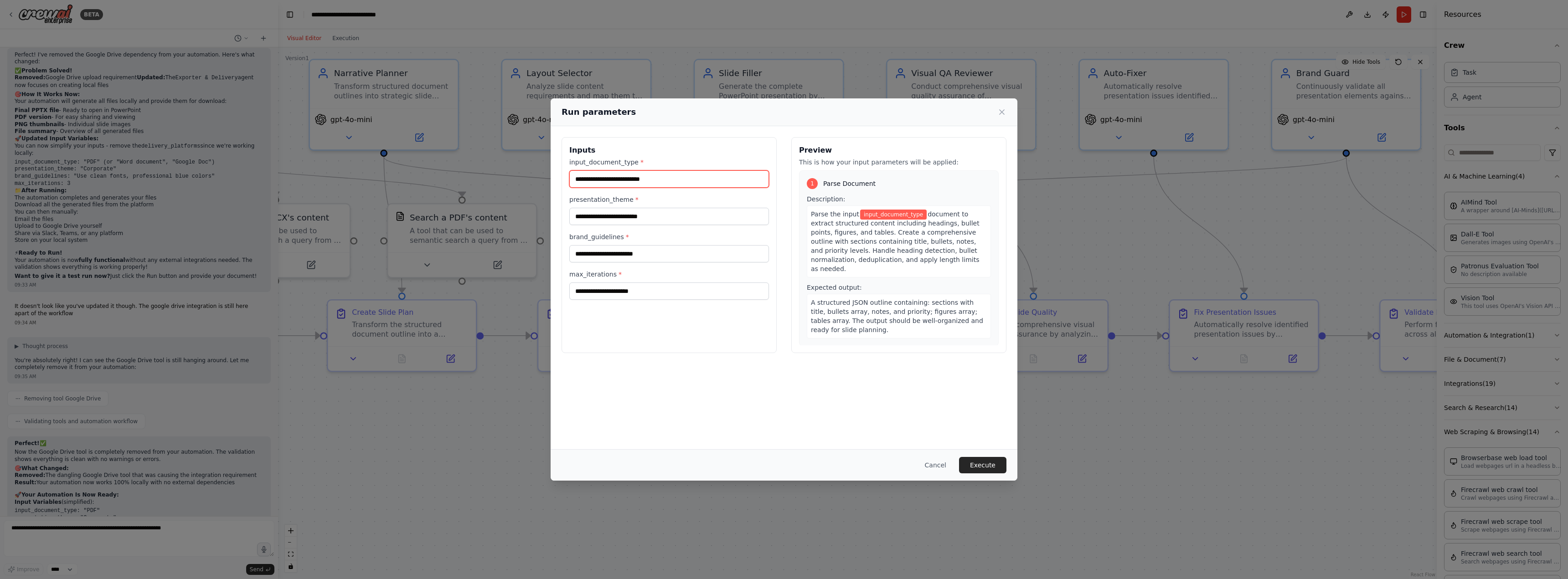
drag, startPoint x: 678, startPoint y: 178, endPoint x: 547, endPoint y: 176, distance: 131.0
click at [547, 176] on div "Run parameters Inputs input_document_type * presentation_theme * brand_guidelin…" at bounding box center [784, 290] width 1568 height 579
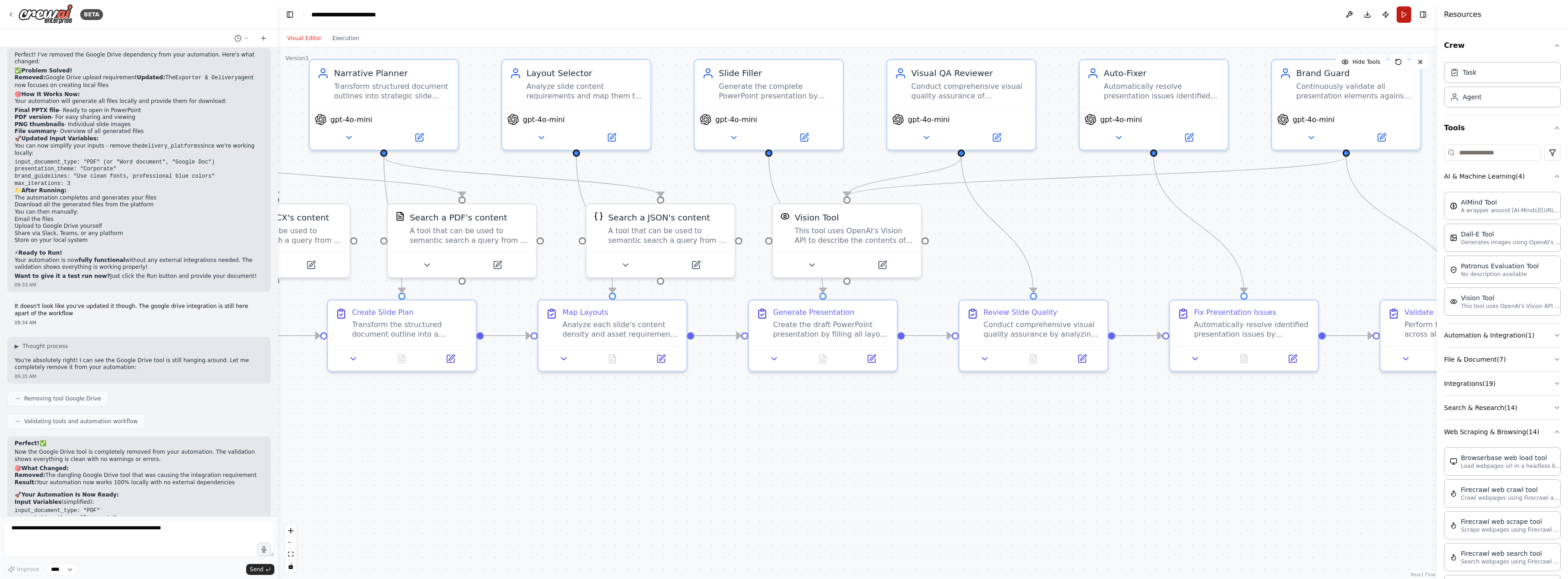
click at [1400, 19] on button "Run" at bounding box center [1404, 14] width 15 height 16
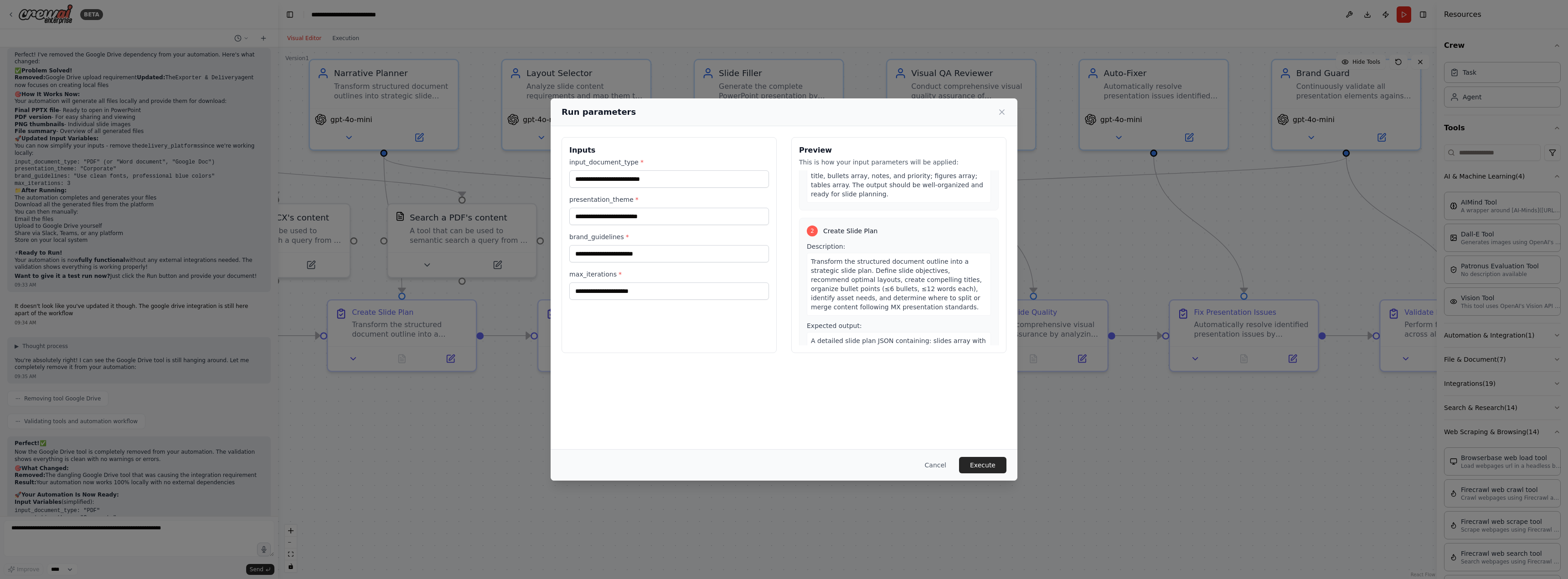
scroll to position [137, 0]
click at [673, 213] on input "presentation_theme *" at bounding box center [669, 216] width 200 height 17
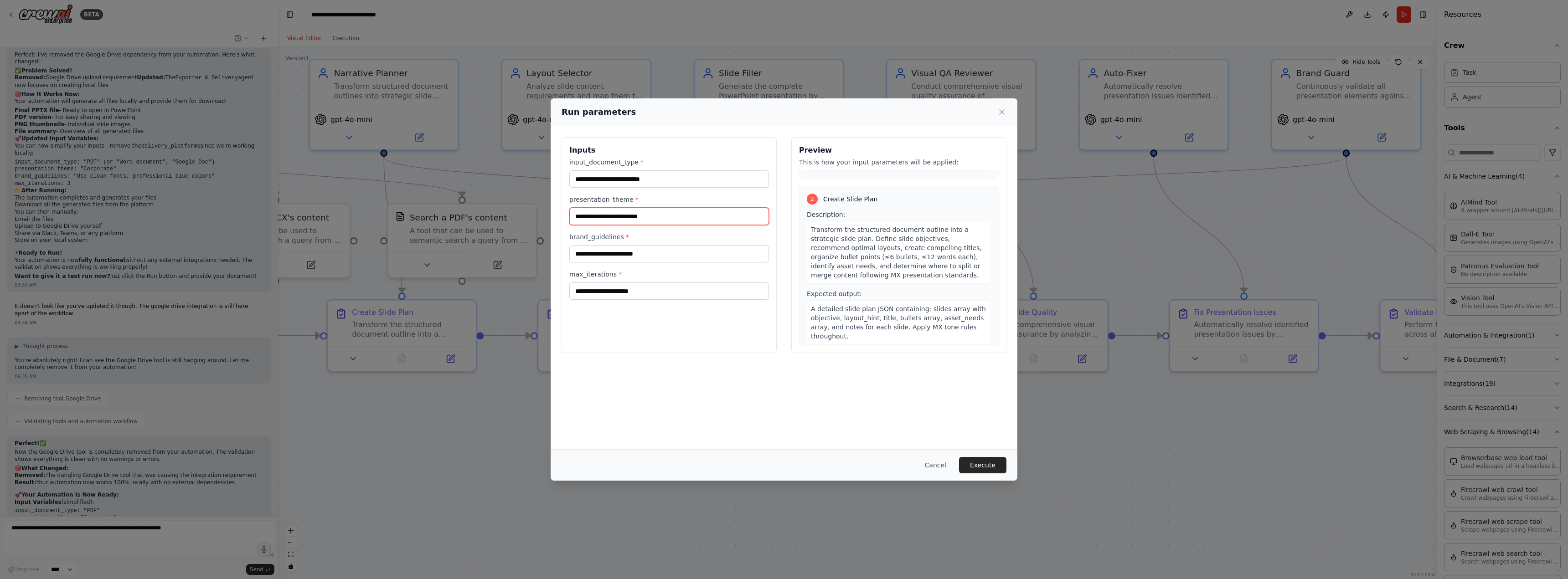
scroll to position [182, 0]
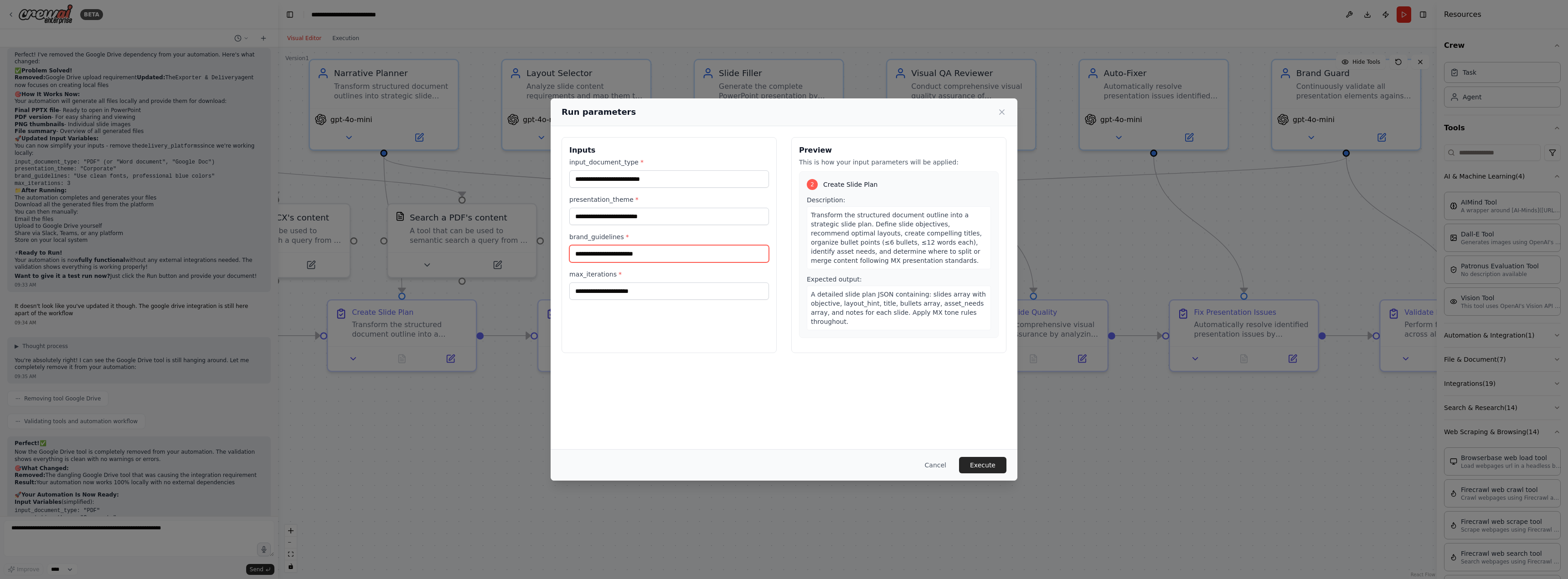
click at [691, 254] on input "brand_guidelines *" at bounding box center [669, 254] width 200 height 17
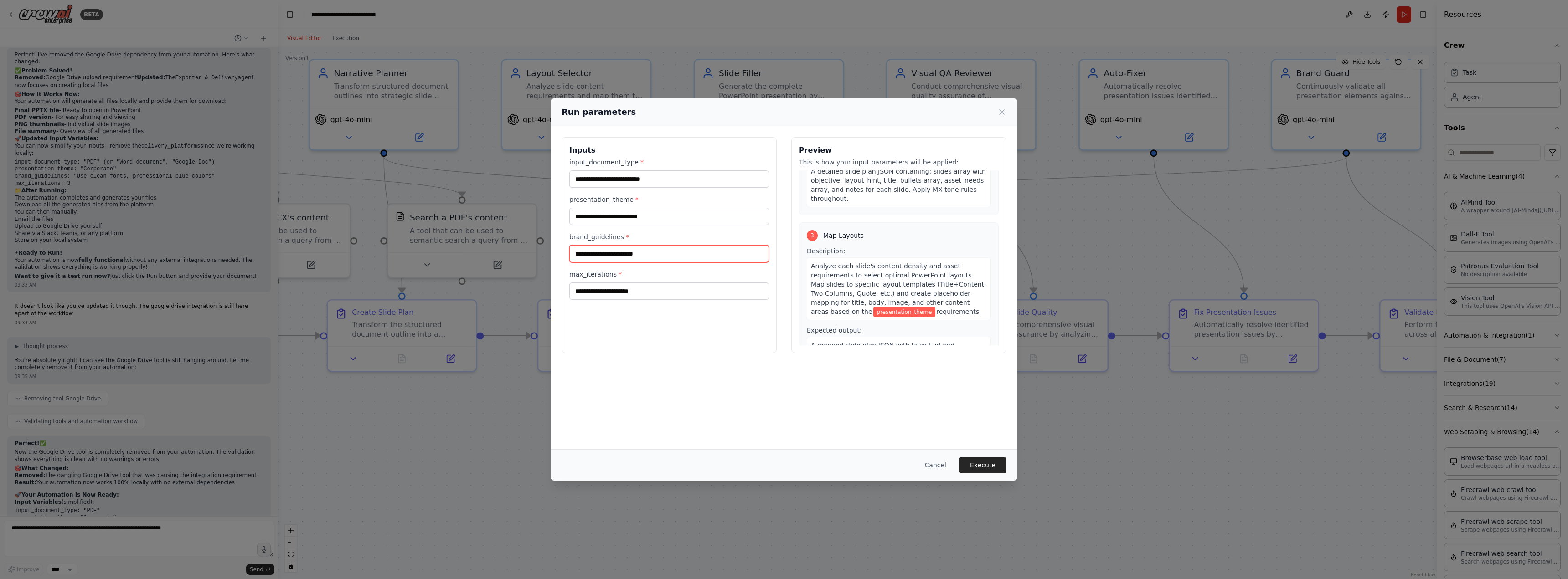
scroll to position [319, 0]
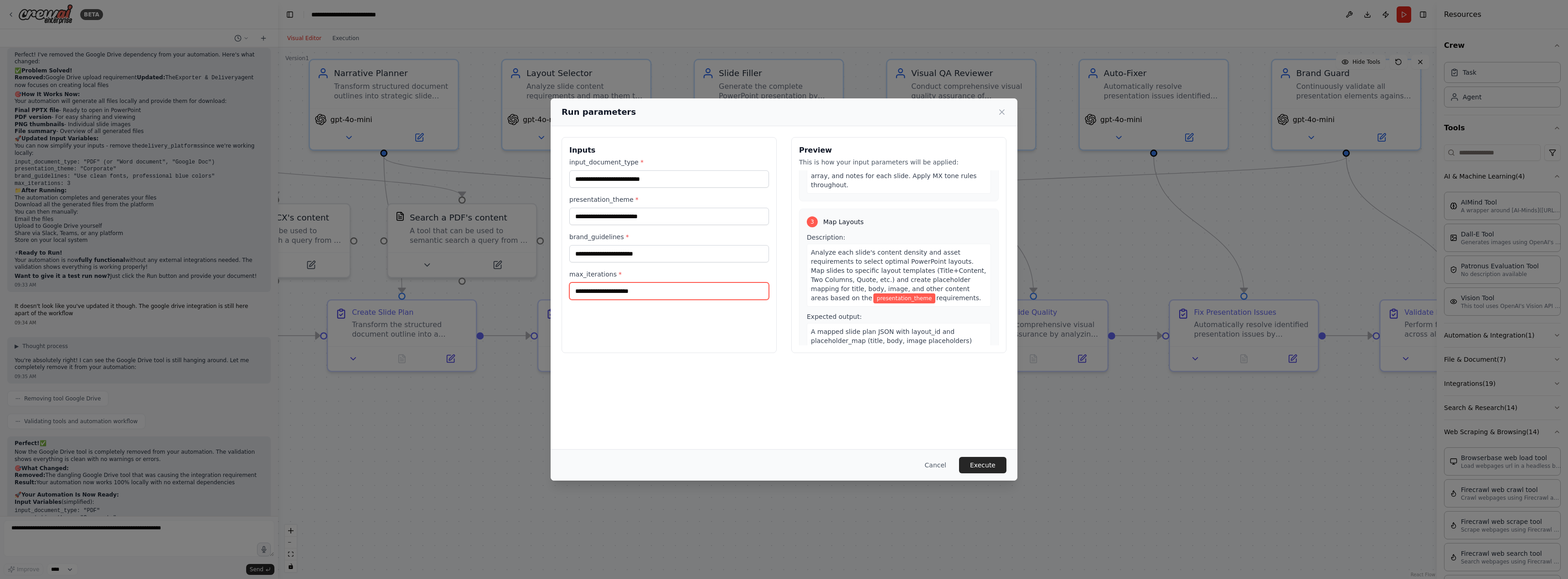
click at [673, 292] on input "max_iterations *" at bounding box center [669, 291] width 200 height 17
drag, startPoint x: 945, startPoint y: 463, endPoint x: 845, endPoint y: 472, distance: 100.4
click at [945, 463] on button "Cancel" at bounding box center [935, 465] width 36 height 16
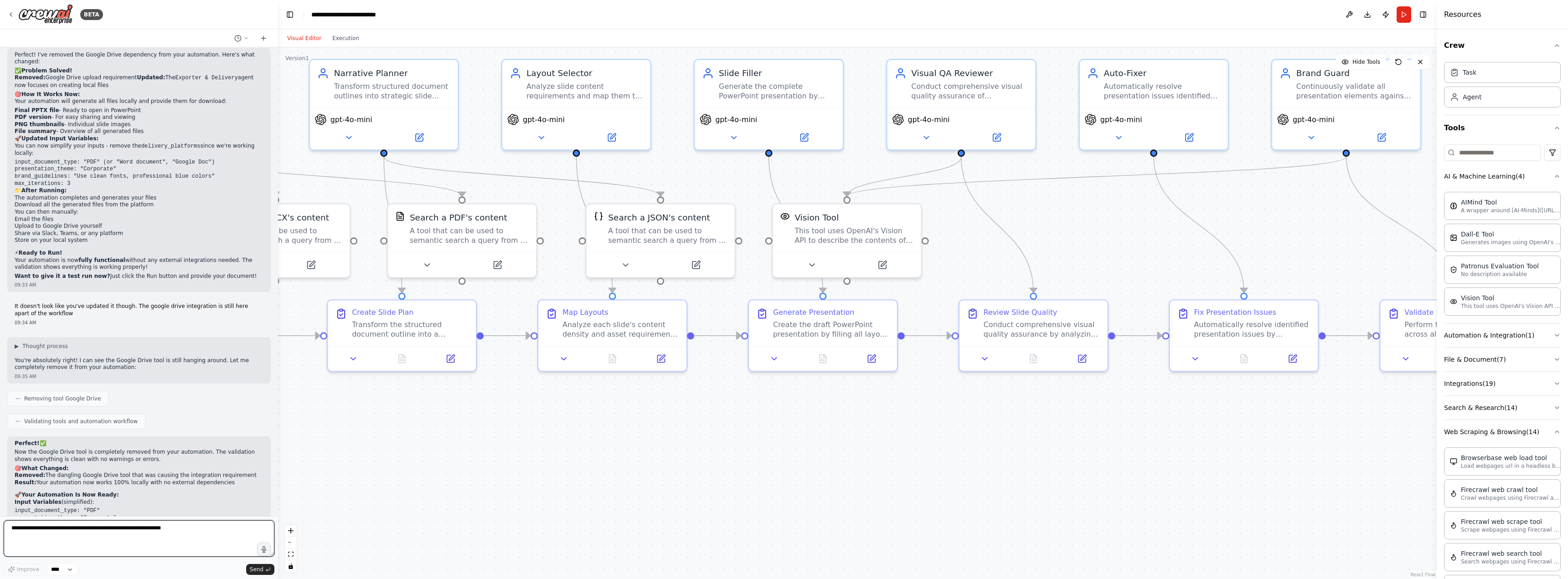
click at [155, 530] on textarea at bounding box center [139, 538] width 271 height 36
type textarea "**********"
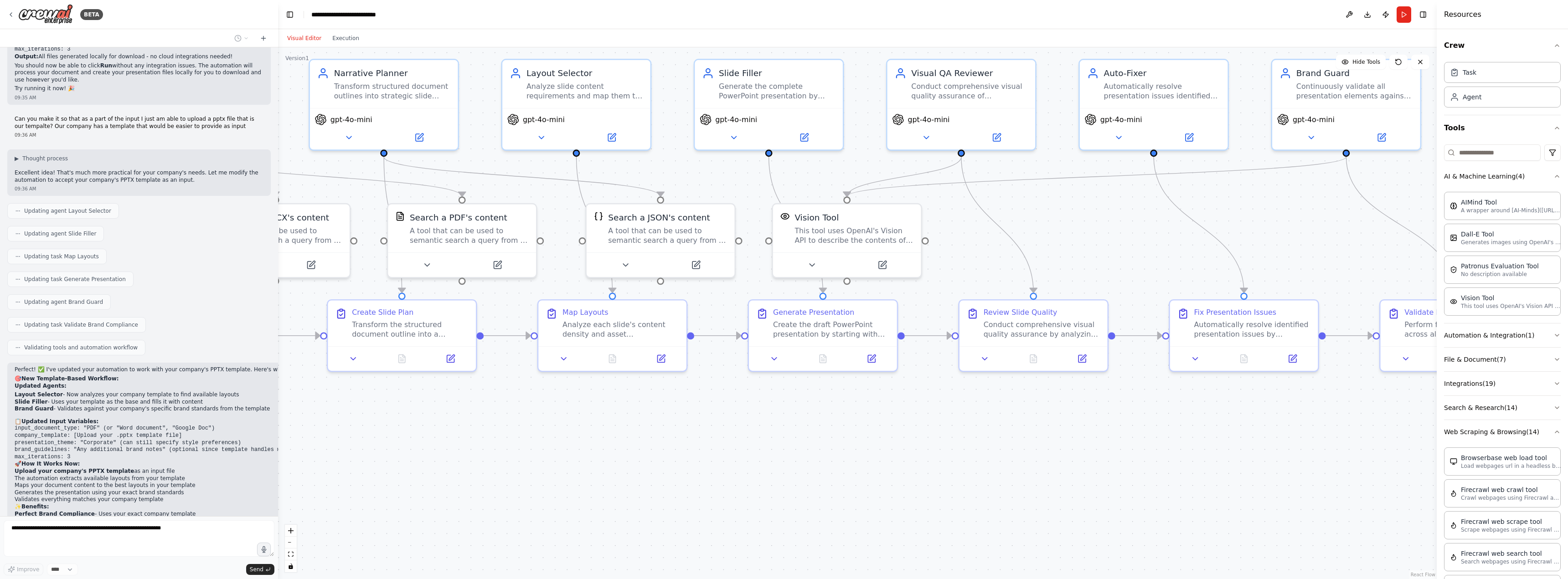
scroll to position [3106, 0]
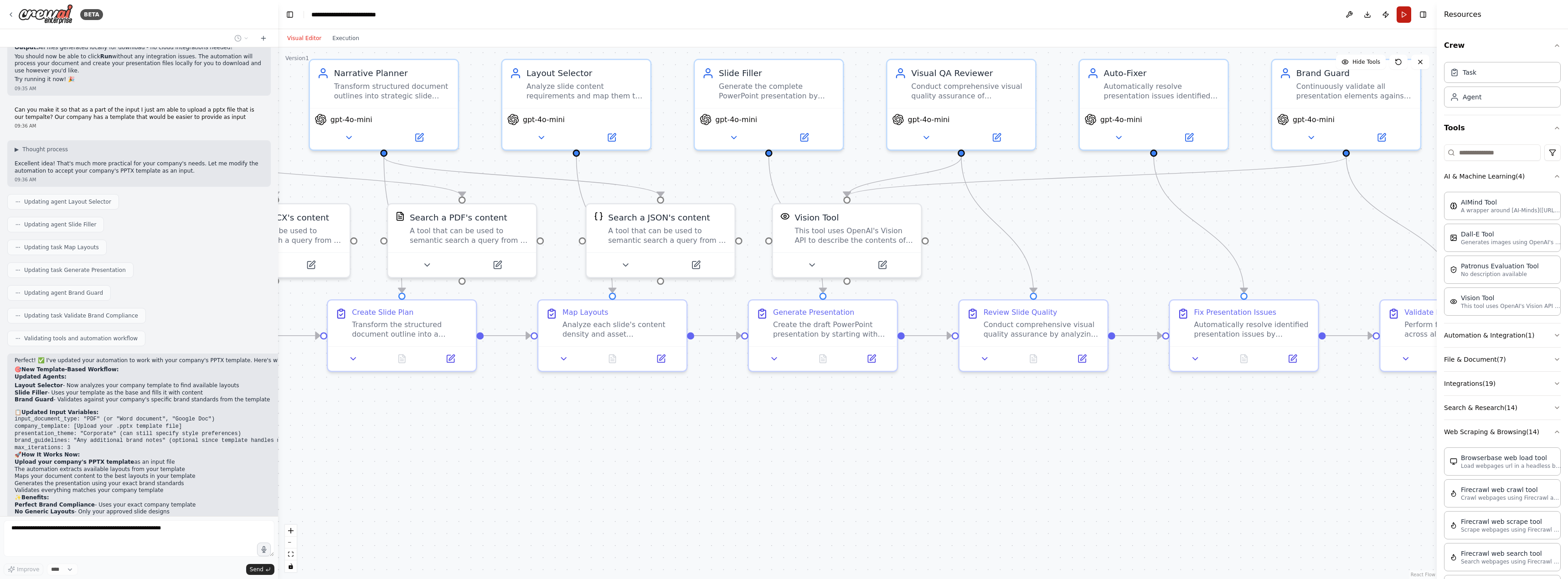
click at [1406, 9] on button "Run" at bounding box center [1404, 14] width 15 height 16
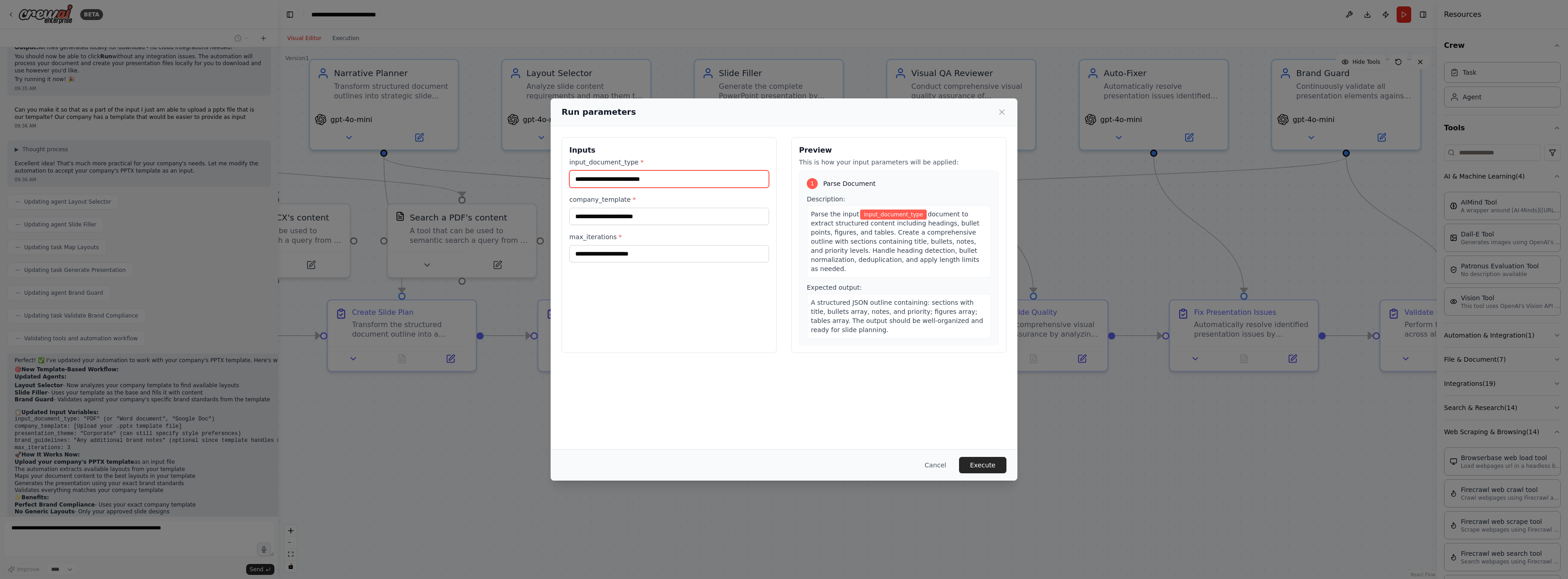
click at [666, 175] on input "input_document_type *" at bounding box center [669, 179] width 200 height 17
click at [656, 215] on input "company_template *" at bounding box center [669, 216] width 200 height 17
click at [664, 217] on input "company_template *" at bounding box center [669, 216] width 200 height 17
click at [643, 217] on input "company_template *" at bounding box center [669, 216] width 200 height 17
type input "*"
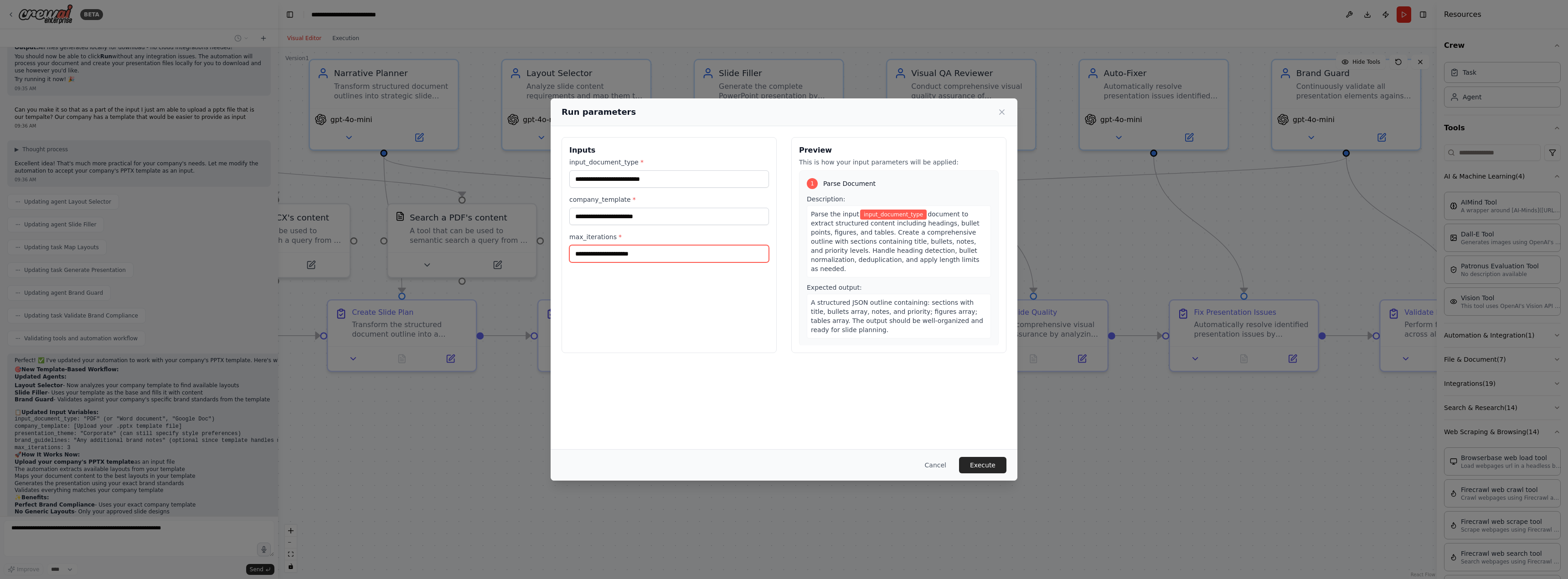
click at [648, 261] on input "max_iterations *" at bounding box center [669, 254] width 200 height 17
click at [642, 220] on input "company_template *" at bounding box center [669, 216] width 200 height 17
click at [653, 192] on div "input_document_type * company_template * max_iterations *" at bounding box center [669, 210] width 200 height 105
click at [656, 179] on input "input_document_type *" at bounding box center [669, 179] width 200 height 17
click at [667, 217] on input "company_template *" at bounding box center [669, 216] width 200 height 17
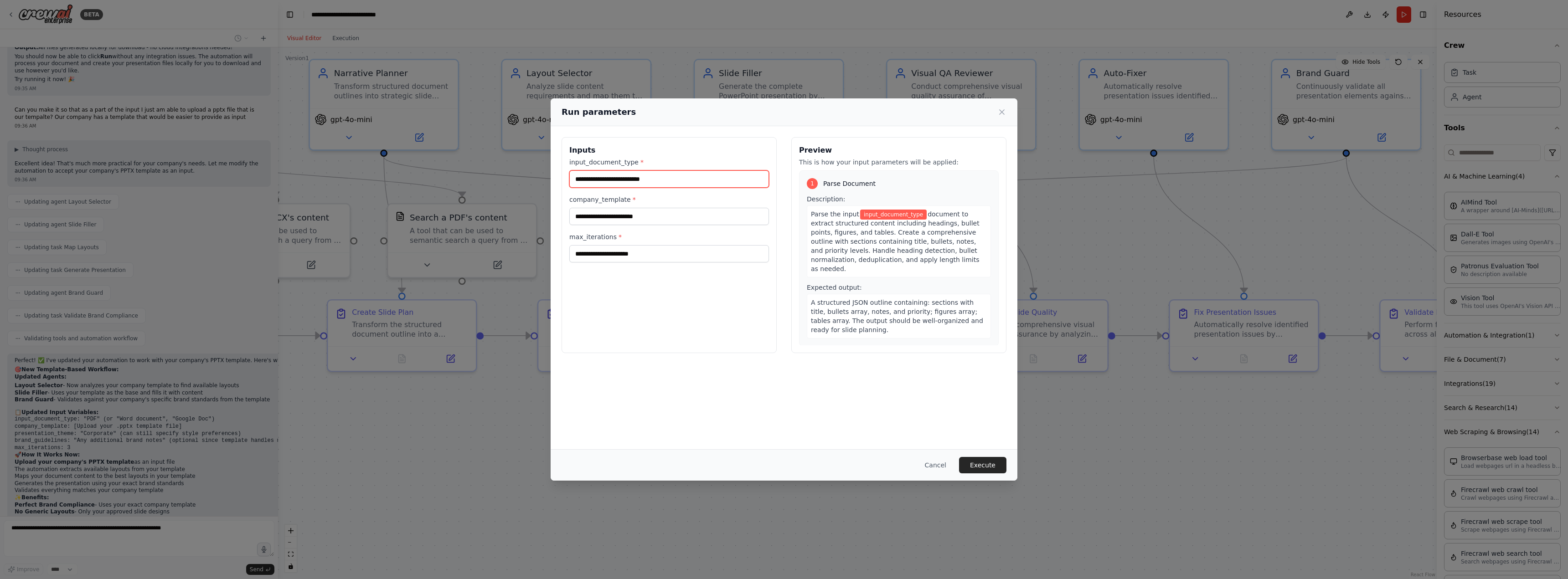
click at [669, 182] on input "input_document_type *" at bounding box center [669, 179] width 200 height 17
click at [670, 209] on input "company_template *" at bounding box center [669, 216] width 200 height 17
click at [1005, 112] on icon at bounding box center [1001, 112] width 9 height 9
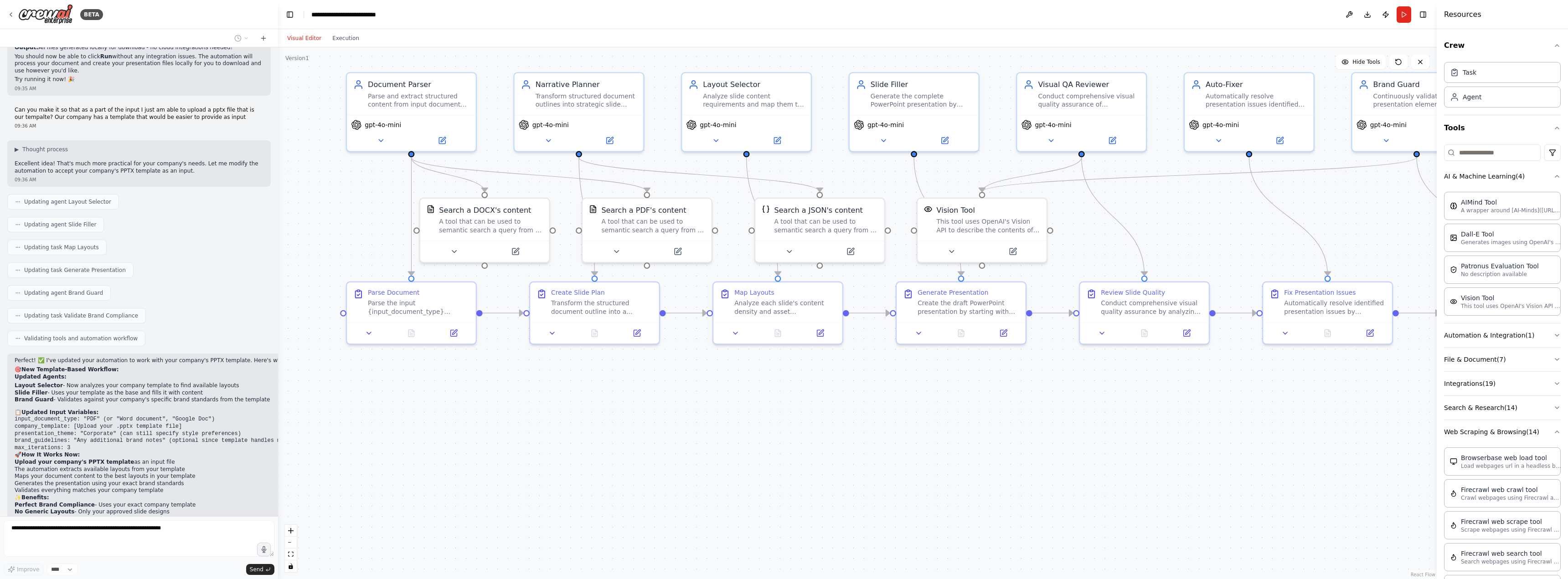
drag, startPoint x: 758, startPoint y: 442, endPoint x: 817, endPoint y: 442, distance: 59.0
click at [817, 442] on div ".deletable-edge-delete-btn { width: 20px; height: 20px; border: 0px solid #ffff…" at bounding box center [858, 313] width 1159 height 532
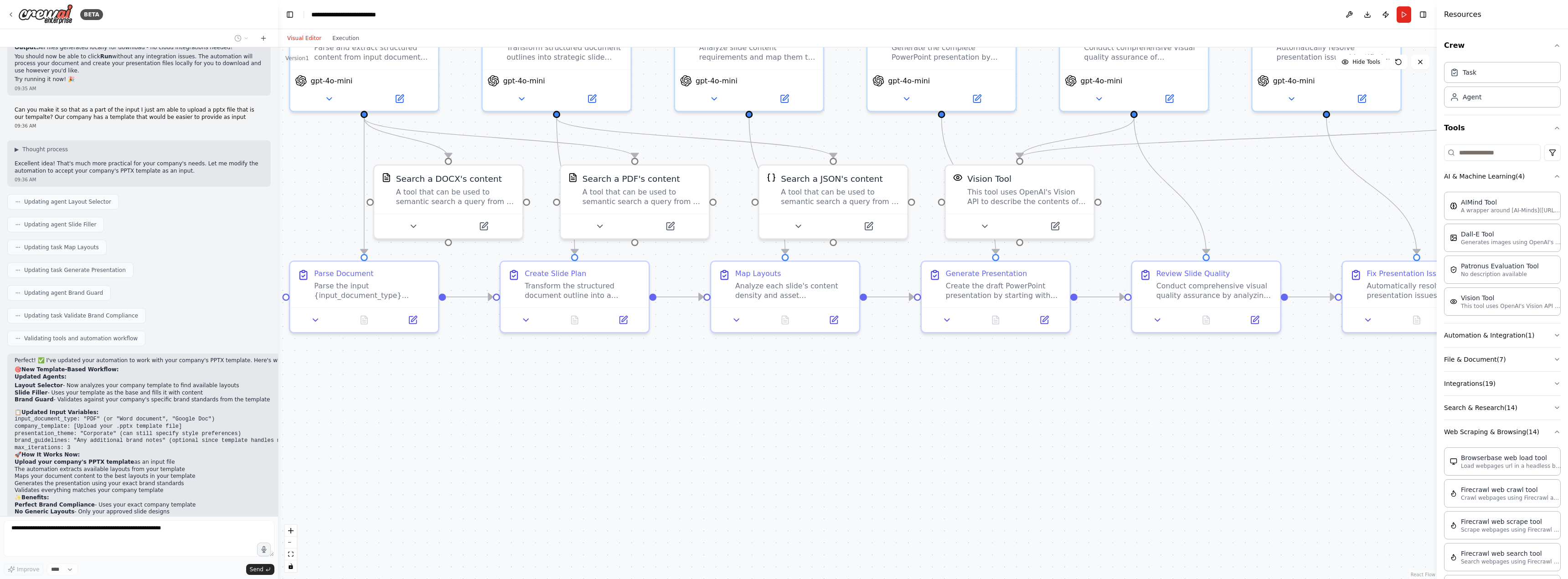
drag, startPoint x: 686, startPoint y: 412, endPoint x: 756, endPoint y: 452, distance: 80.6
click at [756, 452] on div ".deletable-edge-delete-btn { width: 20px; height: 20px; border: 0px solid #ffff…" at bounding box center [858, 313] width 1159 height 532
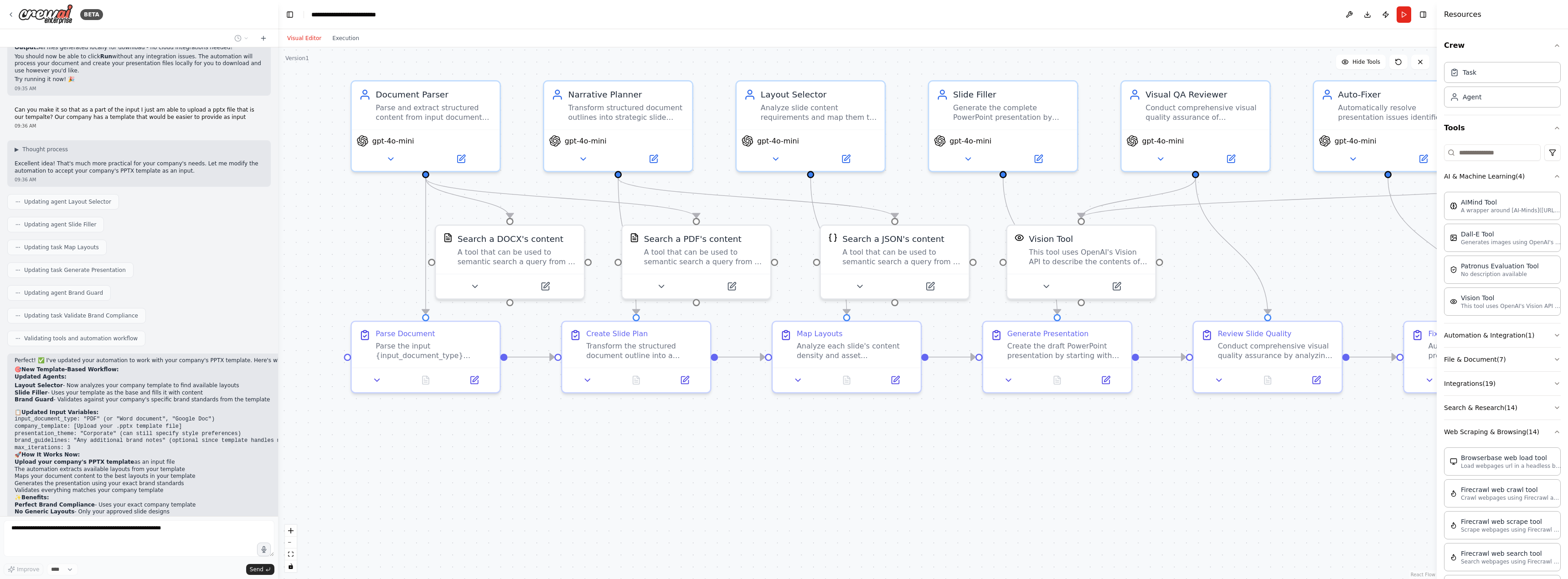
drag, startPoint x: 668, startPoint y: 390, endPoint x: 729, endPoint y: 449, distance: 84.9
click at [729, 449] on div ".deletable-edge-delete-btn { width: 20px; height: 20px; border: 0px solid #ffff…" at bounding box center [858, 313] width 1159 height 532
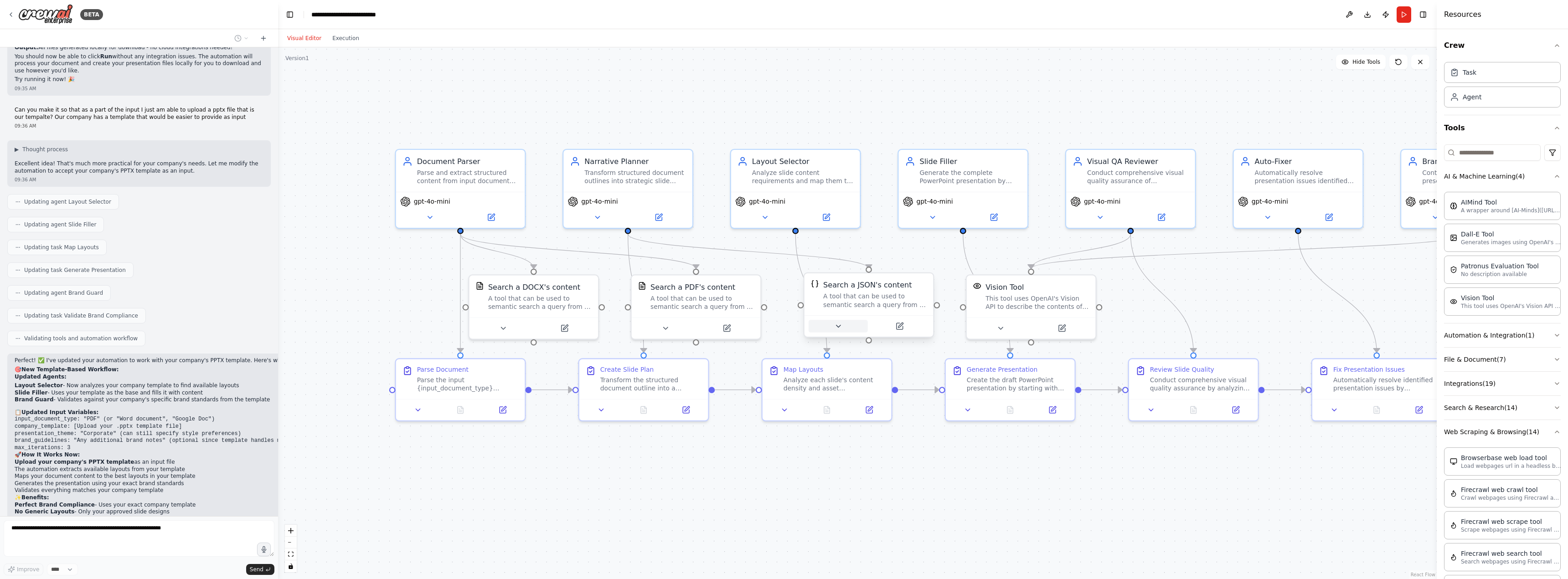
click at [838, 329] on icon at bounding box center [838, 325] width 8 height 8
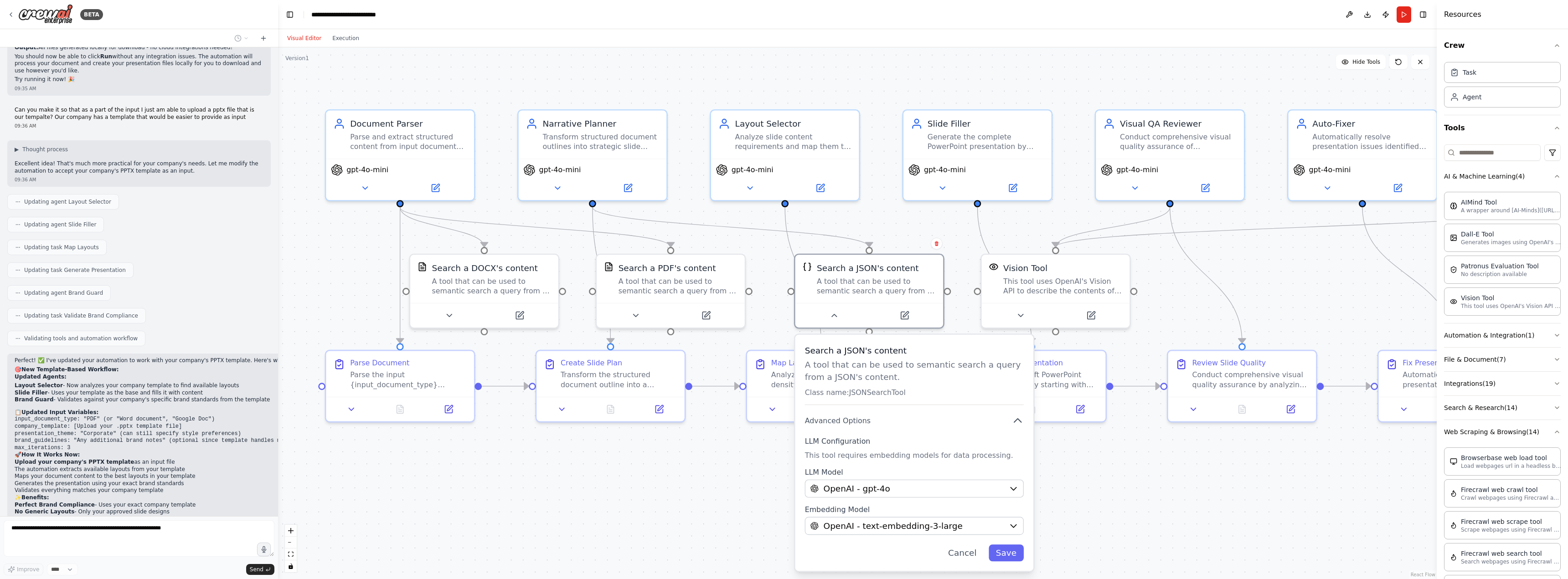
click at [705, 478] on div ".deletable-edge-delete-btn { width: 20px; height: 20px; border: 0px solid #ffff…" at bounding box center [858, 313] width 1159 height 532
click at [643, 317] on button at bounding box center [635, 313] width 68 height 15
click at [642, 312] on icon at bounding box center [642, 313] width 5 height 2
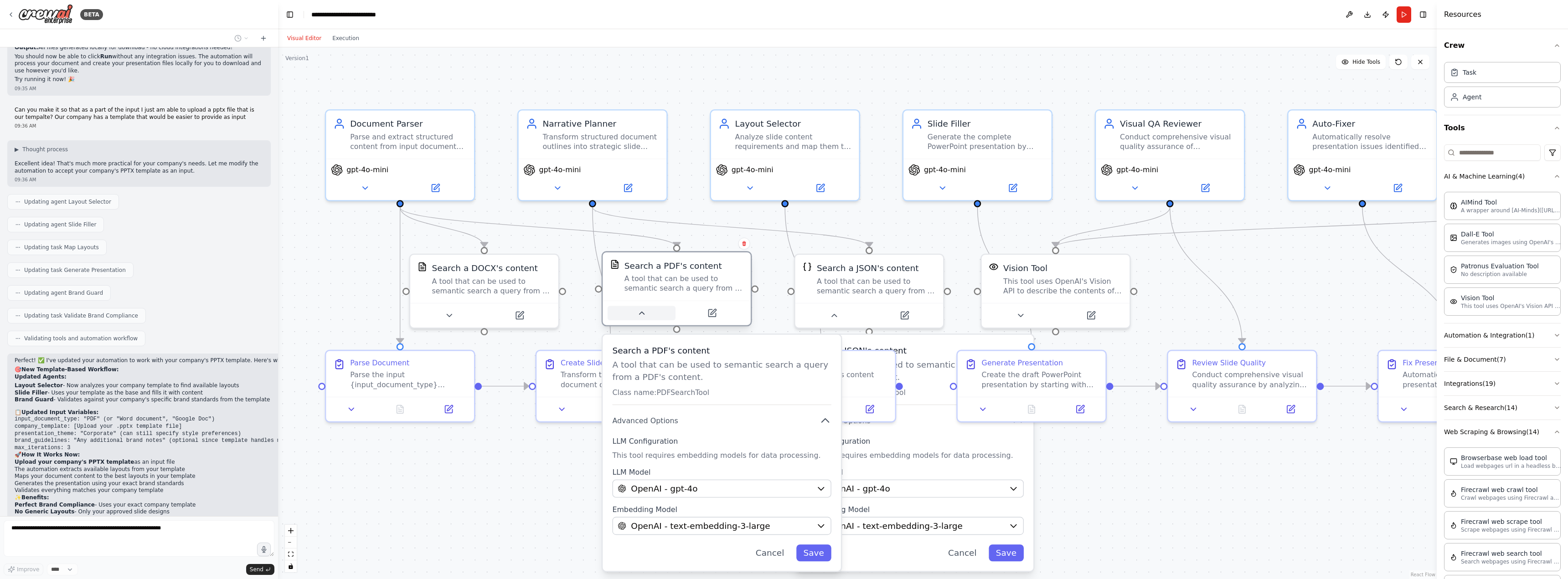
click at [642, 312] on icon at bounding box center [642, 313] width 5 height 2
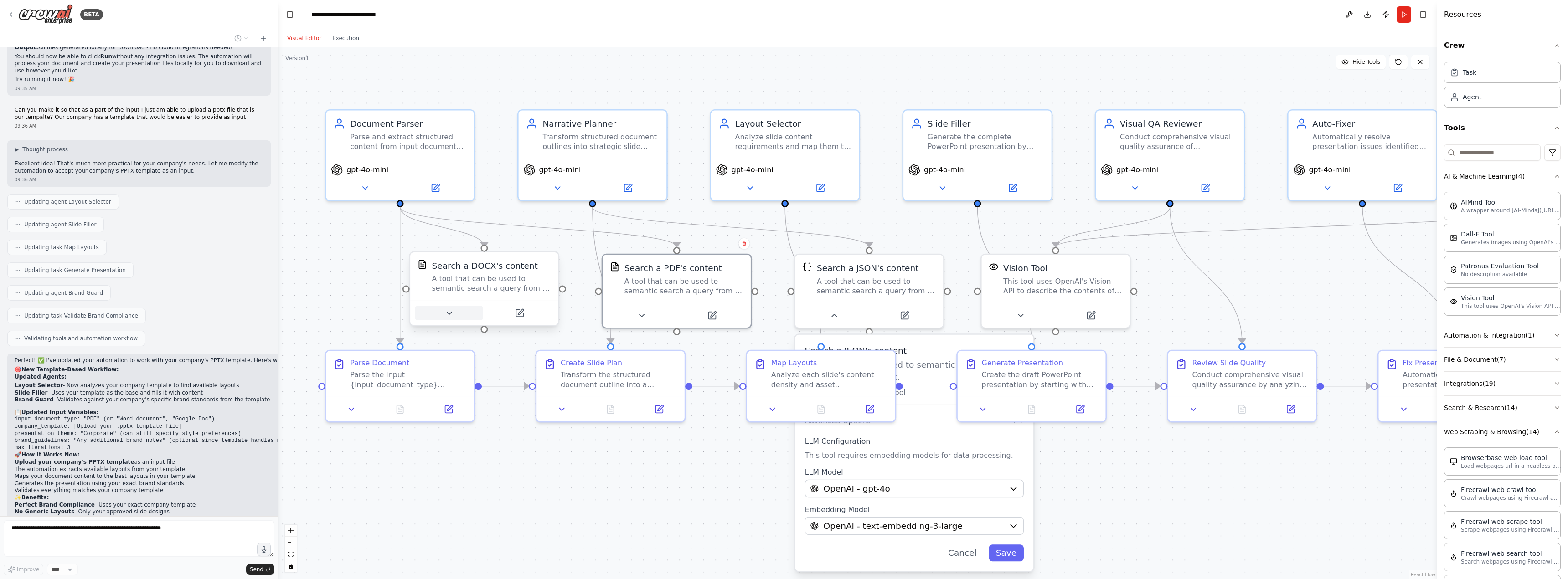
click at [464, 315] on button at bounding box center [449, 313] width 68 height 15
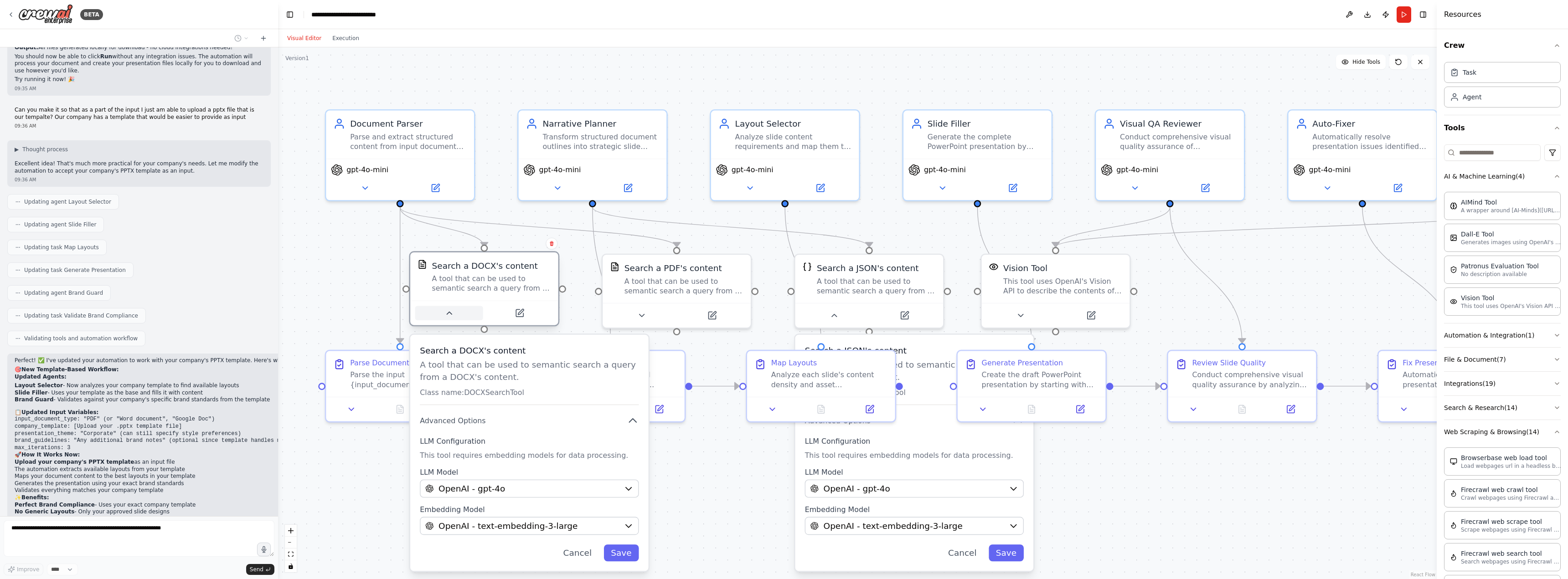
click at [464, 315] on button at bounding box center [449, 313] width 68 height 15
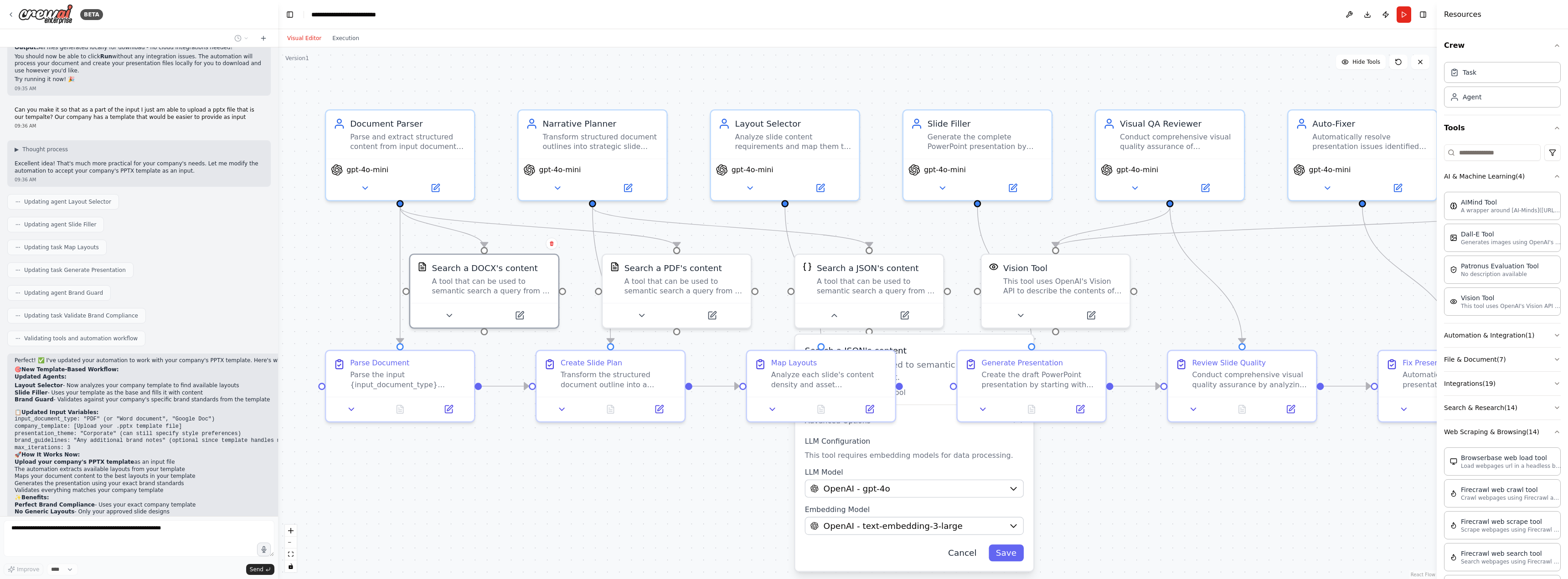
click at [965, 554] on button "Cancel" at bounding box center [962, 553] width 43 height 17
click at [688, 519] on div ".deletable-edge-delete-btn { width: 20px; height: 20px; border: 0px solid #ffff…" at bounding box center [858, 313] width 1159 height 532
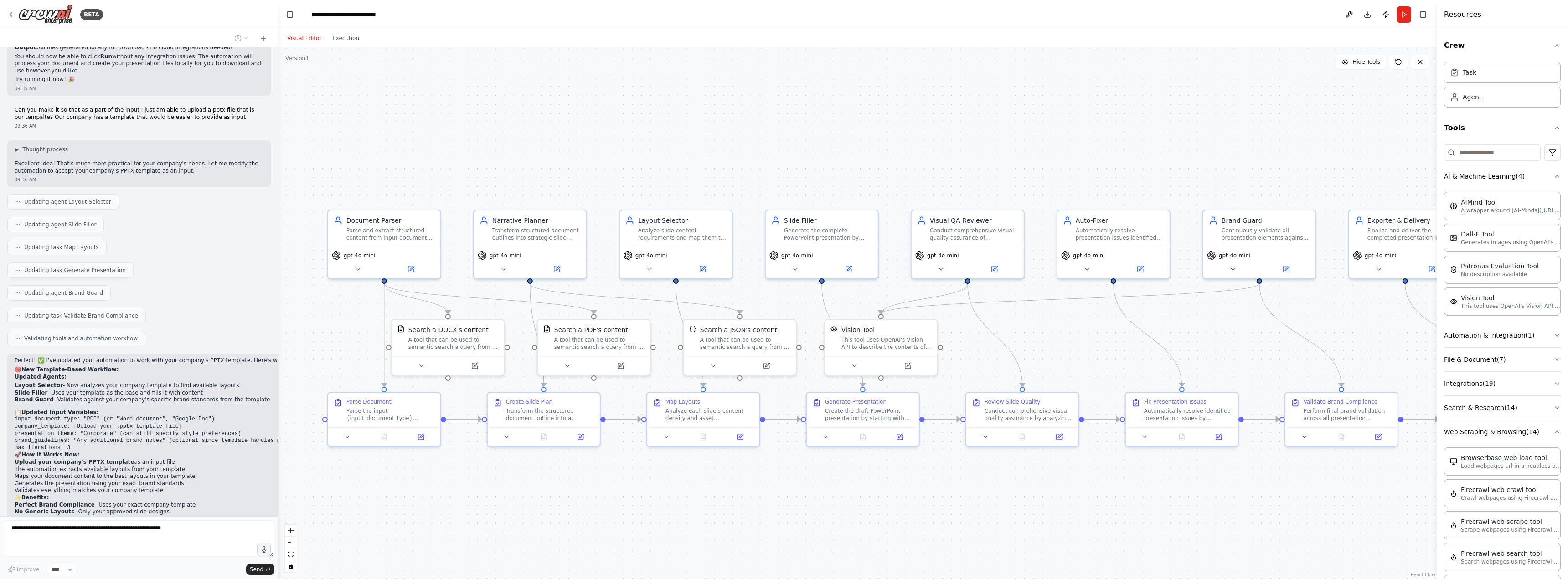
drag, startPoint x: 732, startPoint y: 488, endPoint x: 647, endPoint y: 473, distance: 86.3
click at [647, 473] on div ".deletable-edge-delete-btn { width: 20px; height: 20px; border: 0px solid #ffff…" at bounding box center [858, 313] width 1159 height 532
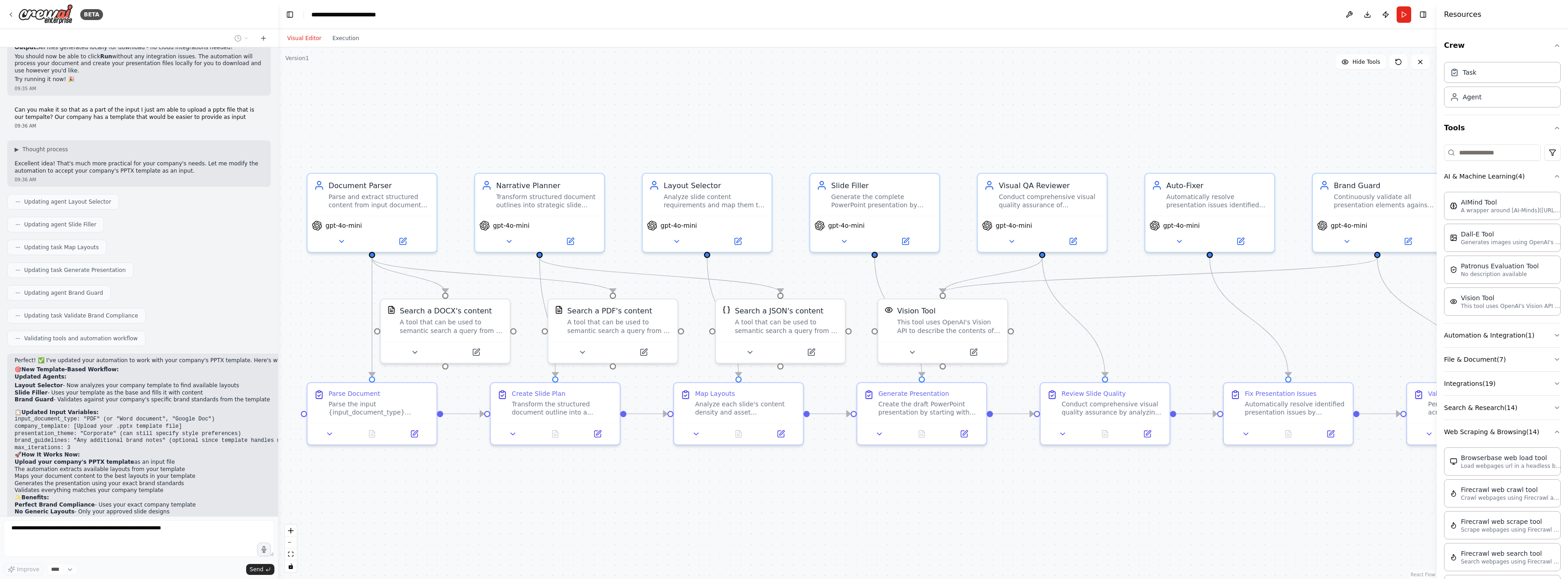
click at [616, 487] on div ".deletable-edge-delete-btn { width: 20px; height: 20px; border: 0px solid #ffff…" at bounding box center [858, 313] width 1159 height 532
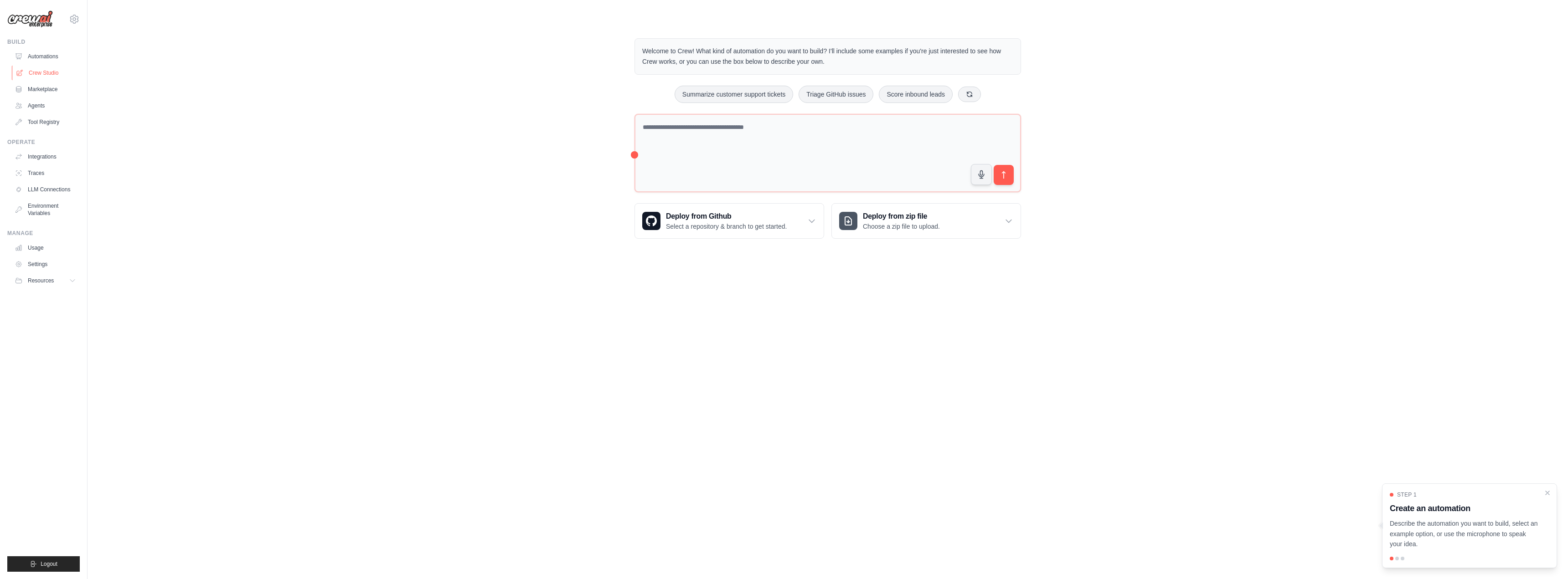
click at [40, 74] on link "Crew Studio" at bounding box center [46, 73] width 69 height 15
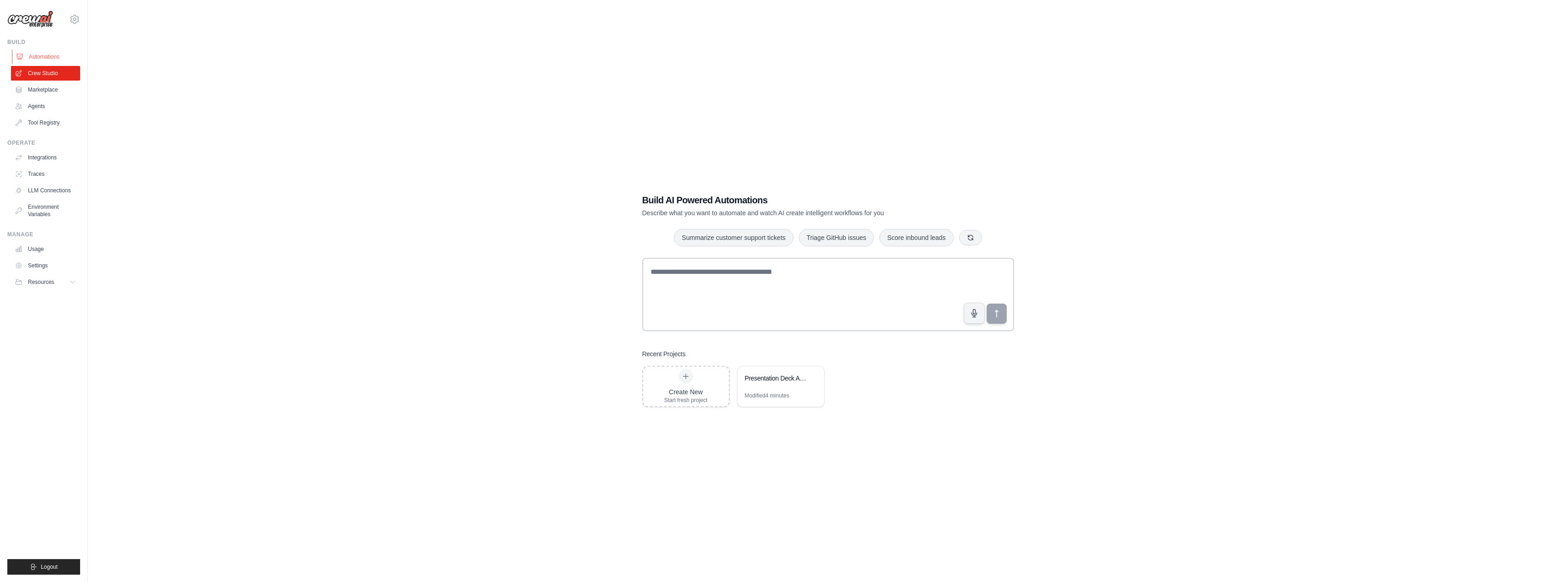
click at [43, 57] on link "Automations" at bounding box center [46, 57] width 69 height 15
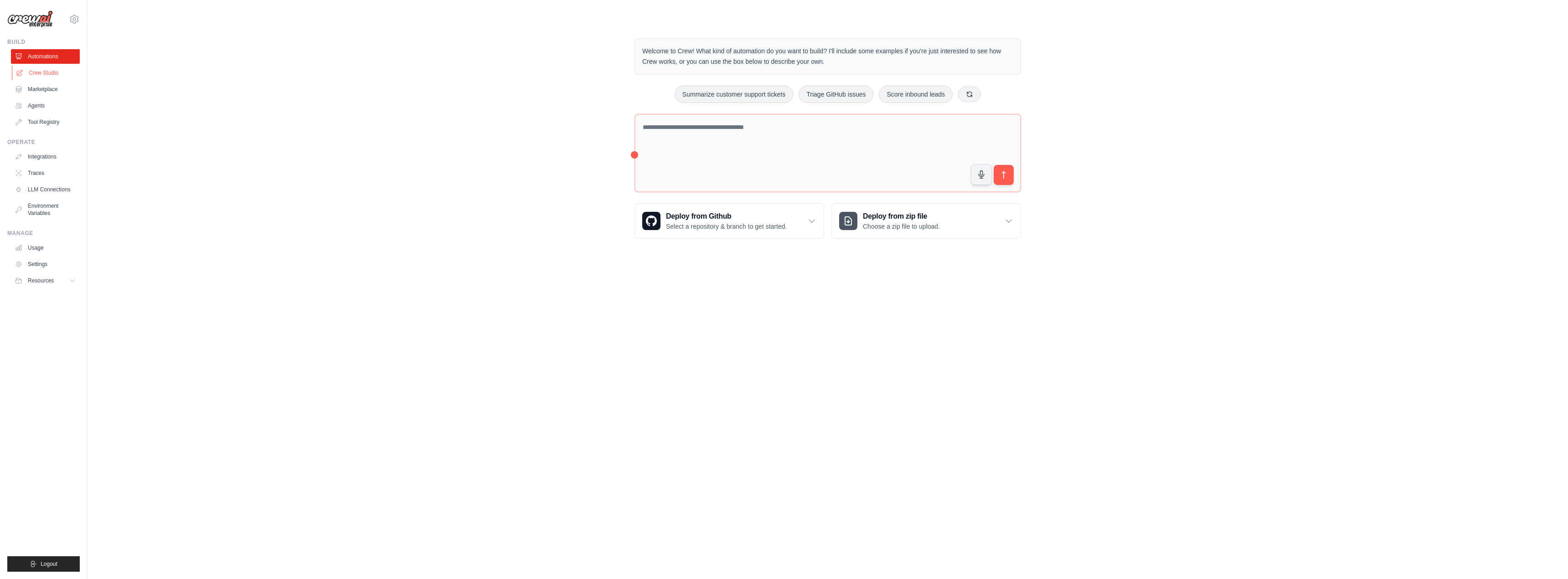
click at [44, 66] on link "Crew Studio" at bounding box center [46, 73] width 69 height 15
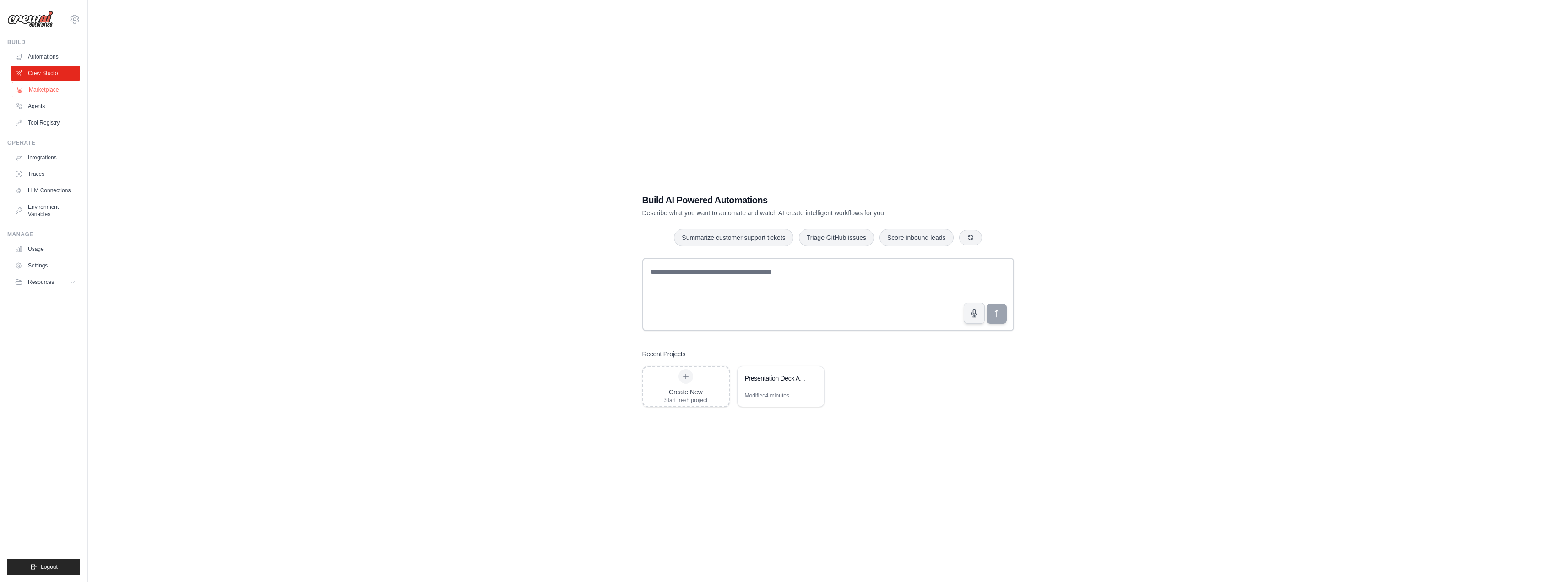
click at [42, 89] on link "Marketplace" at bounding box center [46, 90] width 69 height 15
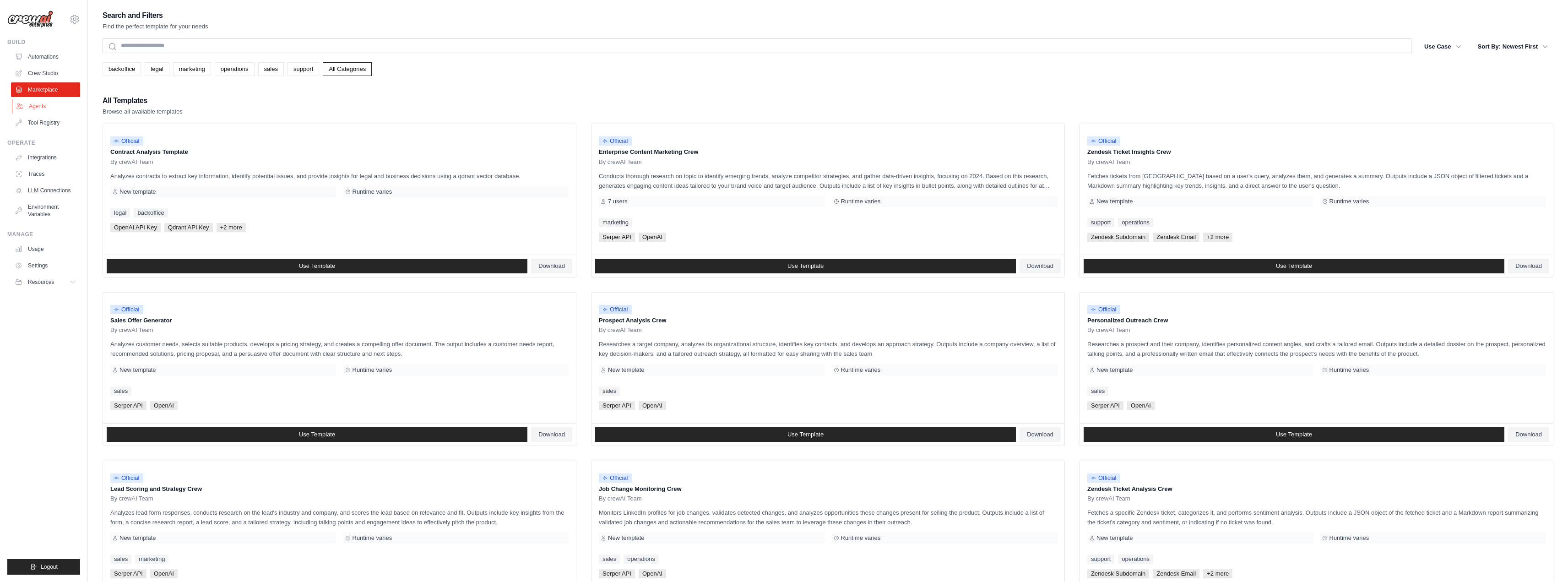
click at [63, 108] on link "Agents" at bounding box center [46, 106] width 69 height 15
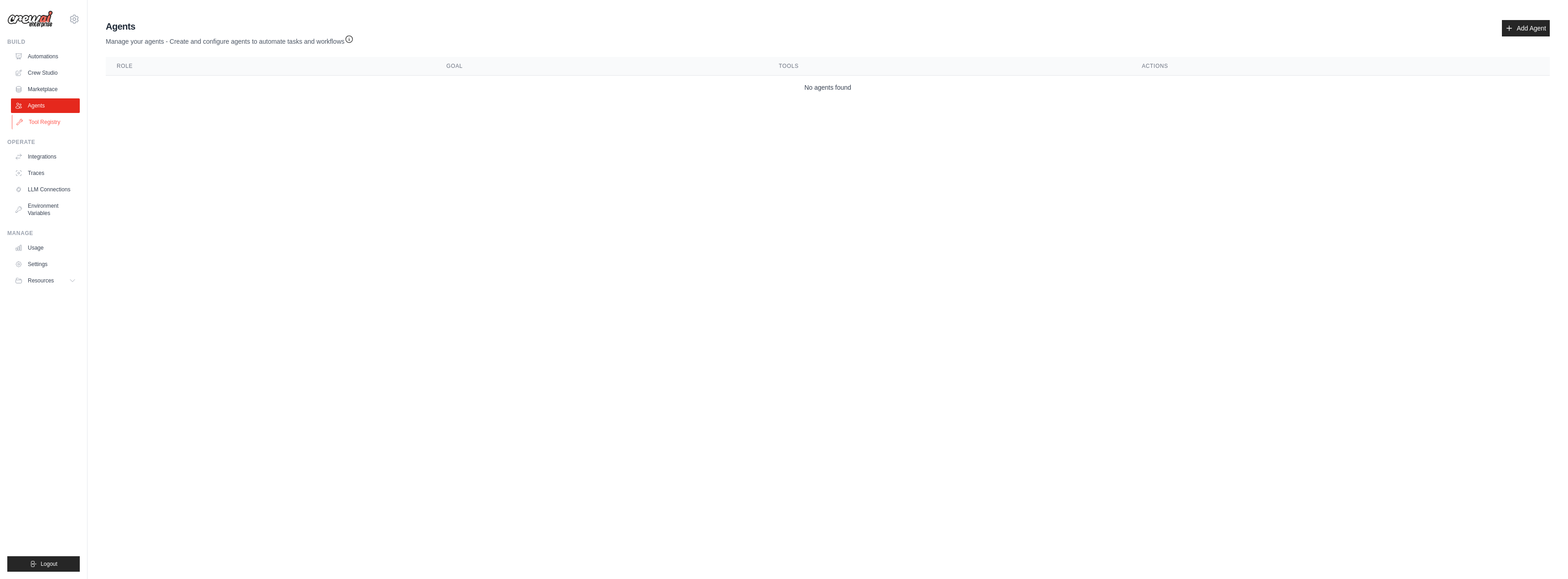
click at [57, 124] on link "Tool Registry" at bounding box center [46, 122] width 69 height 15
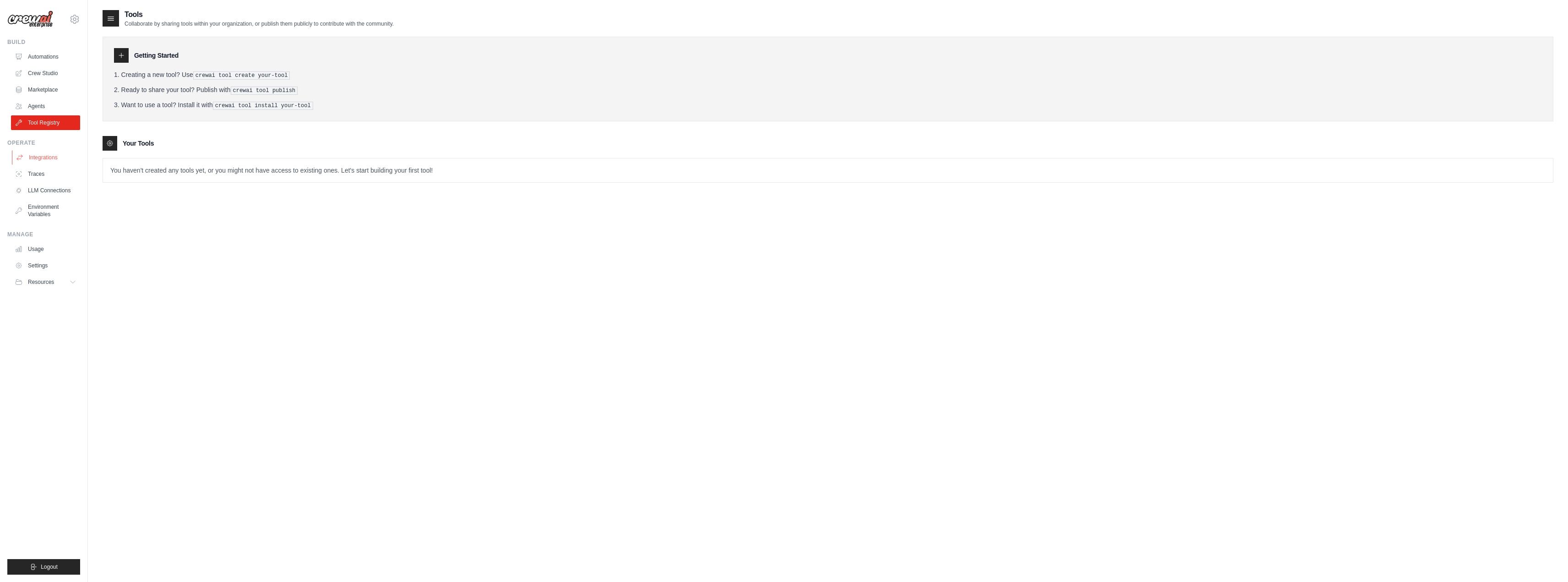
click at [53, 159] on link "Integrations" at bounding box center [46, 158] width 69 height 15
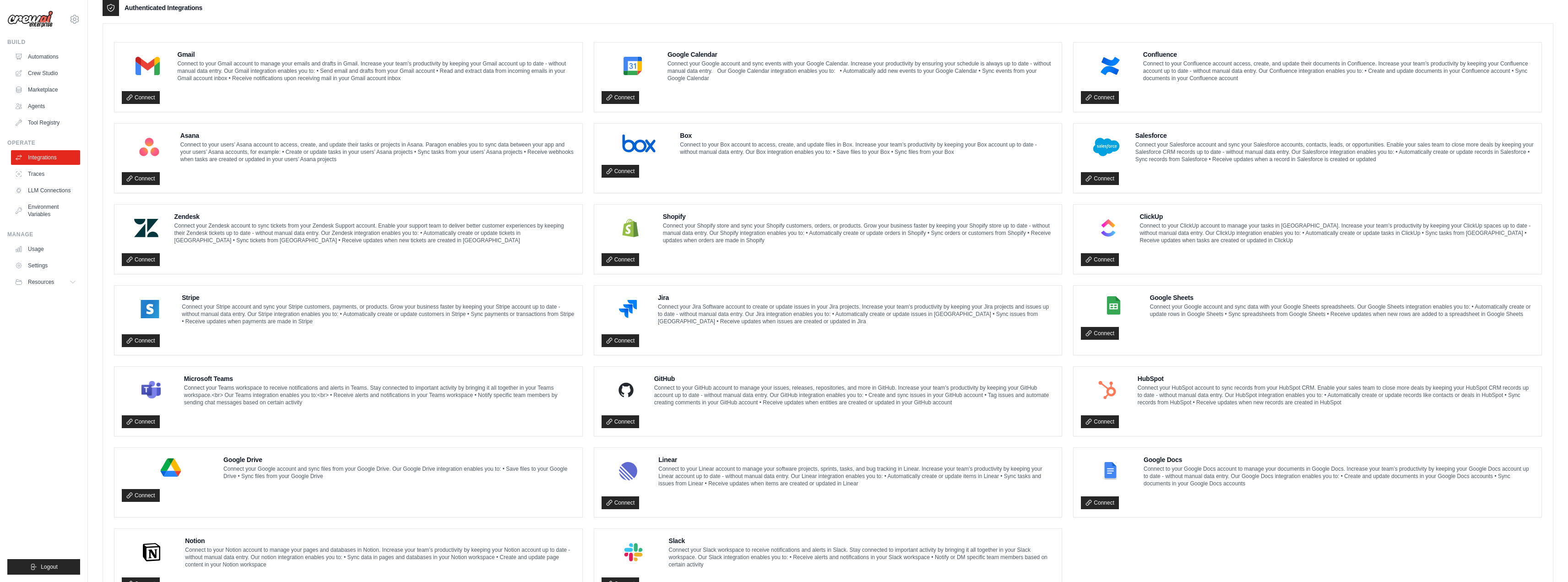
scroll to position [279, 0]
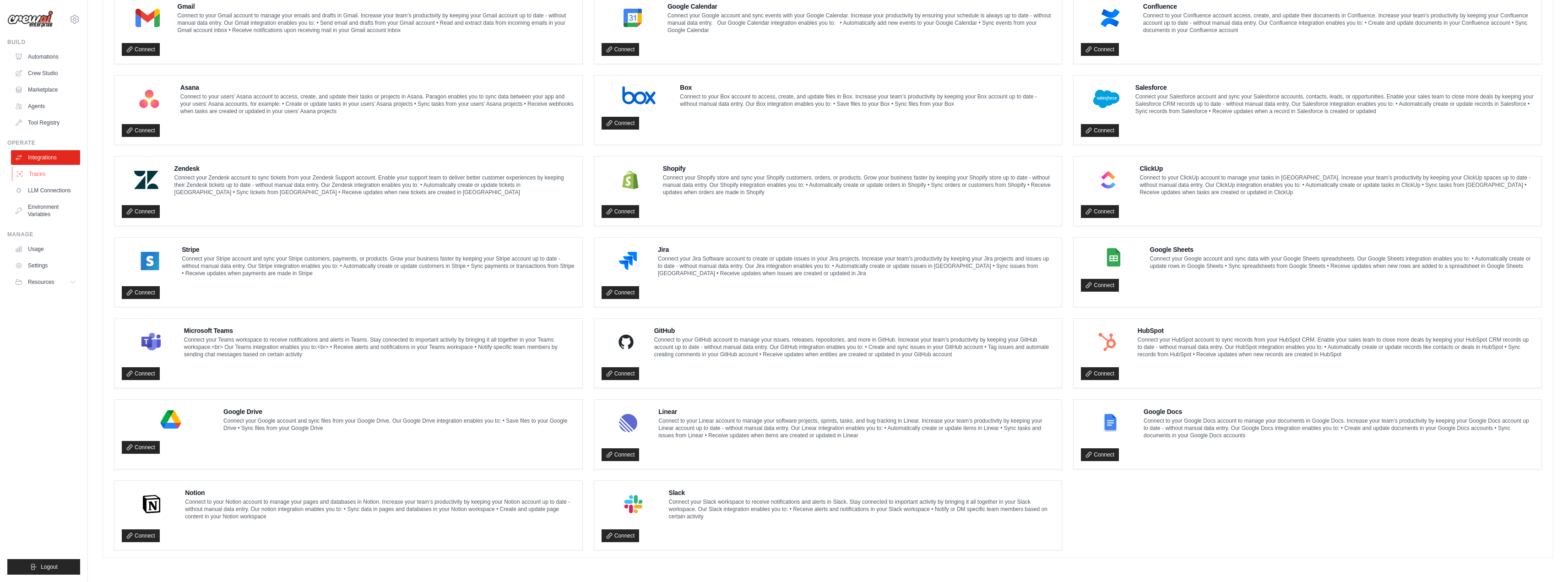
click at [66, 174] on link "Traces" at bounding box center [46, 174] width 69 height 15
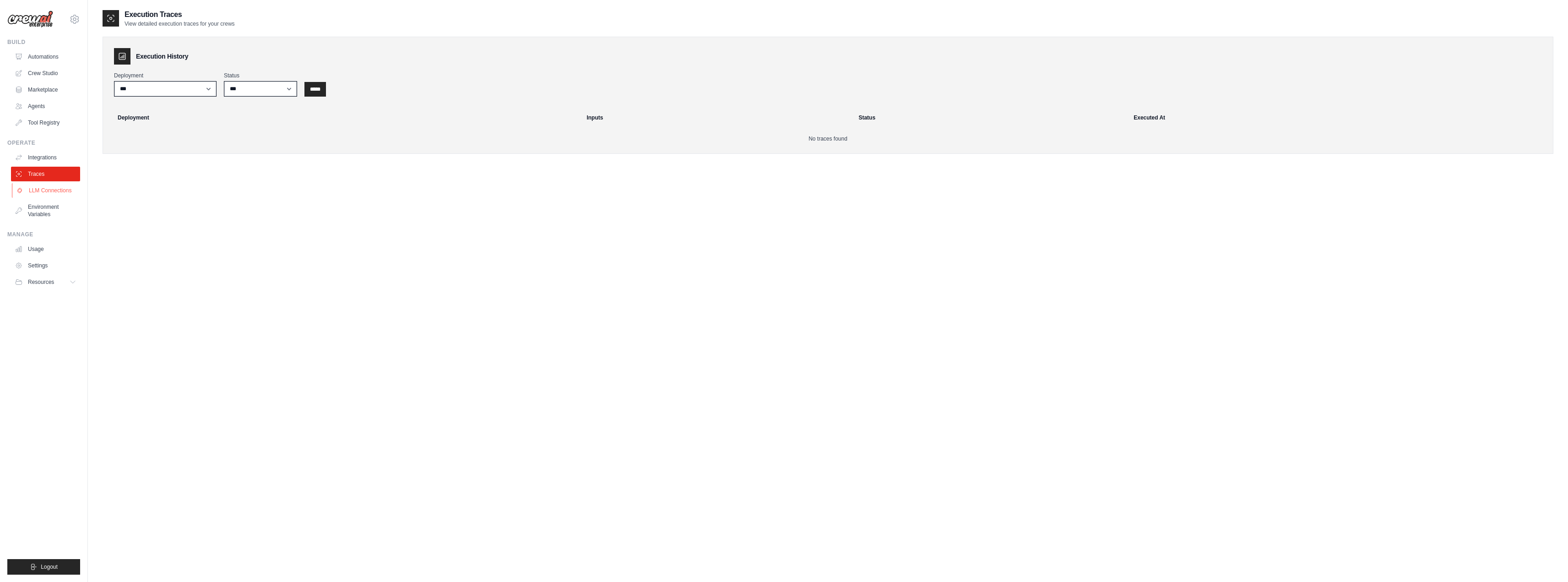
click at [61, 195] on link "LLM Connections" at bounding box center [46, 191] width 69 height 15
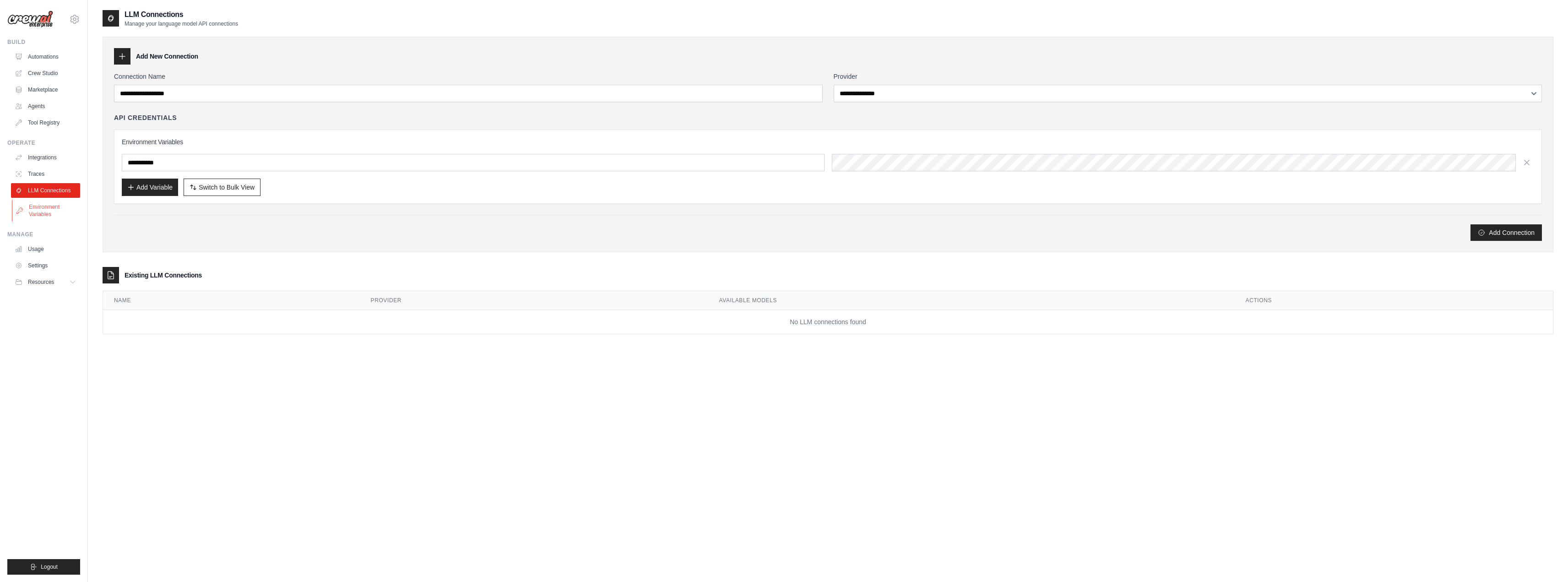
click at [57, 205] on link "Environment Variables" at bounding box center [46, 210] width 69 height 22
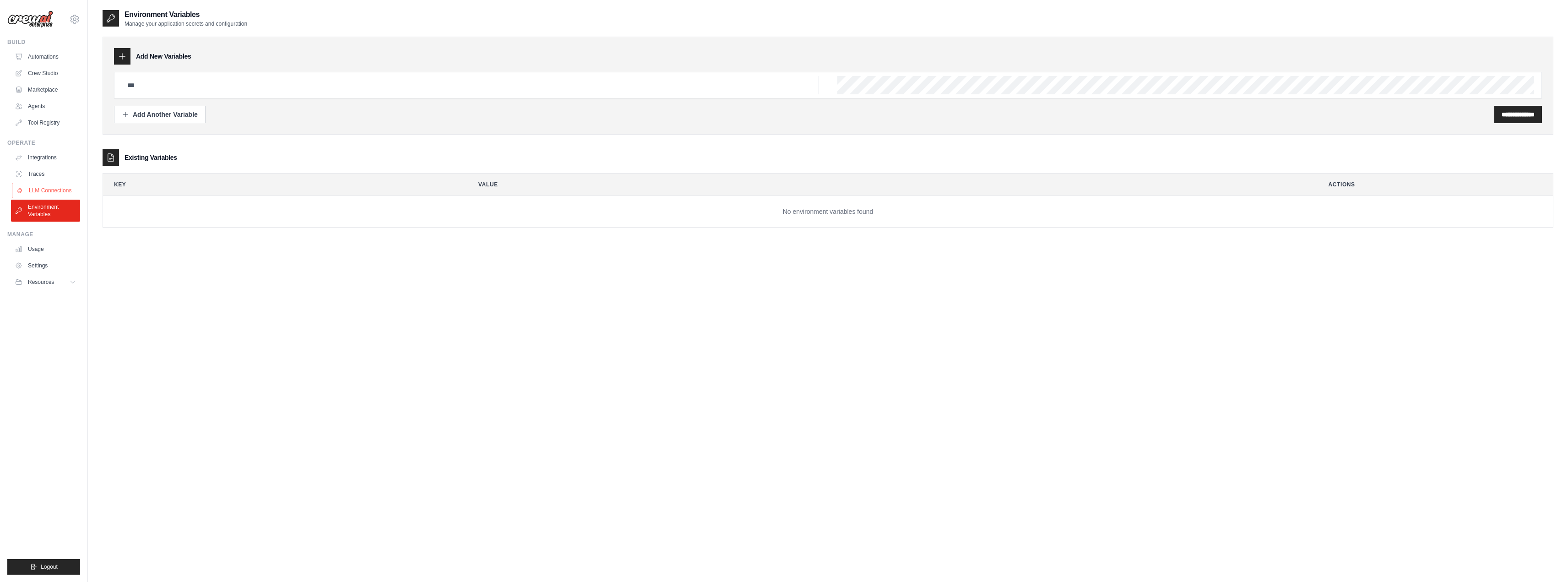
click at [54, 191] on link "LLM Connections" at bounding box center [46, 191] width 69 height 15
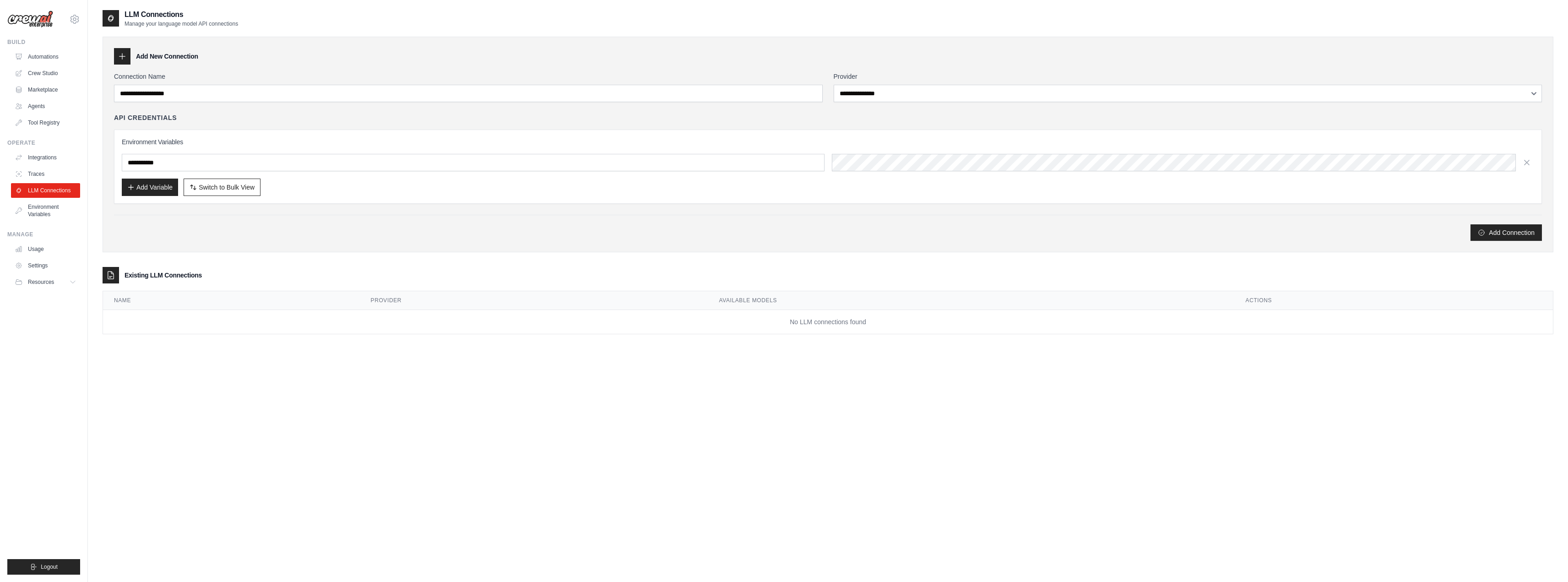
click at [46, 197] on ul "Integrations Traces LLM Connections Environment Variables" at bounding box center [45, 186] width 69 height 72
click at [50, 208] on link "Environment Variables" at bounding box center [46, 210] width 69 height 22
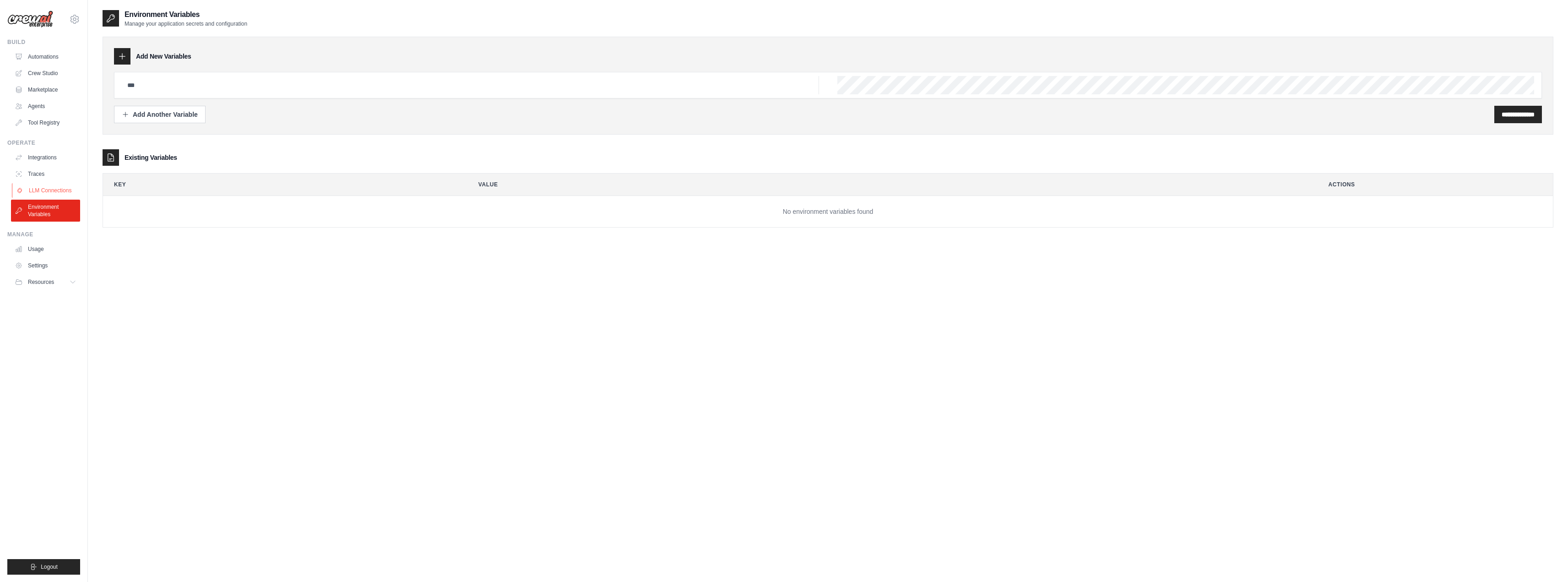
click at [50, 194] on link "LLM Connections" at bounding box center [46, 191] width 69 height 15
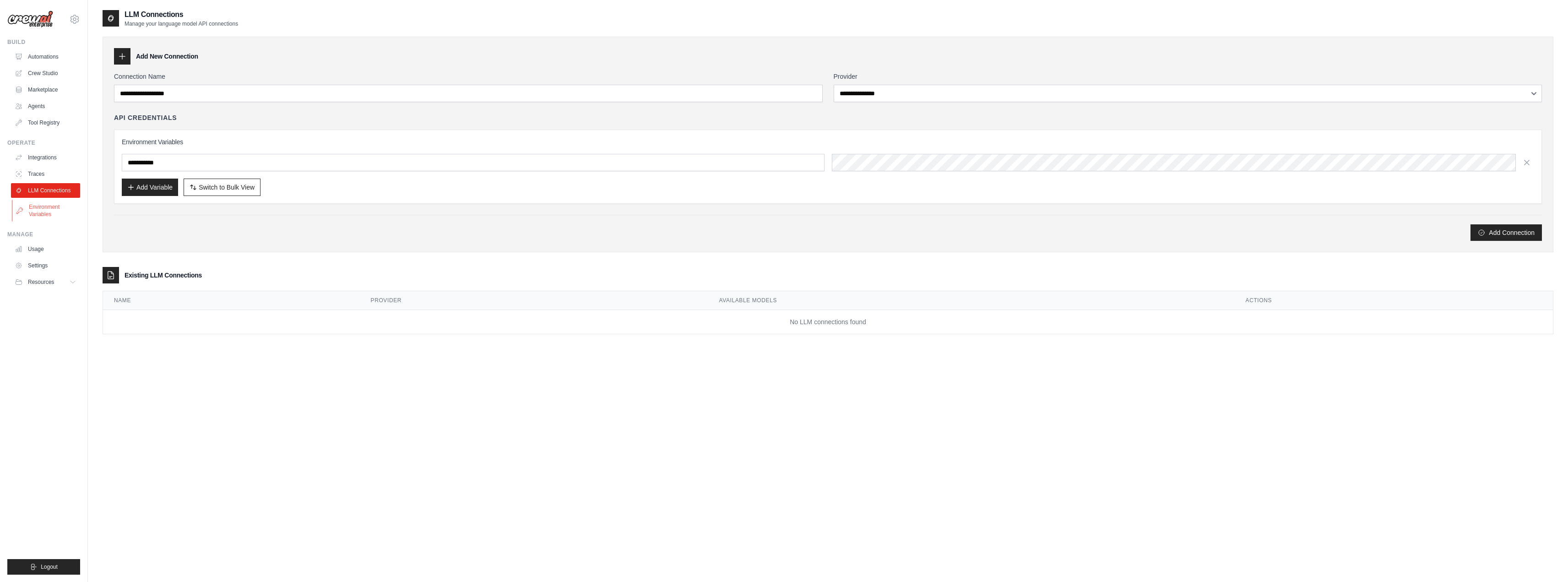
click at [46, 211] on link "Environment Variables" at bounding box center [46, 210] width 69 height 22
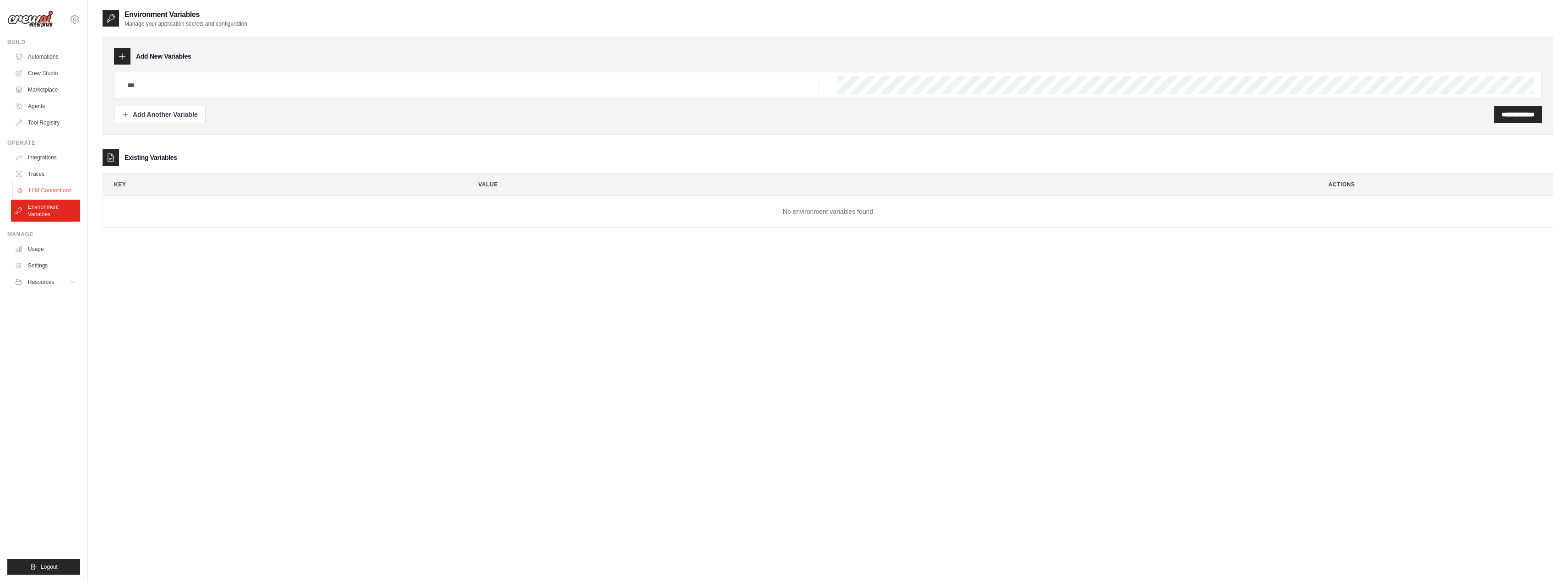
click at [44, 193] on link "LLM Connections" at bounding box center [46, 191] width 69 height 15
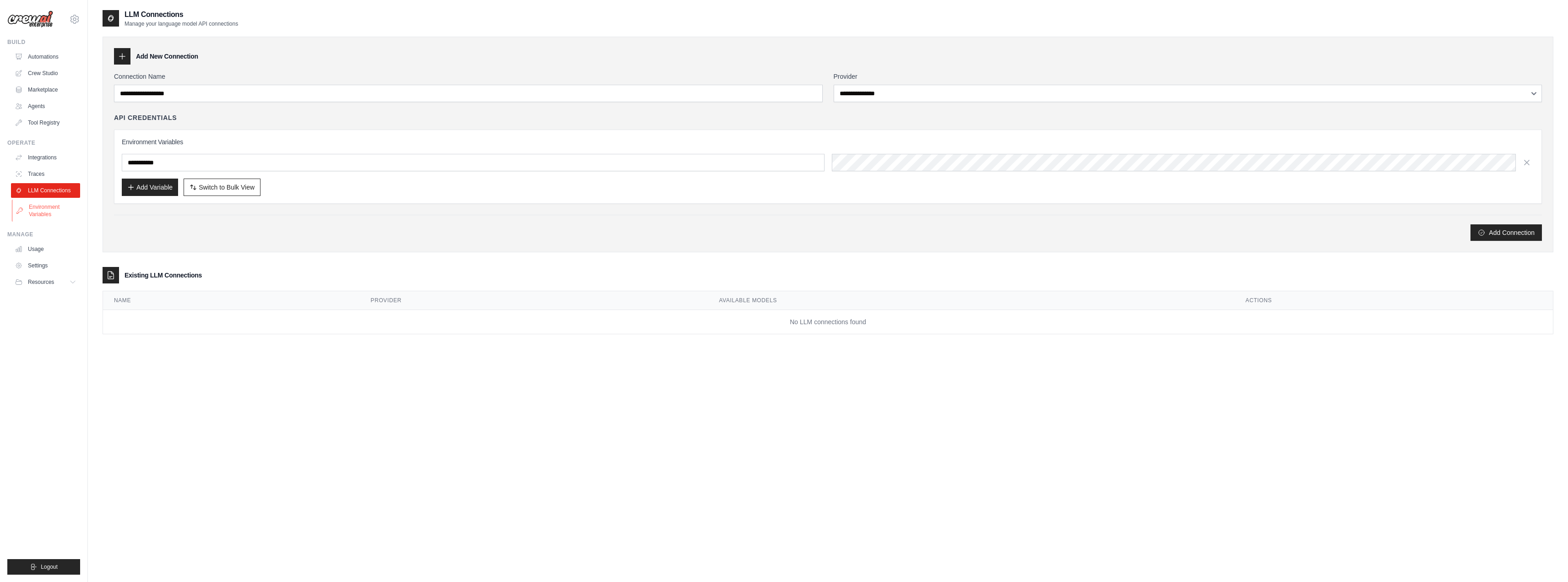
click at [46, 207] on link "Environment Variables" at bounding box center [46, 210] width 69 height 22
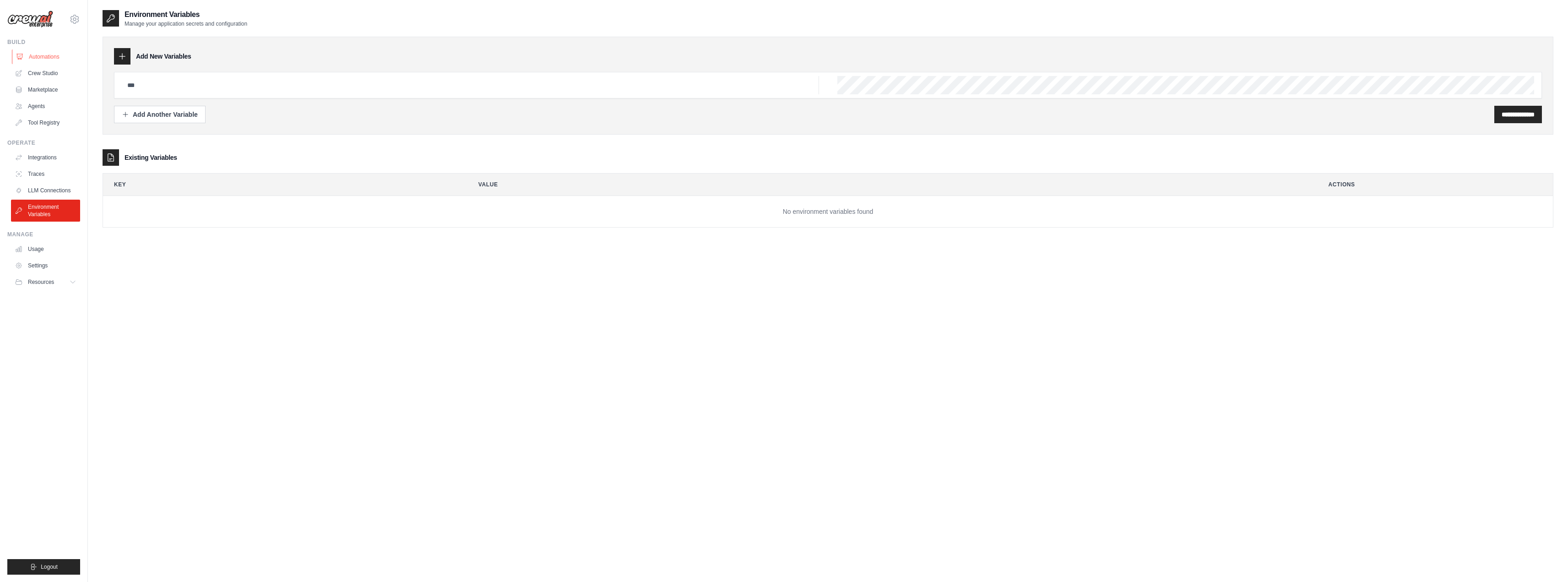
click at [46, 51] on link "Automations" at bounding box center [46, 57] width 69 height 15
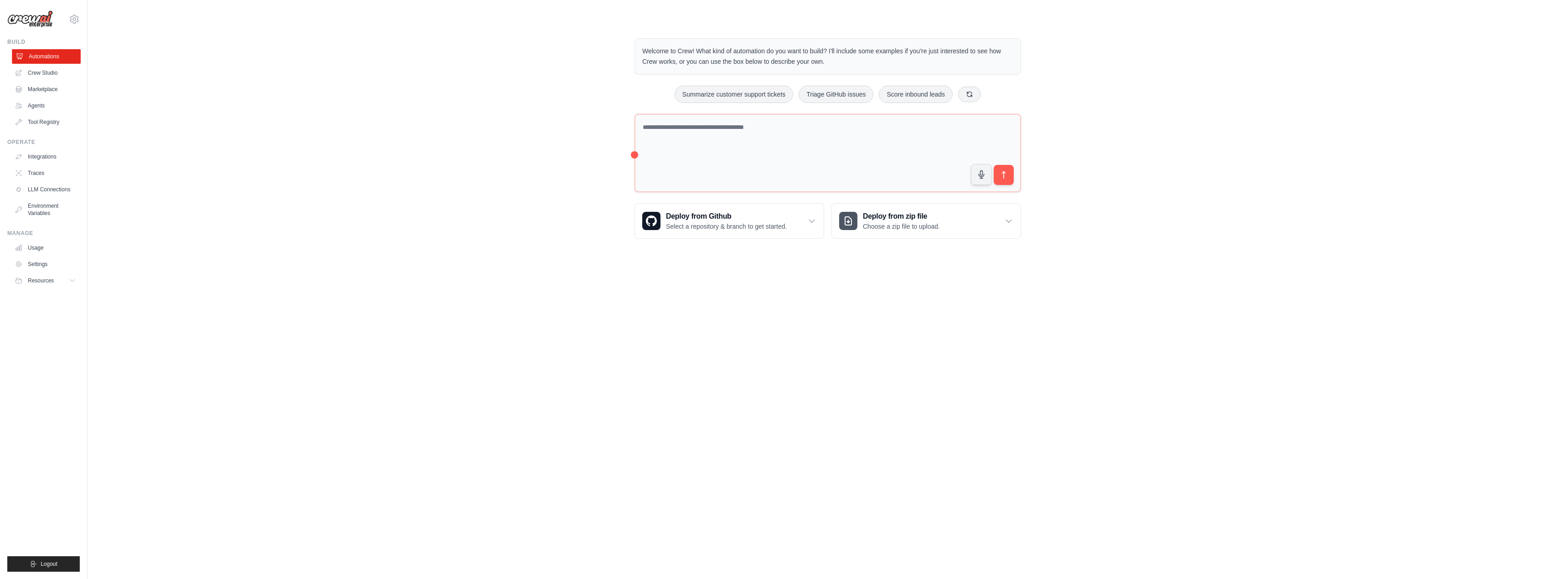
click at [46, 63] on link "Automations" at bounding box center [46, 57] width 69 height 15
click at [46, 69] on link "Crew Studio" at bounding box center [45, 73] width 69 height 15
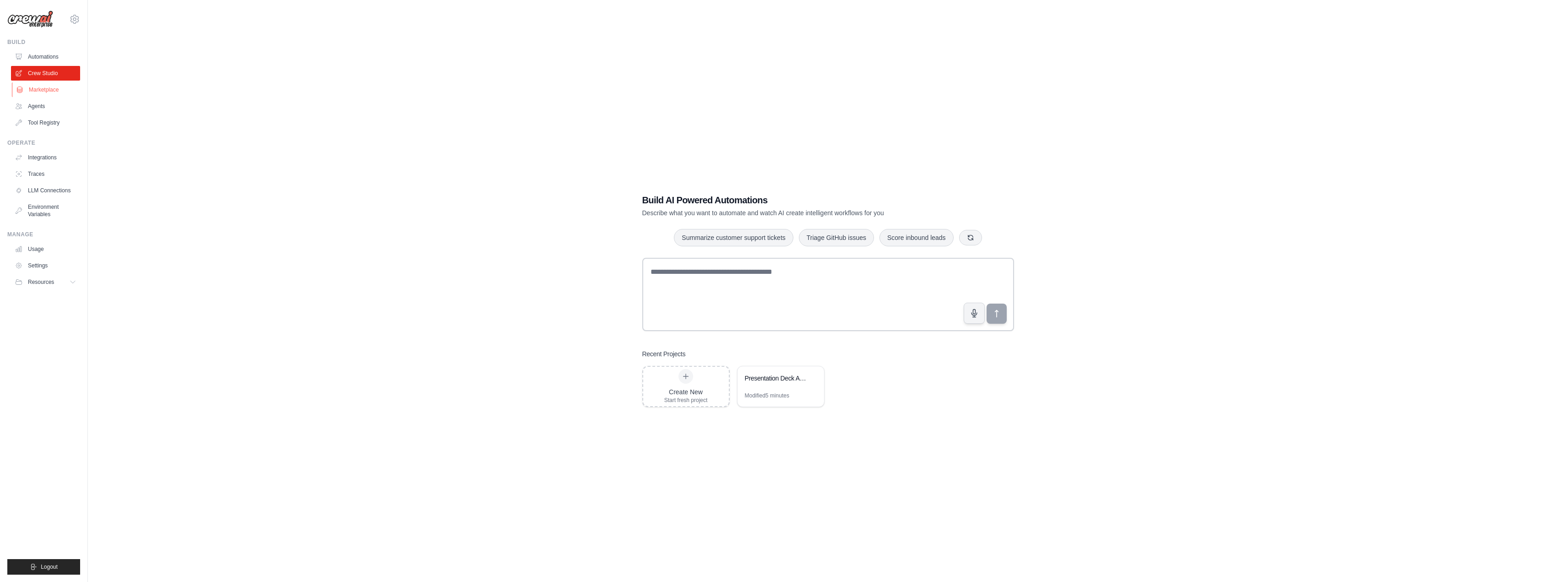
click at [44, 90] on link "Marketplace" at bounding box center [46, 90] width 69 height 15
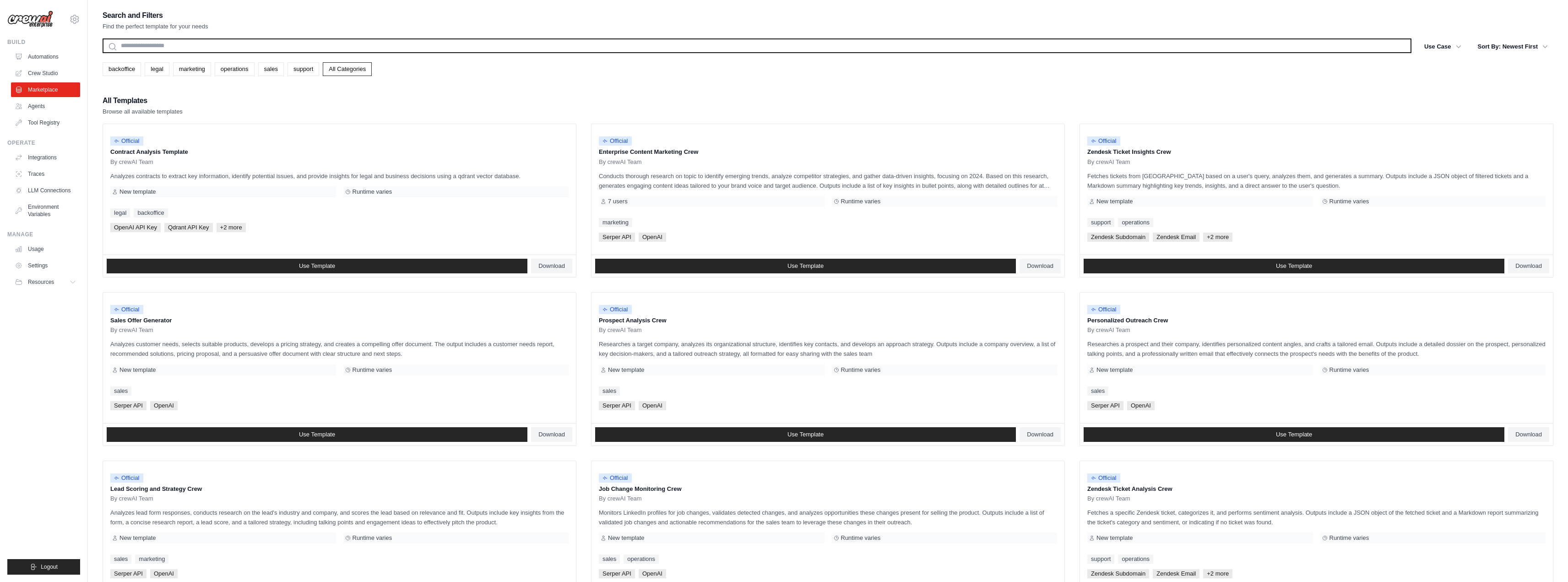
click at [203, 43] on input "text" at bounding box center [757, 46] width 1309 height 15
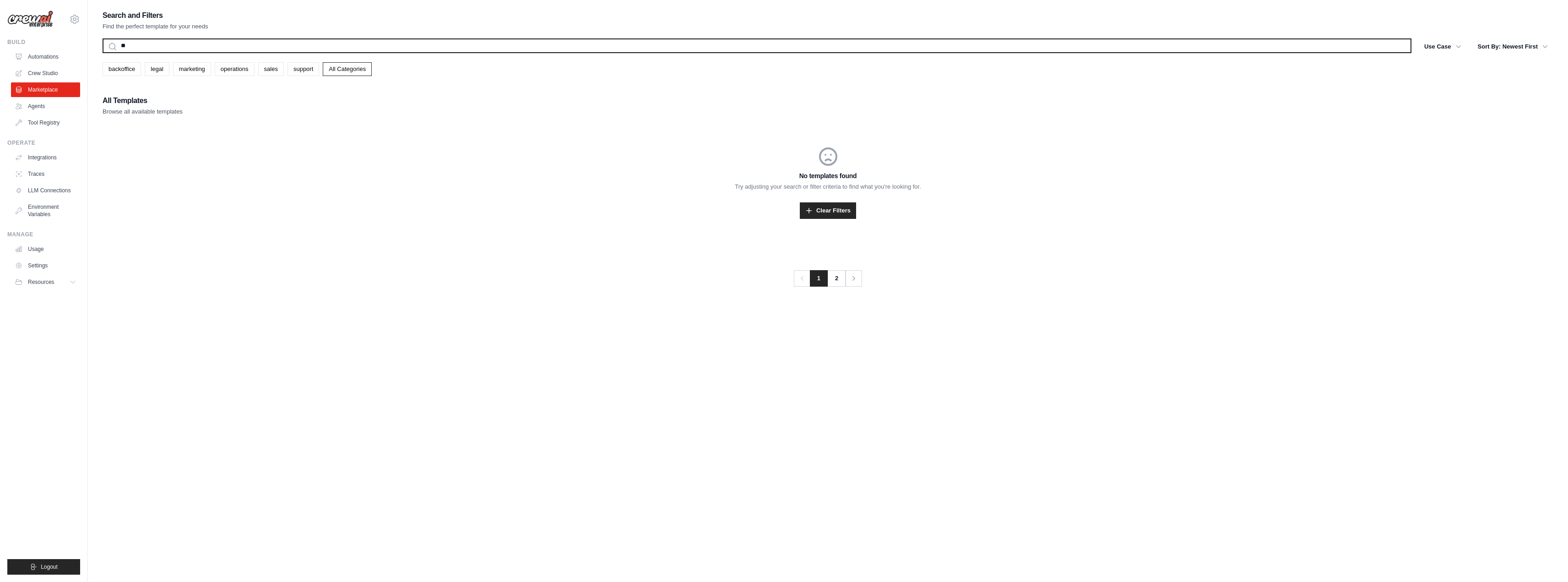
type input "*"
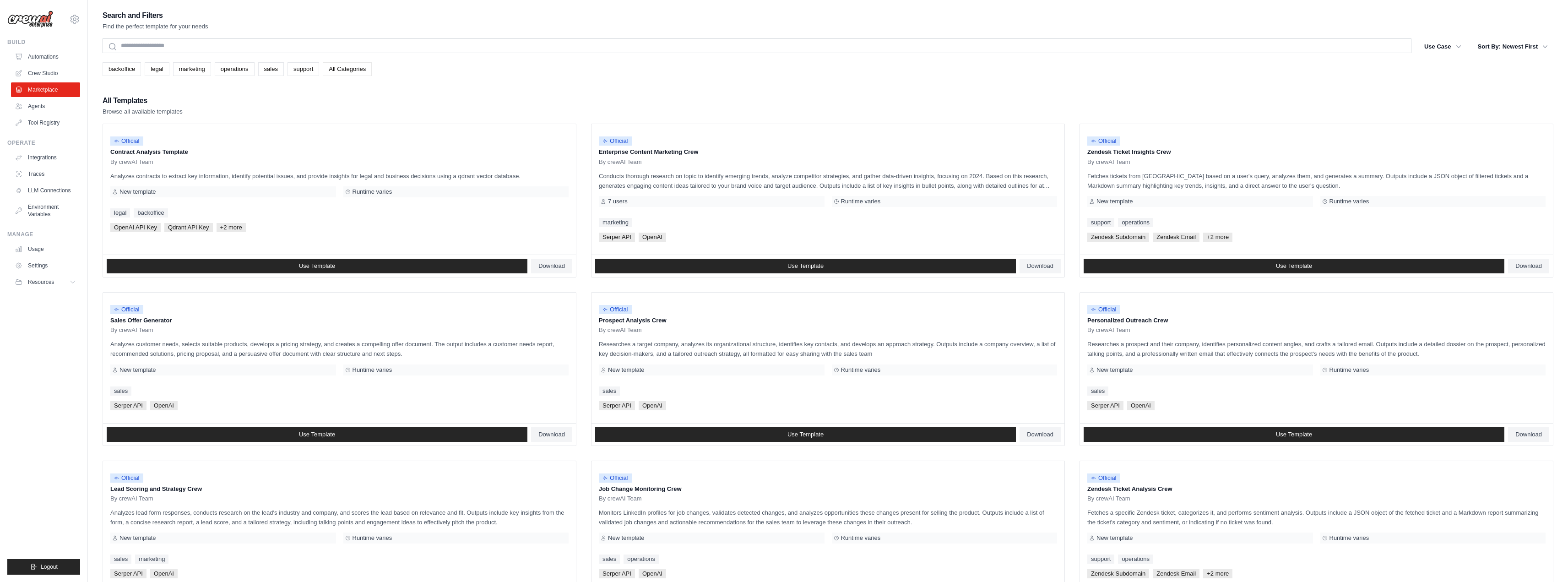
click at [362, 71] on link "All Categories" at bounding box center [347, 69] width 49 height 13
click at [205, 68] on link "marketing" at bounding box center [192, 69] width 38 height 13
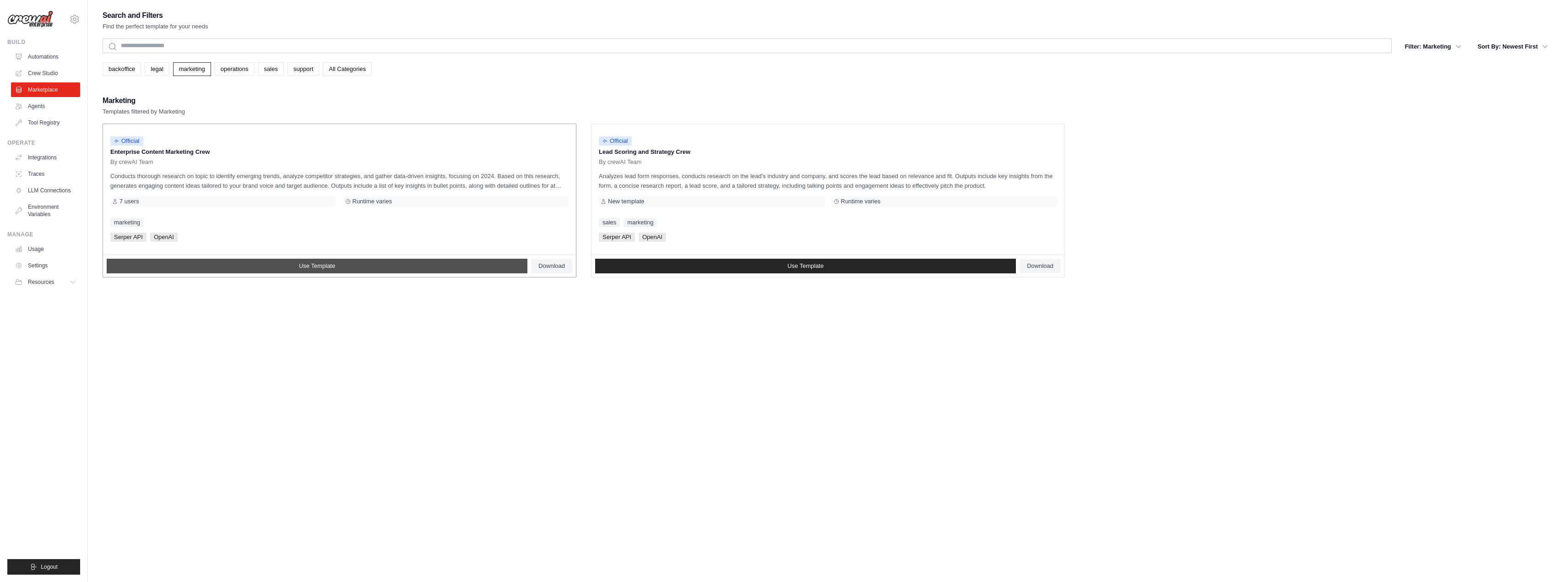
click at [309, 267] on span "Use Template" at bounding box center [317, 266] width 36 height 7
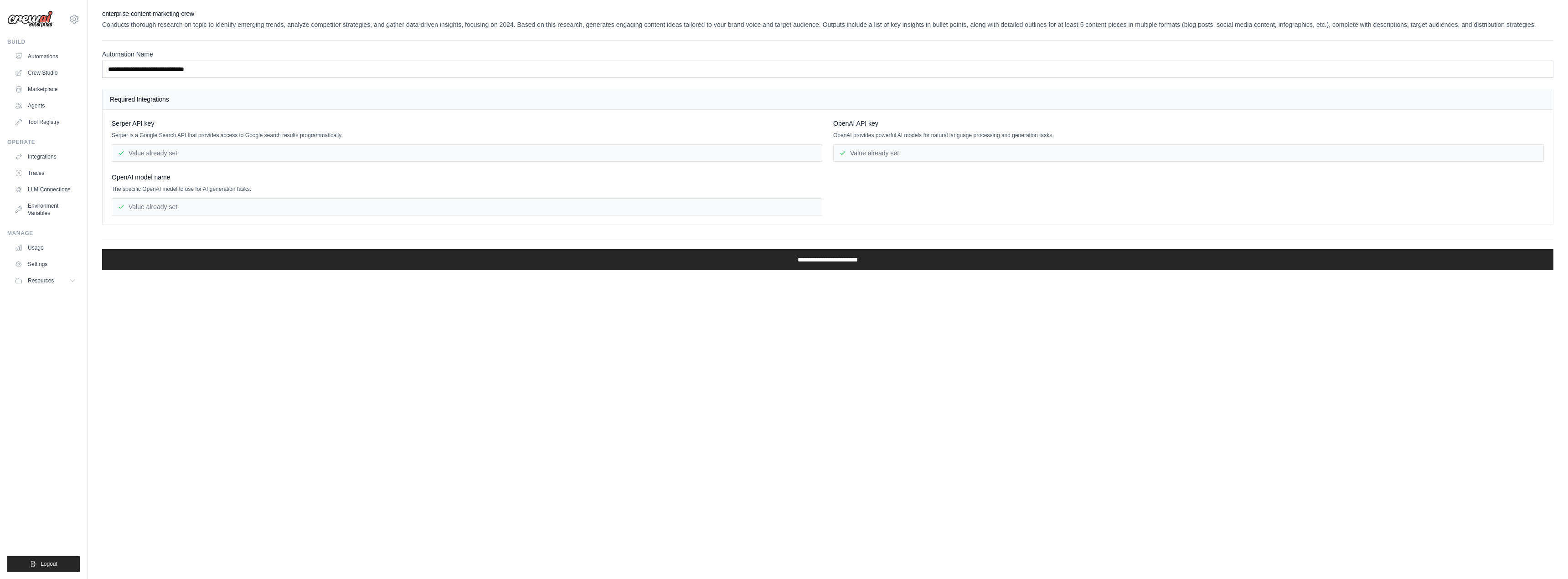
click at [259, 151] on div "Value already set" at bounding box center [466, 153] width 710 height 17
click at [206, 150] on div "Value already set" at bounding box center [466, 153] width 710 height 17
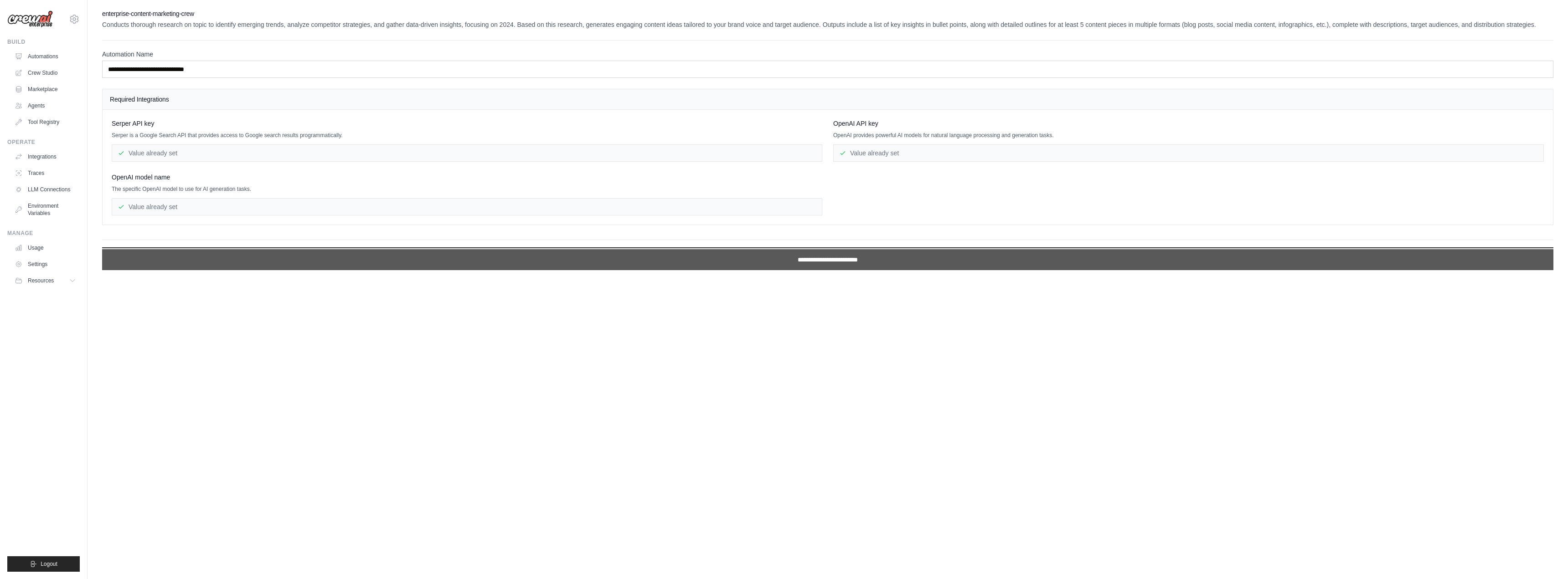
click at [342, 258] on input "**********" at bounding box center [828, 260] width 1451 height 21
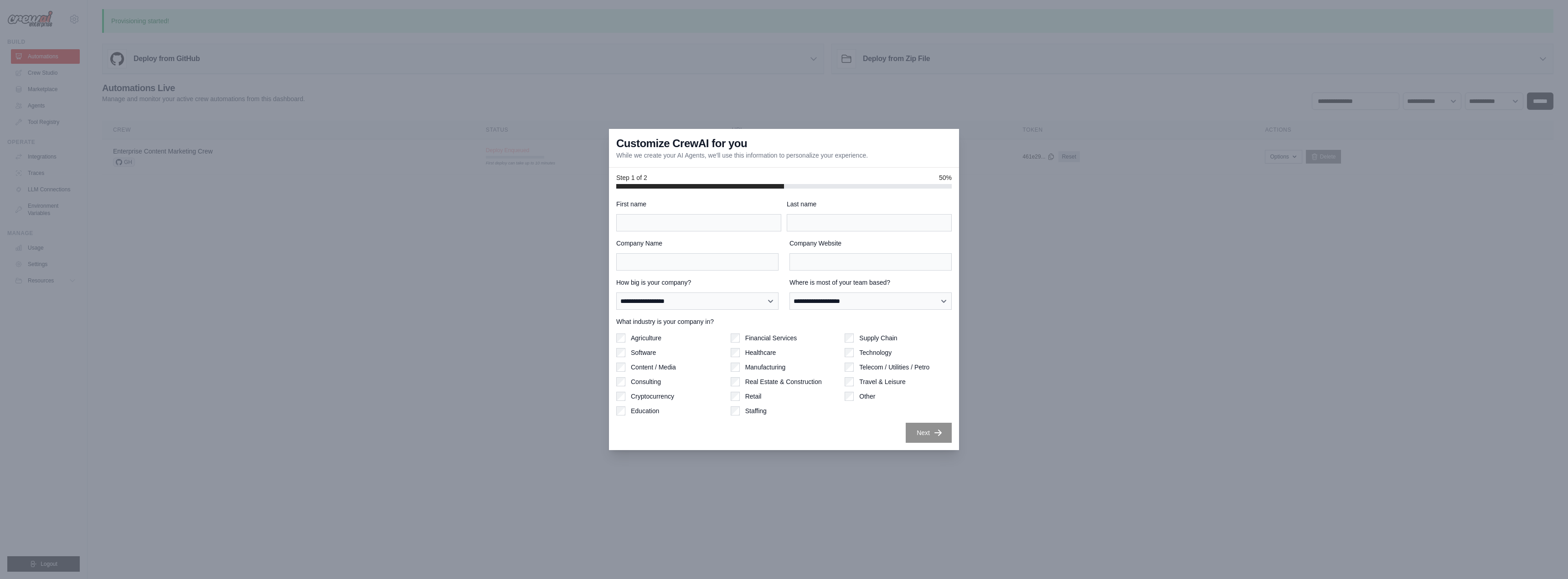
click at [1115, 217] on div at bounding box center [784, 290] width 1568 height 579
click at [772, 296] on select "**********" at bounding box center [697, 301] width 163 height 17
click at [743, 229] on input "First name" at bounding box center [698, 223] width 165 height 17
click at [993, 193] on div at bounding box center [784, 290] width 1568 height 579
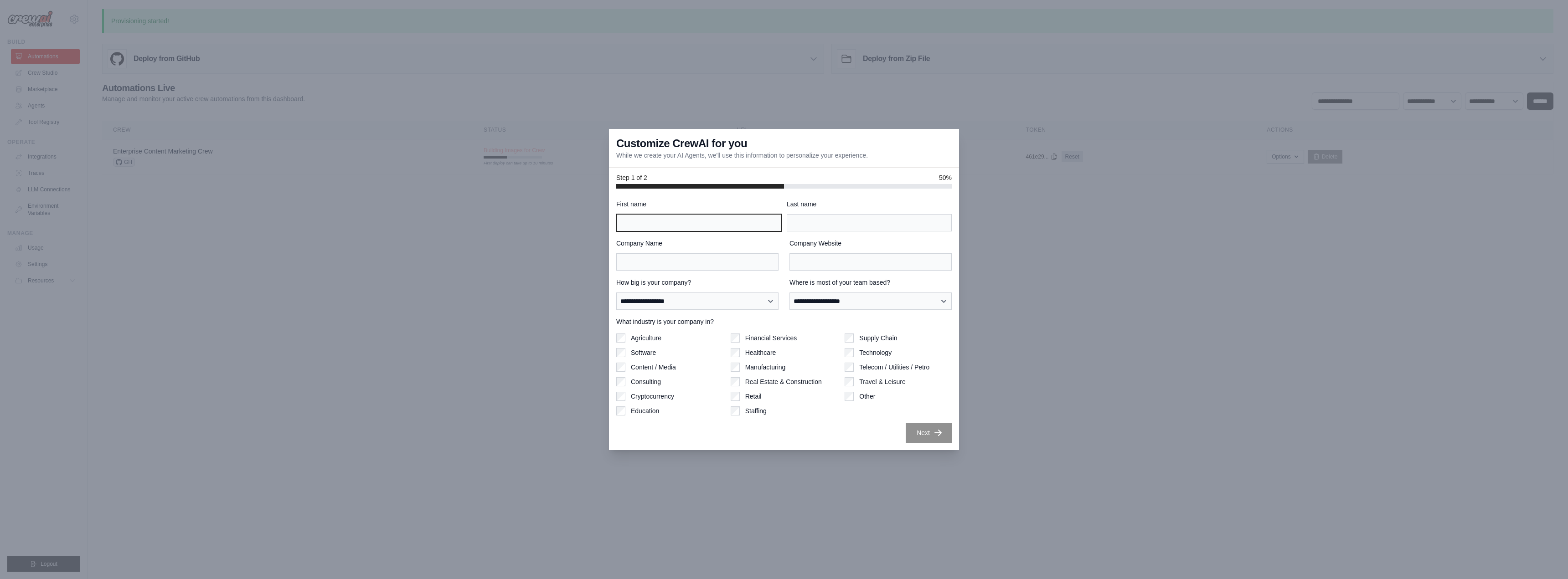
click at [747, 222] on input "First name" at bounding box center [698, 223] width 165 height 17
type input "****"
type input "******"
click at [1023, 182] on div at bounding box center [784, 290] width 1568 height 579
click at [1009, 156] on div at bounding box center [784, 290] width 1568 height 579
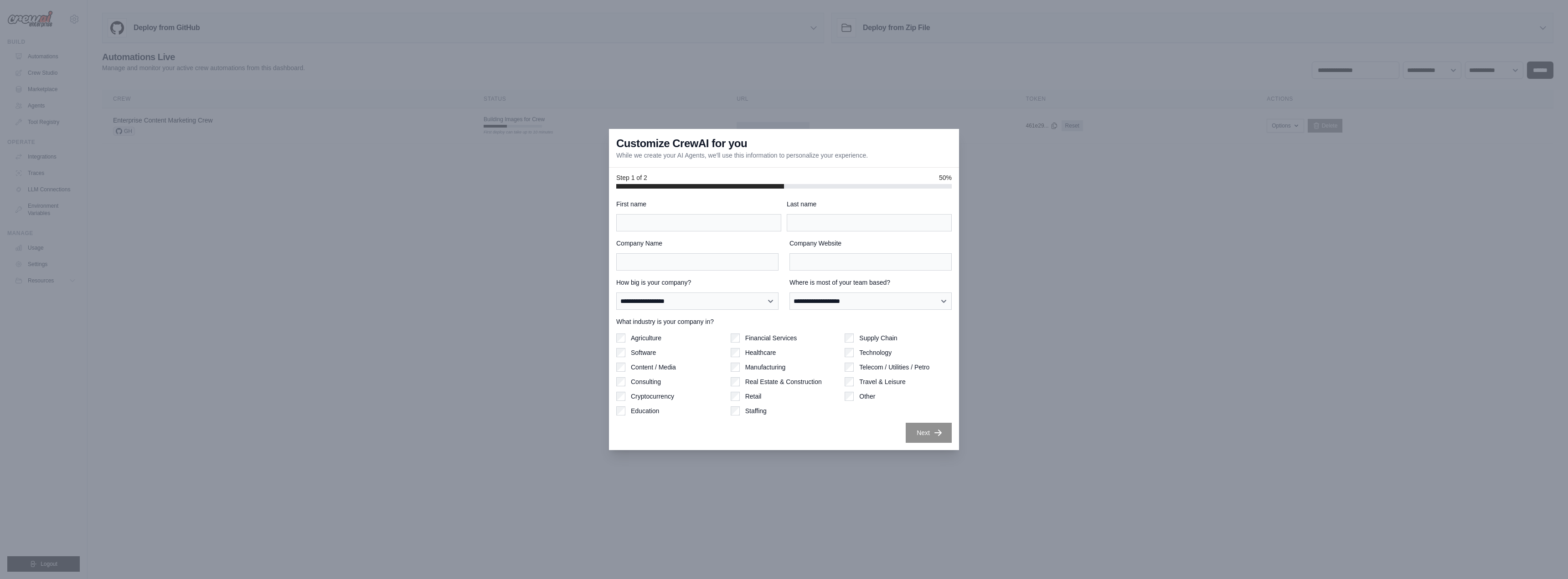
click at [1147, 430] on div at bounding box center [784, 290] width 1568 height 579
click at [784, 378] on label "Real Estate & Construction" at bounding box center [783, 381] width 77 height 9
click at [741, 380] on div "Real Estate & Construction" at bounding box center [784, 381] width 107 height 9
click at [673, 226] on input "First name" at bounding box center [698, 223] width 165 height 17
type input "****"
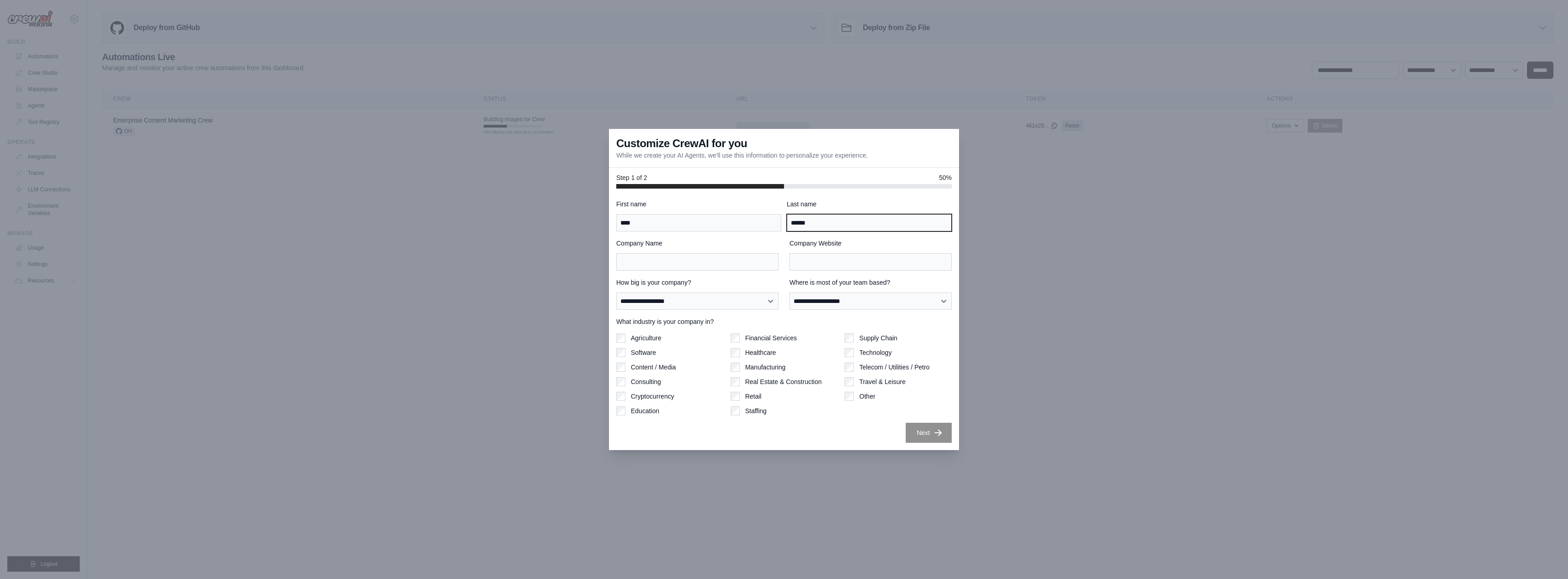
type input "******"
click at [663, 389] on div "Agriculture Software Content / Media Consulting Cryptocurrency Education" at bounding box center [670, 374] width 107 height 82
click at [822, 303] on select "**********" at bounding box center [870, 301] width 163 height 17
select select "**********"
click at [789, 293] on select "**********" at bounding box center [870, 301] width 163 height 17
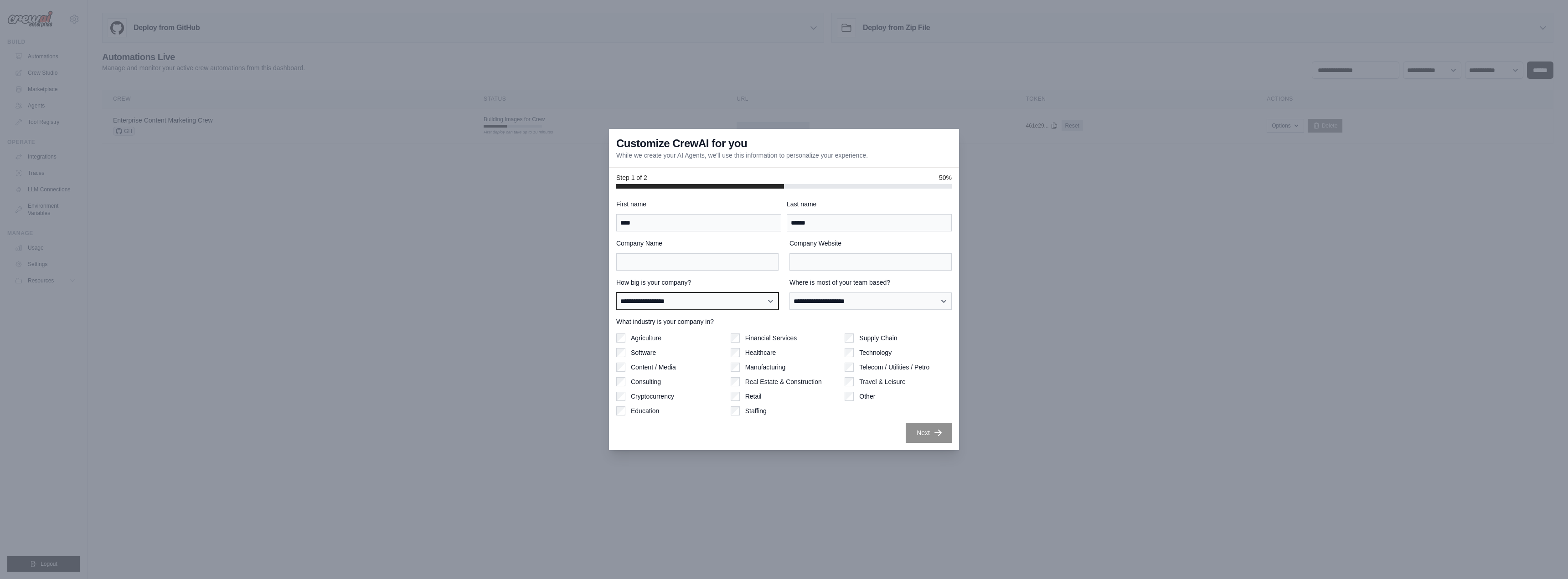
click at [758, 305] on select "**********" at bounding box center [697, 301] width 163 height 17
select select "**********"
click at [616, 293] on select "**********" at bounding box center [697, 301] width 163 height 17
click at [819, 268] on input "Company Website" at bounding box center [870, 262] width 163 height 17
click at [842, 261] on input "Company Website" at bounding box center [870, 262] width 163 height 17
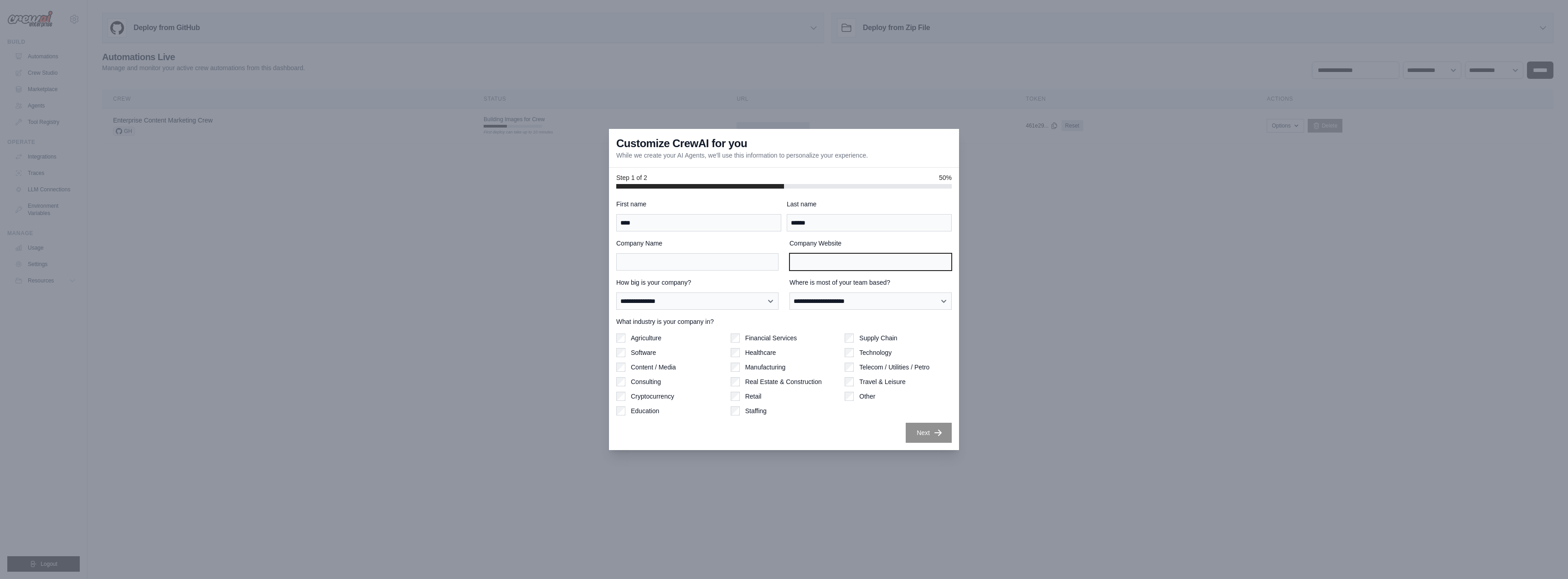
paste input "**********"
type input "**********"
click at [733, 262] on input "Company Name" at bounding box center [697, 262] width 163 height 17
type input "*"
type input "**********"
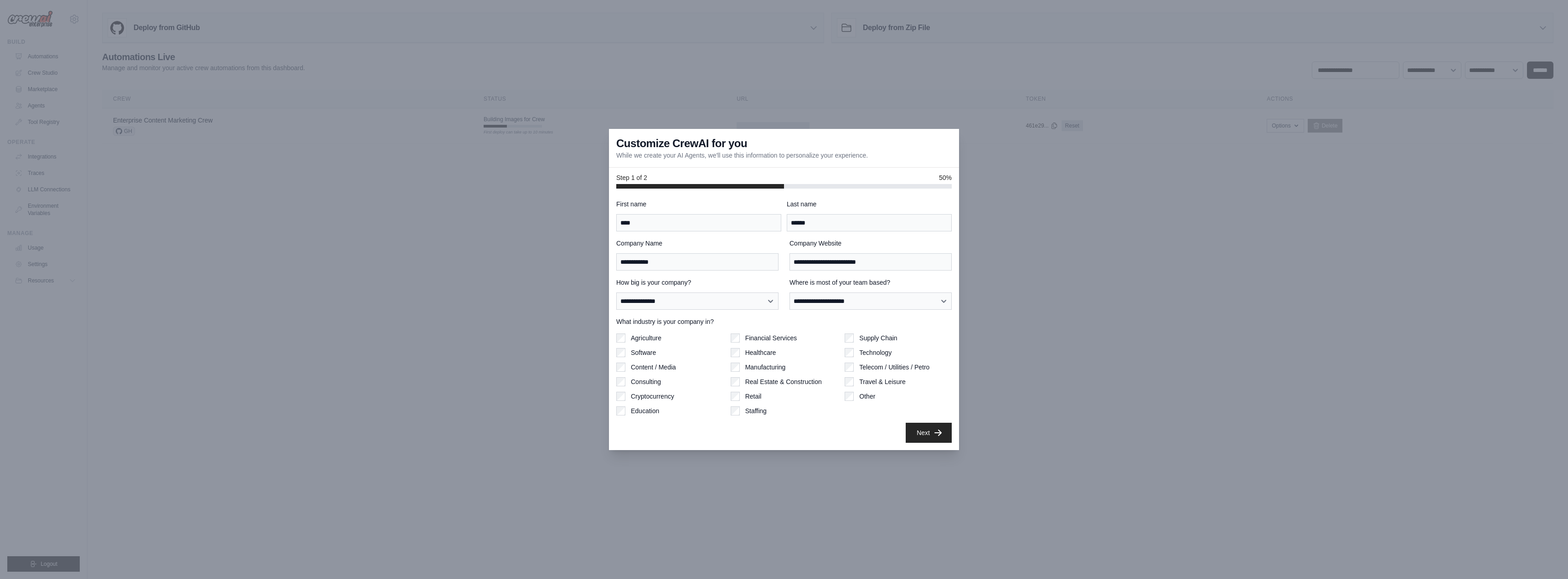
click at [617, 347] on div "Agriculture Software Content / Media Consulting Cryptocurrency Education" at bounding box center [670, 374] width 107 height 82
click at [627, 351] on div "Software" at bounding box center [670, 352] width 107 height 9
click at [927, 431] on button "Next" at bounding box center [929, 432] width 46 height 20
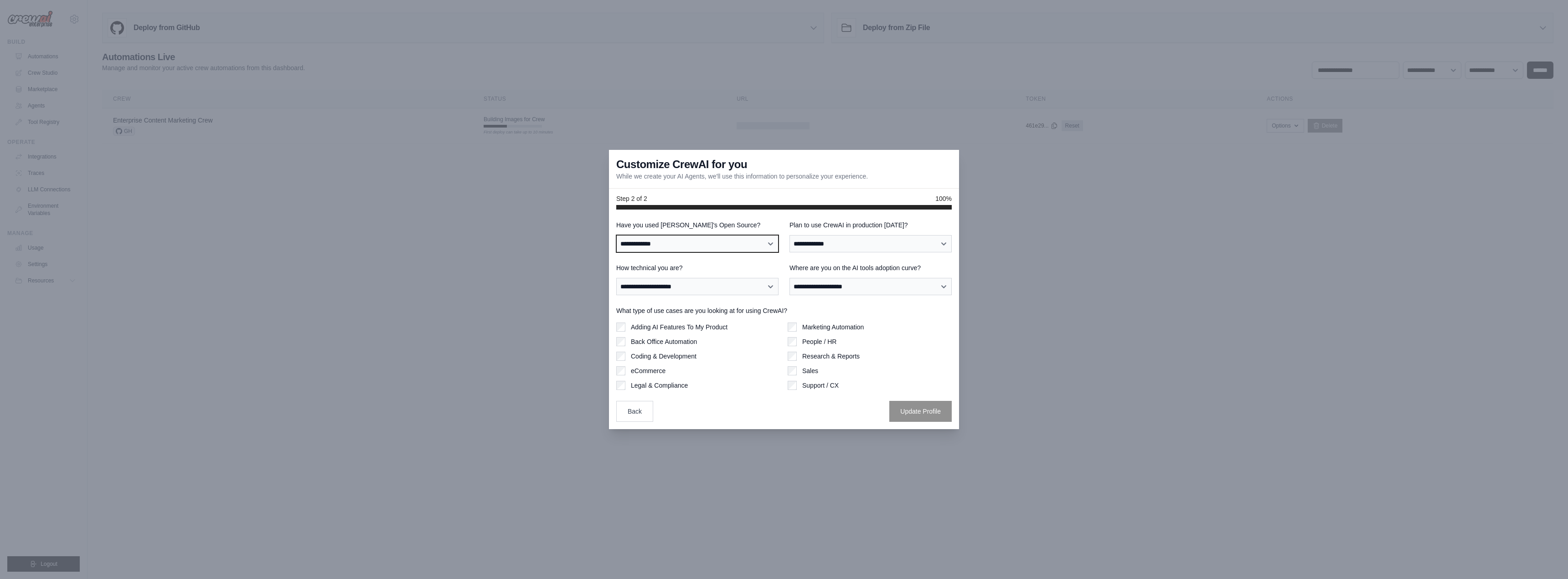
click at [730, 243] on select "**********" at bounding box center [697, 243] width 163 height 17
select select "**********"
click at [616, 235] on select "**********" at bounding box center [697, 243] width 163 height 17
click at [873, 247] on select "**********" at bounding box center [870, 243] width 163 height 17
select select "*****"
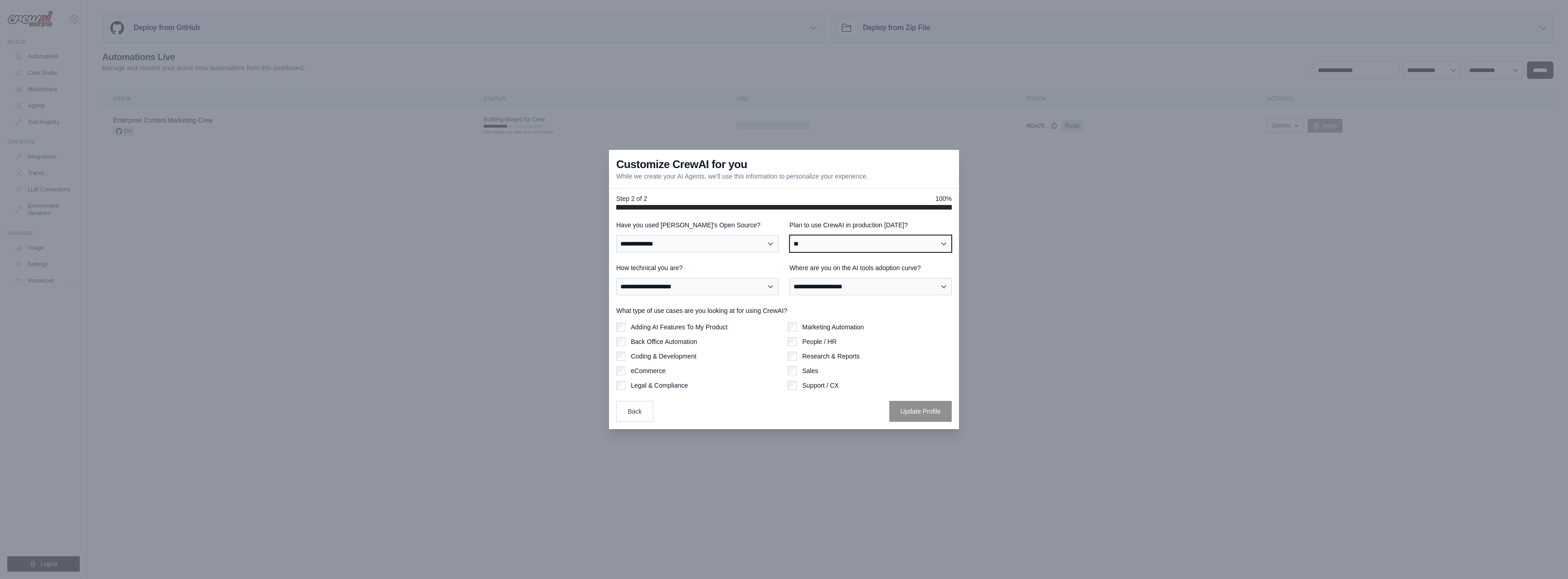
click at [789, 235] on select "**********" at bounding box center [870, 243] width 163 height 17
click at [708, 290] on select "**********" at bounding box center [697, 286] width 163 height 17
select select "**********"
click at [616, 278] on select "**********" at bounding box center [697, 286] width 163 height 17
click at [835, 284] on select "**********" at bounding box center [870, 286] width 163 height 17
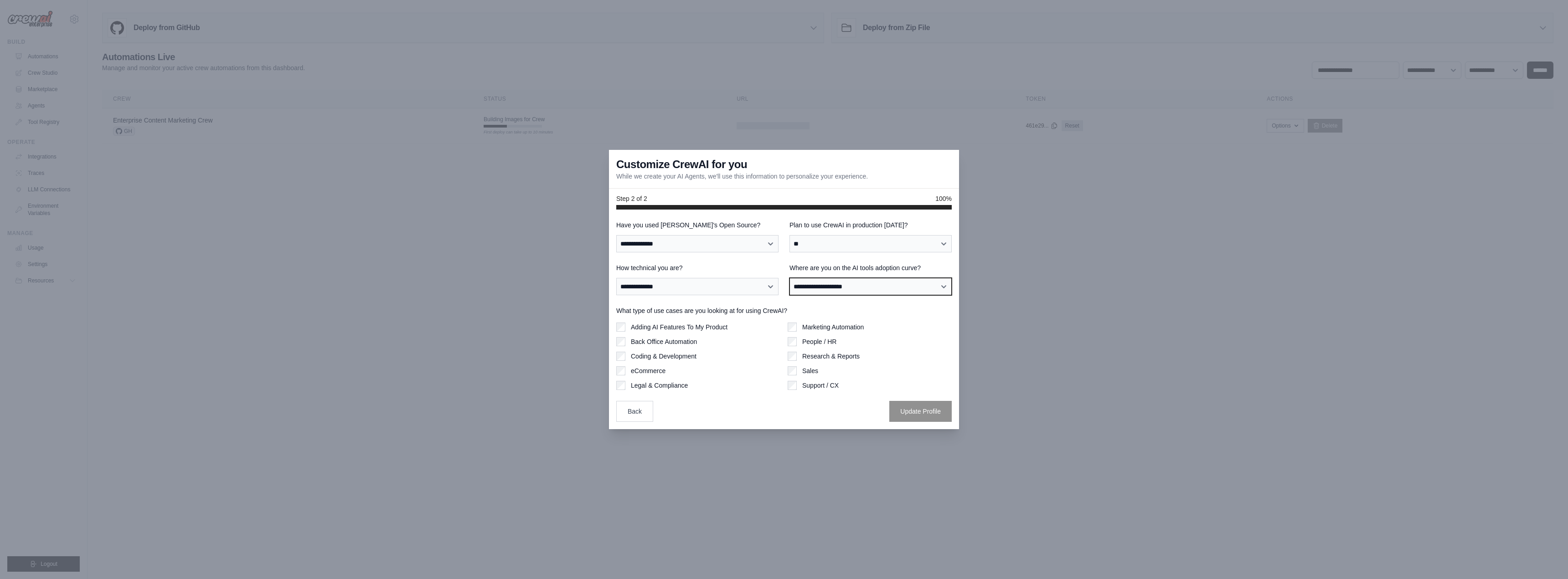
select select "**********"
click at [789, 278] on select "**********" at bounding box center [870, 286] width 163 height 17
click at [660, 341] on label "Back Office Automation" at bounding box center [663, 341] width 66 height 9
click at [810, 328] on label "Marketing Automation" at bounding box center [833, 327] width 61 height 9
click at [910, 415] on button "Update Profile" at bounding box center [920, 411] width 63 height 21
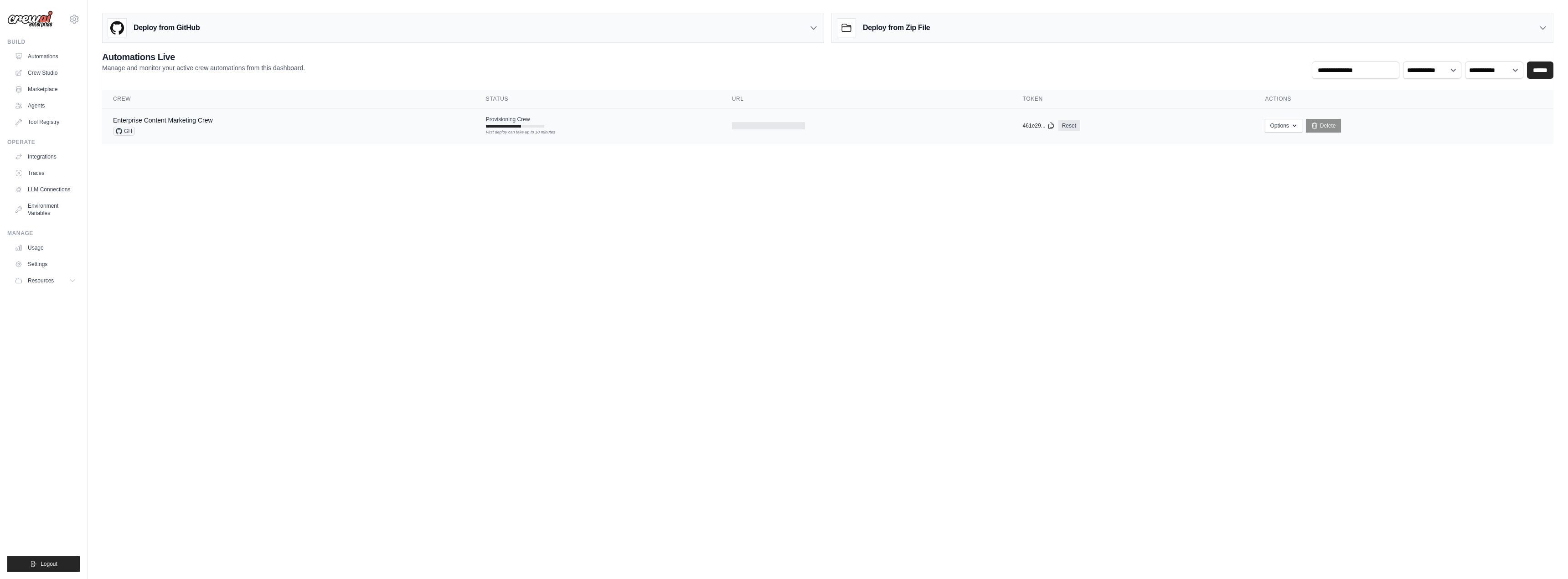
click at [528, 132] on div "First deploy can take up to 10 minutes" at bounding box center [515, 133] width 58 height 6
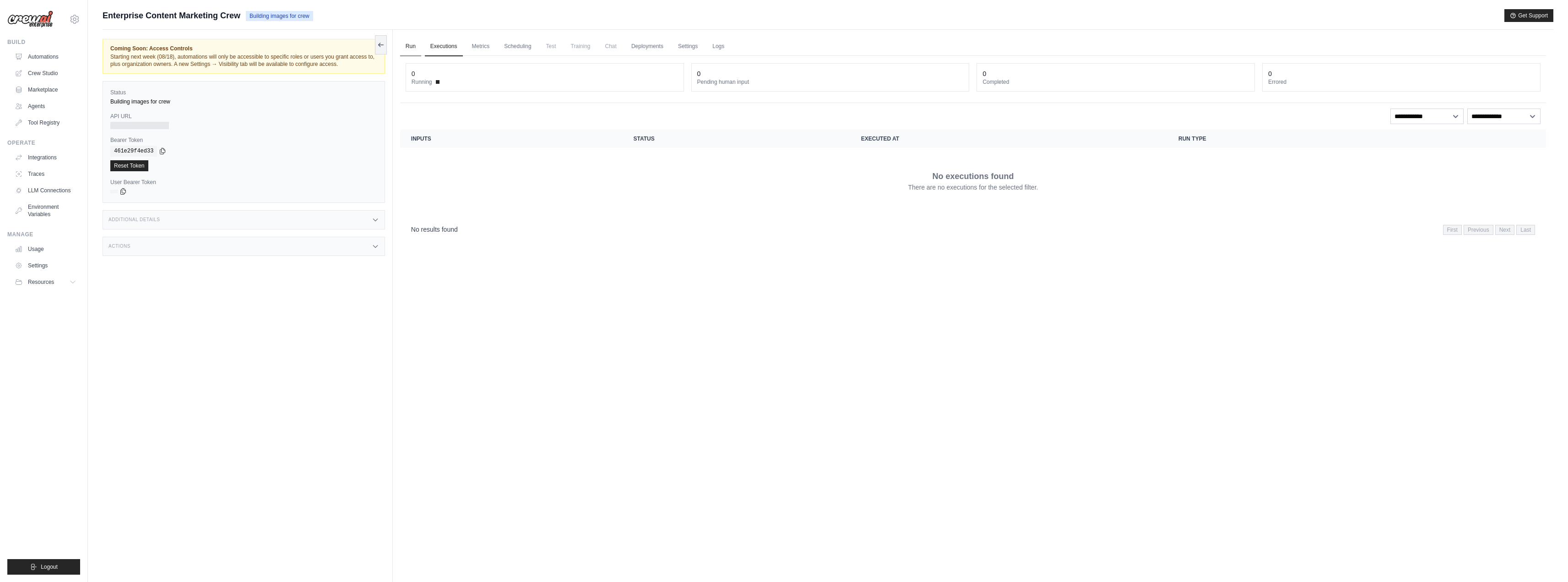
click at [411, 47] on link "Run" at bounding box center [410, 46] width 21 height 19
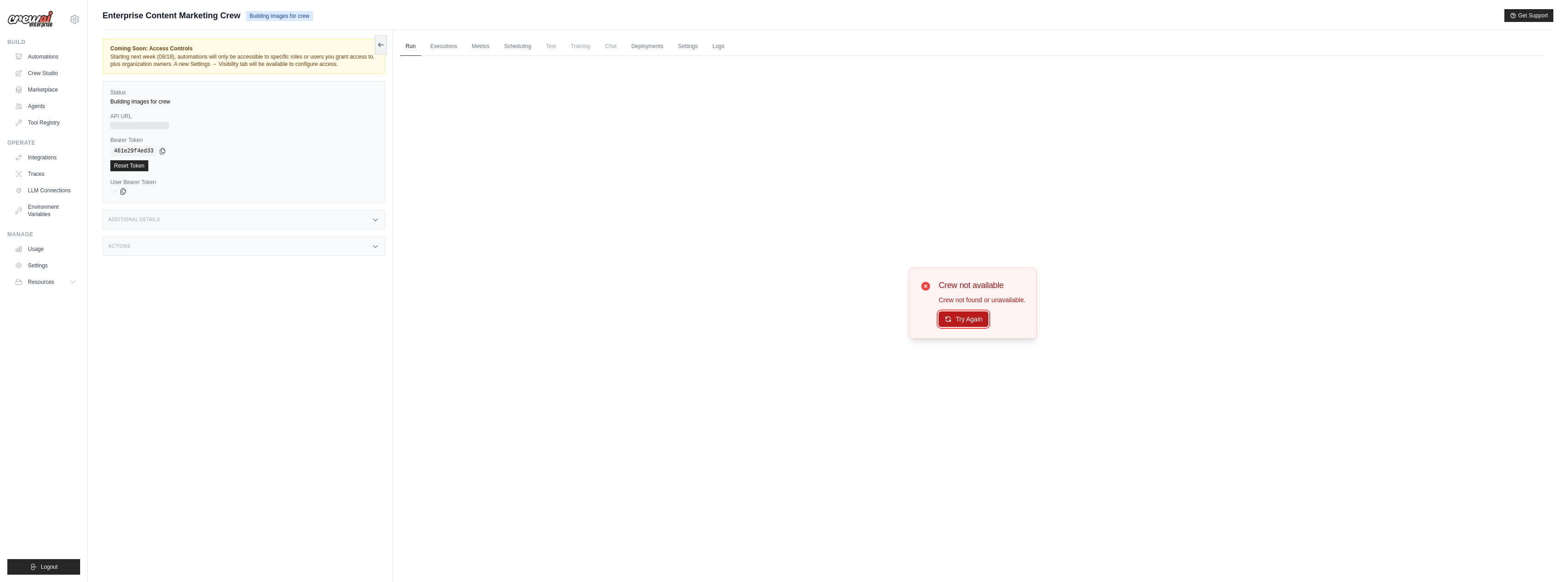
click at [963, 321] on button "Try Again" at bounding box center [963, 319] width 50 height 15
click at [762, 262] on div "Crew not available Crew not found or unavailable. Try Again" at bounding box center [973, 303] width 1146 height 495
click at [41, 20] on img at bounding box center [30, 19] width 46 height 17
click at [141, 14] on span "Enterprise Content Marketing Crew" at bounding box center [171, 15] width 138 height 13
click at [74, 23] on icon at bounding box center [75, 19] width 11 height 11
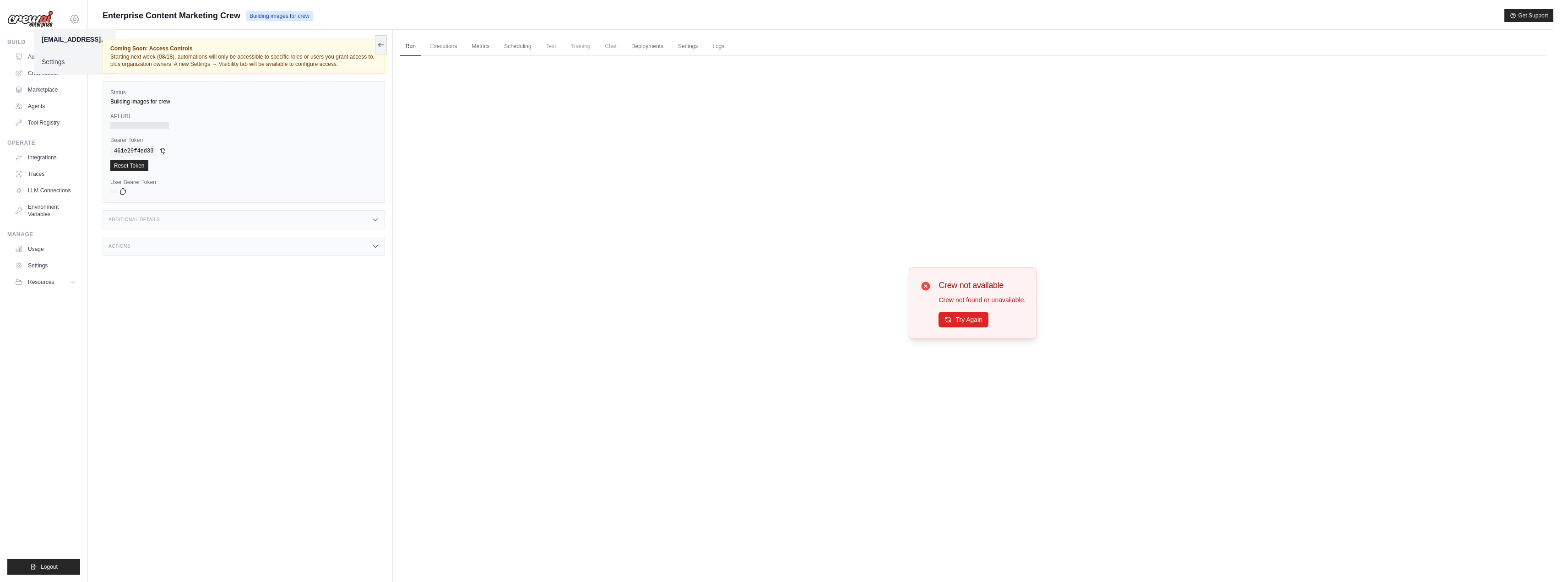
click at [76, 22] on icon at bounding box center [75, 19] width 11 height 11
click at [38, 24] on img at bounding box center [30, 19] width 46 height 17
click at [51, 280] on span "Resources" at bounding box center [42, 282] width 26 height 7
click at [62, 295] on span "Documentation" at bounding box center [51, 298] width 37 height 7
click at [48, 125] on link "Tool Registry" at bounding box center [46, 123] width 69 height 15
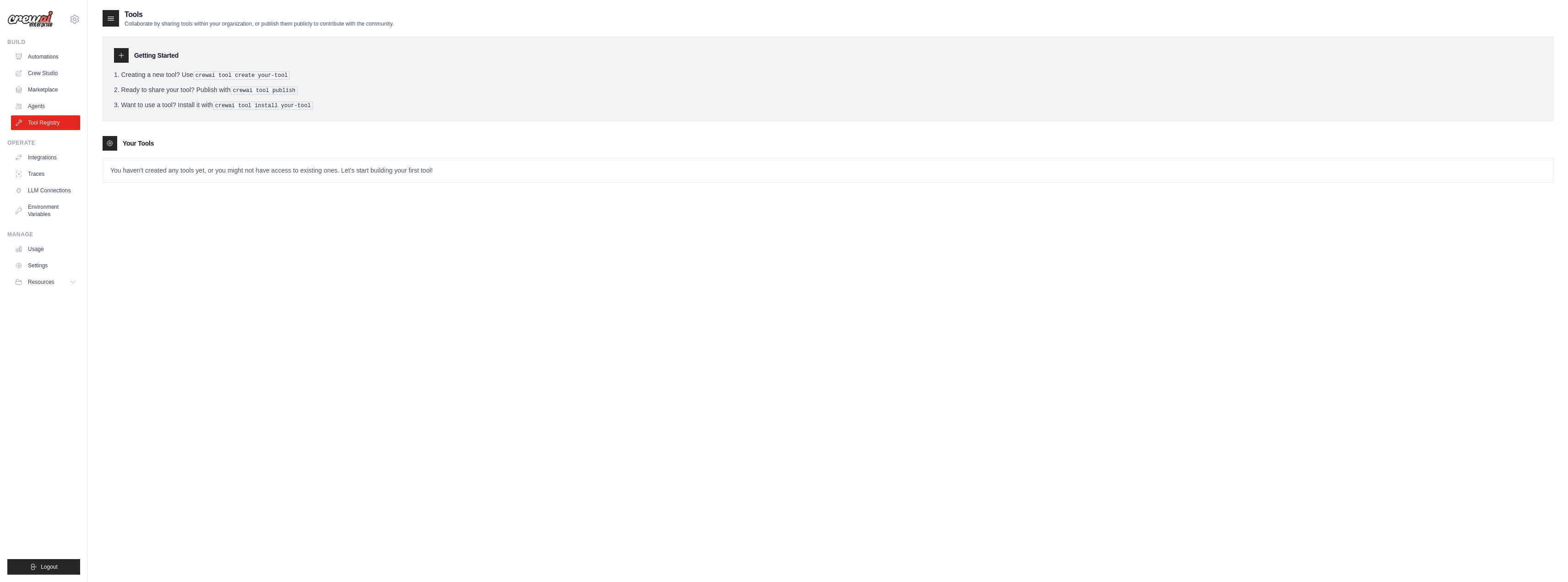
click at [229, 169] on p "You haven't created any tools yet, or you might not have access to existing one…" at bounding box center [828, 170] width 1450 height 24
click at [122, 52] on icon at bounding box center [121, 56] width 7 height 7
click at [46, 160] on link "Integrations" at bounding box center [46, 158] width 69 height 15
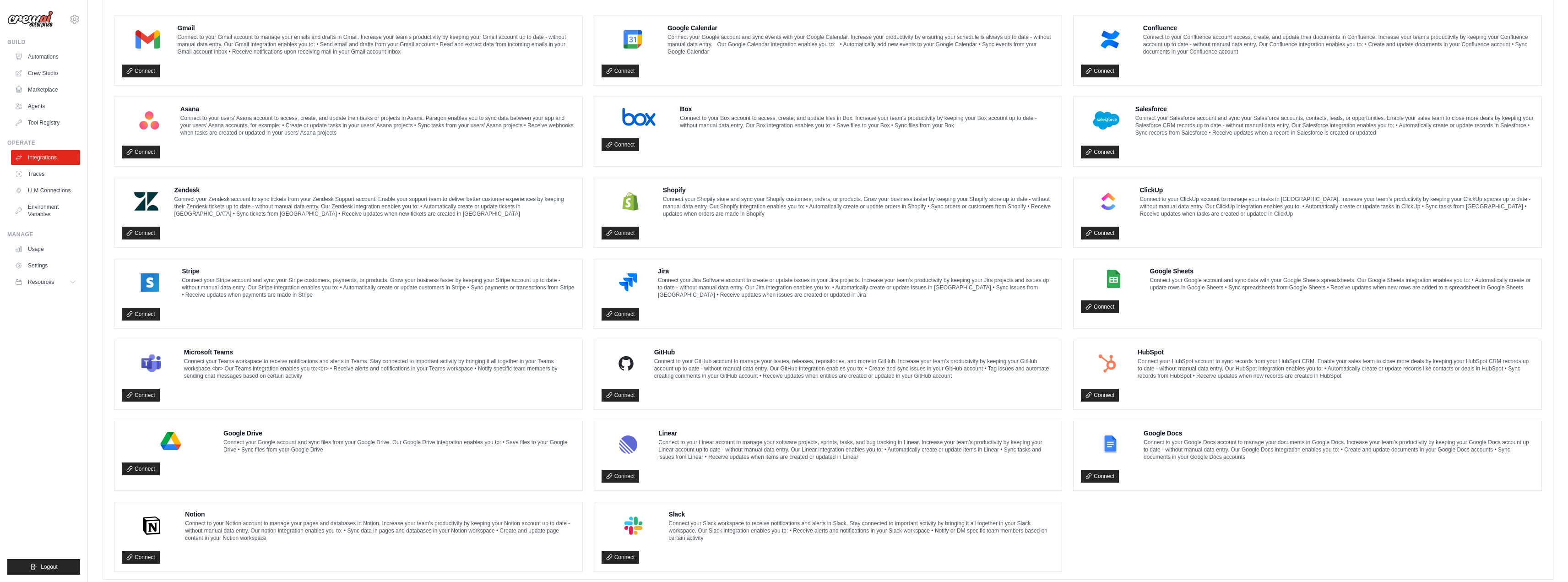
scroll to position [279, 0]
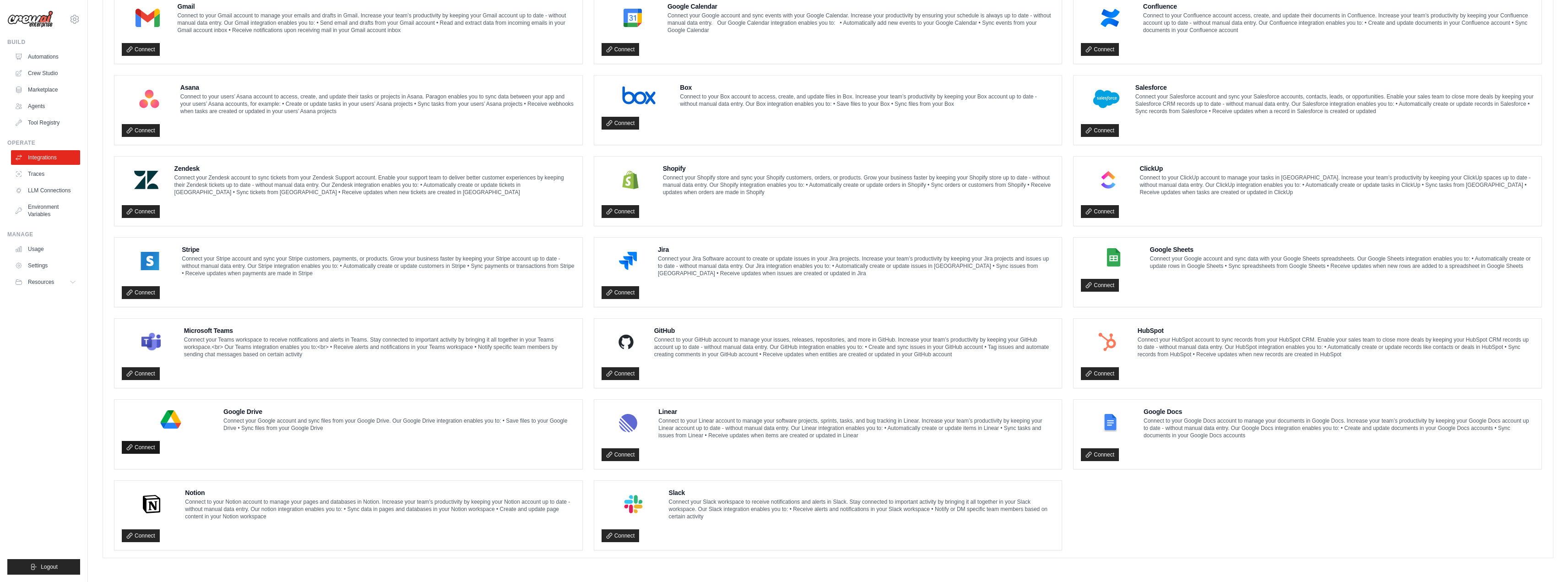
click at [139, 448] on link "Connect" at bounding box center [141, 447] width 38 height 13
click at [1105, 459] on link "Connect" at bounding box center [1100, 454] width 38 height 13
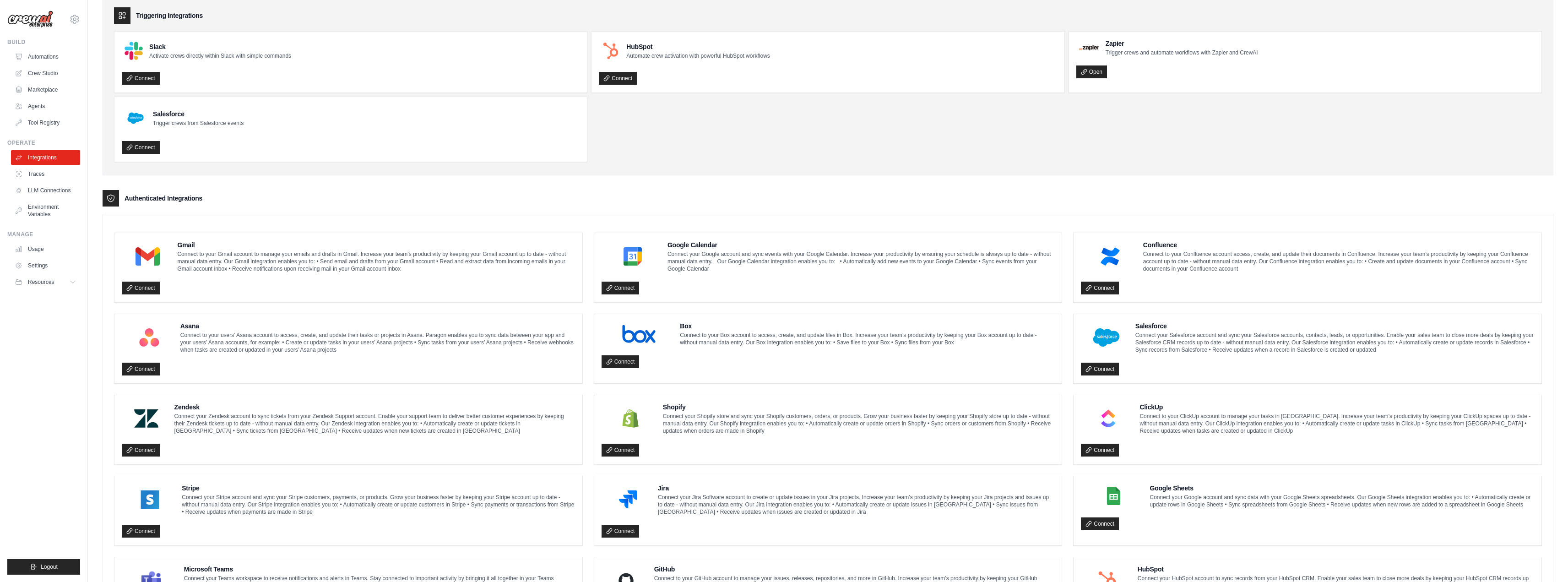
scroll to position [0, 0]
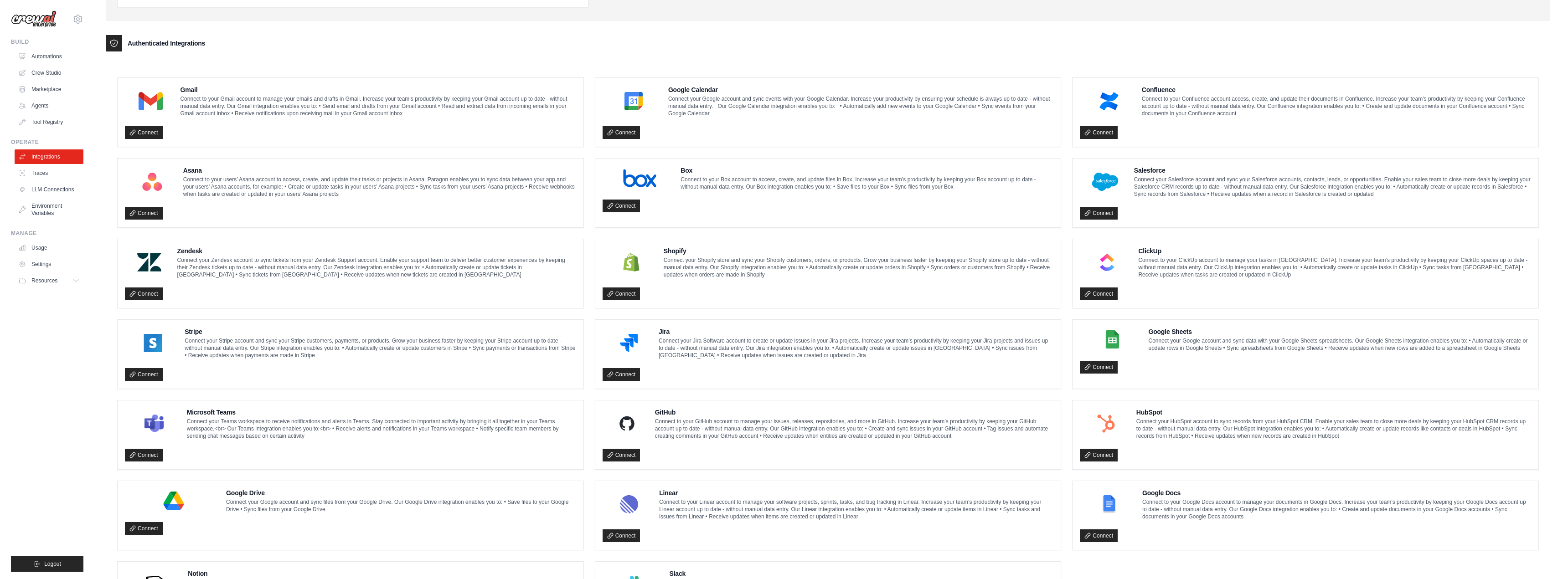
scroll to position [309, 0]
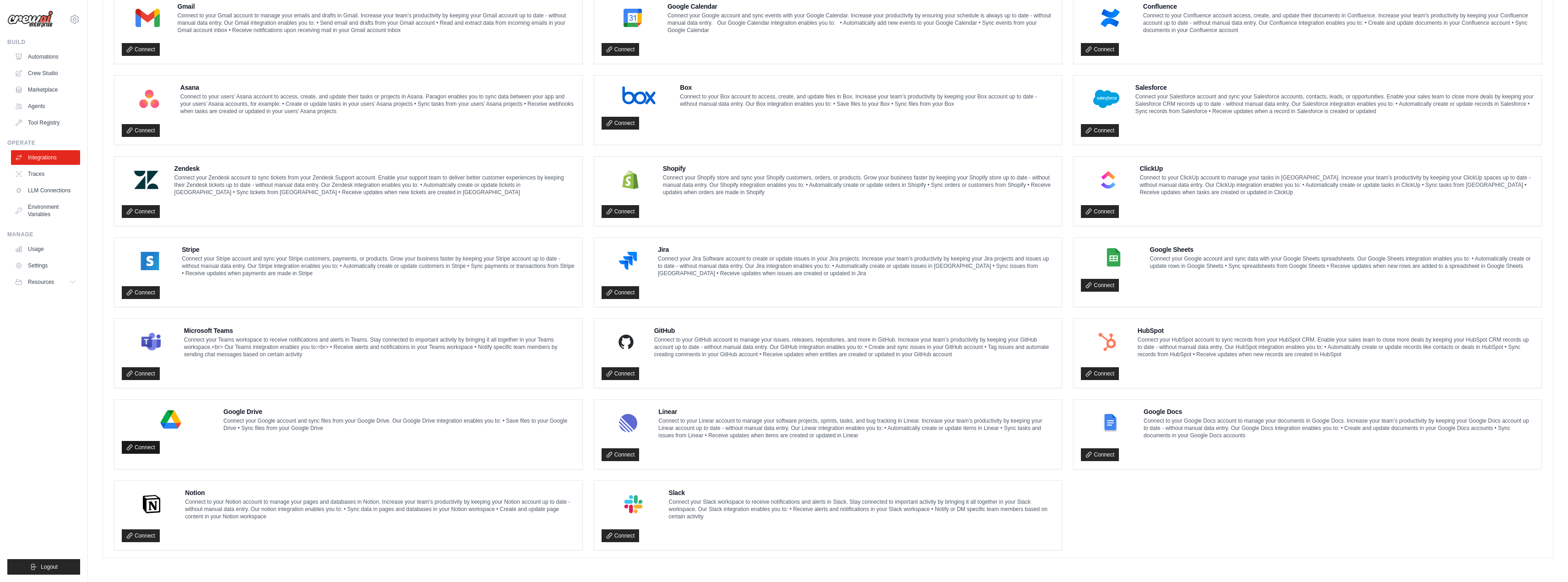
click at [146, 448] on link "Connect" at bounding box center [141, 447] width 38 height 13
